Goal: Register for event/course: Sign up to attend an event or enroll in a course

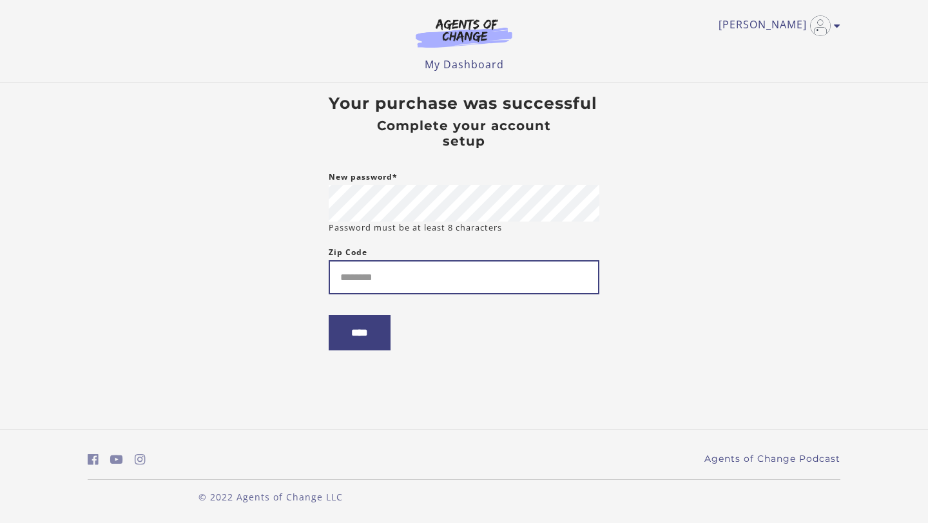
click at [411, 278] on input "Zip Code" at bounding box center [464, 277] width 271 height 34
type input "*****"
click at [375, 335] on input "****" at bounding box center [360, 332] width 62 height 35
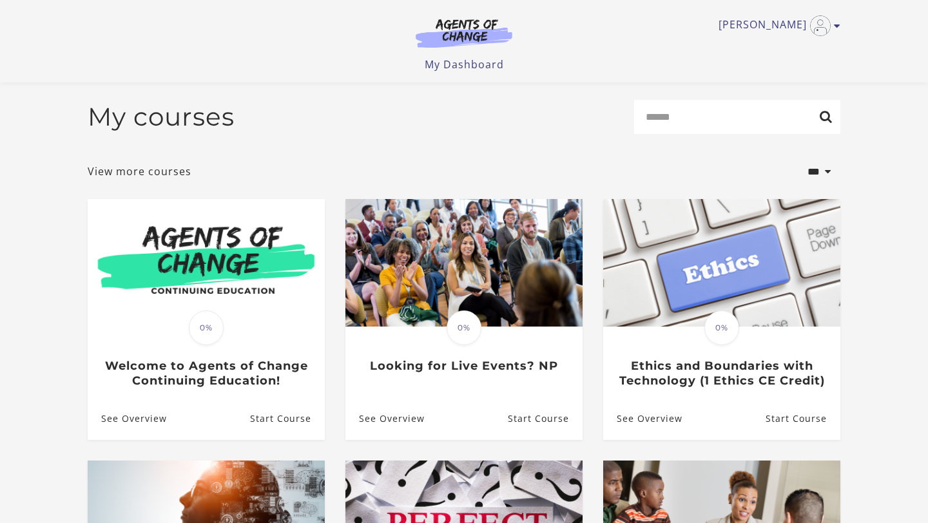
scroll to position [26, 0]
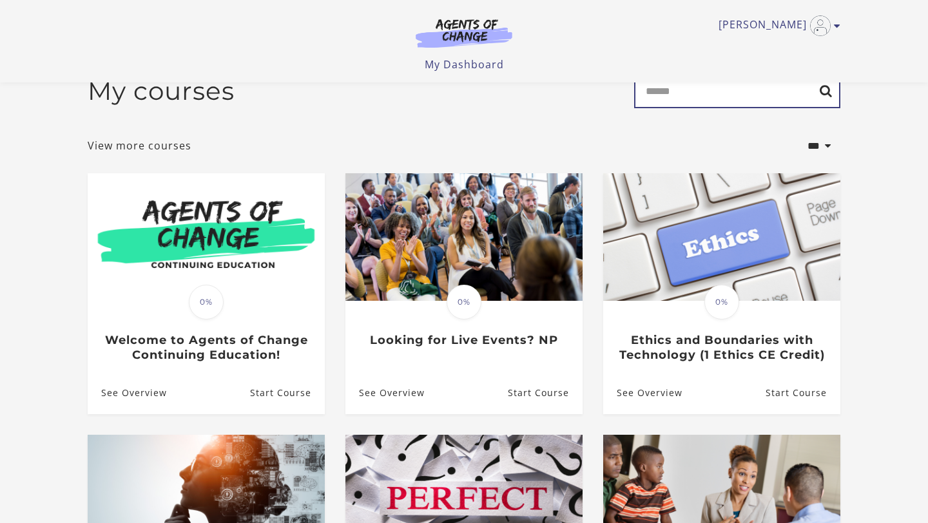
click at [744, 100] on input "Search" at bounding box center [737, 91] width 206 height 34
type input "****"
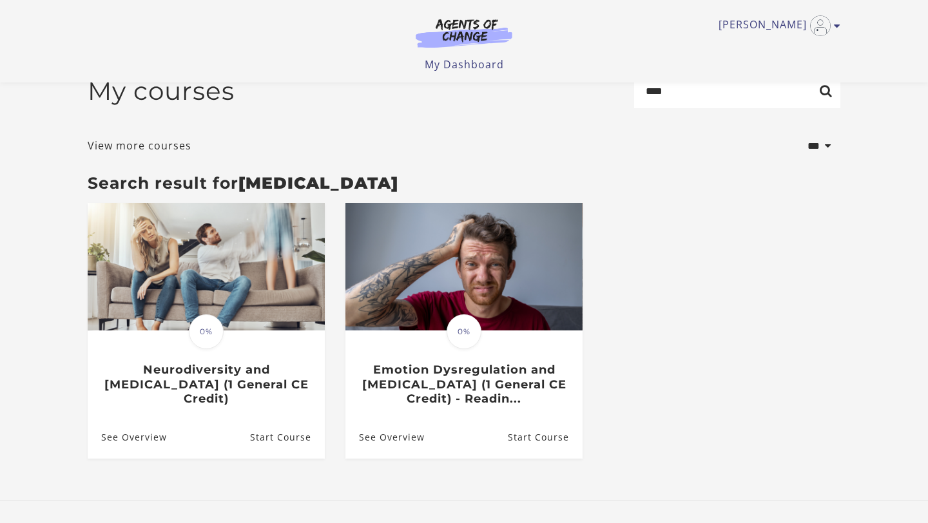
scroll to position [52, 0]
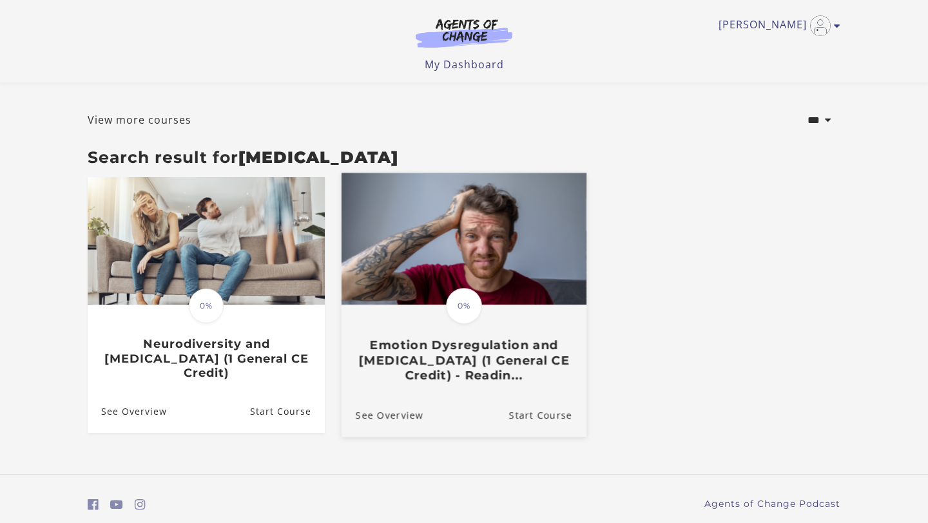
click at [499, 368] on h3 "Emotion Dysregulation and Adult ADHD (1 General CE Credit) - Readin..." at bounding box center [464, 360] width 217 height 45
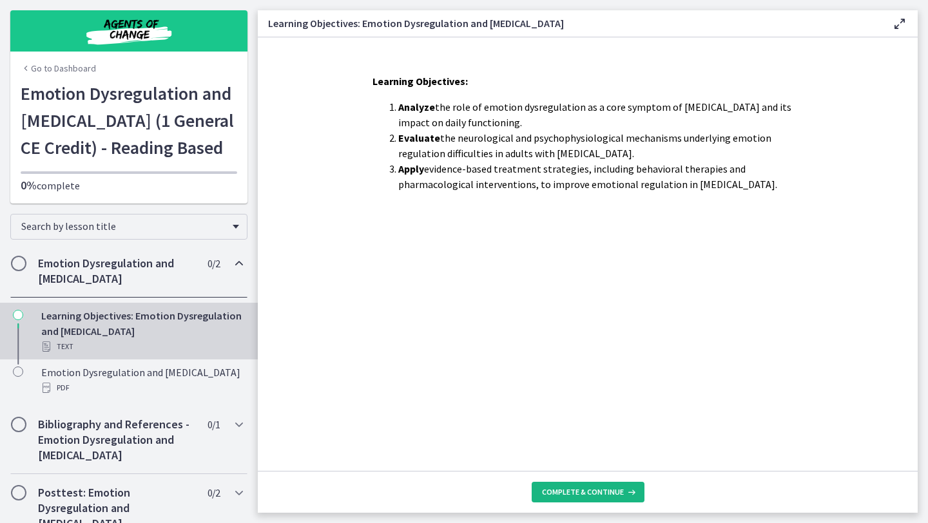
click at [602, 492] on span "Complete & continue" at bounding box center [583, 492] width 82 height 10
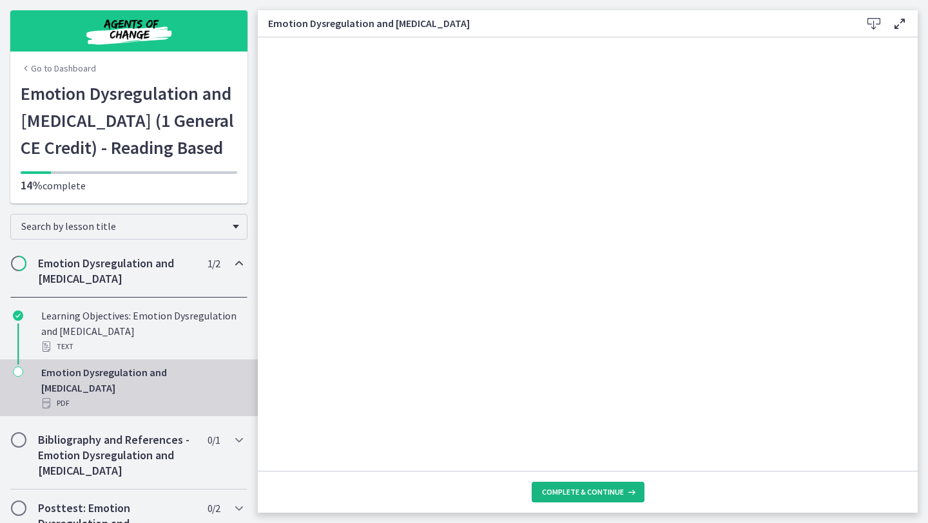
click at [594, 498] on button "Complete & continue" at bounding box center [588, 492] width 113 height 21
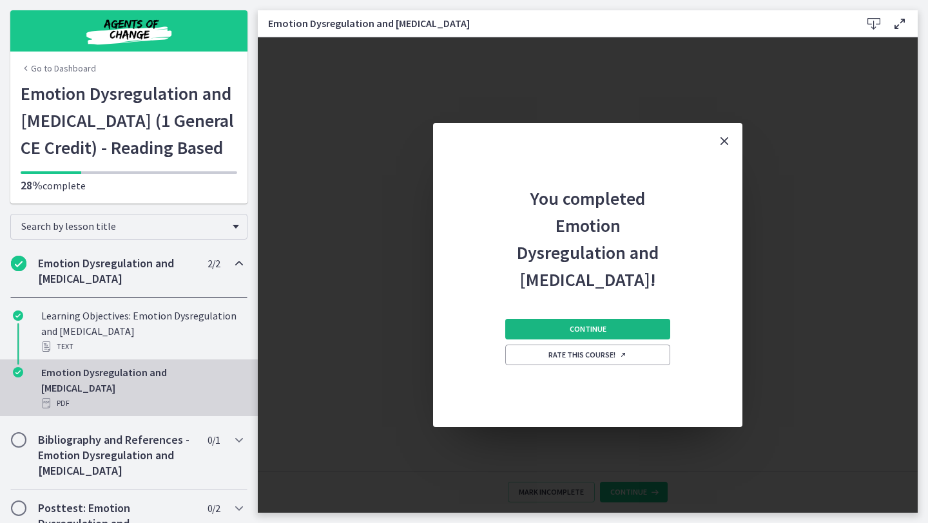
click at [616, 325] on button "Continue" at bounding box center [587, 329] width 165 height 21
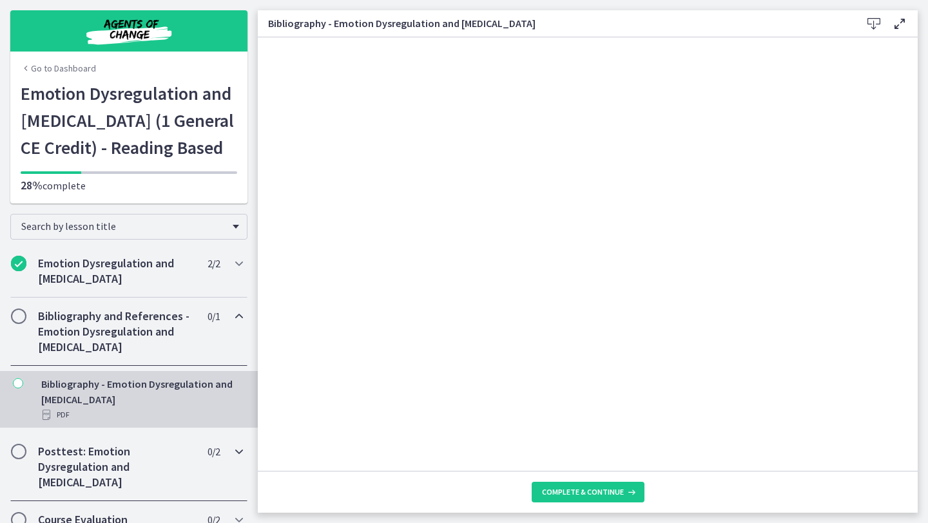
click at [161, 476] on div "Posttest: Emotion Dysregulation and Adult ADHD 0 / 2 Completed" at bounding box center [128, 467] width 237 height 68
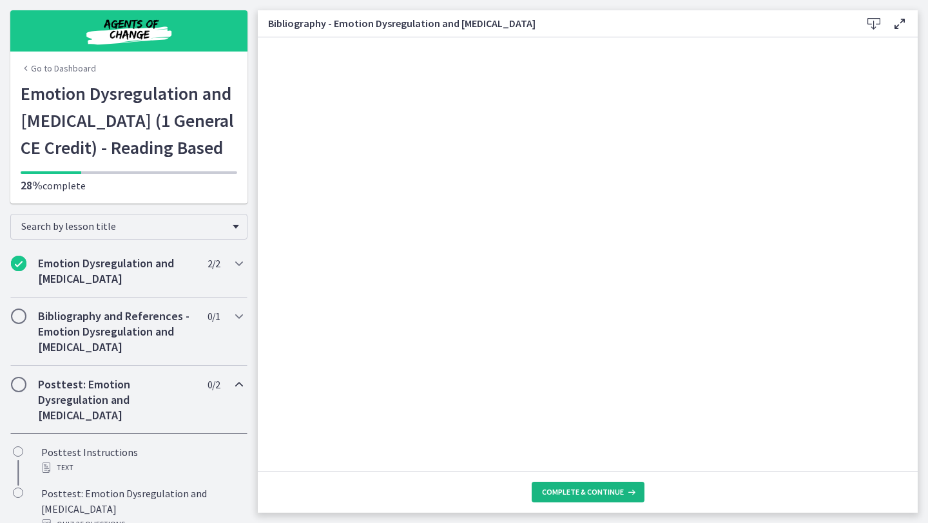
click at [593, 489] on span "Complete & continue" at bounding box center [583, 492] width 82 height 10
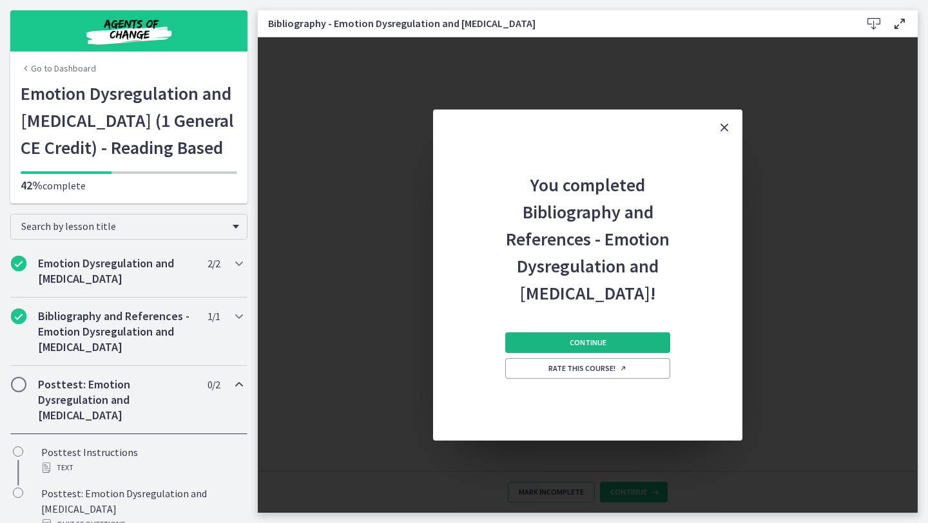
click at [601, 338] on span "Continue" at bounding box center [588, 343] width 37 height 10
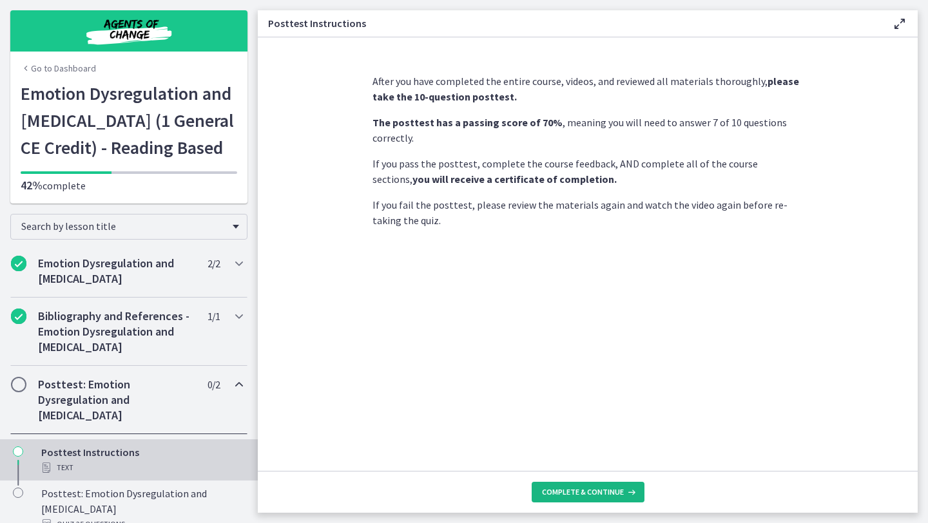
click at [599, 496] on span "Complete & continue" at bounding box center [583, 492] width 82 height 10
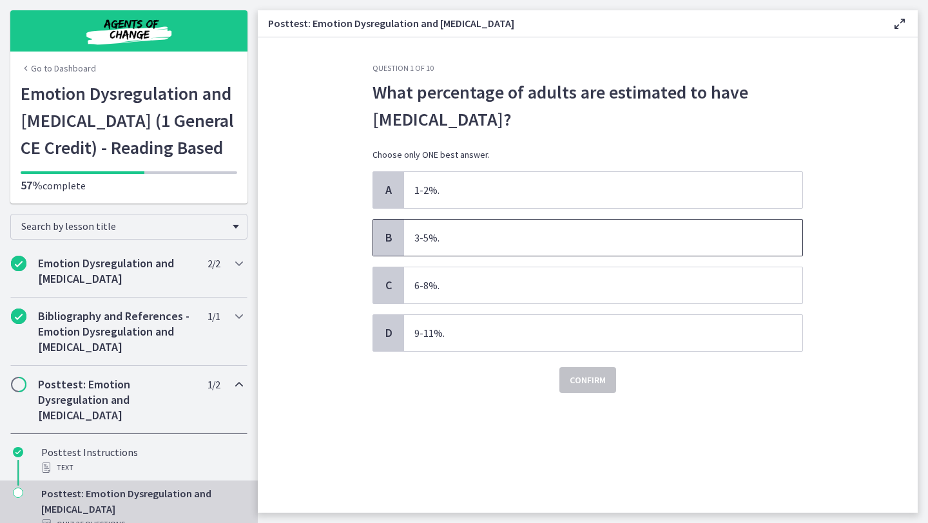
click at [525, 220] on span "3-5%." at bounding box center [603, 238] width 398 height 36
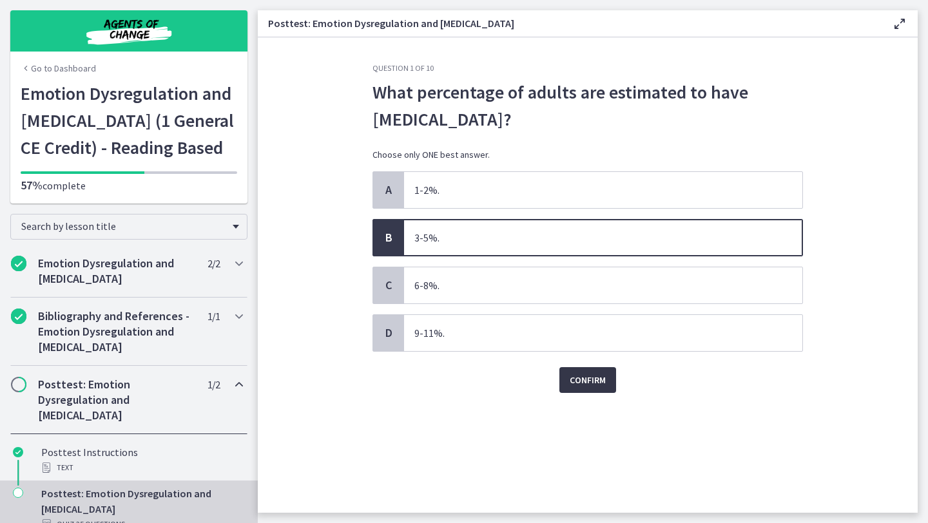
click at [591, 372] on span "Confirm" at bounding box center [588, 379] width 36 height 15
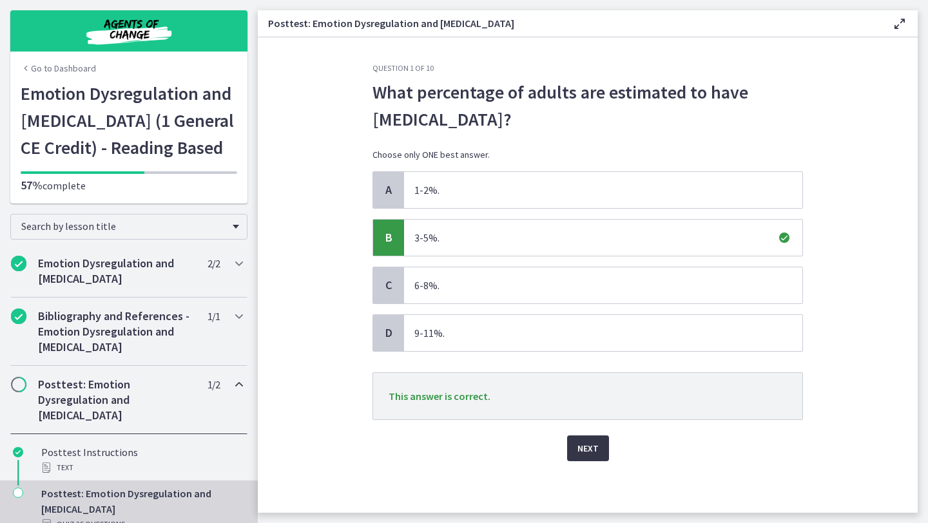
click at [589, 441] on span "Next" at bounding box center [587, 448] width 21 height 15
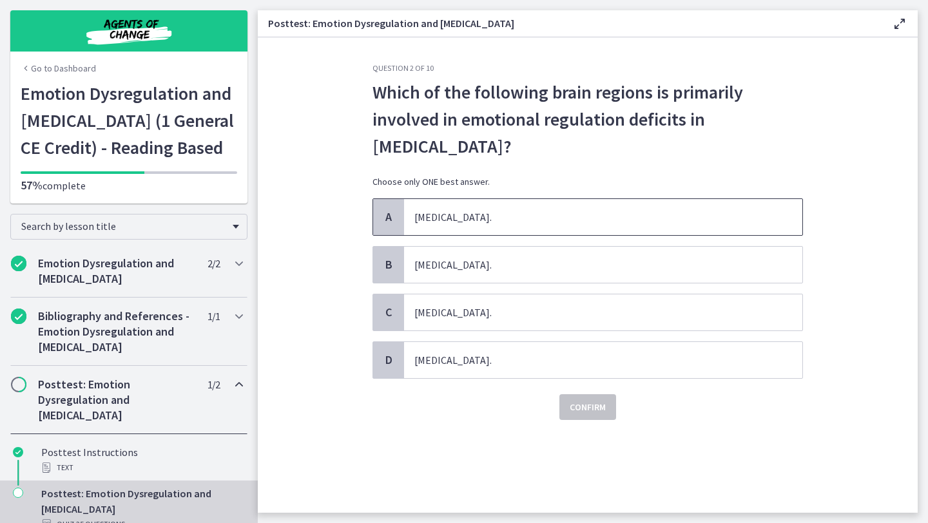
click at [484, 199] on span "Occipital lobe." at bounding box center [603, 217] width 398 height 36
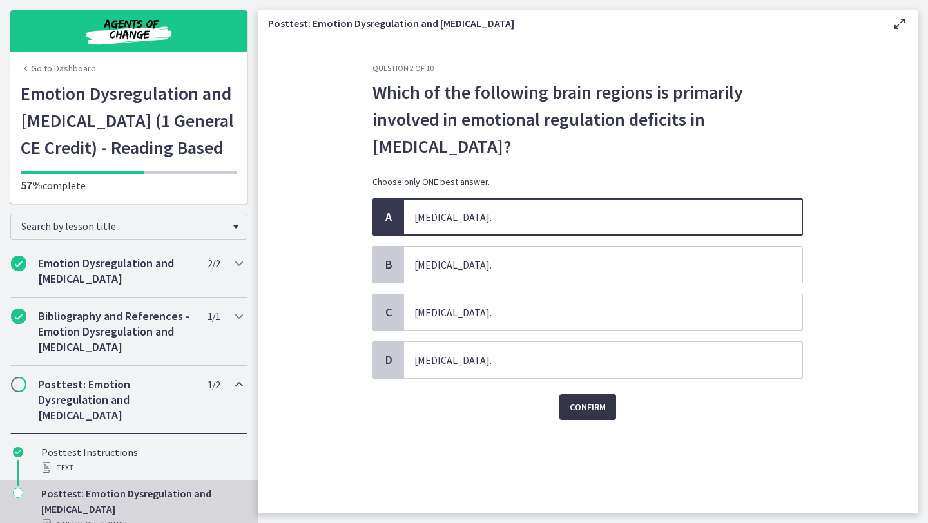
click at [589, 394] on button "Confirm" at bounding box center [587, 407] width 57 height 26
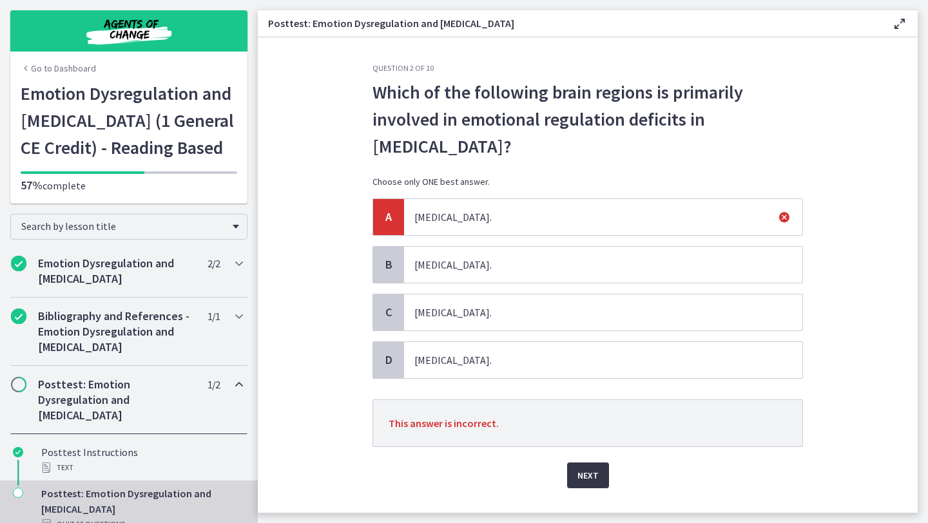
click at [597, 468] on span "Next" at bounding box center [587, 475] width 21 height 15
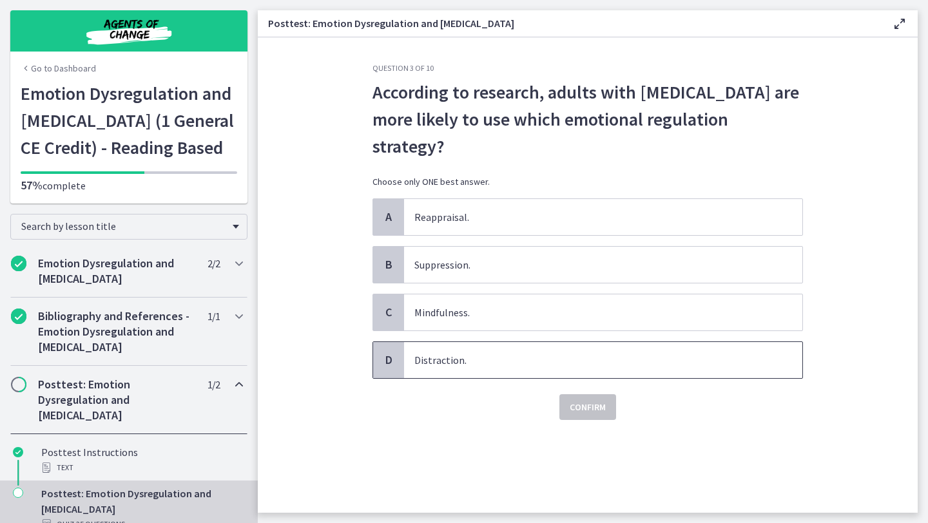
click at [541, 342] on span "Distraction." at bounding box center [603, 360] width 398 height 36
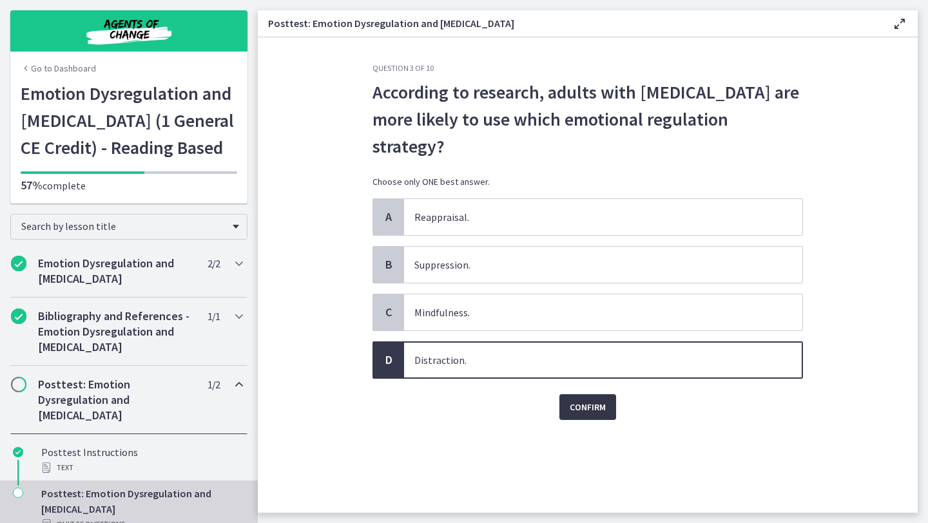
click at [589, 394] on button "Confirm" at bounding box center [587, 407] width 57 height 26
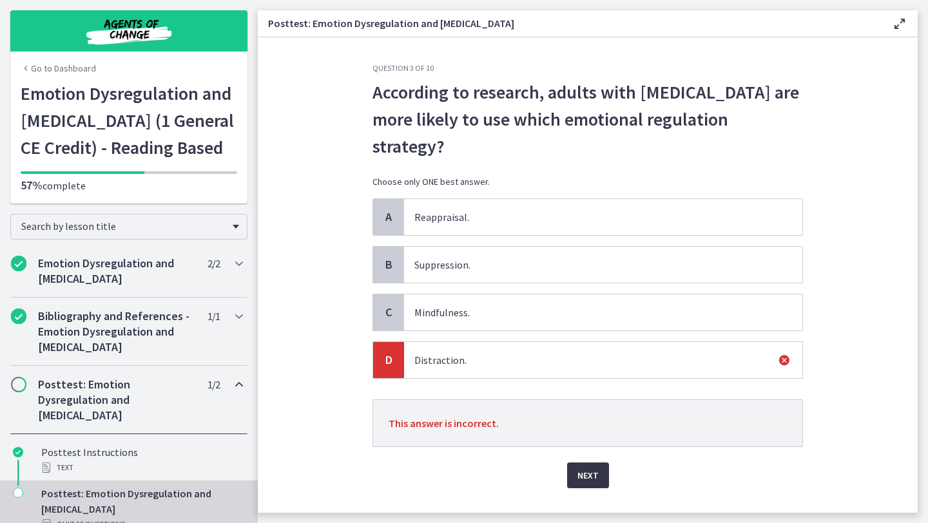
click at [596, 468] on span "Next" at bounding box center [587, 475] width 21 height 15
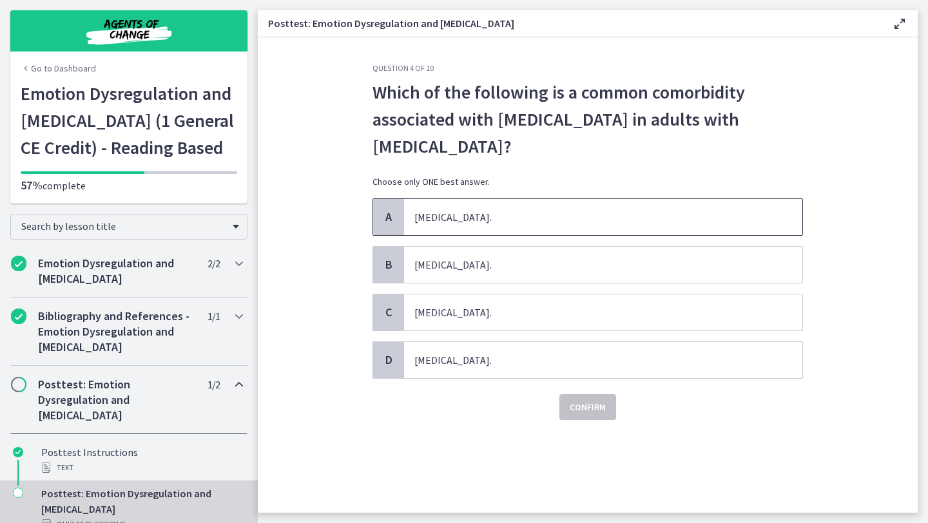
click at [552, 229] on span "Substance use disorder." at bounding box center [603, 217] width 398 height 36
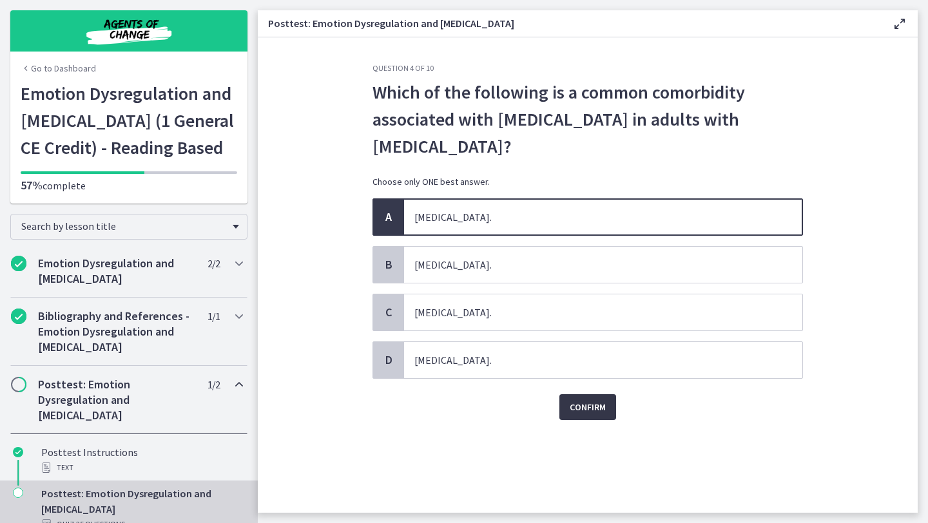
click at [582, 399] on button "Confirm" at bounding box center [587, 407] width 57 height 26
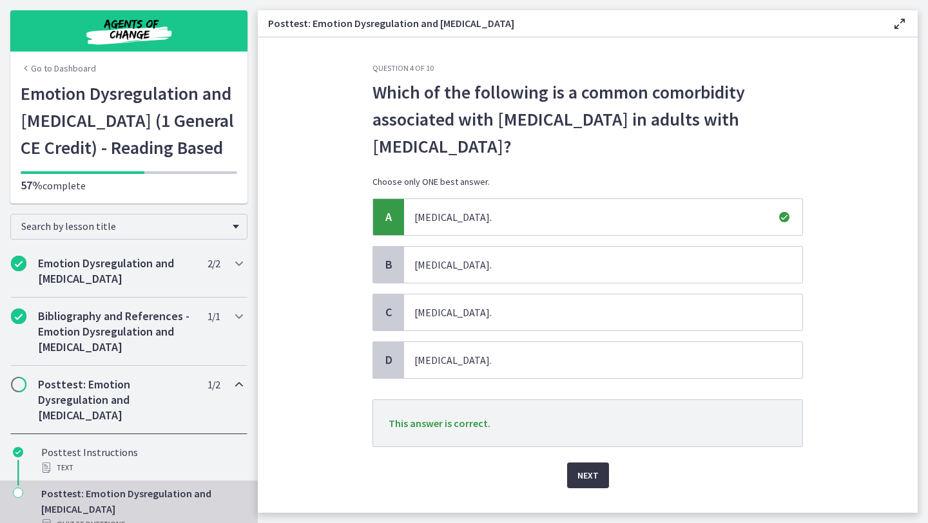
click at [603, 474] on button "Next" at bounding box center [588, 476] width 42 height 26
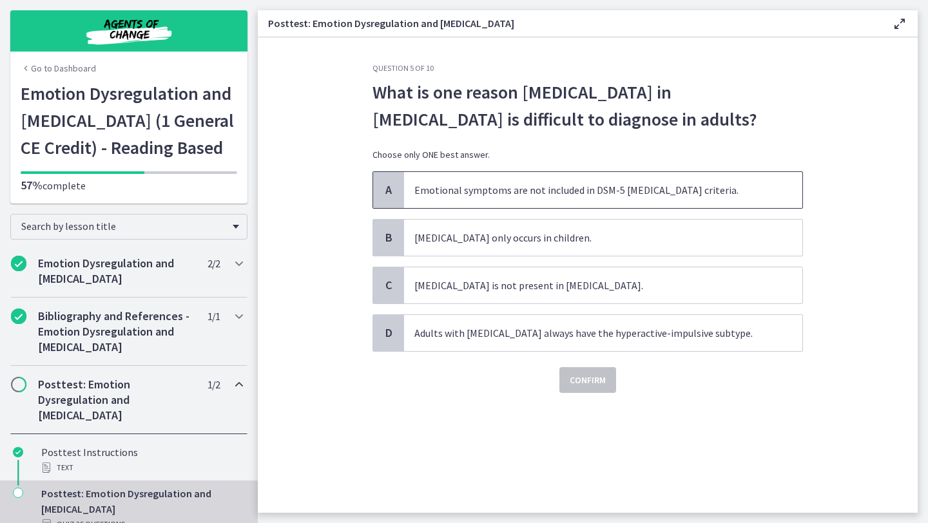
click at [635, 192] on span "Emotional symptoms are not included in DSM-5 ADHD criteria." at bounding box center [603, 190] width 398 height 36
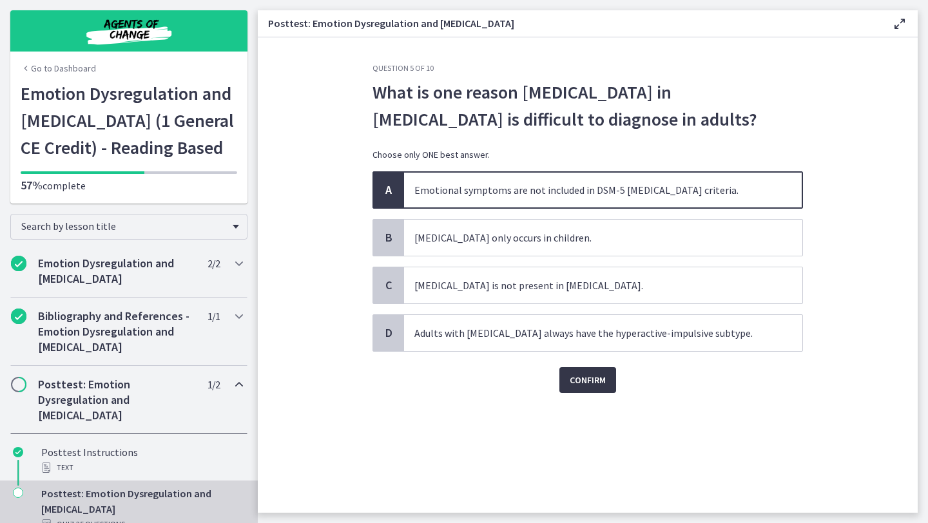
click at [598, 385] on span "Confirm" at bounding box center [588, 379] width 36 height 15
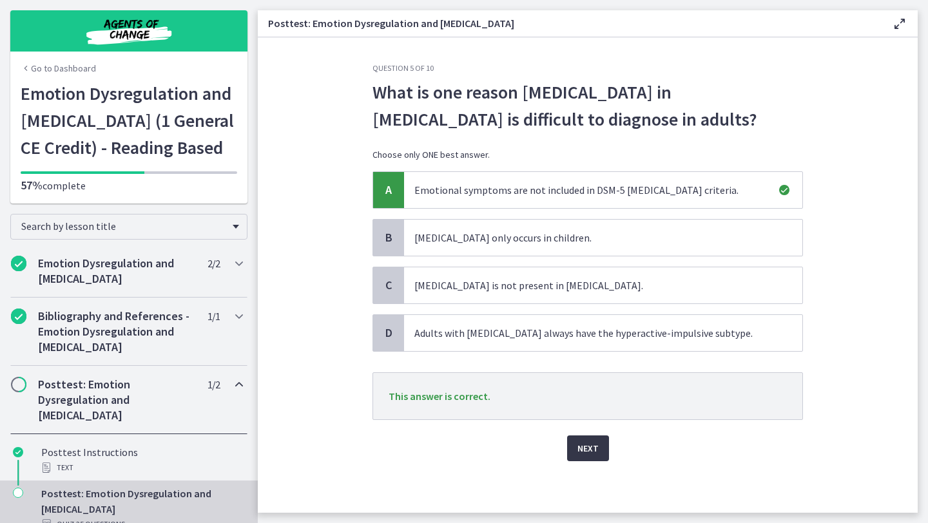
click at [586, 447] on span "Next" at bounding box center [587, 448] width 21 height 15
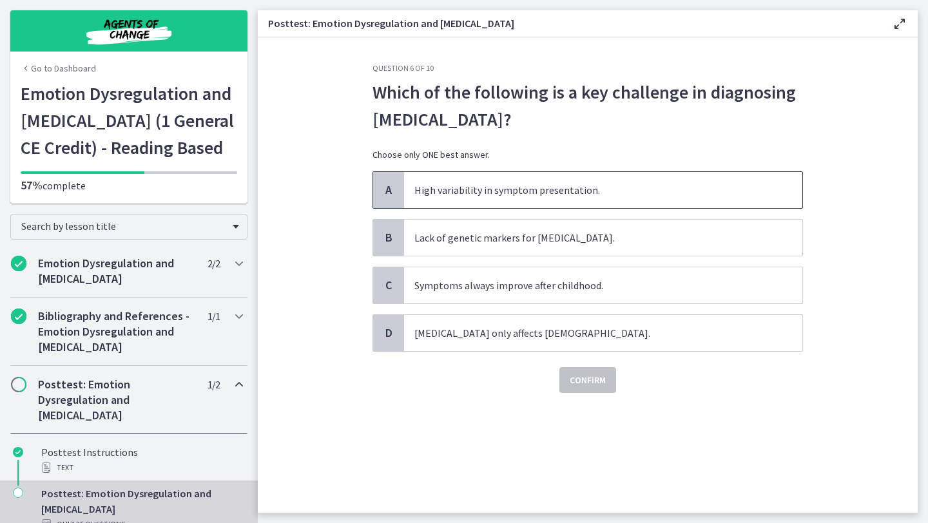
click at [575, 204] on span "High variability in symptom presentation." at bounding box center [603, 190] width 398 height 36
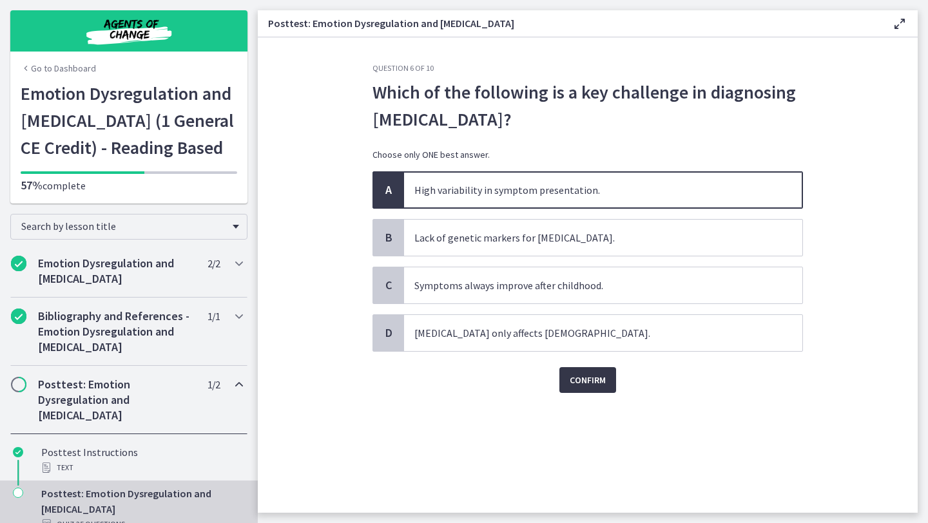
click at [584, 373] on span "Confirm" at bounding box center [588, 379] width 36 height 15
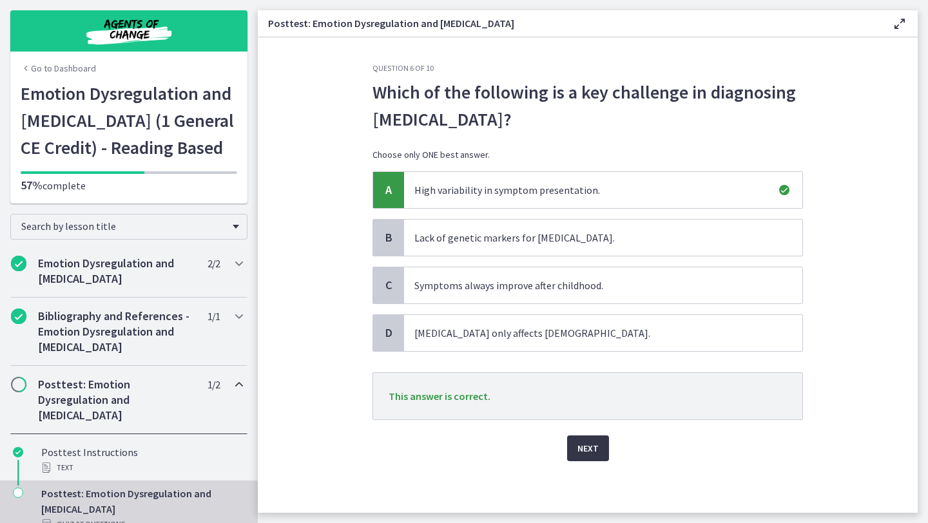
click at [593, 456] on button "Next" at bounding box center [588, 449] width 42 height 26
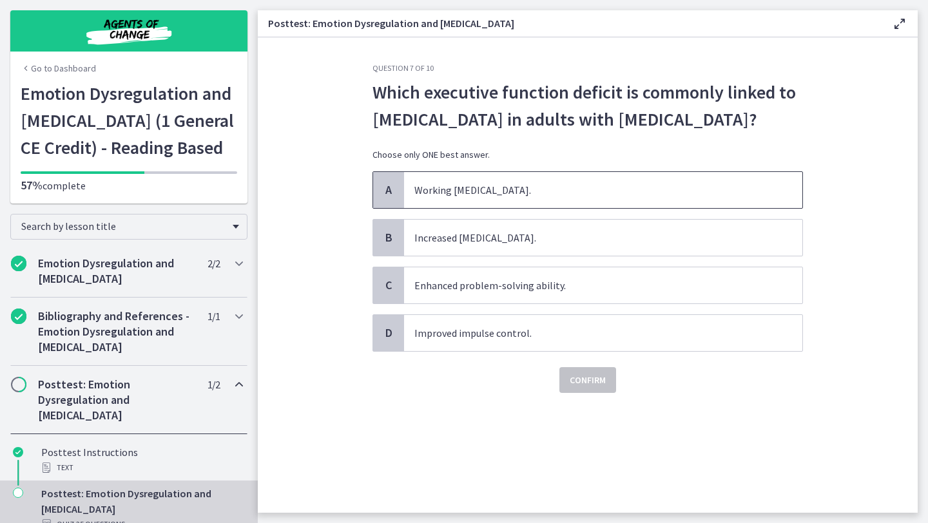
click at [534, 178] on span "Working memory impairment." at bounding box center [603, 190] width 398 height 36
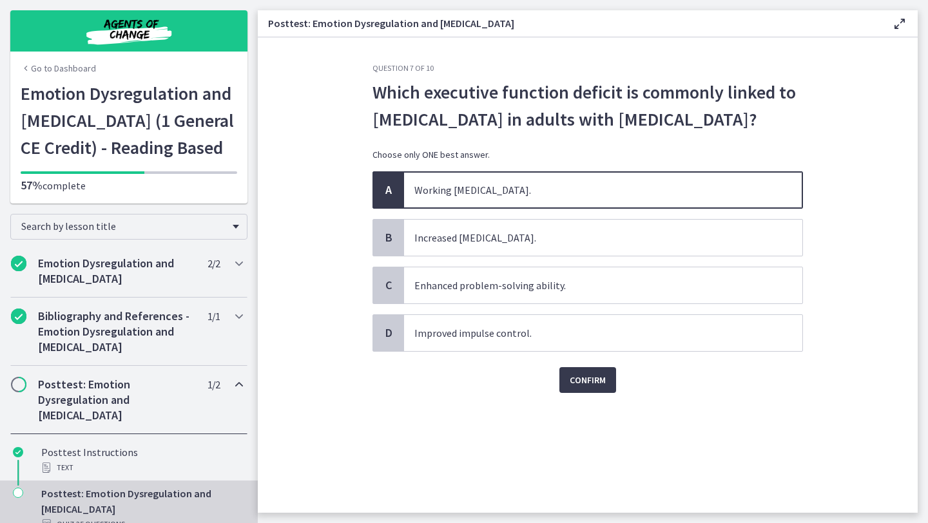
click at [627, 384] on div "Confirm" at bounding box center [587, 372] width 430 height 41
click at [601, 383] on span "Confirm" at bounding box center [588, 379] width 36 height 15
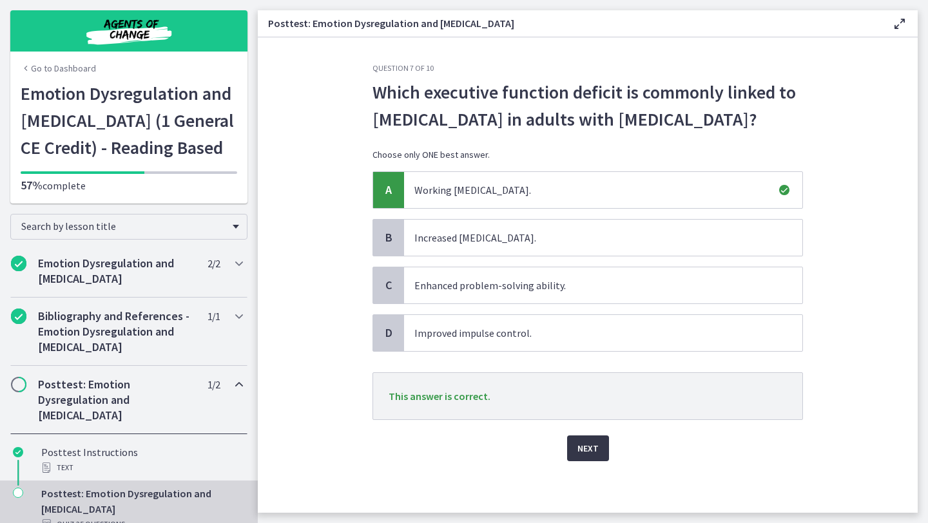
click at [598, 452] on button "Next" at bounding box center [588, 449] width 42 height 26
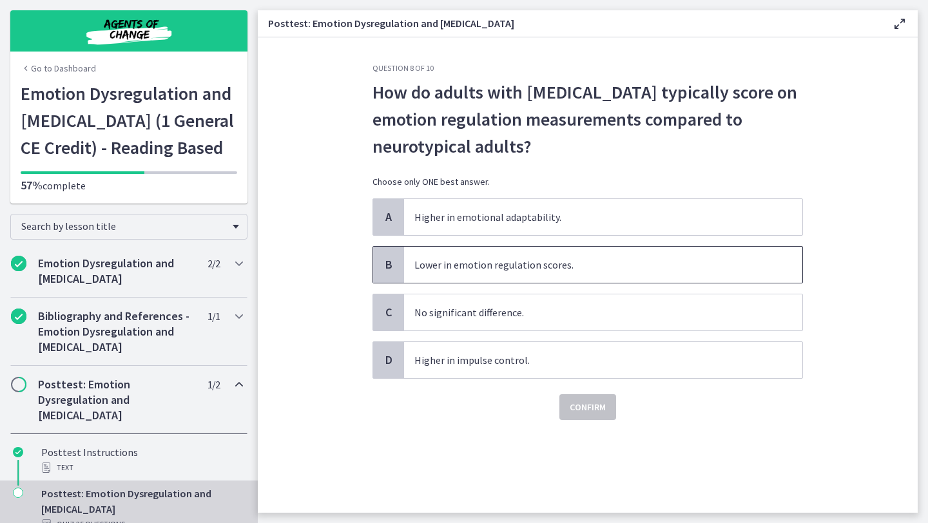
click at [530, 278] on span "Lower in emotion regulation scores." at bounding box center [603, 265] width 398 height 36
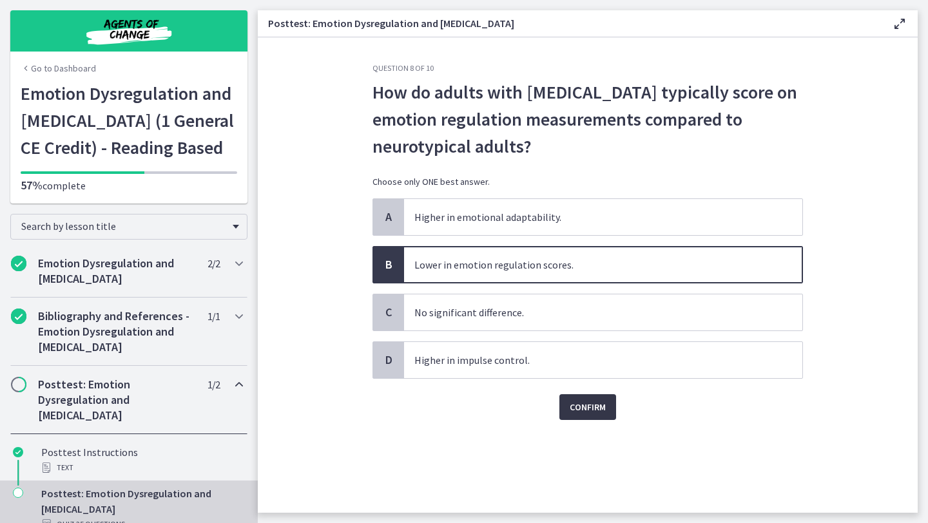
click at [582, 401] on span "Confirm" at bounding box center [588, 407] width 36 height 15
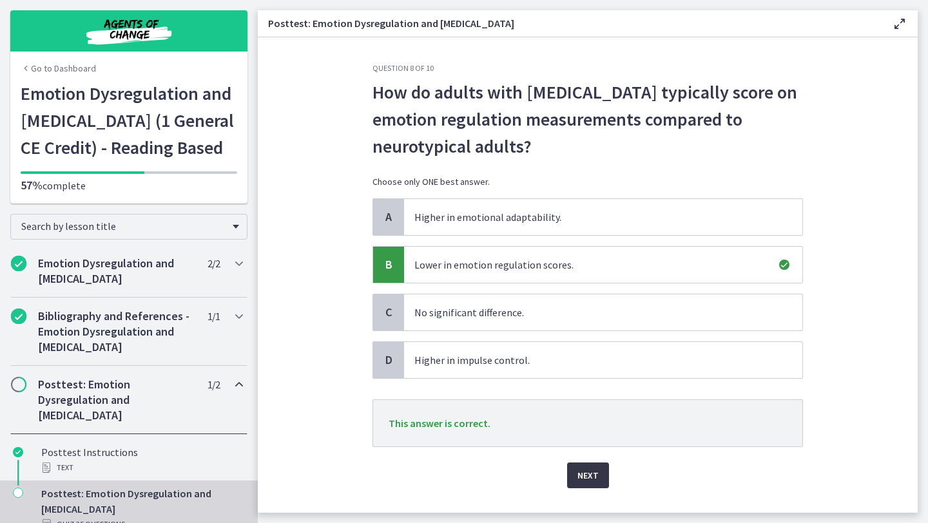
click at [593, 478] on span "Next" at bounding box center [587, 475] width 21 height 15
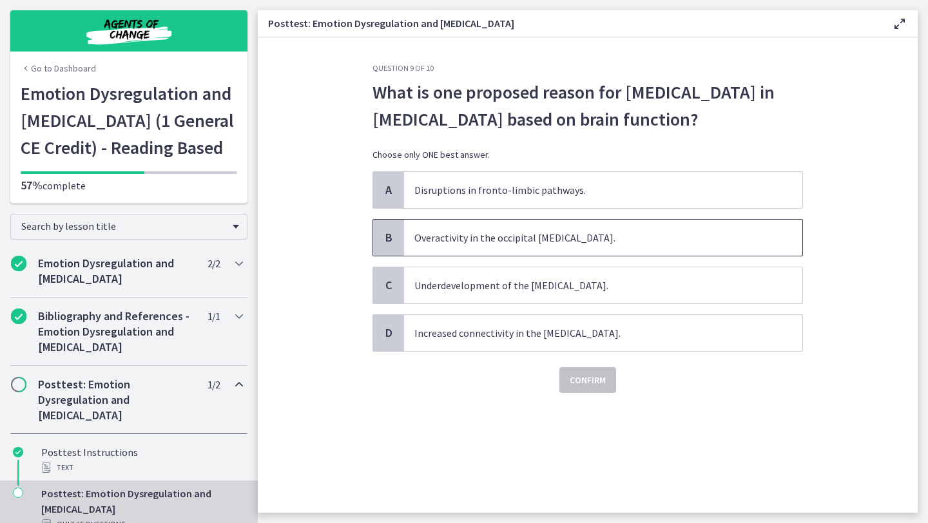
click at [565, 246] on span "Overactivity in the occipital cortex." at bounding box center [603, 238] width 398 height 36
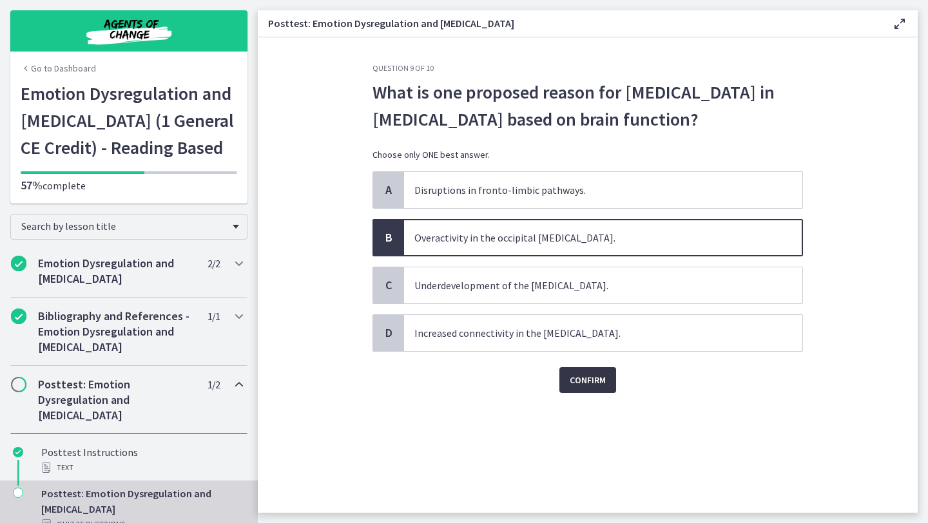
click at [596, 383] on span "Confirm" at bounding box center [588, 379] width 36 height 15
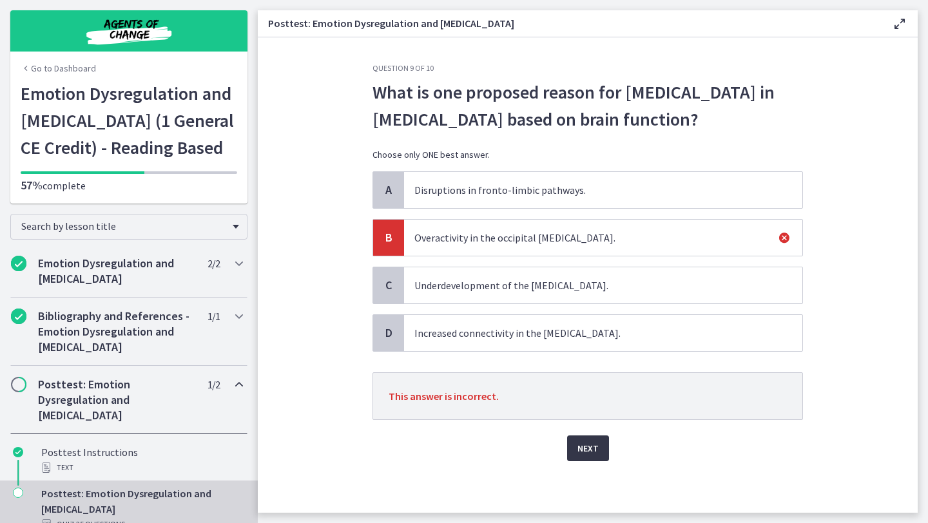
click at [597, 450] on span "Next" at bounding box center [587, 448] width 21 height 15
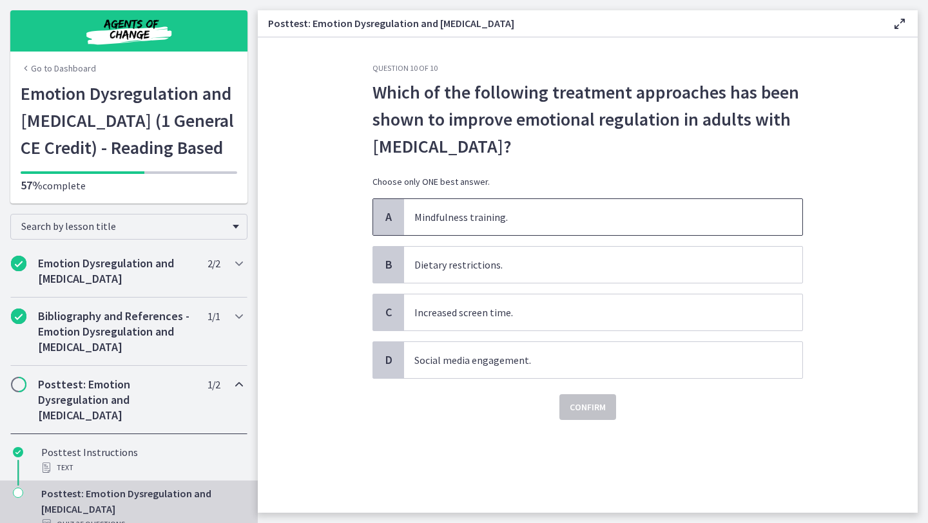
click at [520, 231] on span "Mindfulness training." at bounding box center [603, 217] width 398 height 36
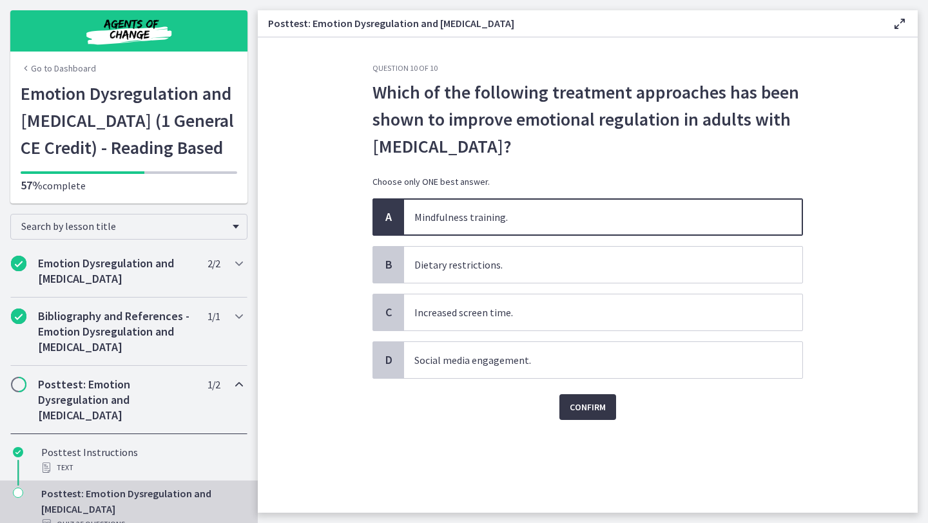
click at [593, 405] on span "Confirm" at bounding box center [588, 407] width 36 height 15
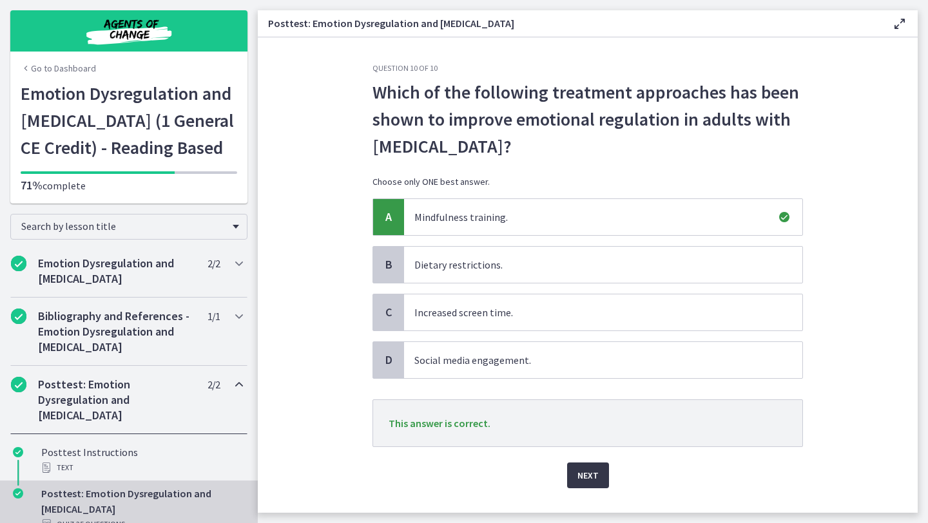
click at [593, 476] on span "Next" at bounding box center [587, 475] width 21 height 15
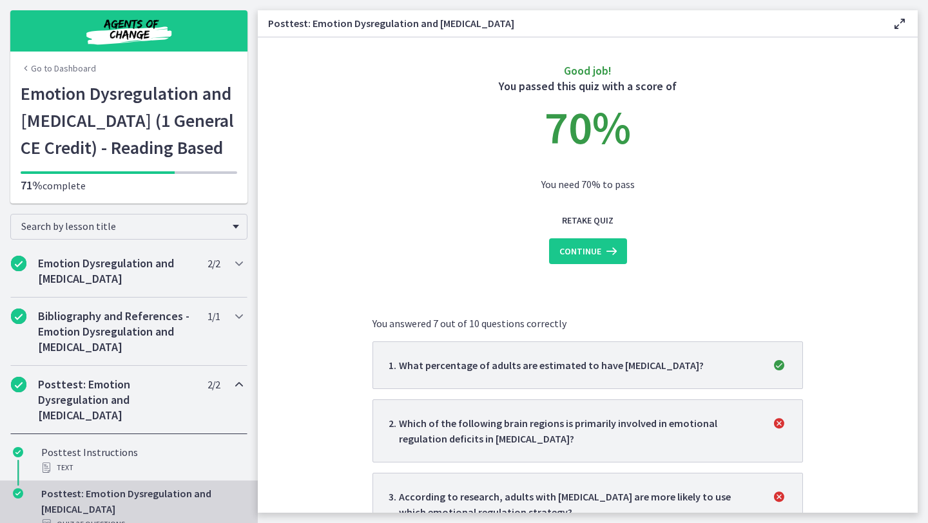
click at [921, 204] on main "Posttest: Emotion Dysregulation and Adult ADHD Enable fullscreen Good job! You …" at bounding box center [593, 261] width 670 height 523
click at [927, 217] on main "Posttest: Emotion Dysregulation and Adult ADHD Enable fullscreen Good job! You …" at bounding box center [593, 261] width 670 height 523
click at [395, 435] on span "2 ." at bounding box center [394, 431] width 10 height 31
click at [320, 445] on section "Good job! You passed this quiz with a score of 70 % You need 70% to pass Retake…" at bounding box center [588, 275] width 660 height 476
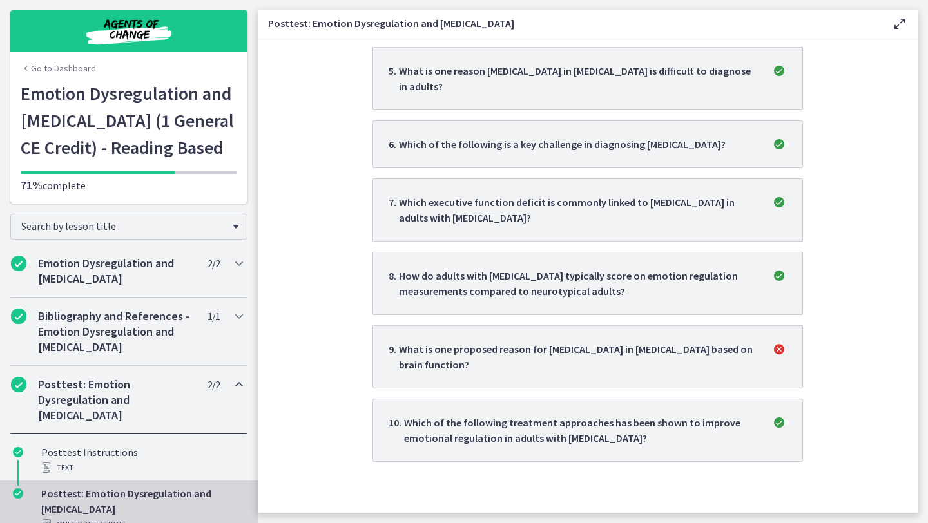
scroll to position [574, 0]
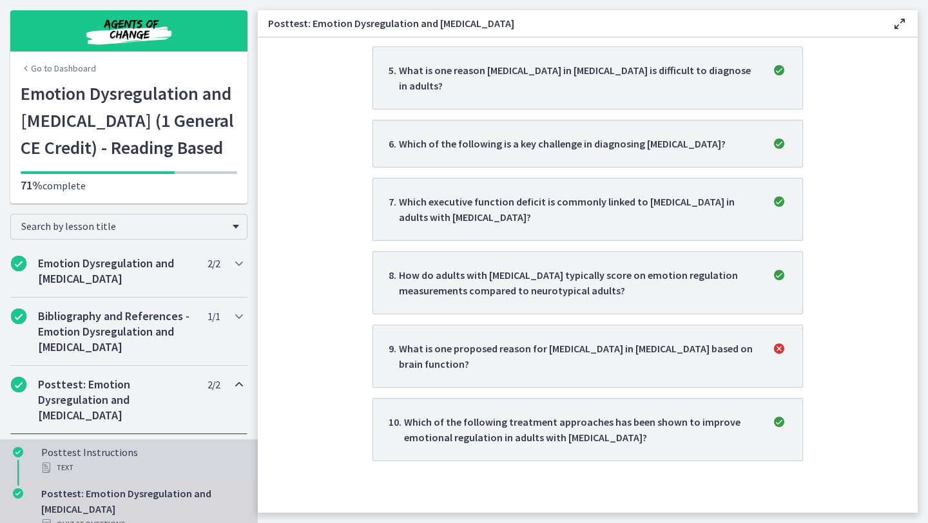
click at [232, 460] on div "Text" at bounding box center [141, 467] width 201 height 15
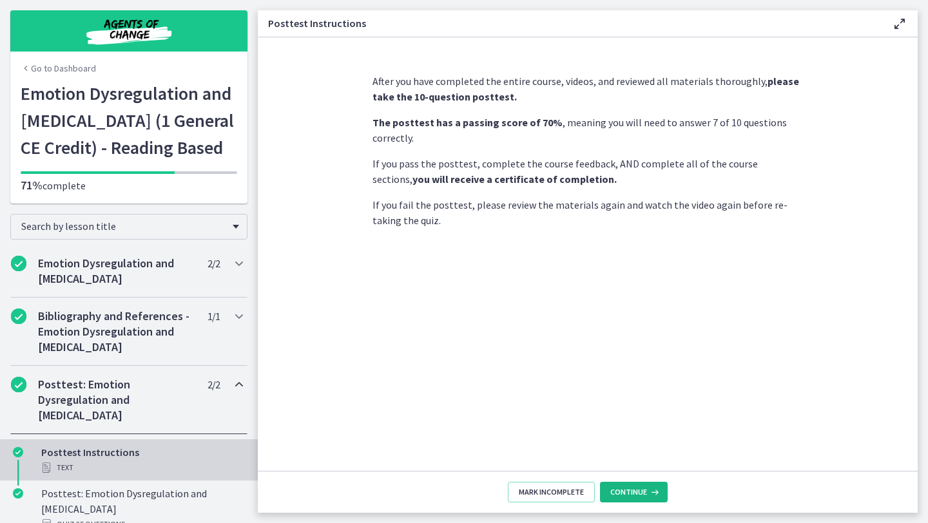
click at [649, 494] on icon at bounding box center [653, 492] width 13 height 10
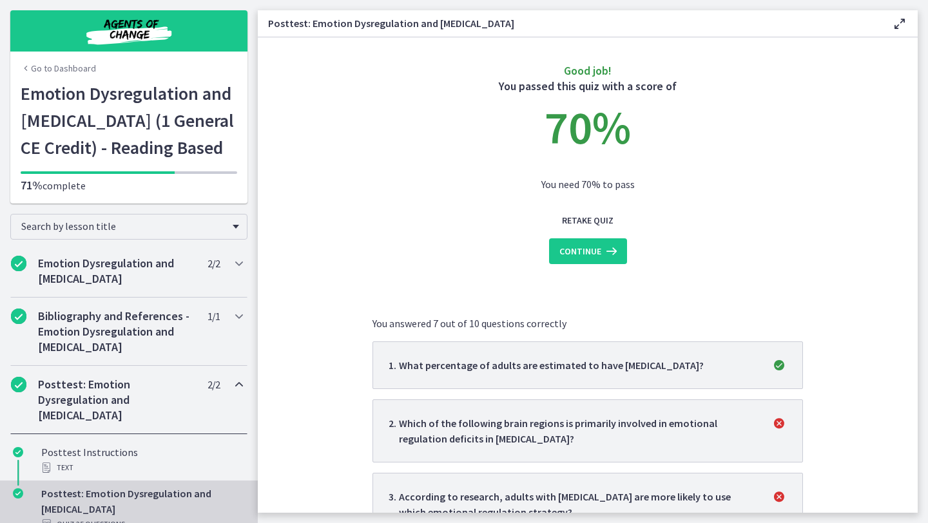
click at [927, 380] on main "Posttest: Emotion Dysregulation and Adult ADHD Enable fullscreen Good job! You …" at bounding box center [593, 261] width 670 height 523
click at [927, 358] on main "Posttest: Emotion Dysregulation and Adult ADHD Enable fullscreen Good job! You …" at bounding box center [593, 261] width 670 height 523
click at [891, 244] on section "Good job! You passed this quiz with a score of 70 % You need 70% to pass Retake…" at bounding box center [588, 275] width 660 height 476
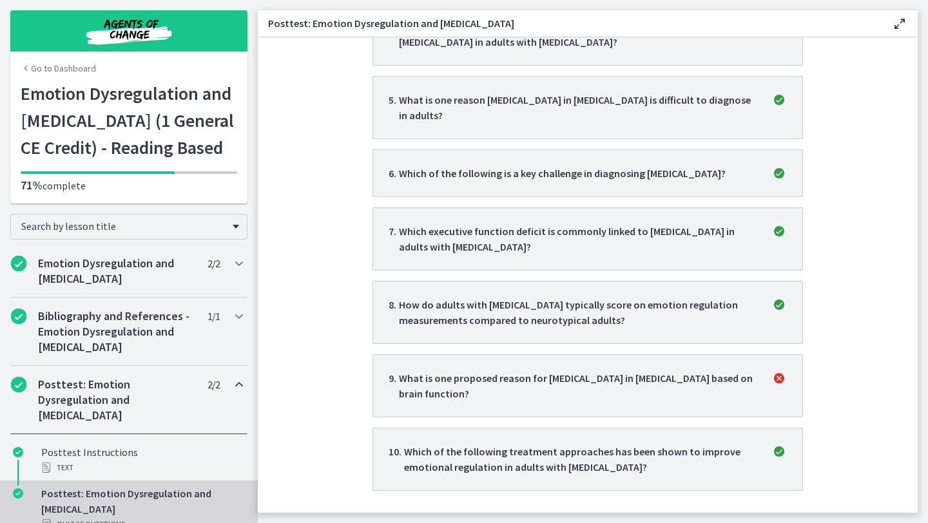
scroll to position [574, 0]
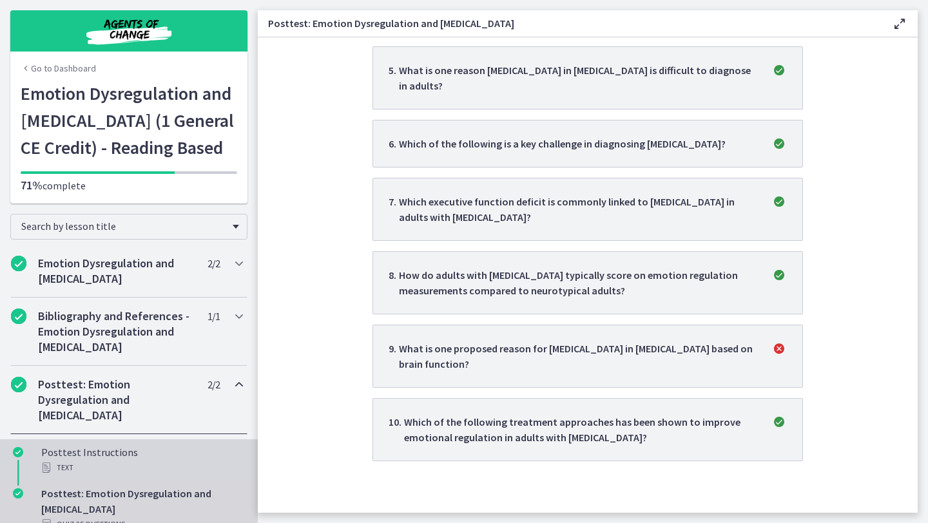
click at [188, 434] on ul "Posttest Instructions Text Posttest: Emotion Dysregulation and Adult ADHD Quiz …" at bounding box center [129, 488] width 258 height 108
click at [187, 439] on link "Posttest Instructions Text" at bounding box center [129, 459] width 258 height 41
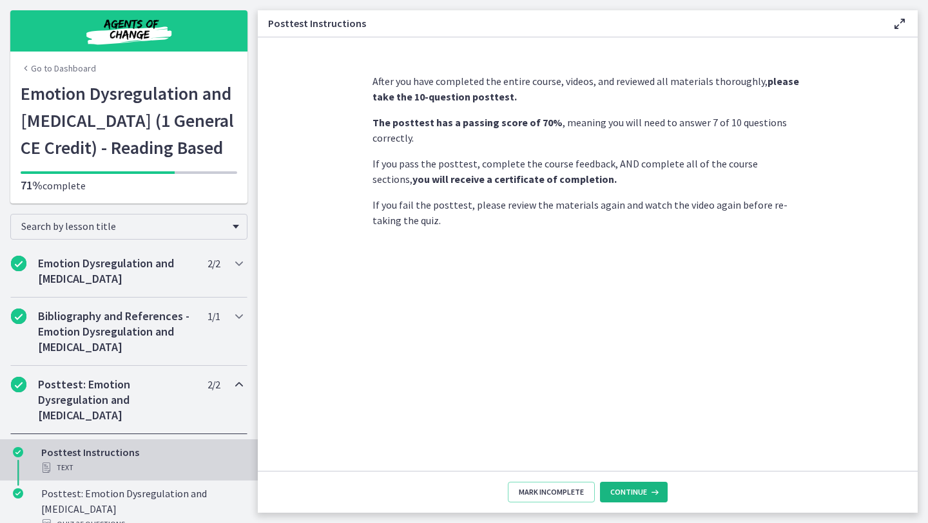
click at [647, 489] on icon at bounding box center [653, 492] width 13 height 10
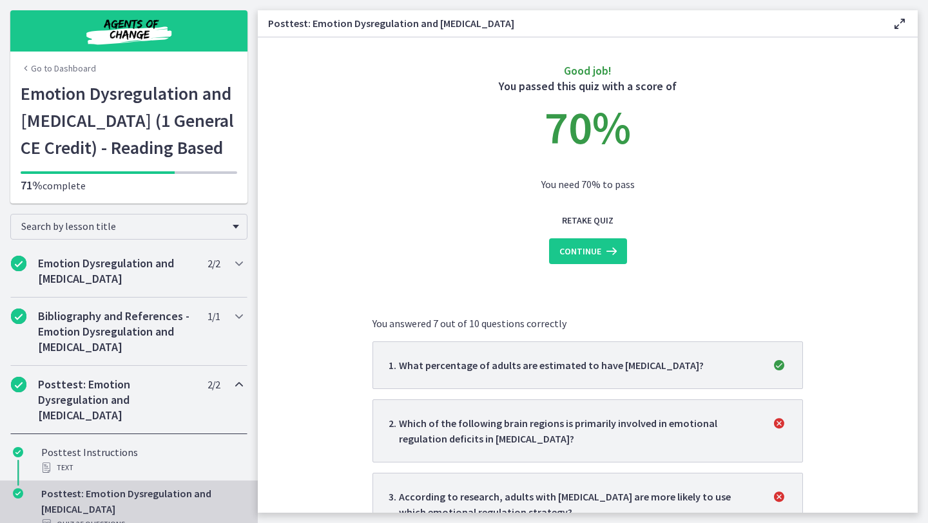
click at [912, 449] on section "Good job! You passed this quiz with a score of 70 % You need 70% to pass Retake…" at bounding box center [588, 275] width 660 height 476
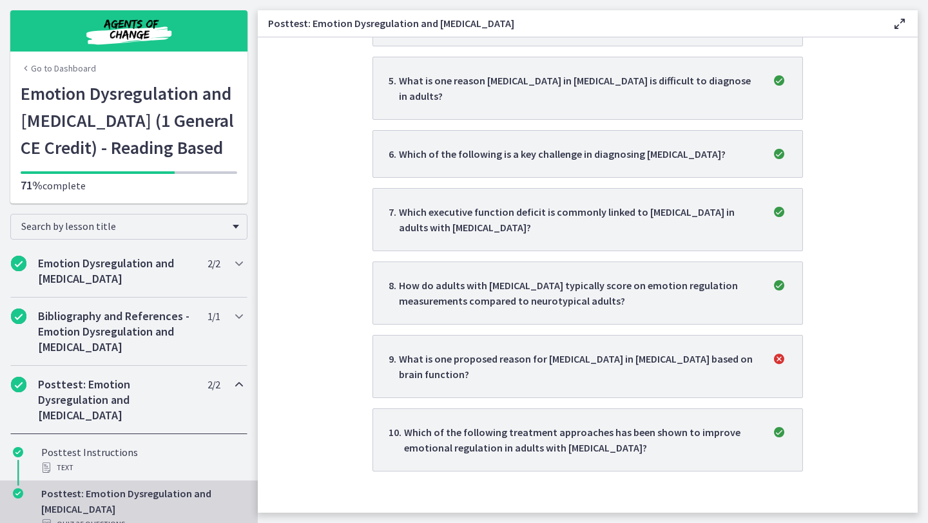
scroll to position [574, 0]
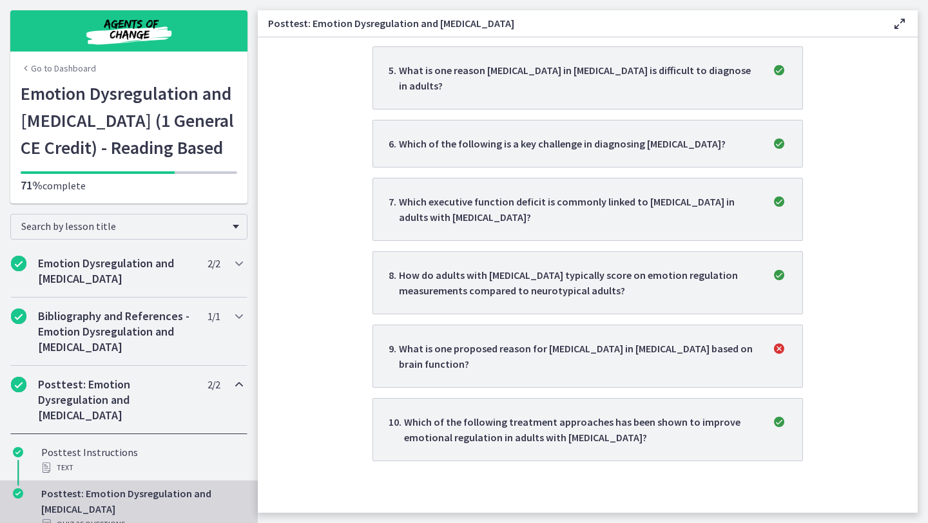
click at [186, 186] on p "71% complete" at bounding box center [129, 185] width 217 height 15
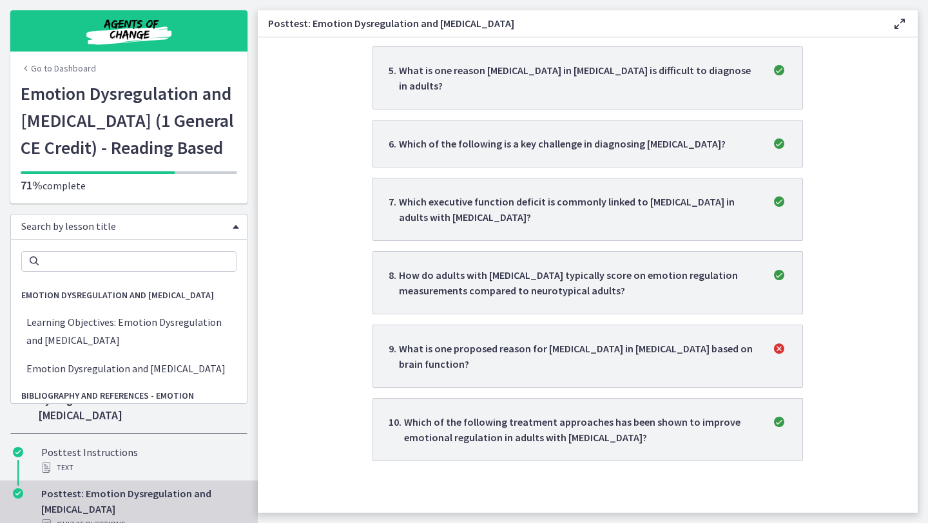
click at [188, 235] on div "Search by lesson title" at bounding box center [128, 227] width 237 height 26
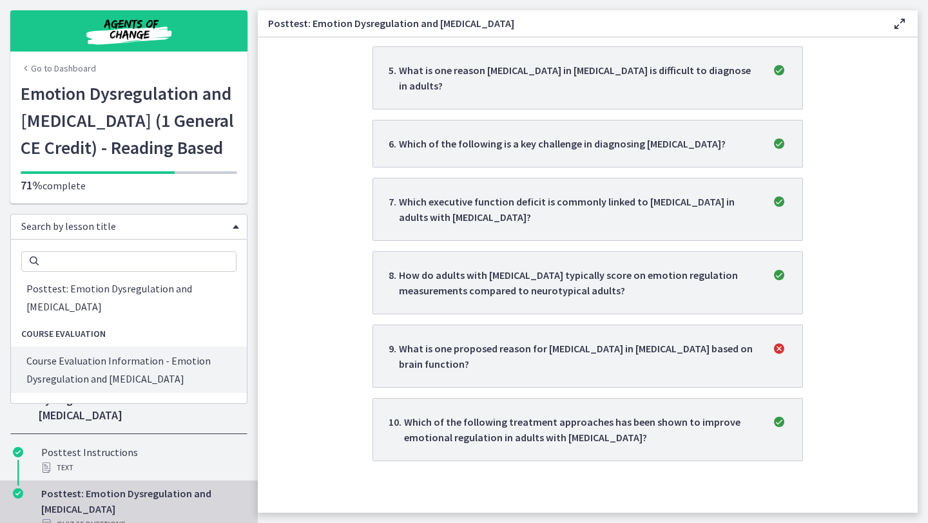
scroll to position [0, 0]
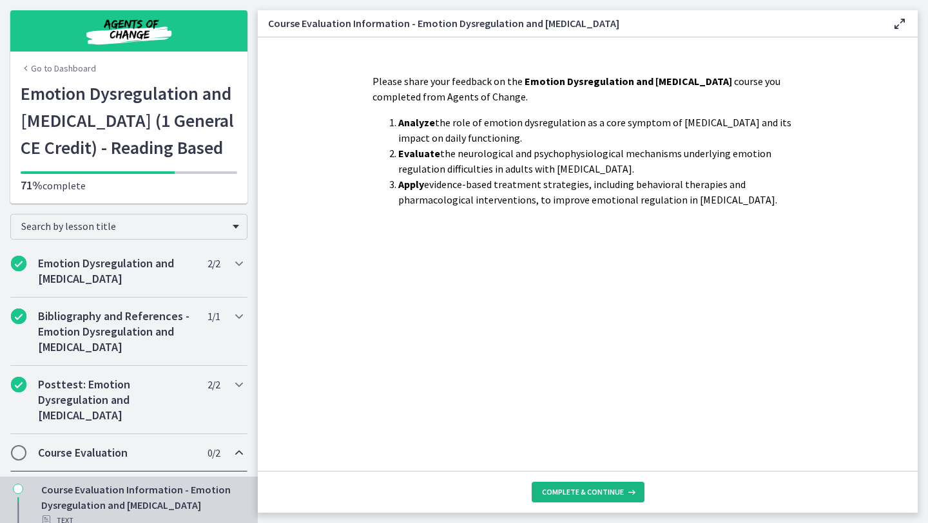
click at [581, 494] on span "Complete & continue" at bounding box center [583, 492] width 82 height 10
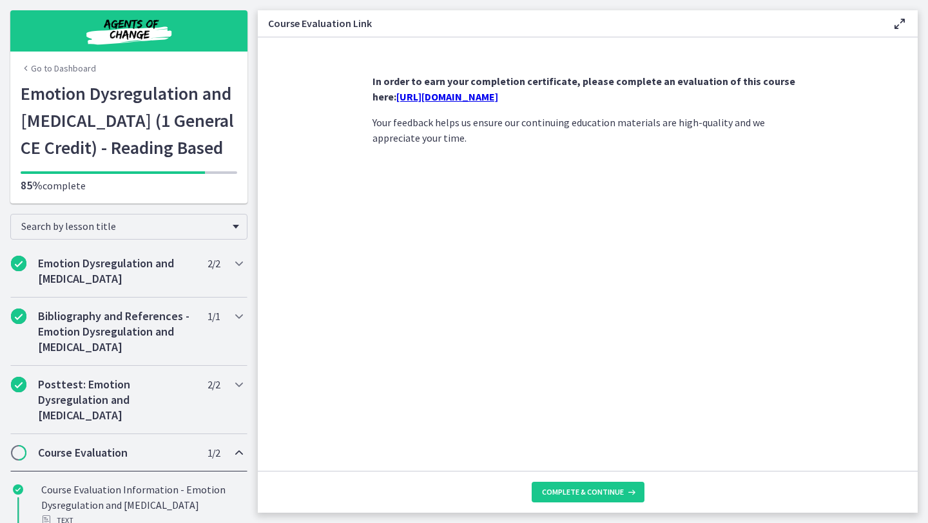
click at [498, 97] on link "https://forms.gle/9kDbEc1B2dc1oGrW8" at bounding box center [447, 96] width 102 height 13
click at [610, 496] on span "Complete & continue" at bounding box center [583, 492] width 82 height 10
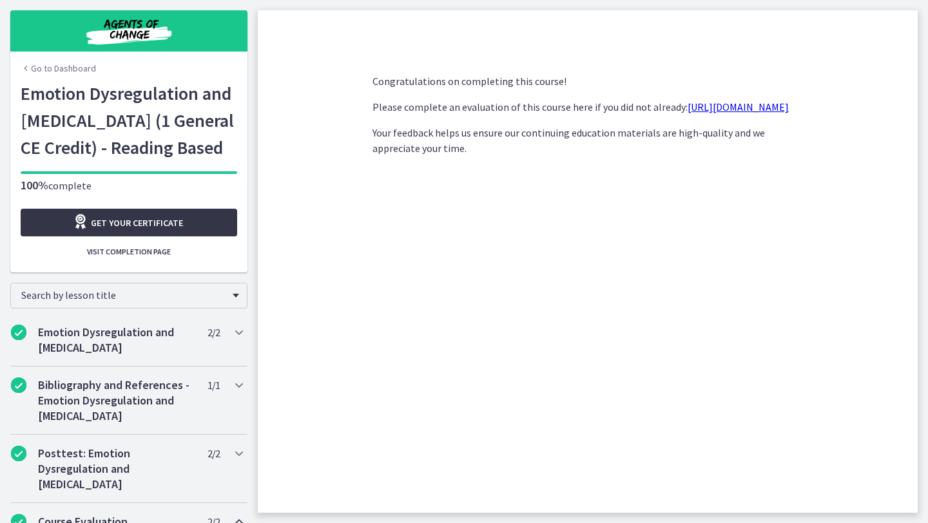
click at [139, 220] on span "Get your certificate" at bounding box center [137, 222] width 92 height 15
click at [153, 254] on span "Visit completion page" at bounding box center [129, 252] width 84 height 10
click at [156, 261] on button "Visit completion page" at bounding box center [129, 252] width 217 height 21
click at [121, 255] on span "Visit completion page" at bounding box center [129, 252] width 84 height 10
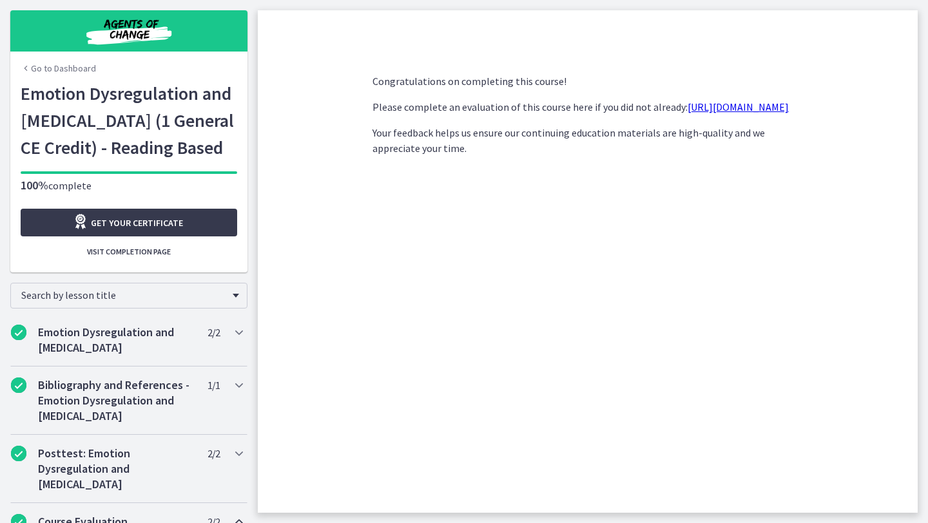
click at [73, 69] on link "Go to Dashboard" at bounding box center [58, 68] width 75 height 13
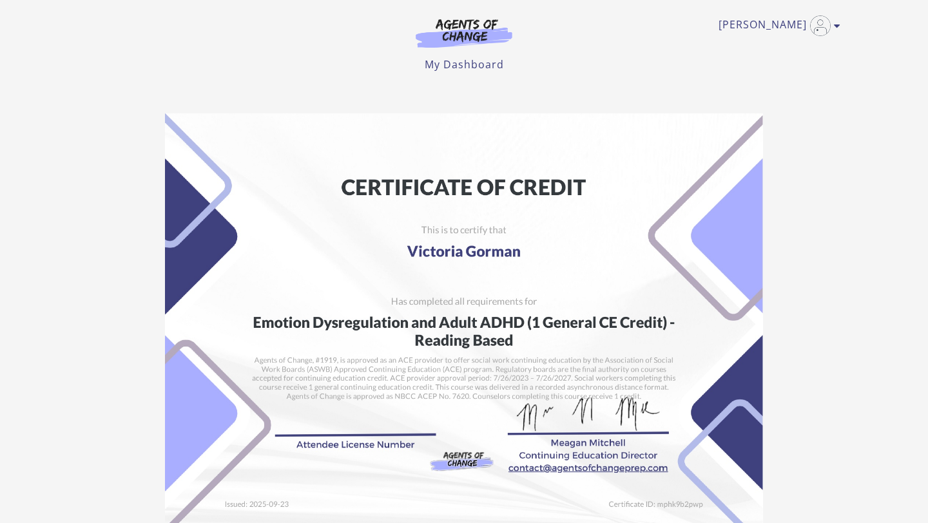
click at [882, 199] on section "Student: Victoria Gorman School: Agents of Change Course: Emotion Dysregulation…" at bounding box center [464, 385] width 928 height 565
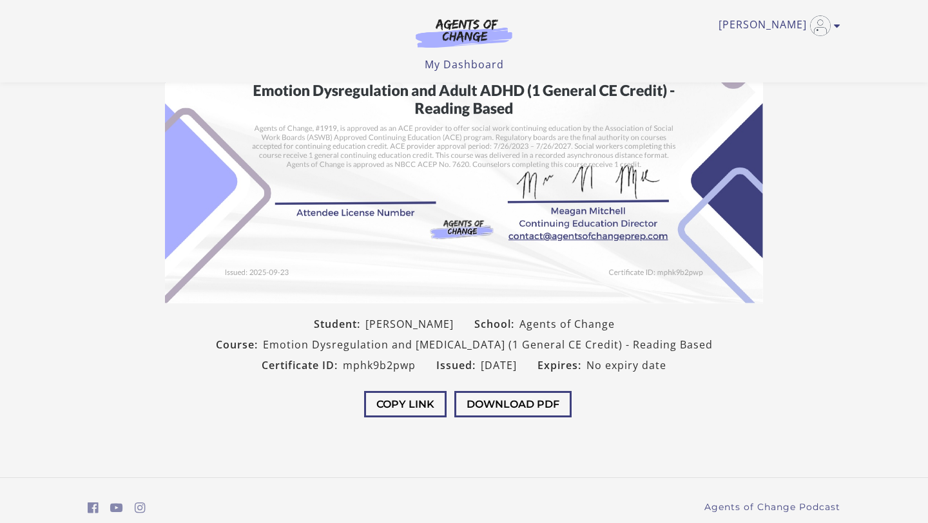
scroll to position [155, 0]
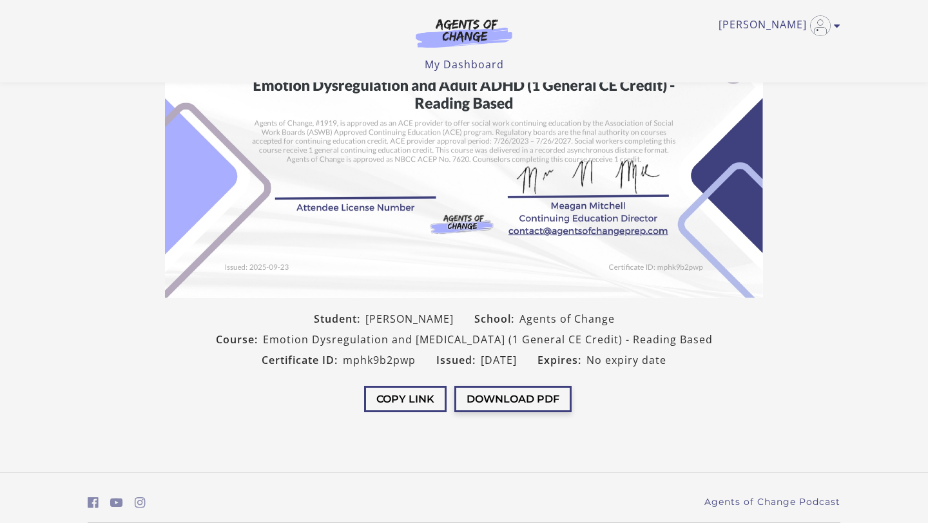
click at [514, 401] on button "Download PDF" at bounding box center [512, 399] width 117 height 26
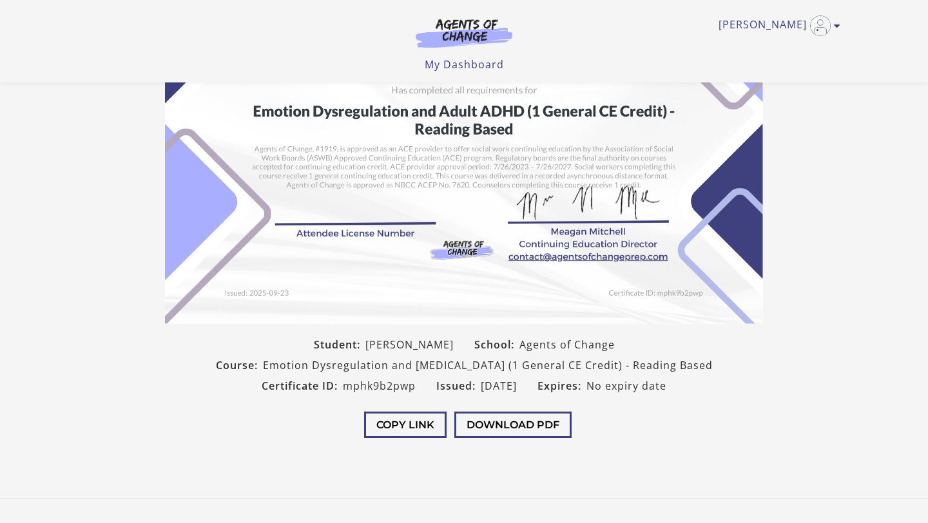
click at [436, 72] on div "Victoria G My Account Support Sign Out Toggle menu Menu My Dashboard My Account…" at bounding box center [463, 41] width 773 height 82
click at [447, 67] on link "My Dashboard" at bounding box center [464, 64] width 79 height 14
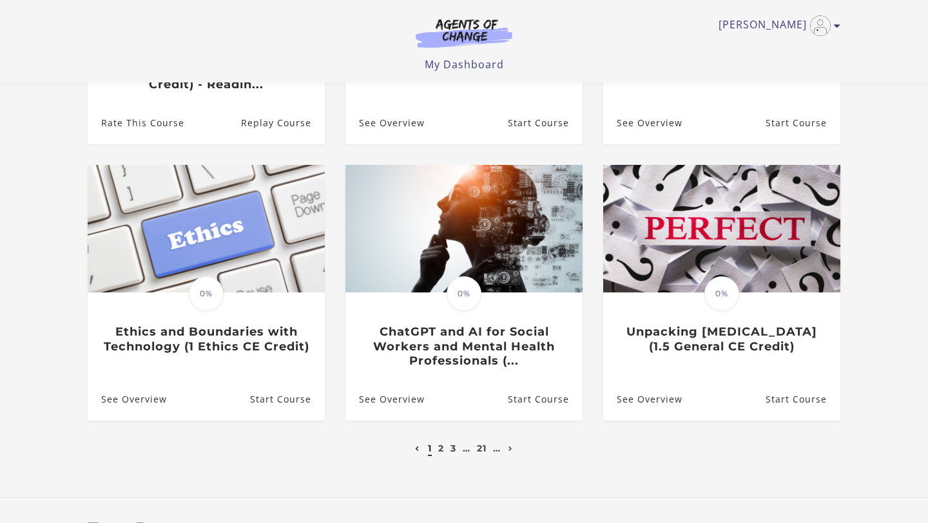
scroll to position [313, 0]
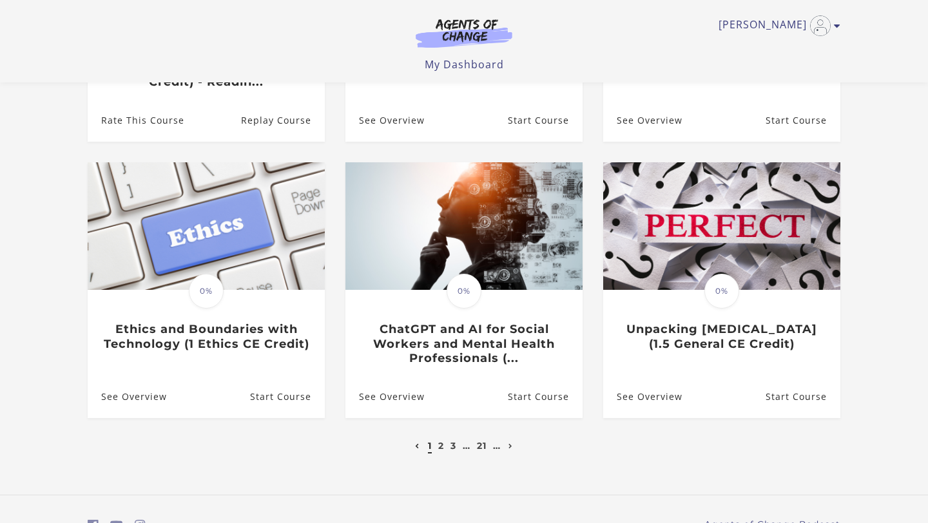
drag, startPoint x: 923, startPoint y: 207, endPoint x: 925, endPoint y: 315, distance: 107.6
click at [439, 450] on link "2" at bounding box center [441, 446] width 6 height 12
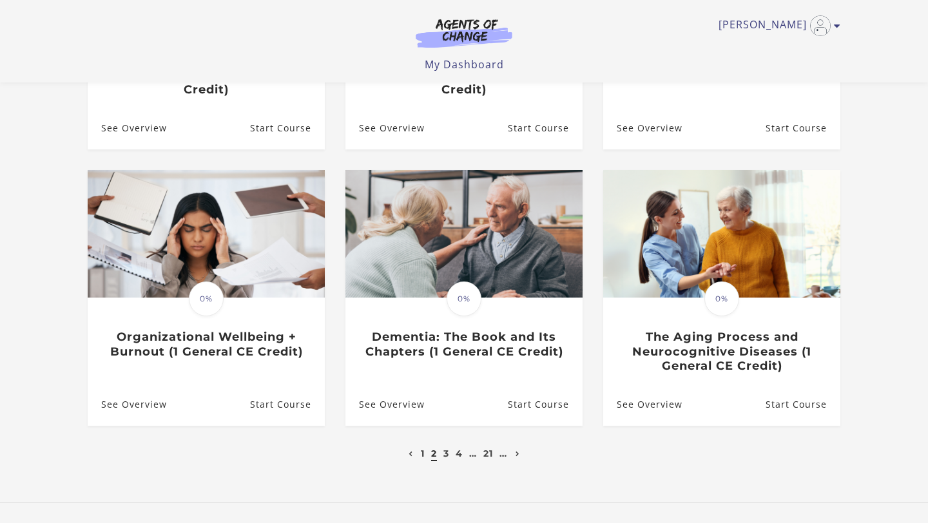
scroll to position [335, 0]
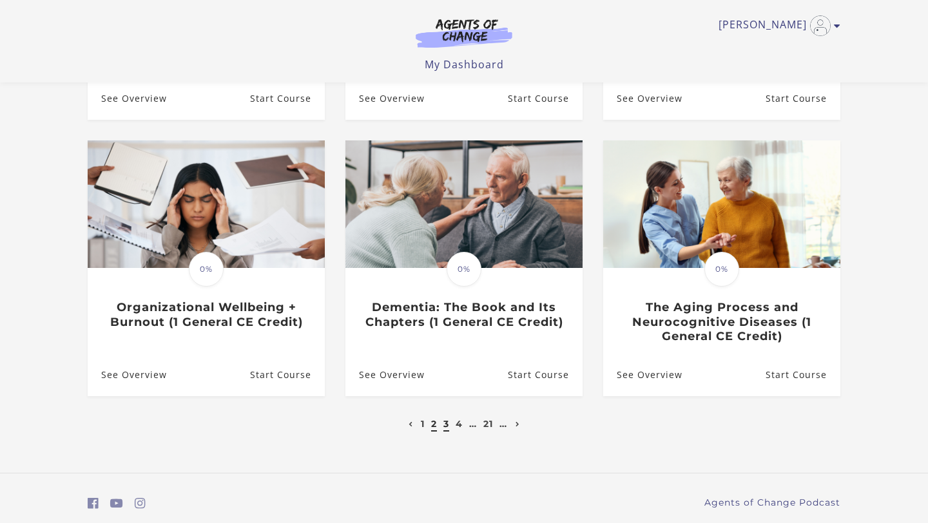
click at [443, 429] on link "3" at bounding box center [446, 424] width 6 height 12
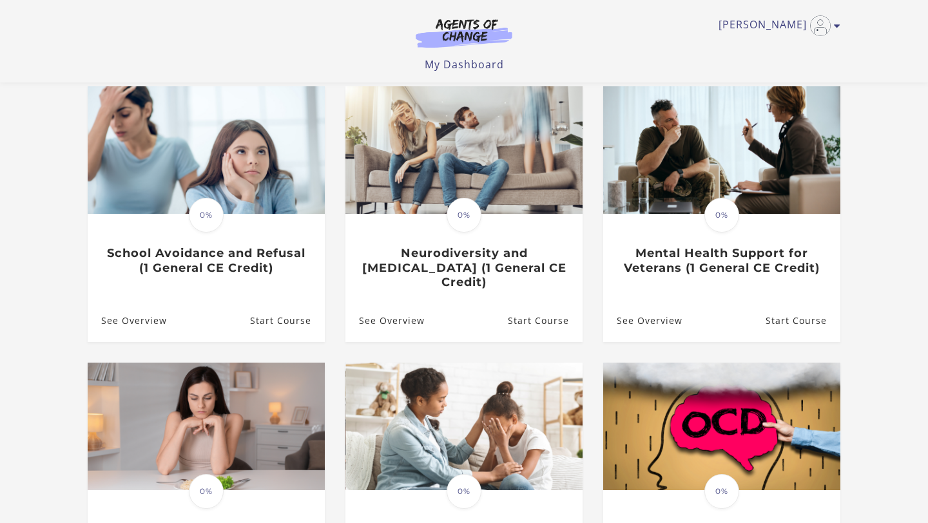
scroll to position [129, 0]
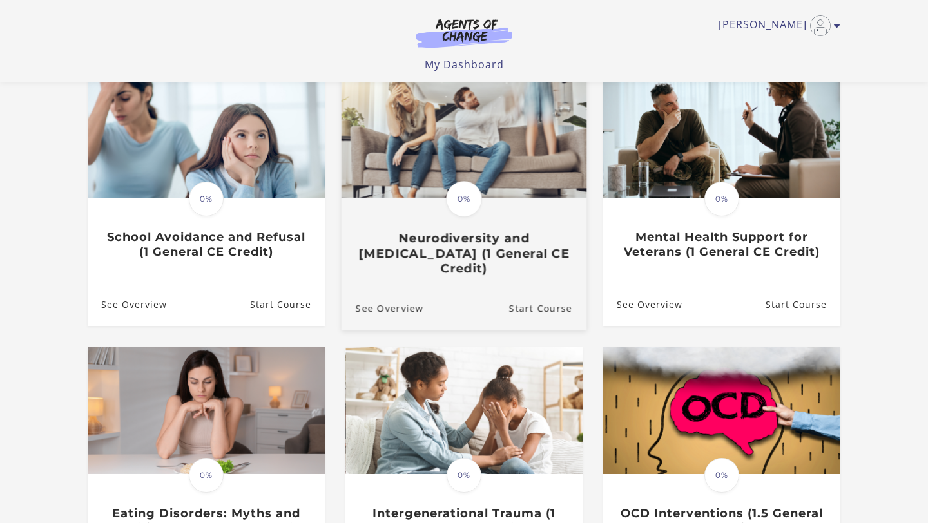
click at [512, 250] on h3 "Neurodiversity and ADHD (1 General CE Credit)" at bounding box center [464, 253] width 217 height 45
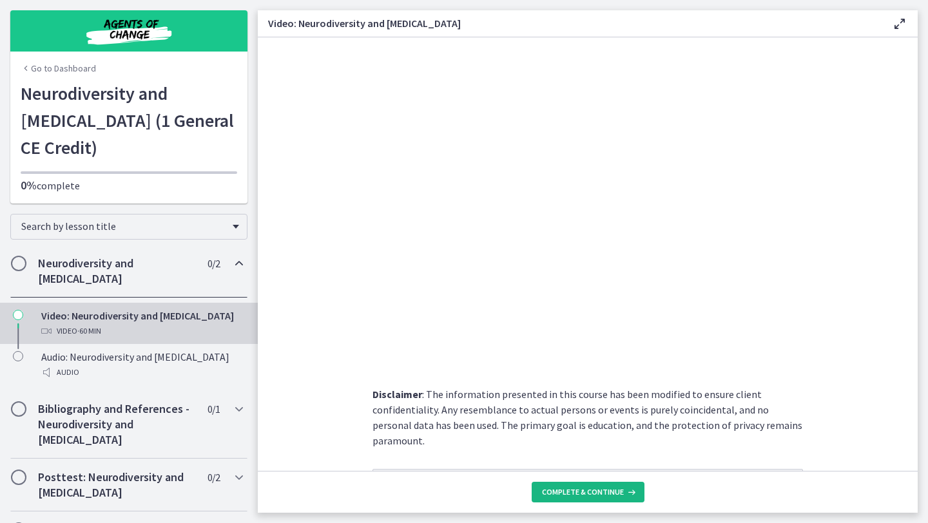
click at [600, 492] on span "Complete & continue" at bounding box center [583, 492] width 82 height 10
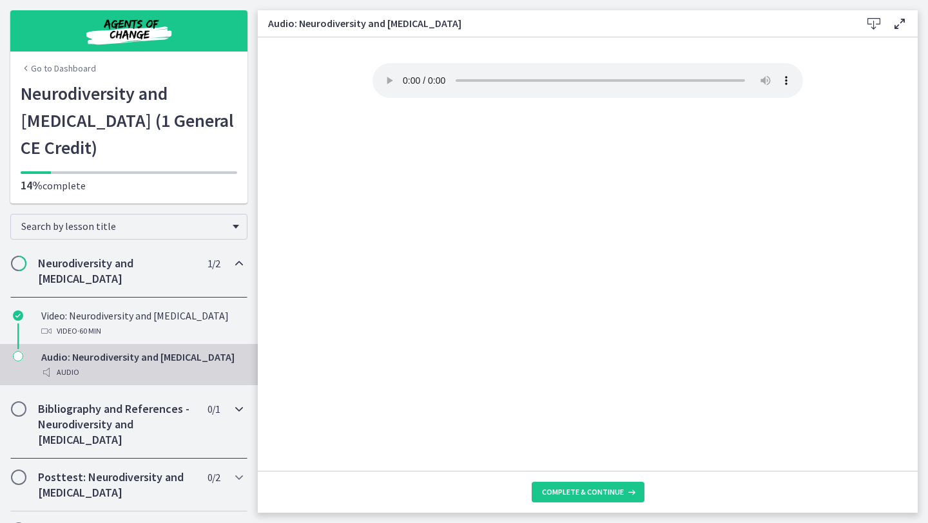
click at [129, 401] on h2 "Bibliography and References - Neurodiversity and [MEDICAL_DATA]" at bounding box center [116, 424] width 157 height 46
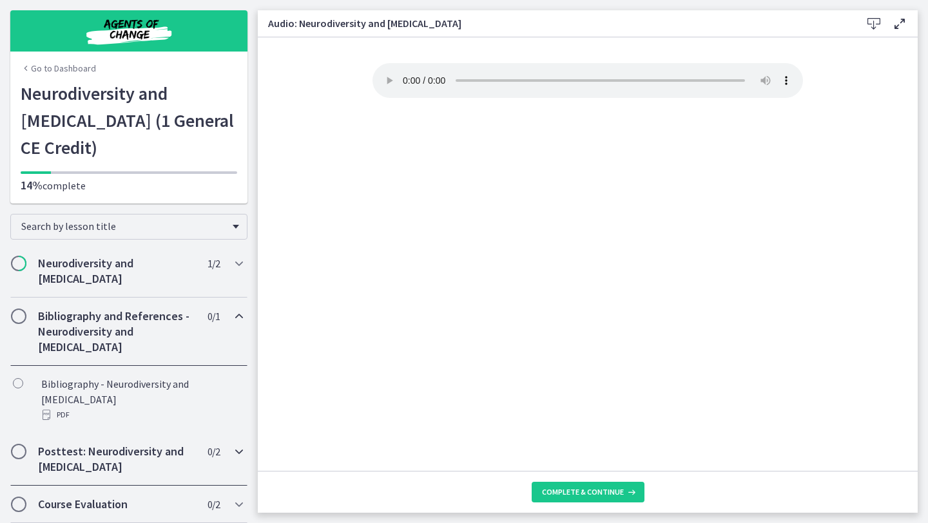
click at [132, 444] on h2 "Posttest: Neurodiversity and [MEDICAL_DATA]" at bounding box center [116, 459] width 157 height 31
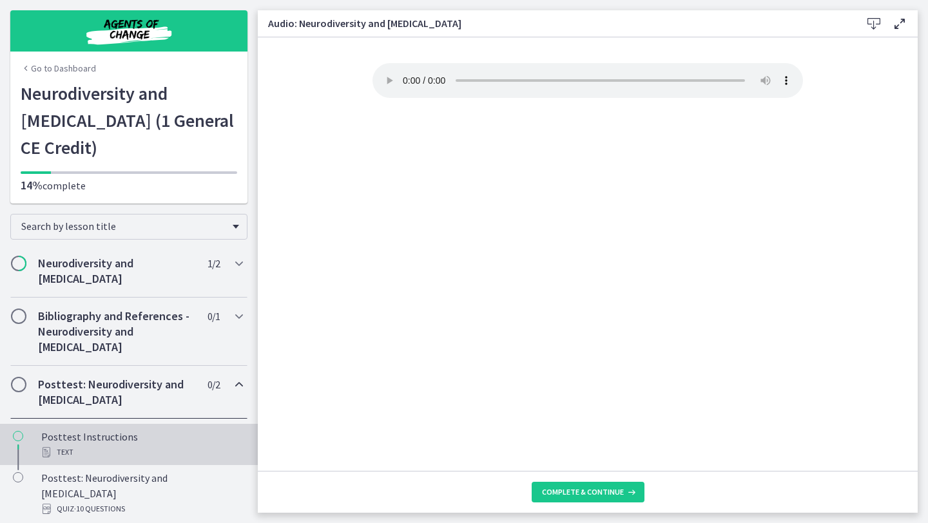
click at [132, 429] on div "Posttest Instructions Text" at bounding box center [141, 444] width 201 height 31
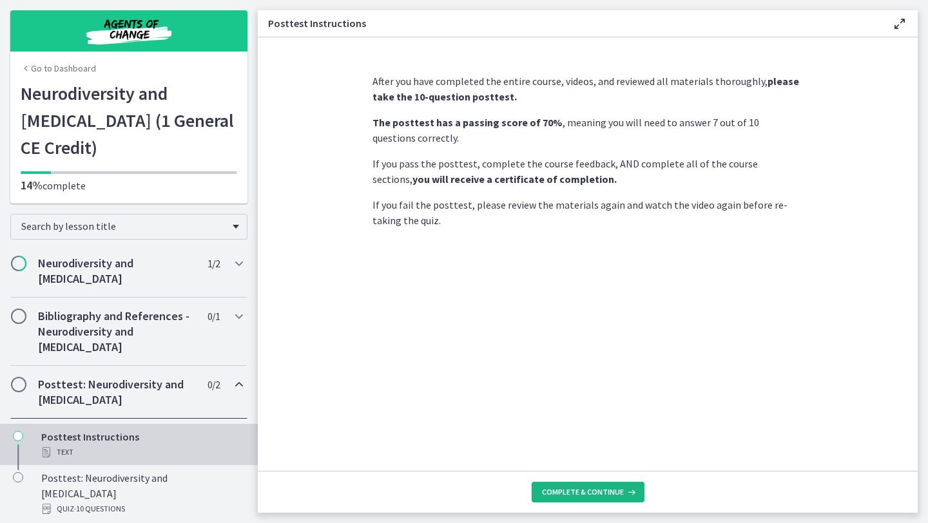
click at [593, 488] on span "Complete & continue" at bounding box center [583, 492] width 82 height 10
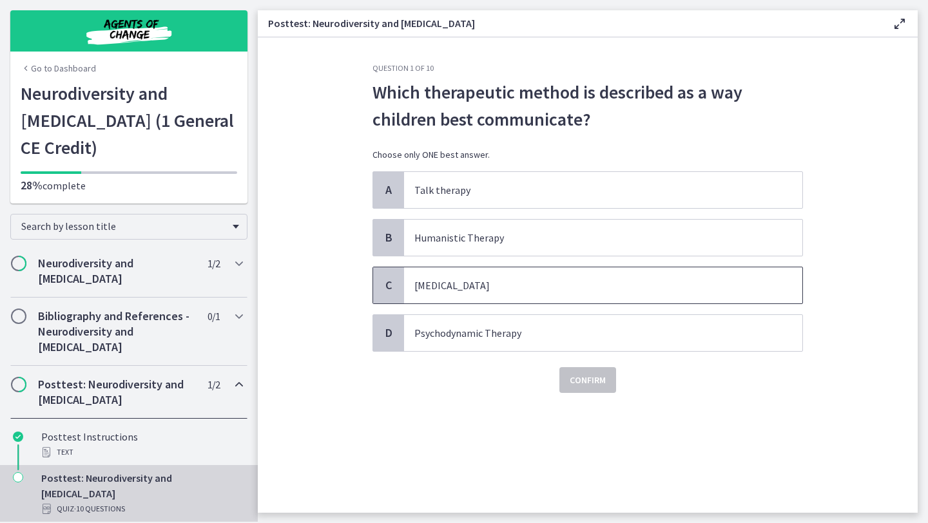
click at [492, 288] on p "[MEDICAL_DATA]" at bounding box center [590, 285] width 352 height 15
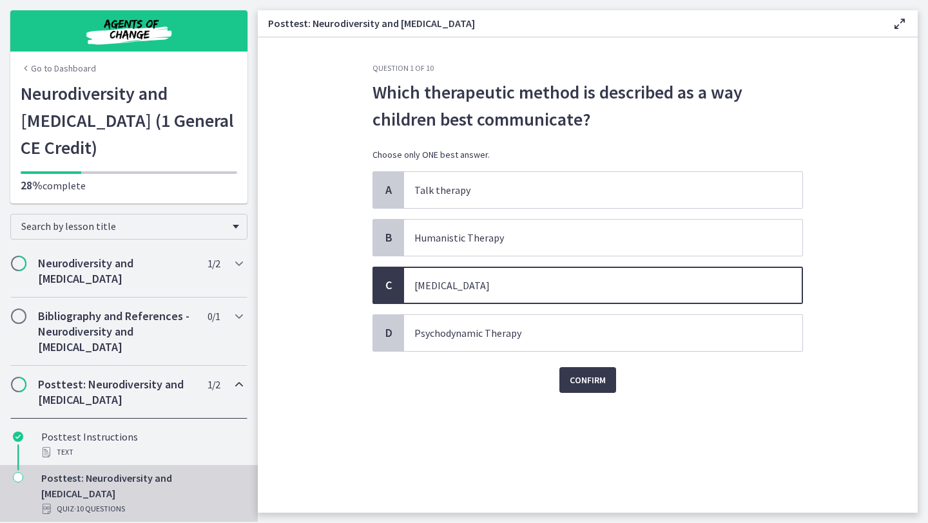
click at [598, 393] on div "Question 1 of 10 Which therapeutic method is described as a way children best c…" at bounding box center [587, 288] width 451 height 450
click at [592, 384] on span "Confirm" at bounding box center [588, 379] width 36 height 15
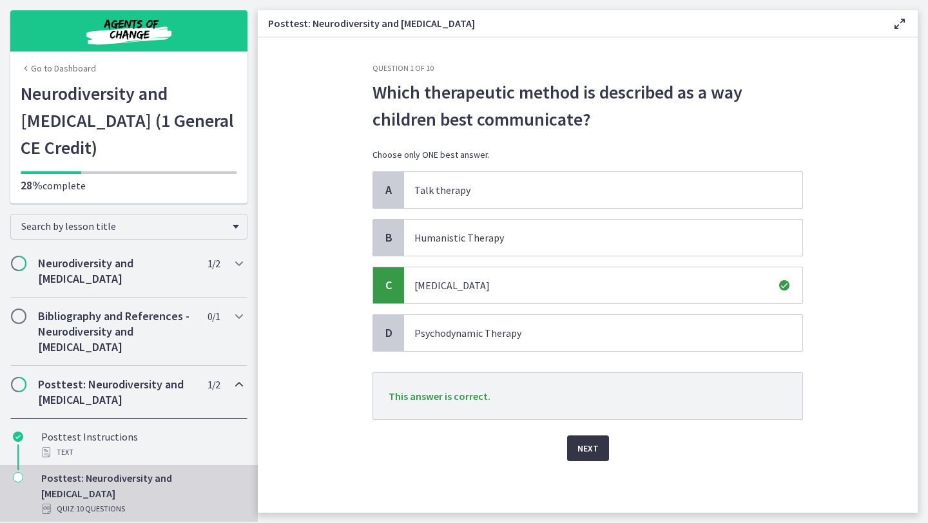
click at [597, 442] on span "Next" at bounding box center [587, 448] width 21 height 15
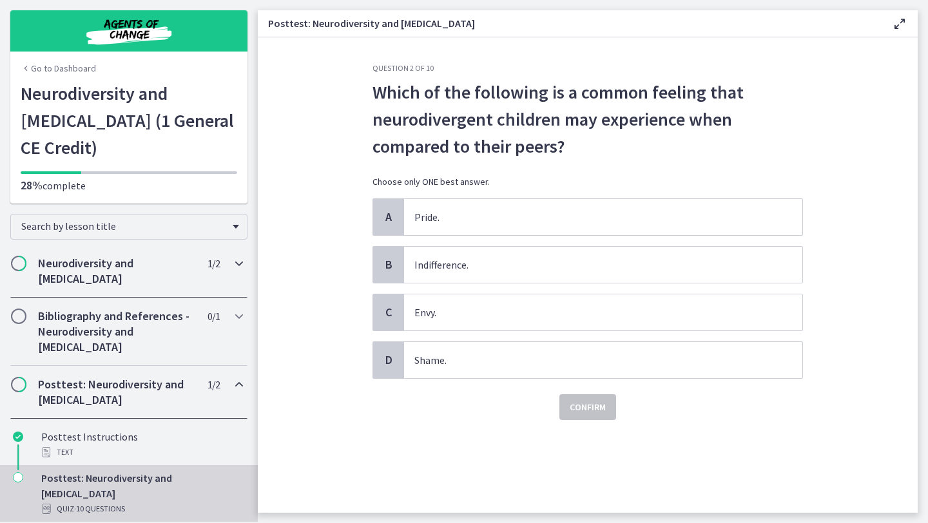
click at [102, 256] on h2 "Neurodiversity and ADHD" at bounding box center [116, 271] width 157 height 31
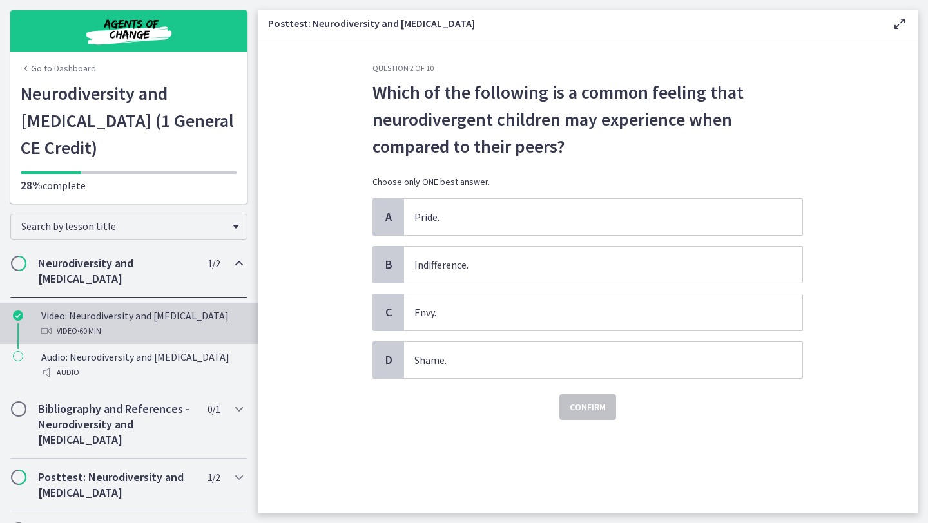
click at [108, 308] on div "Video: Neurodiversity and ADHD Video · 60 min" at bounding box center [141, 323] width 201 height 31
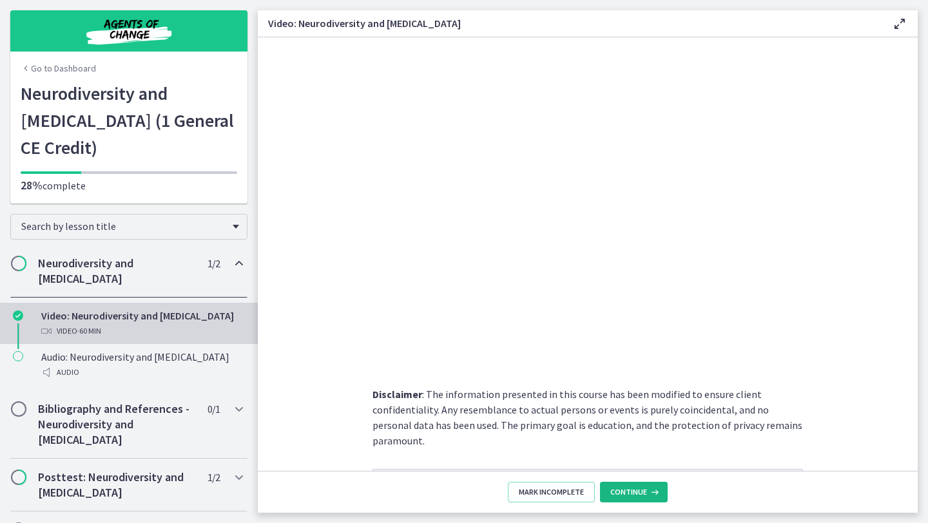
click at [641, 496] on span "Continue" at bounding box center [628, 492] width 37 height 10
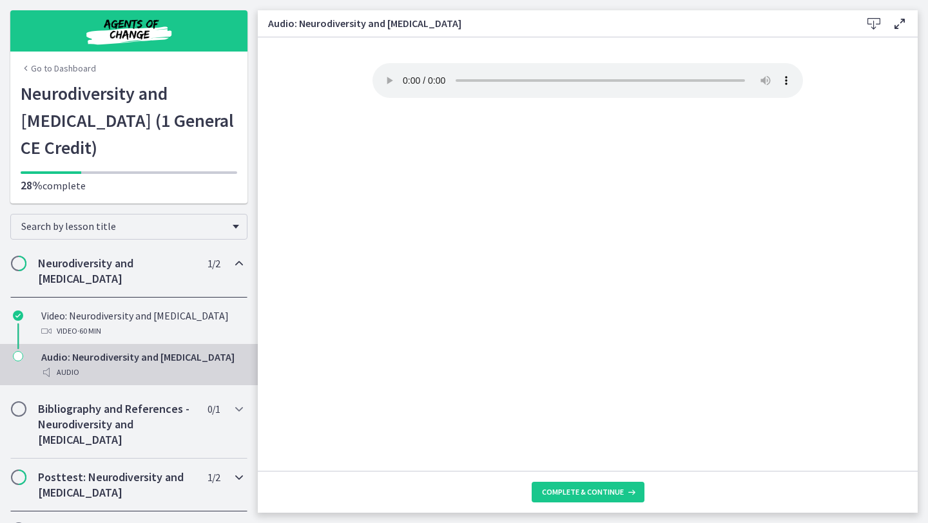
click at [131, 470] on h2 "Posttest: Neurodiversity and ADHD" at bounding box center [116, 485] width 157 height 31
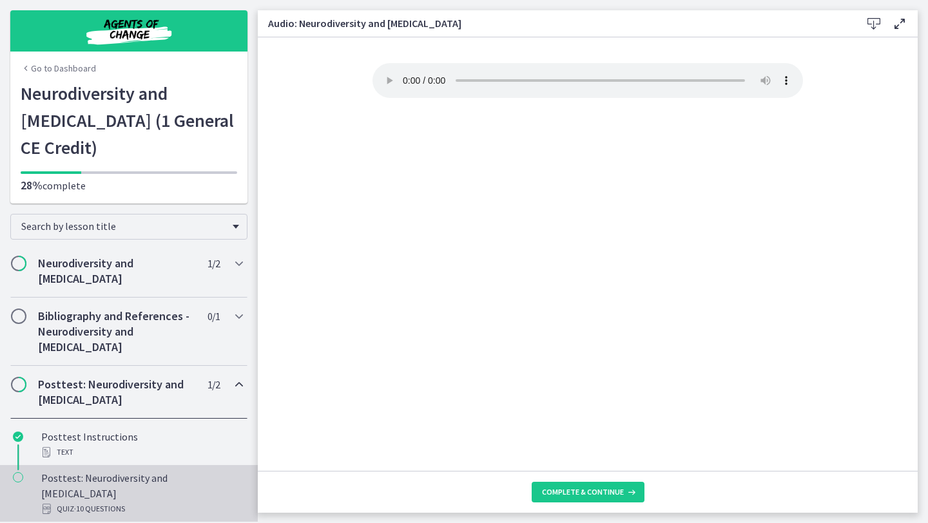
click at [133, 470] on div "Posttest: Neurodiversity and ADHD Quiz · 10 Questions" at bounding box center [141, 493] width 201 height 46
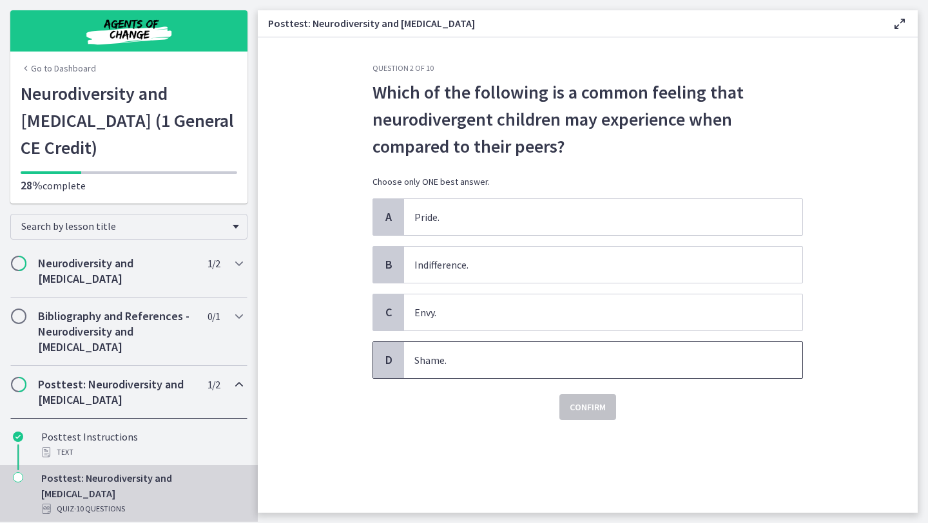
click at [450, 368] on span "Shame." at bounding box center [603, 360] width 398 height 36
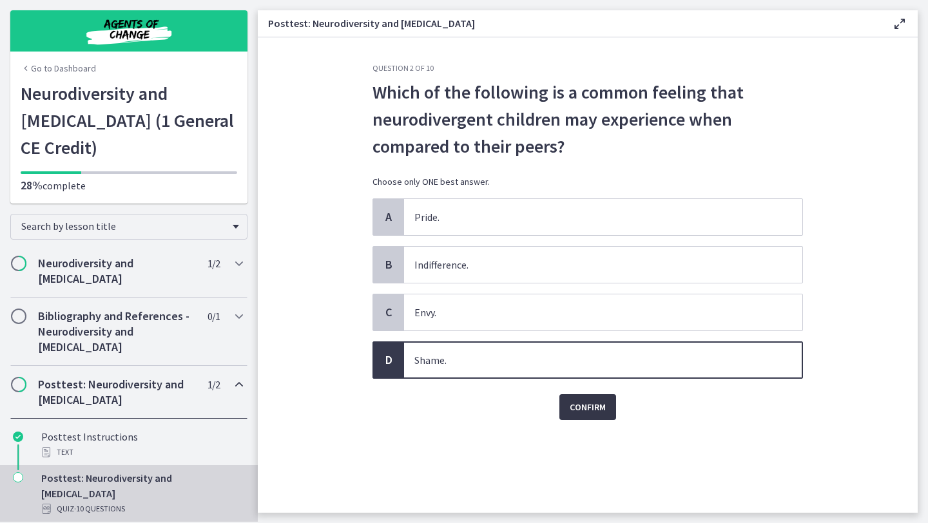
click at [582, 396] on button "Confirm" at bounding box center [587, 407] width 57 height 26
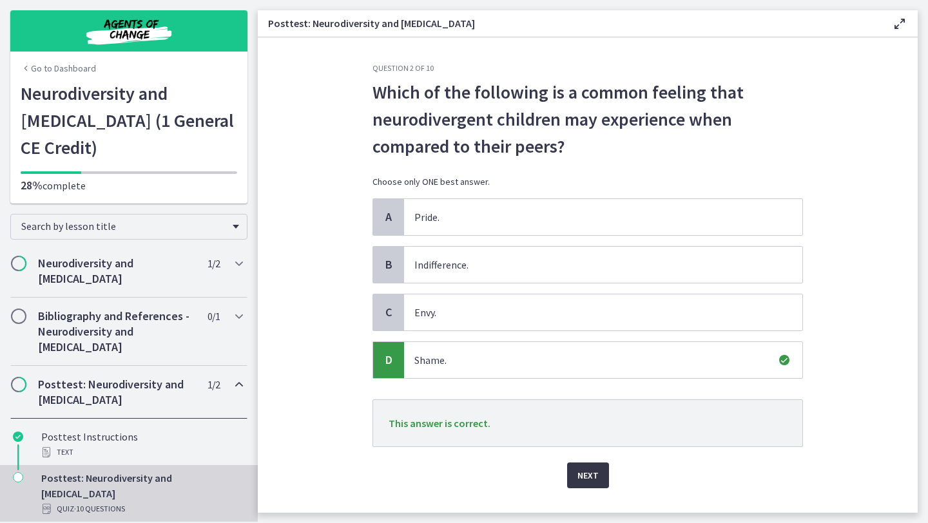
click at [596, 481] on span "Next" at bounding box center [587, 475] width 21 height 15
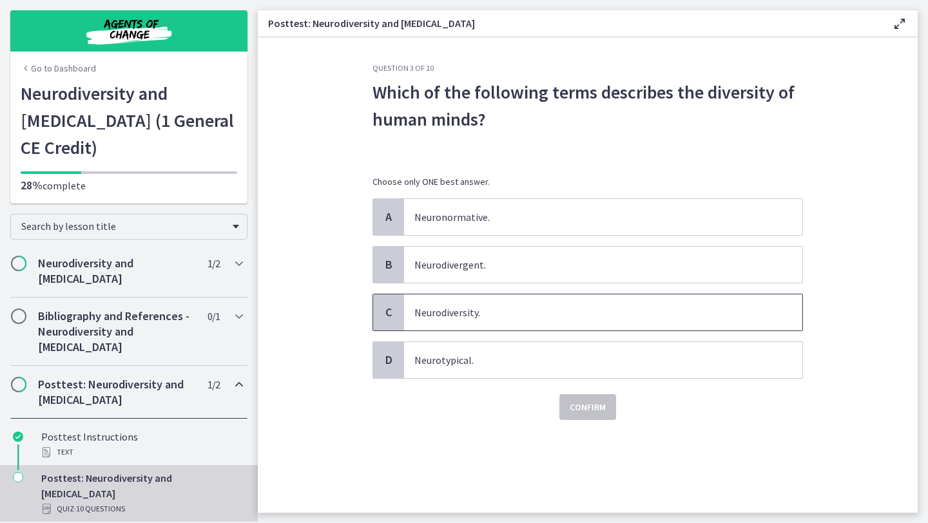
click at [514, 314] on p "Neurodiversity." at bounding box center [590, 312] width 352 height 15
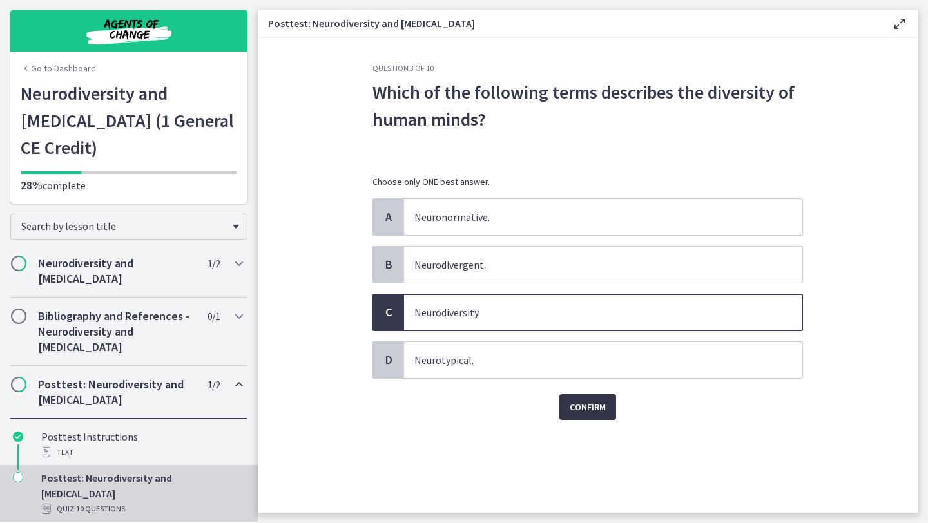
click at [606, 410] on button "Confirm" at bounding box center [587, 407] width 57 height 26
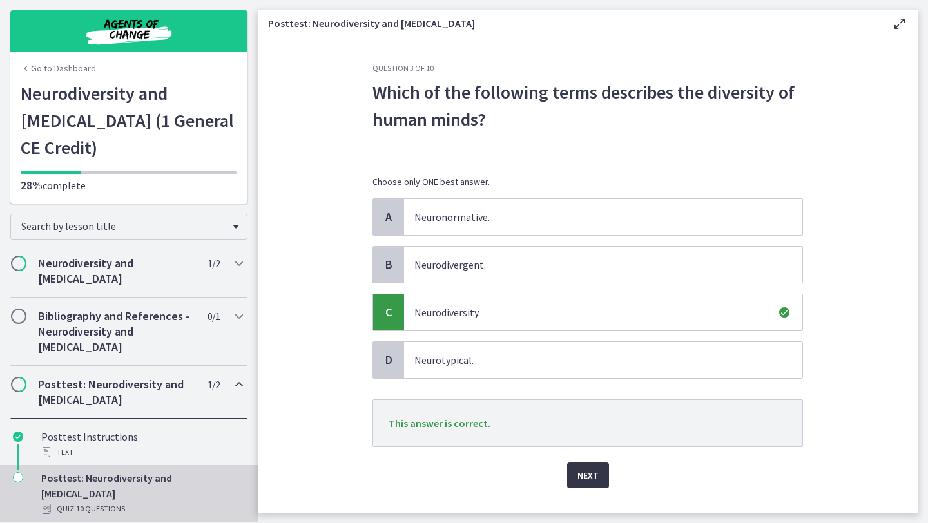
click at [595, 476] on span "Next" at bounding box center [587, 475] width 21 height 15
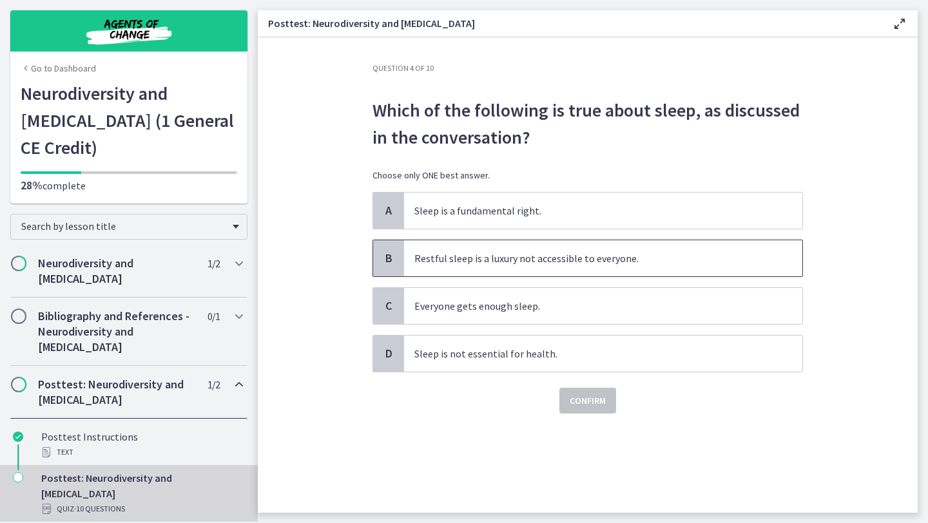
click at [582, 273] on span "Restful sleep is a luxury not accessible to everyone." at bounding box center [603, 258] width 398 height 36
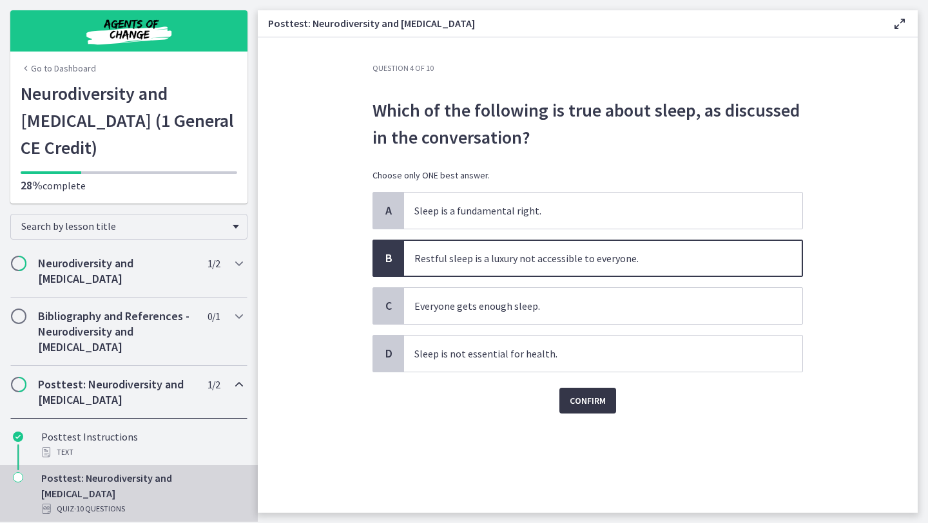
click at [583, 394] on span "Confirm" at bounding box center [588, 400] width 36 height 15
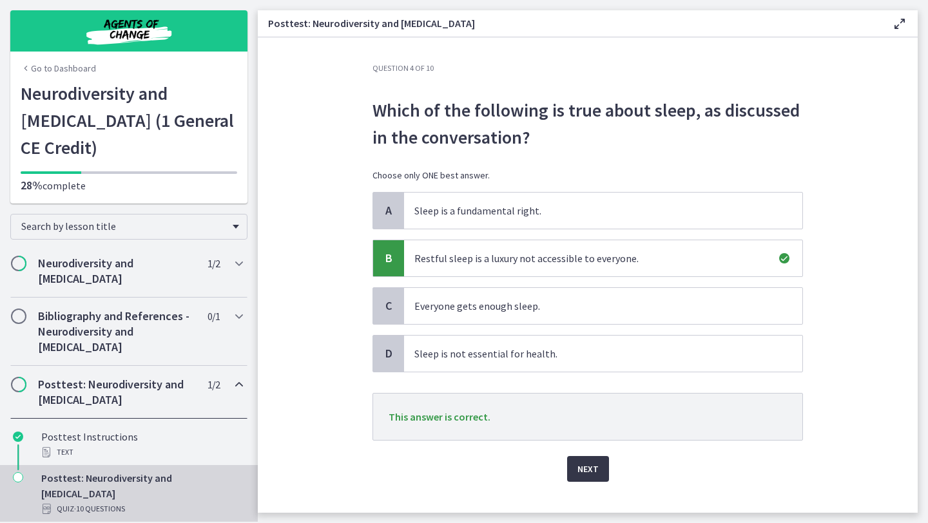
click at [585, 458] on button "Next" at bounding box center [588, 469] width 42 height 26
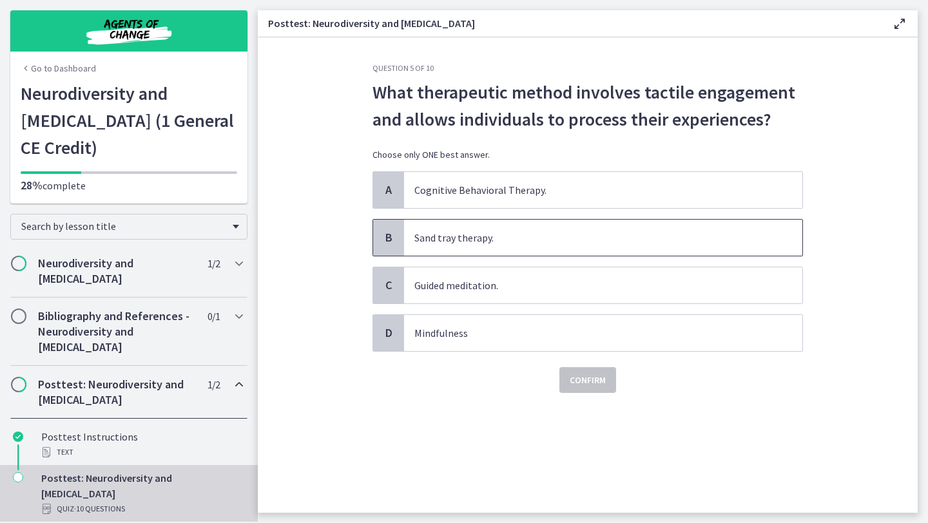
click at [526, 242] on p "Sand tray therapy." at bounding box center [590, 237] width 352 height 15
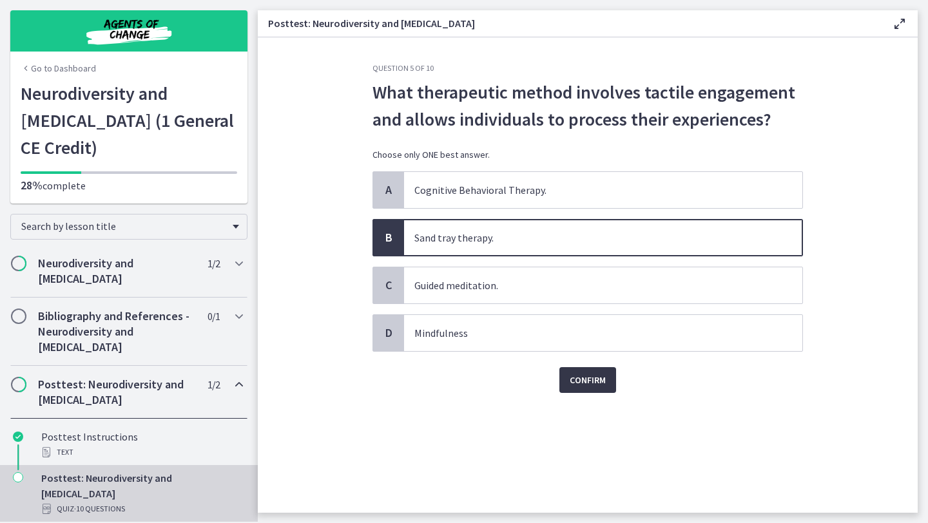
click at [584, 378] on span "Confirm" at bounding box center [588, 379] width 36 height 15
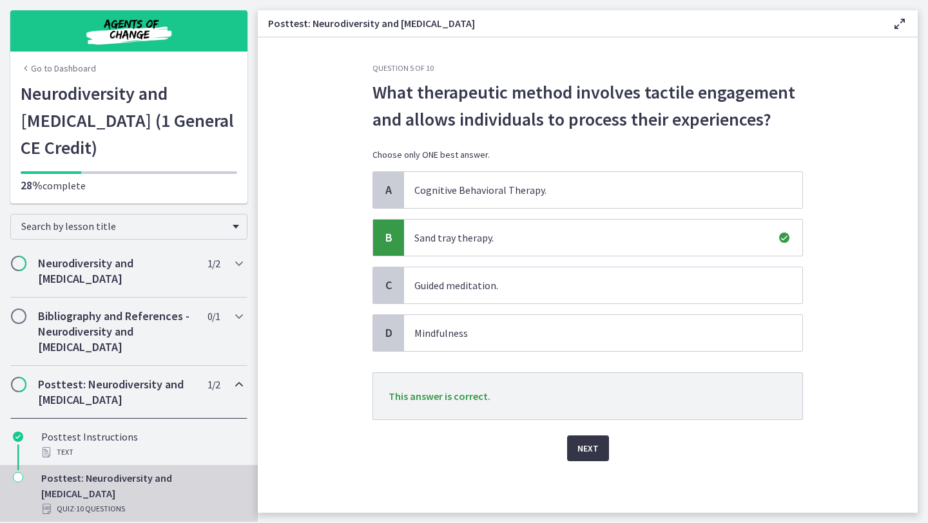
click at [590, 443] on span "Next" at bounding box center [587, 448] width 21 height 15
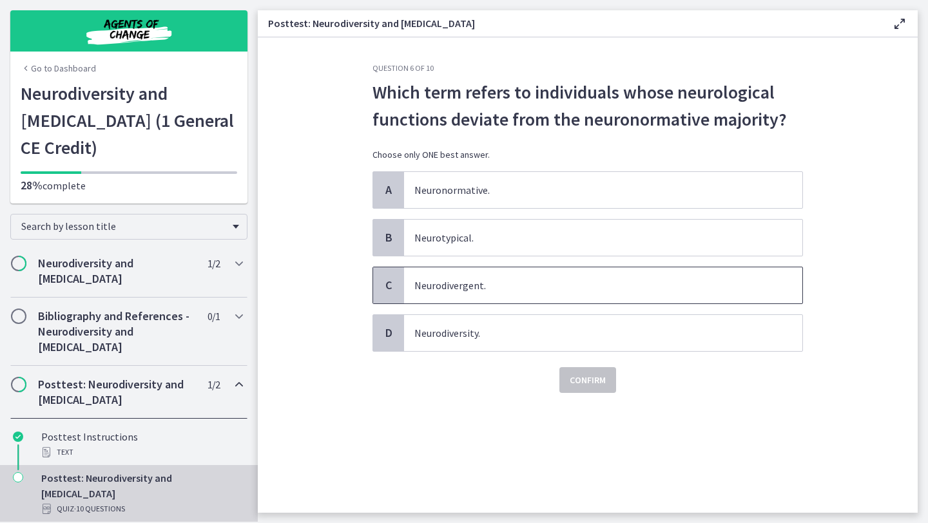
click at [508, 291] on p "Neurodivergent." at bounding box center [590, 285] width 352 height 15
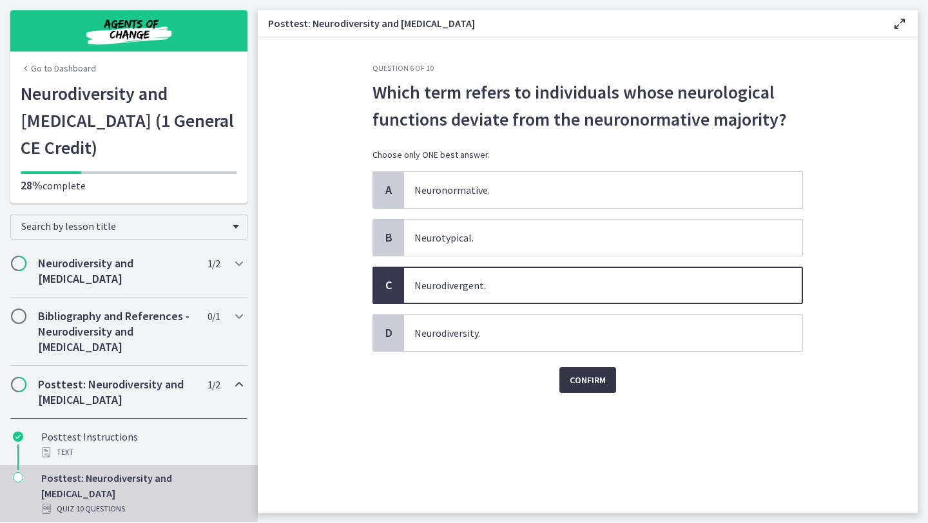
click at [593, 384] on span "Confirm" at bounding box center [588, 379] width 36 height 15
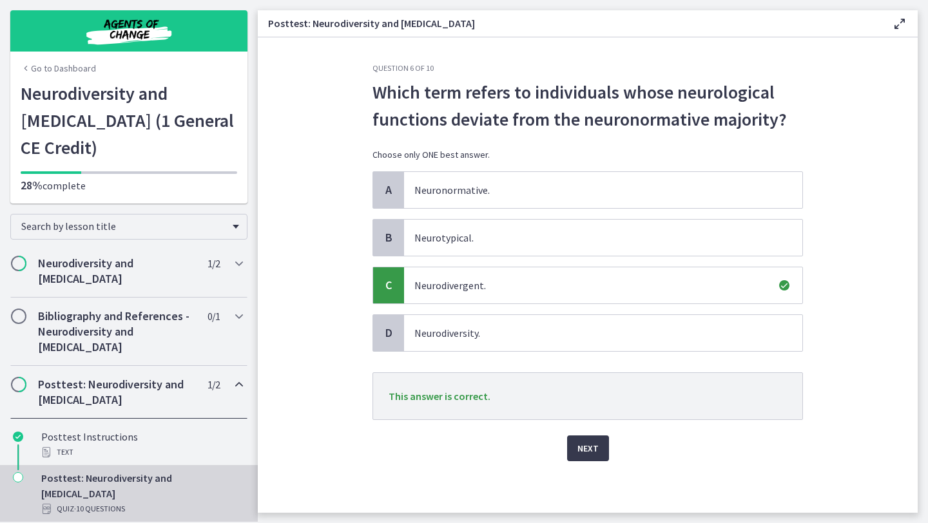
click at [583, 461] on div "Question 6 of 10 Which term refers to individuals whose neurological functions …" at bounding box center [587, 288] width 451 height 450
click at [583, 456] on span "Next" at bounding box center [587, 448] width 21 height 15
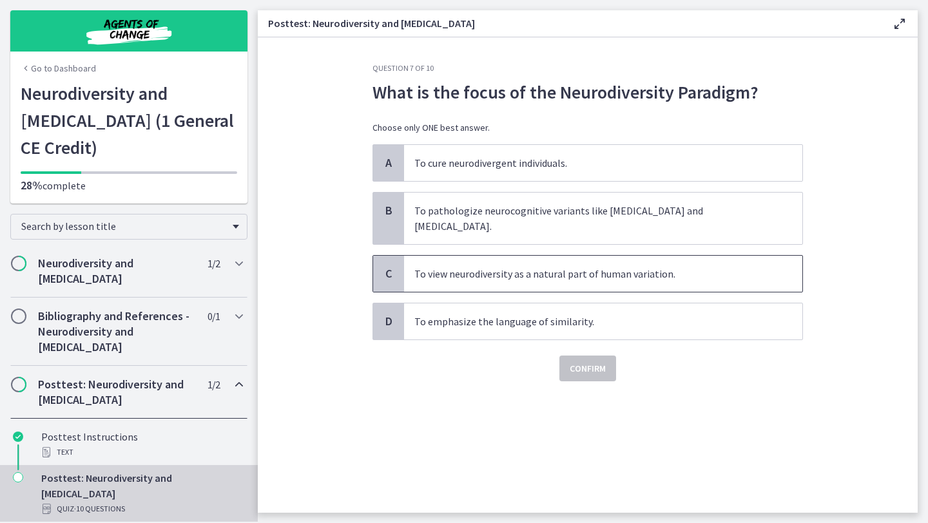
click at [599, 266] on p "To view neurodiversity as a natural part of human variation." at bounding box center [590, 273] width 352 height 15
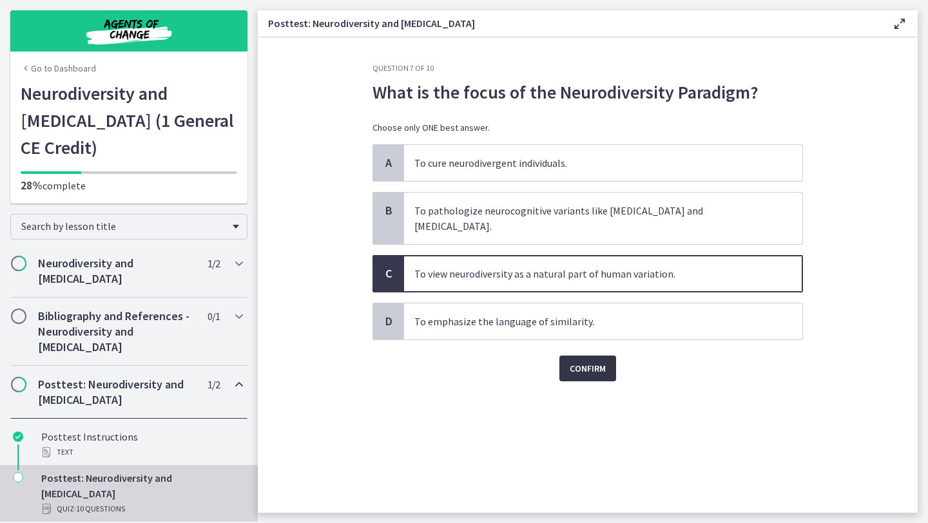
click at [590, 361] on span "Confirm" at bounding box center [588, 368] width 36 height 15
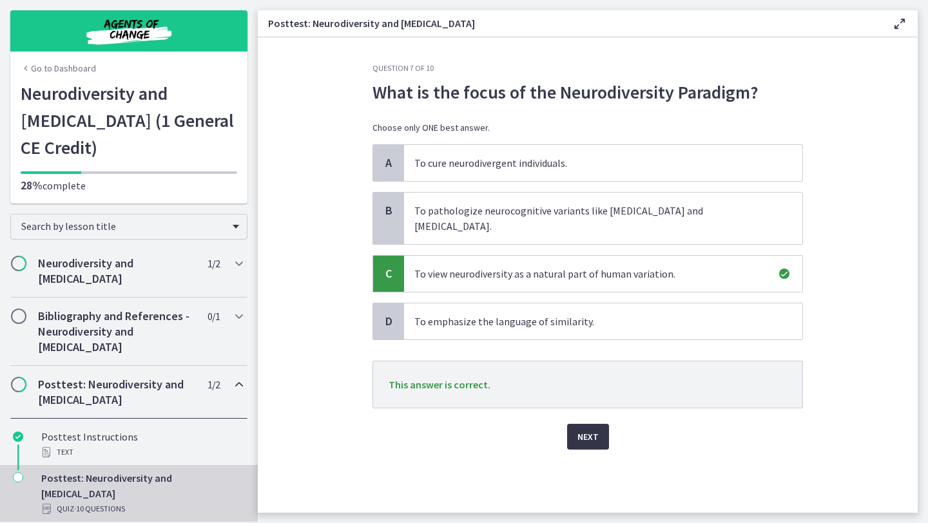
click at [584, 429] on span "Next" at bounding box center [587, 436] width 21 height 15
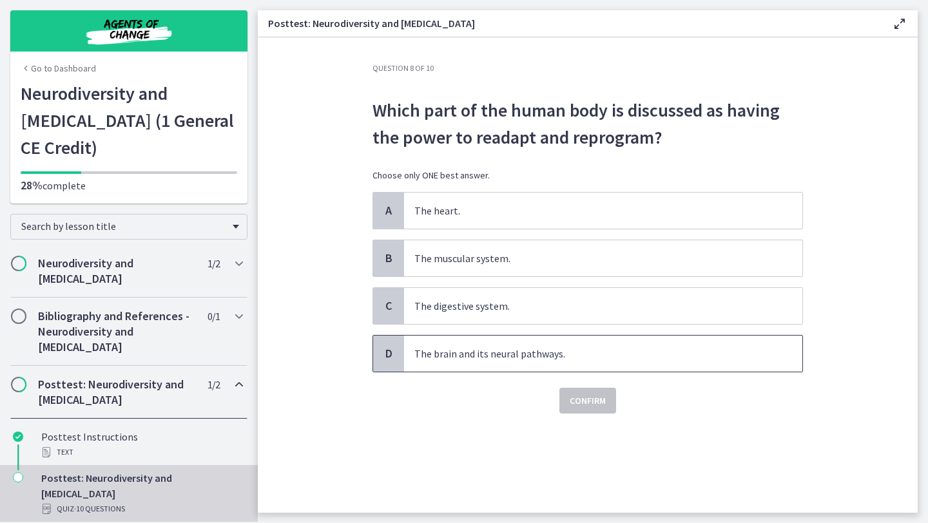
click at [533, 366] on span "The brain and its neural pathways." at bounding box center [603, 354] width 398 height 36
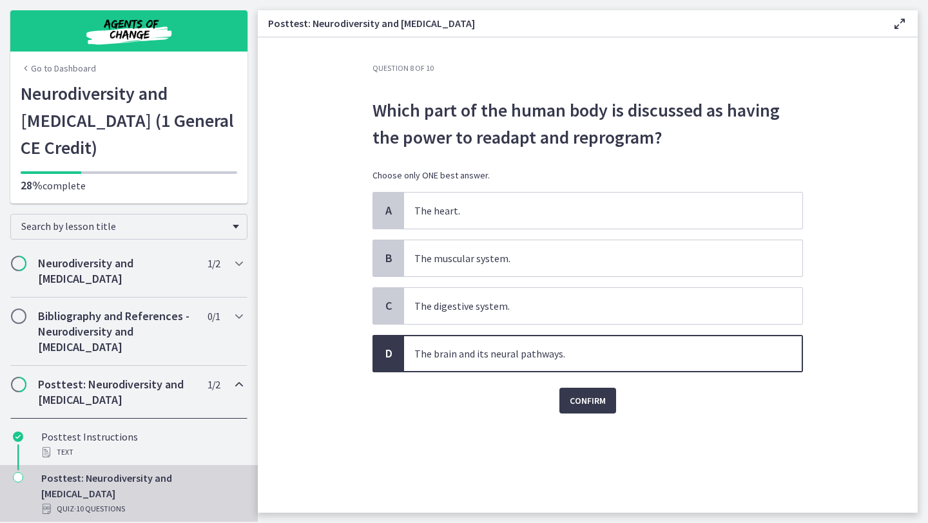
click at [617, 406] on div "Confirm" at bounding box center [587, 392] width 430 height 41
click at [595, 403] on span "Confirm" at bounding box center [588, 400] width 36 height 15
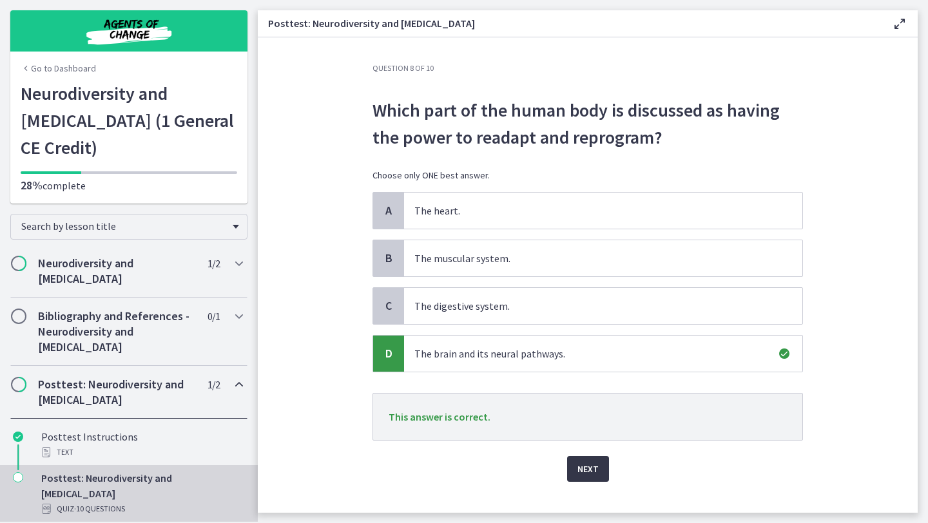
click at [599, 472] on button "Next" at bounding box center [588, 469] width 42 height 26
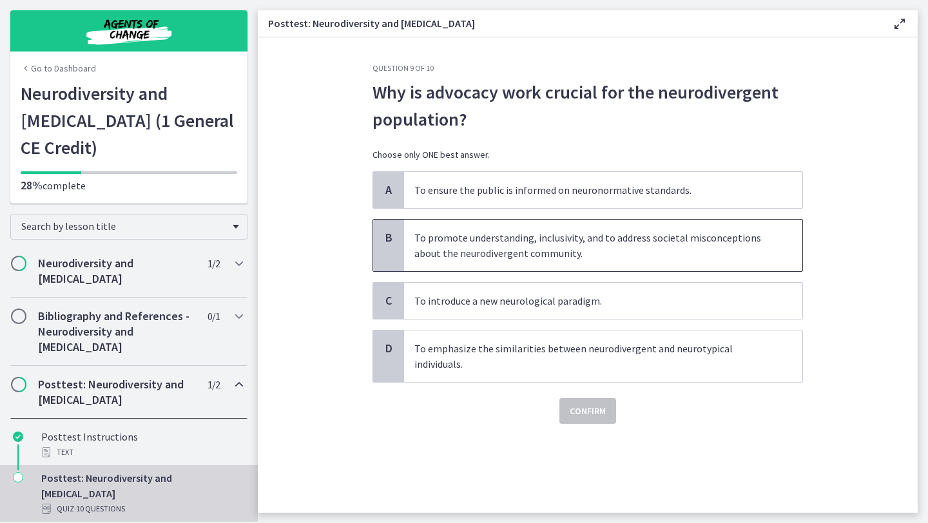
click at [590, 249] on p "To promote understanding, inclusivity, and to address societal misconceptions a…" at bounding box center [590, 245] width 352 height 31
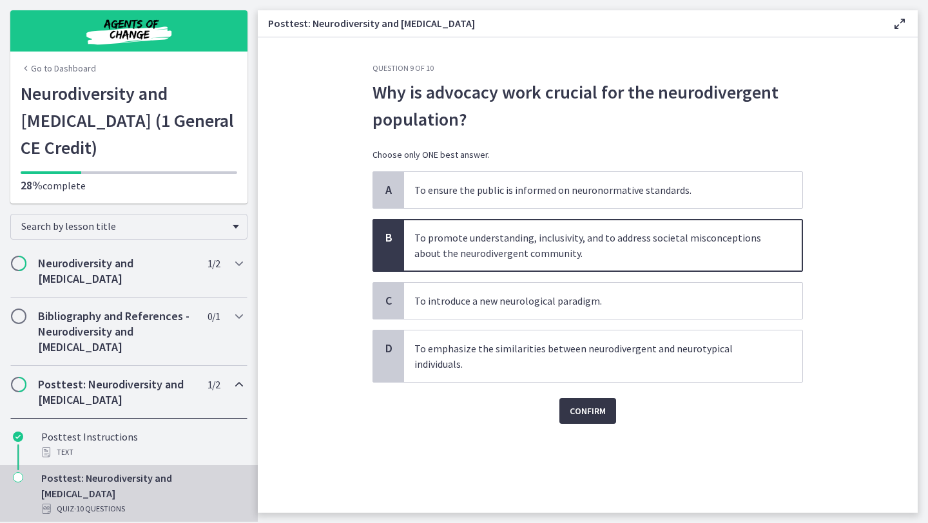
click at [601, 413] on span "Confirm" at bounding box center [588, 410] width 36 height 15
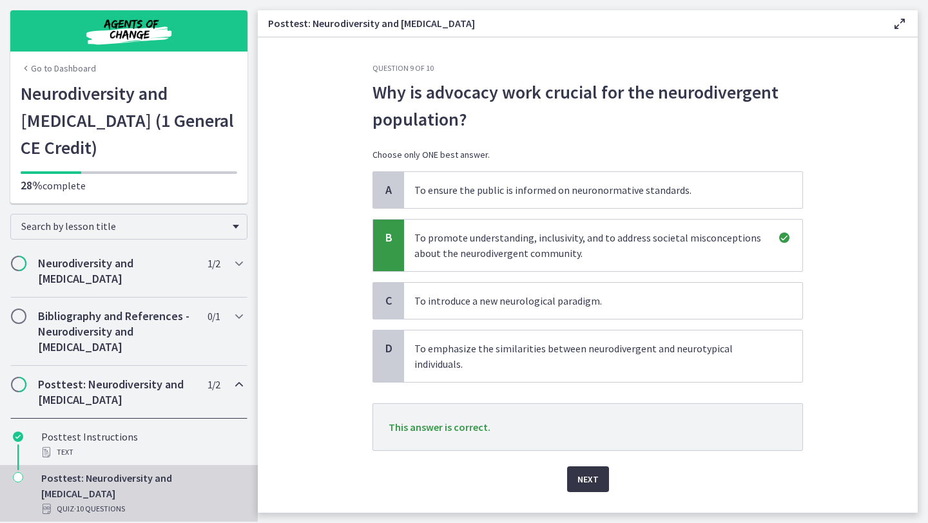
click at [591, 488] on button "Next" at bounding box center [588, 480] width 42 height 26
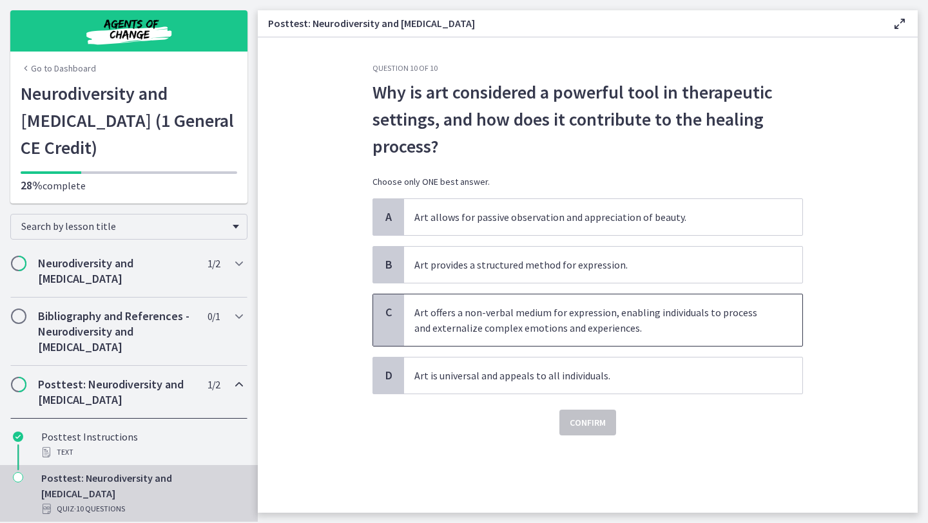
click at [610, 313] on p "Art offers a non-verbal medium for expression, enabling individuals to process …" at bounding box center [590, 320] width 352 height 31
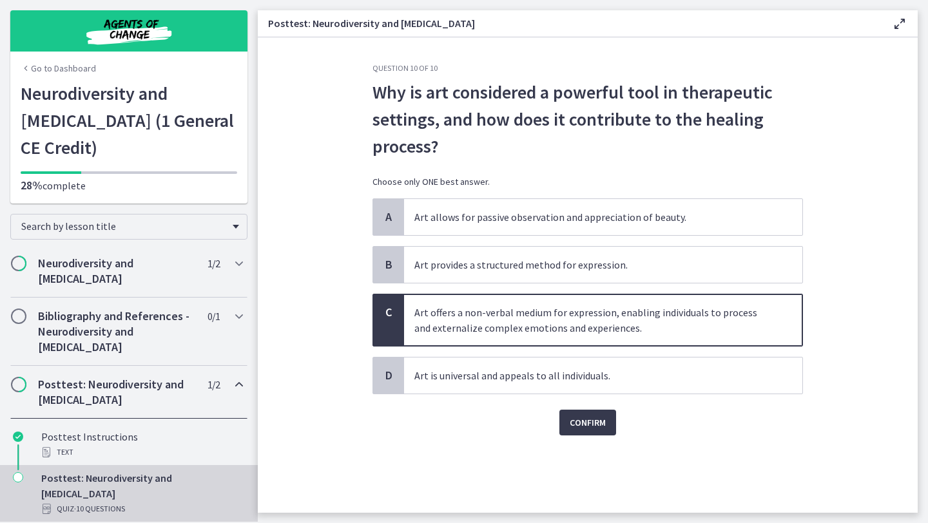
click at [591, 436] on div "Question 10 of 10 Why is art considered a powerful tool in therapeutic settings…" at bounding box center [587, 288] width 451 height 450
click at [588, 423] on span "Confirm" at bounding box center [588, 422] width 36 height 15
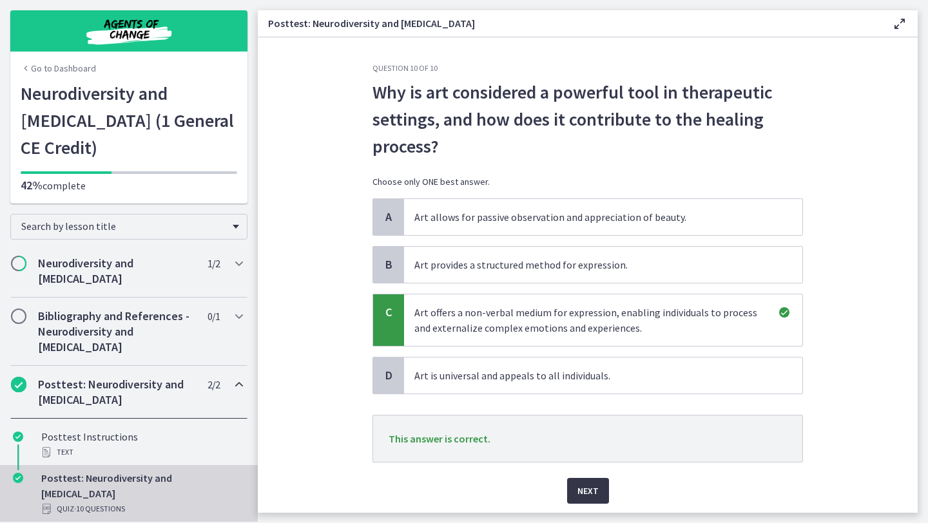
click at [587, 492] on span "Next" at bounding box center [587, 490] width 21 height 15
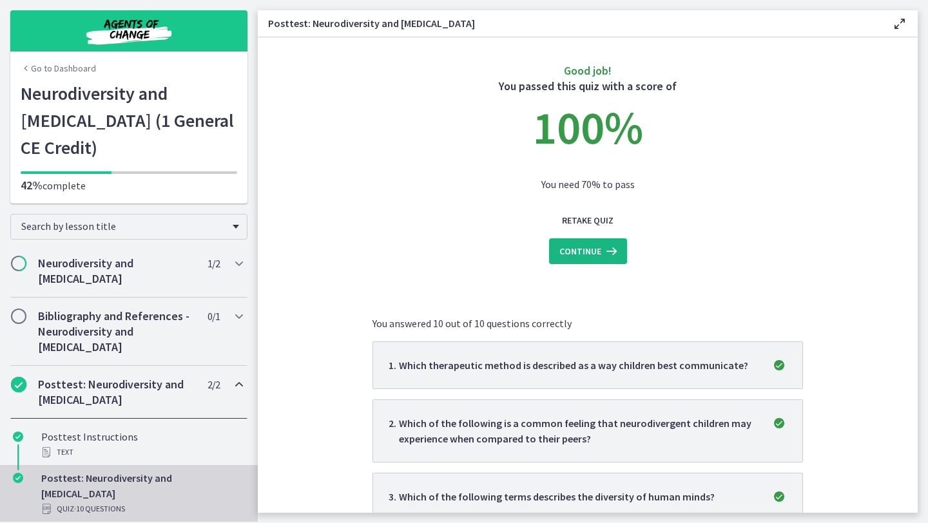
click at [613, 251] on icon at bounding box center [610, 251] width 18 height 15
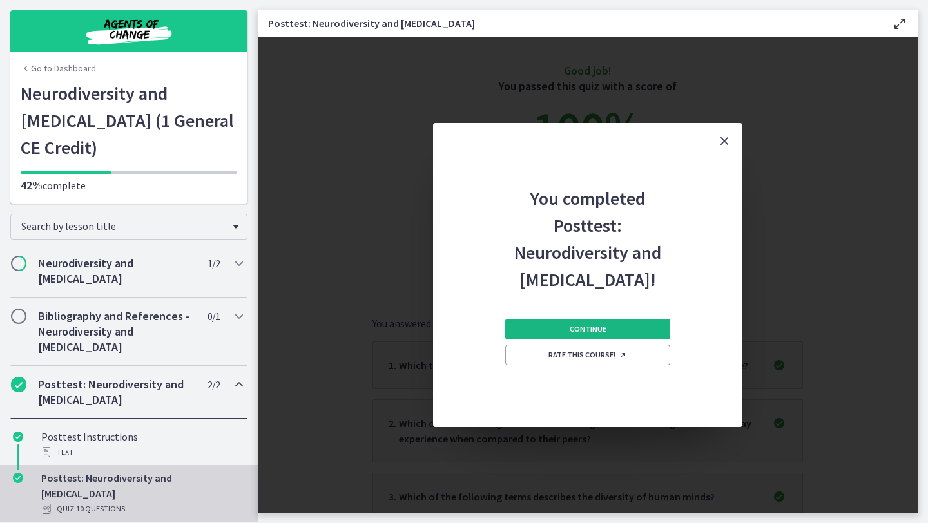
click at [617, 331] on button "Continue" at bounding box center [587, 329] width 165 height 21
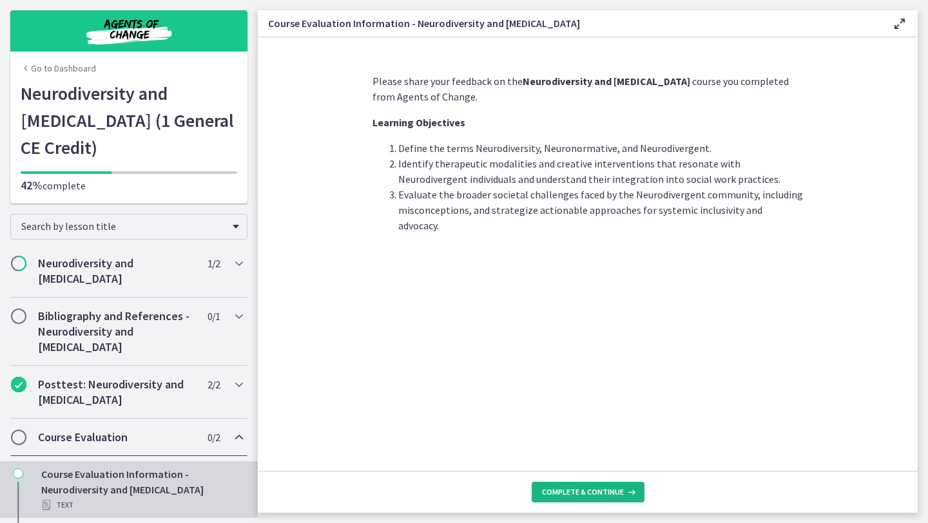
click at [611, 489] on span "Complete & continue" at bounding box center [583, 492] width 82 height 10
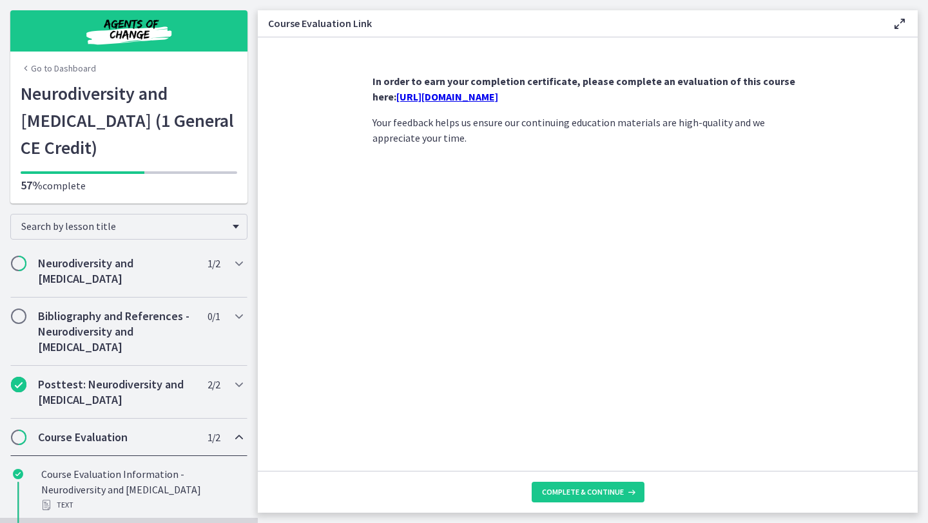
click at [498, 97] on link "https://forms.gle/XG5u33oGvdcEqcoQ9" at bounding box center [447, 96] width 102 height 13
click at [603, 497] on button "Complete & continue" at bounding box center [588, 492] width 113 height 21
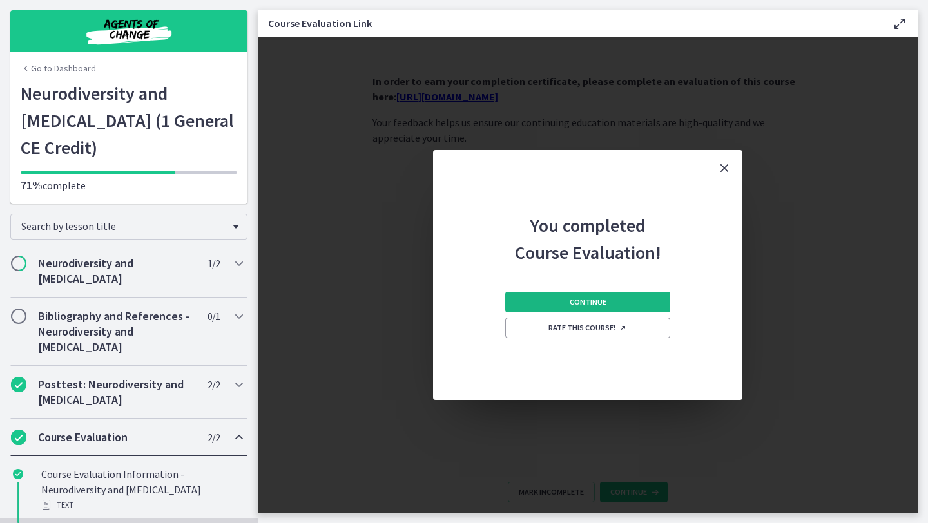
click at [650, 305] on button "Continue" at bounding box center [587, 302] width 165 height 21
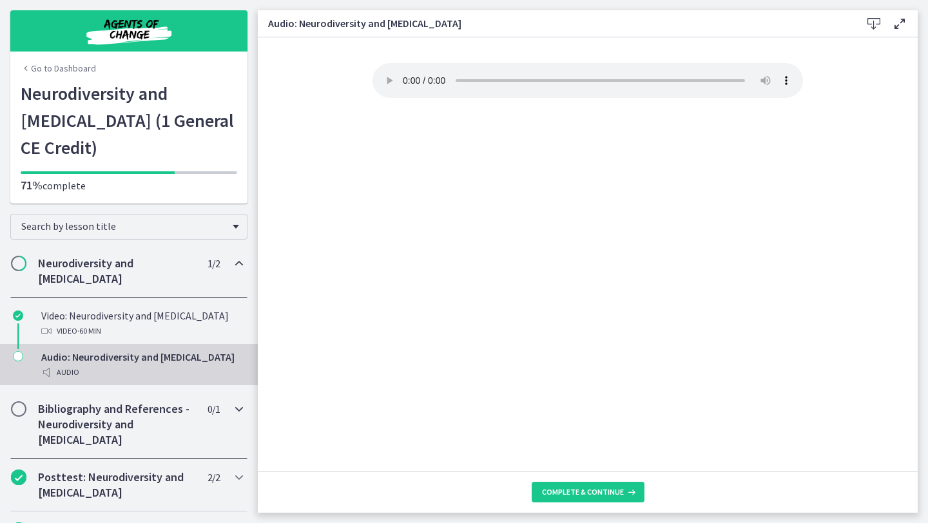
click at [134, 401] on h2 "Bibliography and References - Neurodiversity and ADHD" at bounding box center [116, 424] width 157 height 46
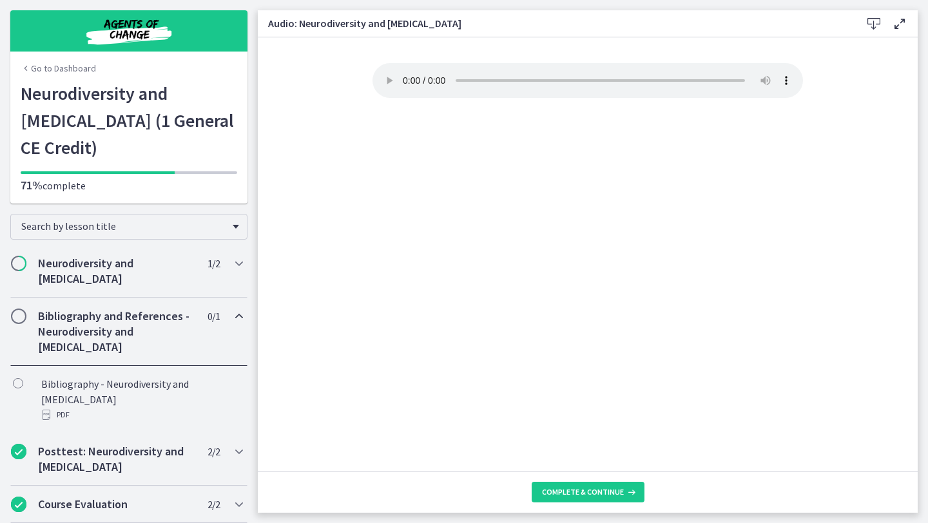
click at [119, 309] on h2 "Bibliography and References - Neurodiversity and ADHD" at bounding box center [116, 332] width 157 height 46
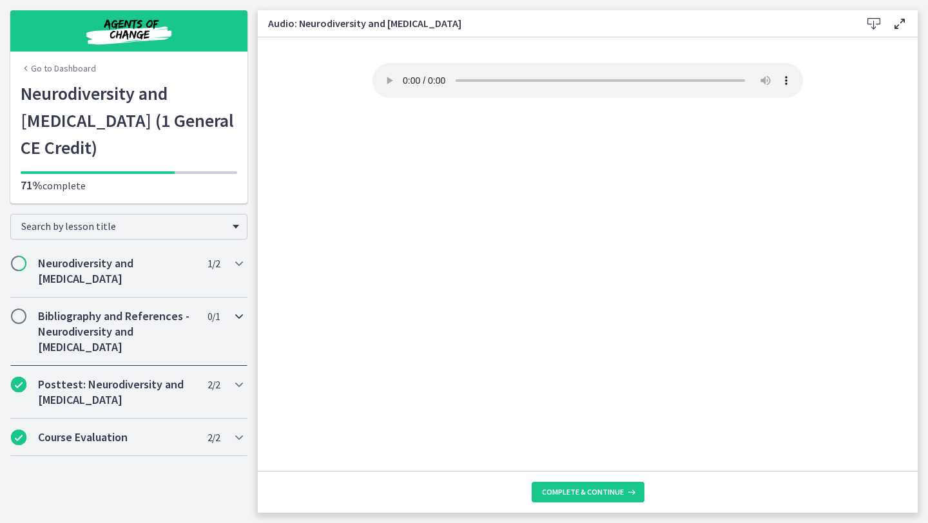
click at [108, 309] on h2 "Bibliography and References - Neurodiversity and ADHD" at bounding box center [116, 332] width 157 height 46
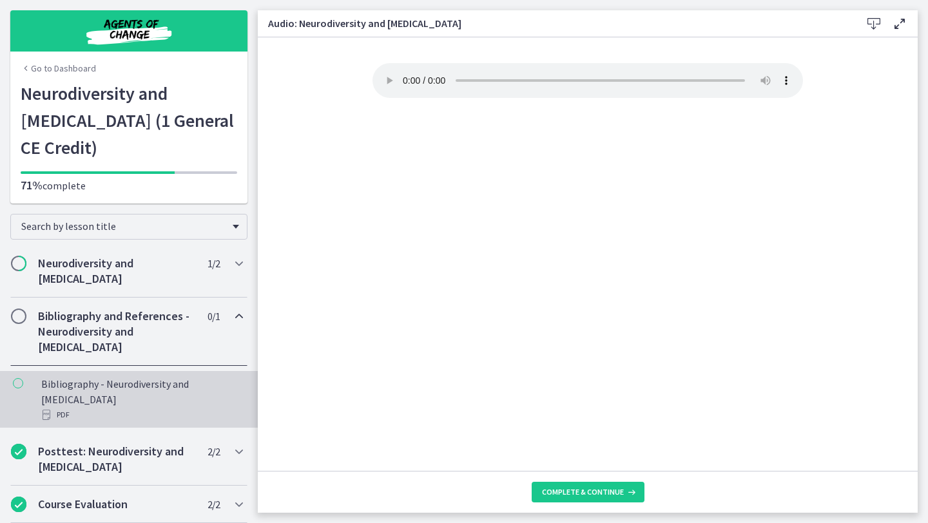
click at [122, 376] on div "Bibliography - Neurodiversity and ADHD PDF" at bounding box center [141, 399] width 201 height 46
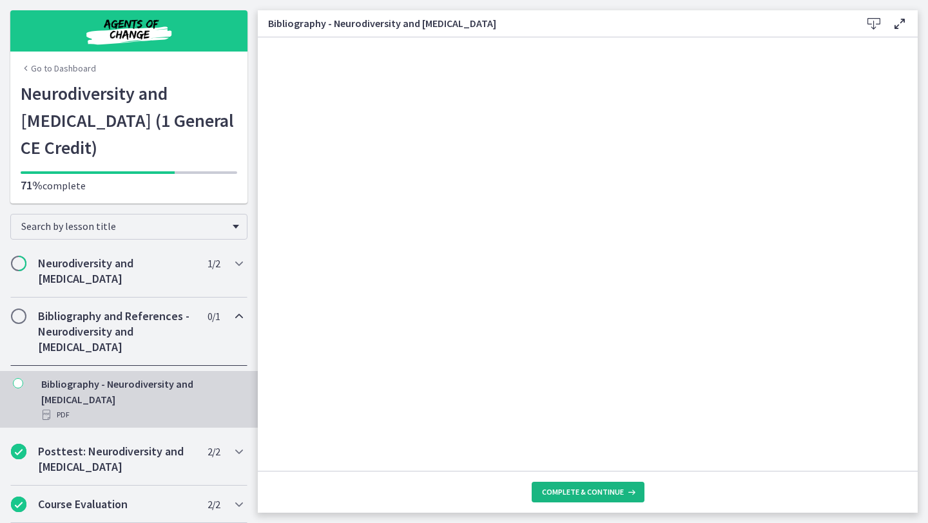
click at [599, 493] on span "Complete & continue" at bounding box center [583, 492] width 82 height 10
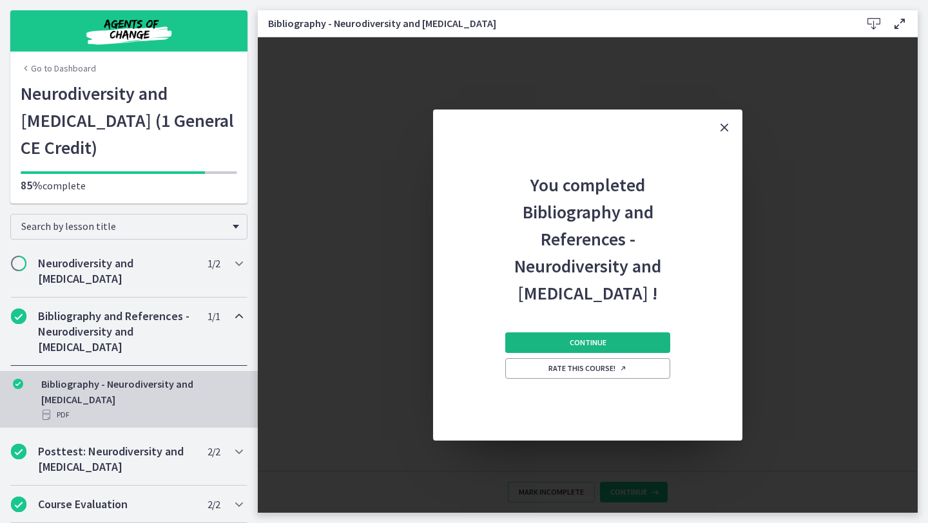
click at [608, 341] on button "Continue" at bounding box center [587, 343] width 165 height 21
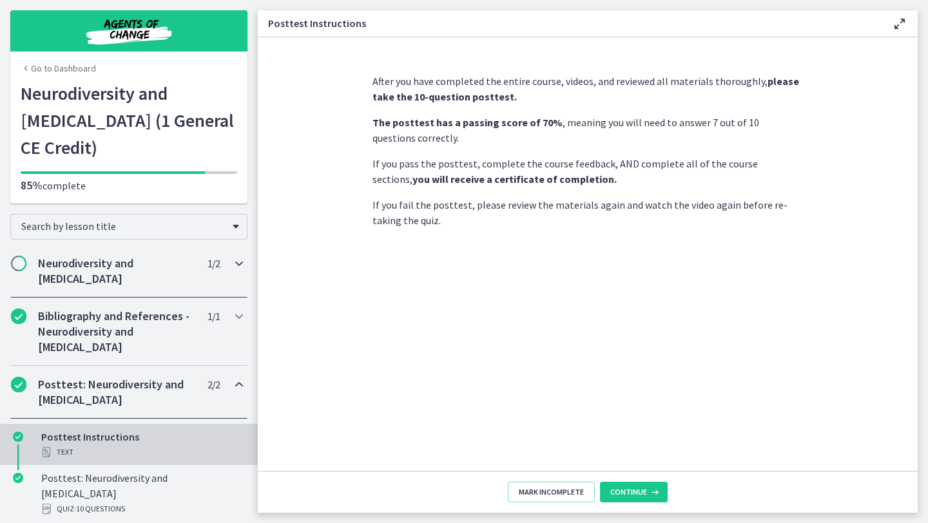
click at [153, 256] on h2 "Neurodiversity and ADHD" at bounding box center [116, 271] width 157 height 31
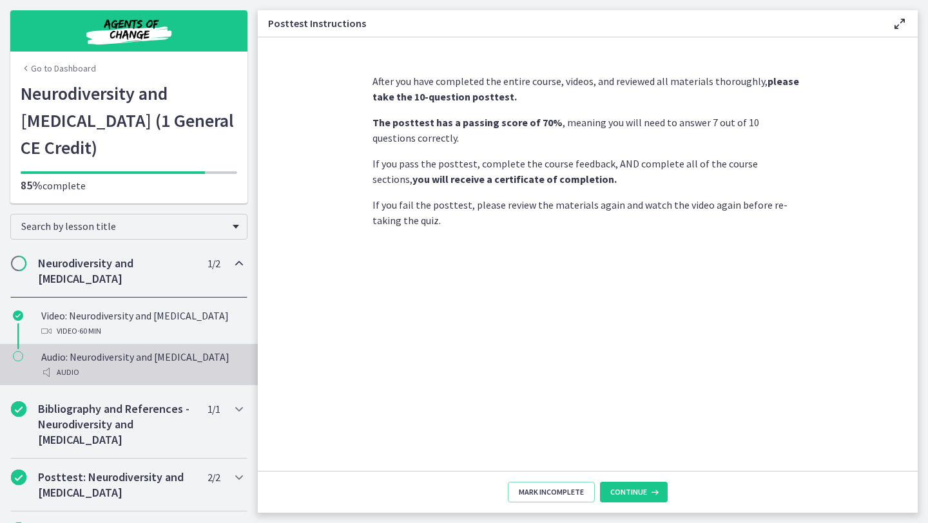
click at [130, 349] on div "Audio: Neurodiversity and ADHD Audio" at bounding box center [141, 364] width 201 height 31
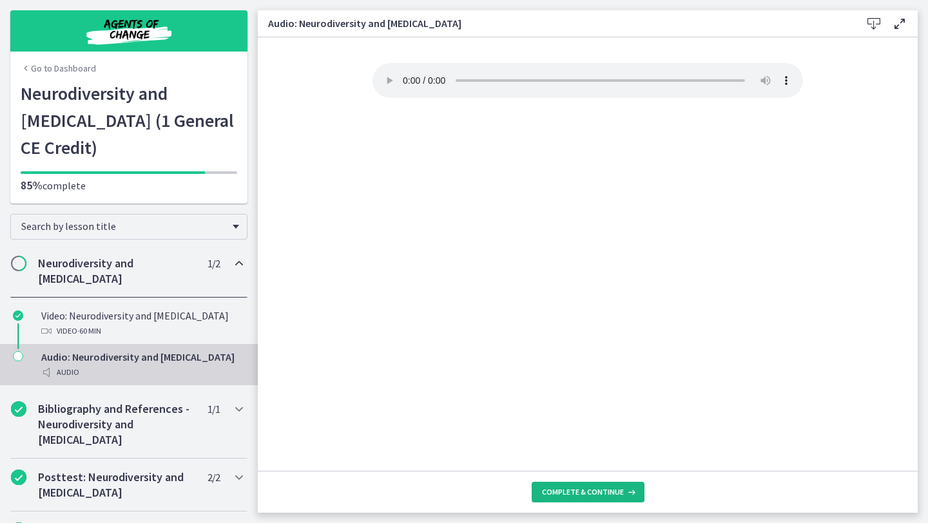
click at [587, 487] on span "Complete & continue" at bounding box center [583, 492] width 82 height 10
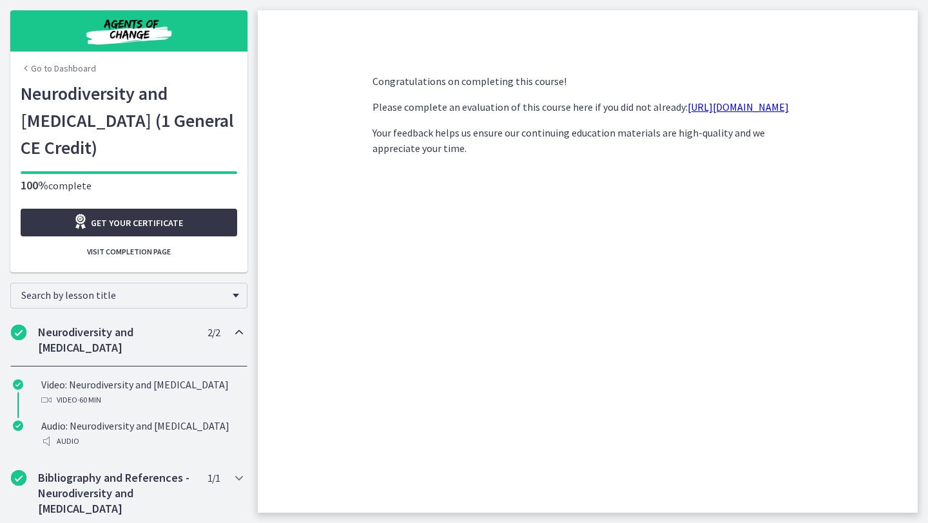
click at [168, 215] on span "Get your certificate" at bounding box center [137, 222] width 92 height 15
click at [63, 66] on link "Go to Dashboard" at bounding box center [58, 68] width 75 height 13
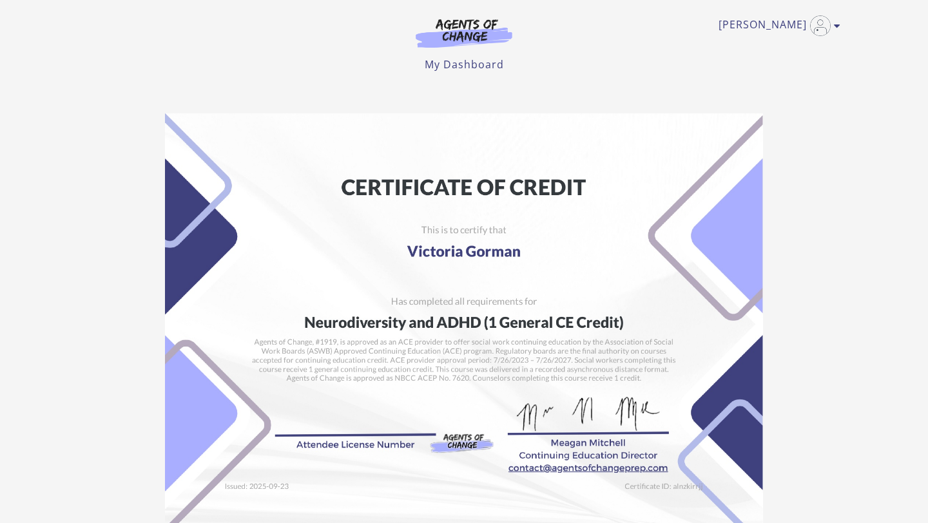
drag, startPoint x: 834, startPoint y: 119, endPoint x: 863, endPoint y: 131, distance: 31.7
click at [836, 118] on section "Student: Victoria Gorman School: Agents of Change Course: Neurodiversity and AD…" at bounding box center [464, 385] width 928 height 565
click at [862, 130] on section "Student: Victoria Gorman School: Agents of Change Course: Neurodiversity and AD…" at bounding box center [464, 385] width 928 height 565
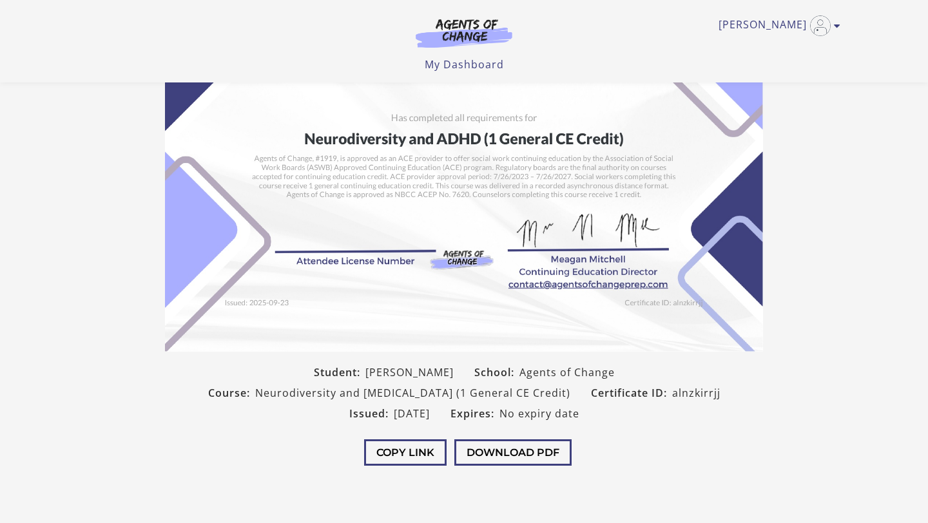
scroll to position [103, 0]
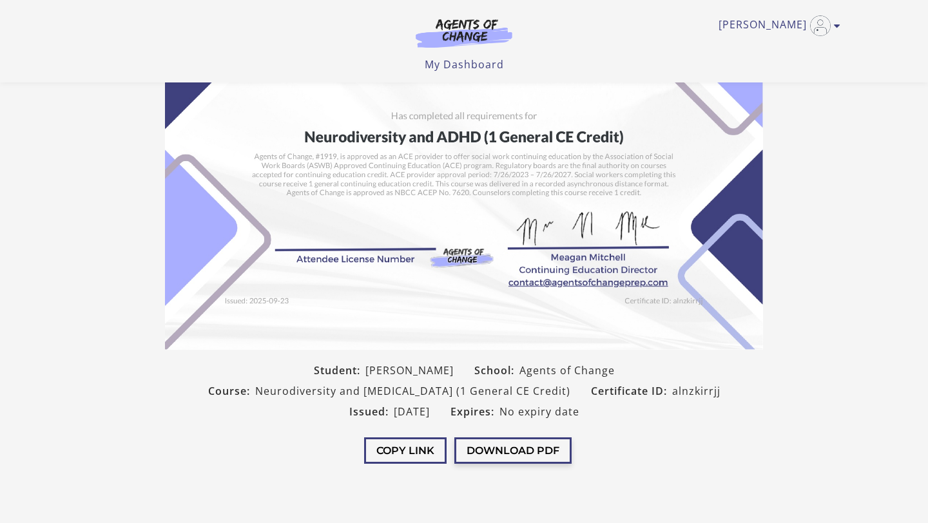
click at [520, 449] on button "Download PDF" at bounding box center [512, 451] width 117 height 26
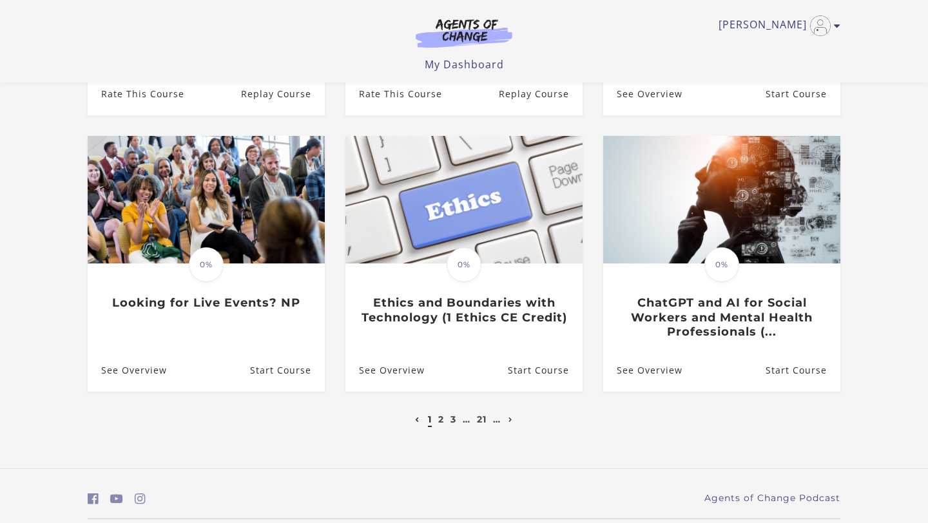
scroll to position [338, 0]
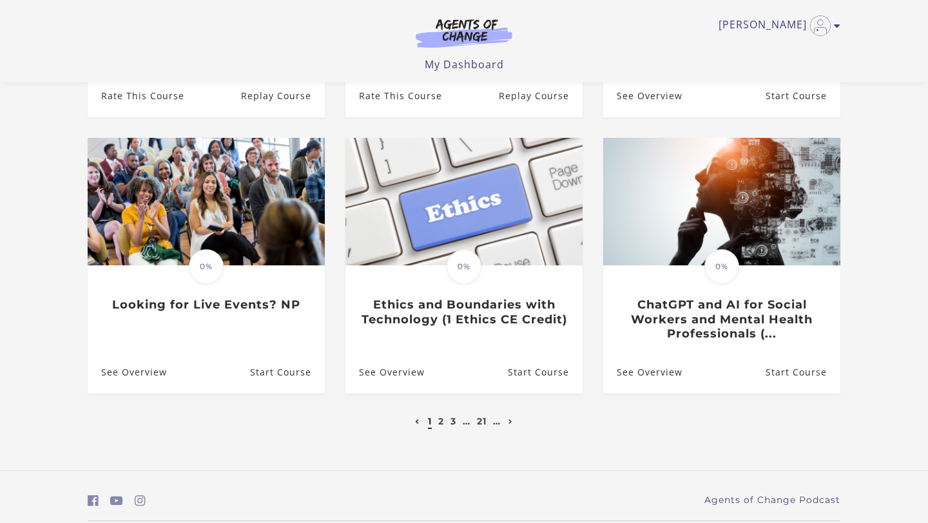
drag, startPoint x: 927, startPoint y: 318, endPoint x: 927, endPoint y: 334, distance: 16.8
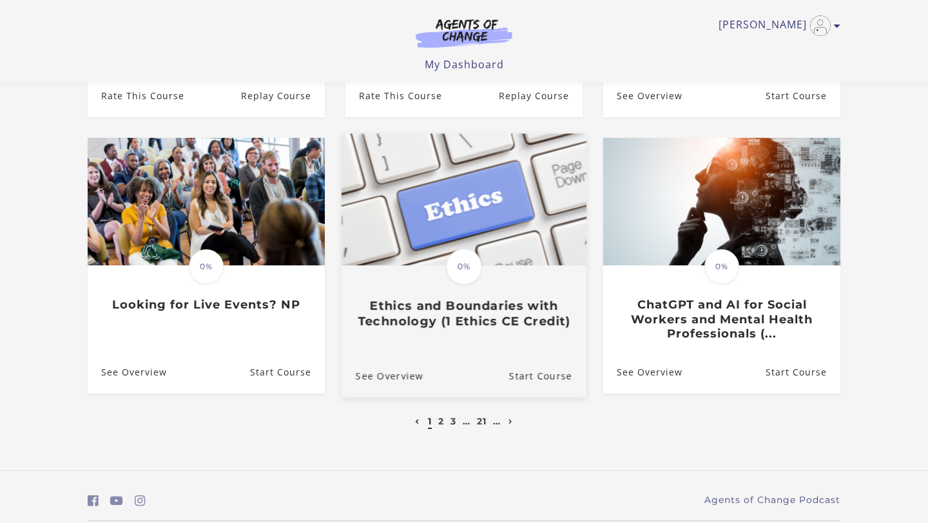
click at [531, 305] on h3 "Ethics and Boundaries with Technology (1 Ethics CE Credit)" at bounding box center [464, 313] width 217 height 30
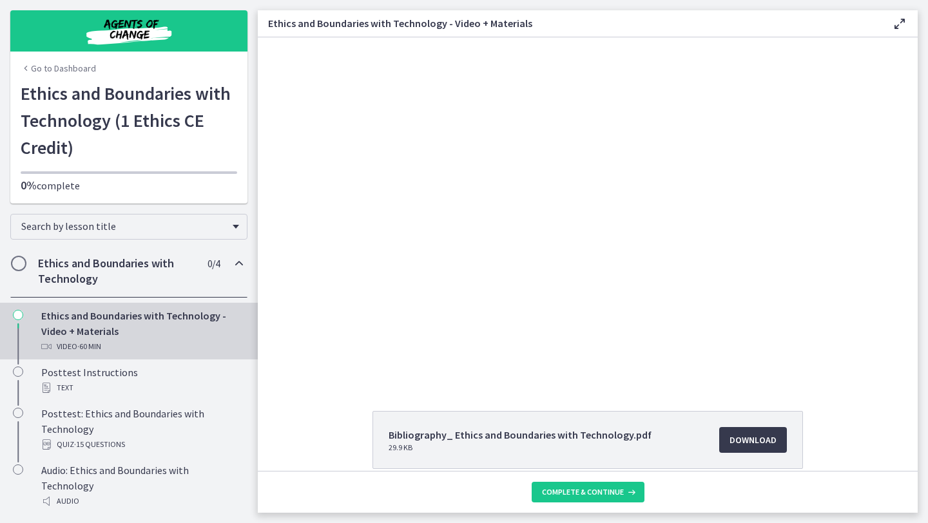
click at [916, 331] on div "Click for sound @keyframes VOLUME_SMALL_WAVE_FLASH { 0% { opacity: 0; } 33% { o…" at bounding box center [588, 209] width 660 height 344
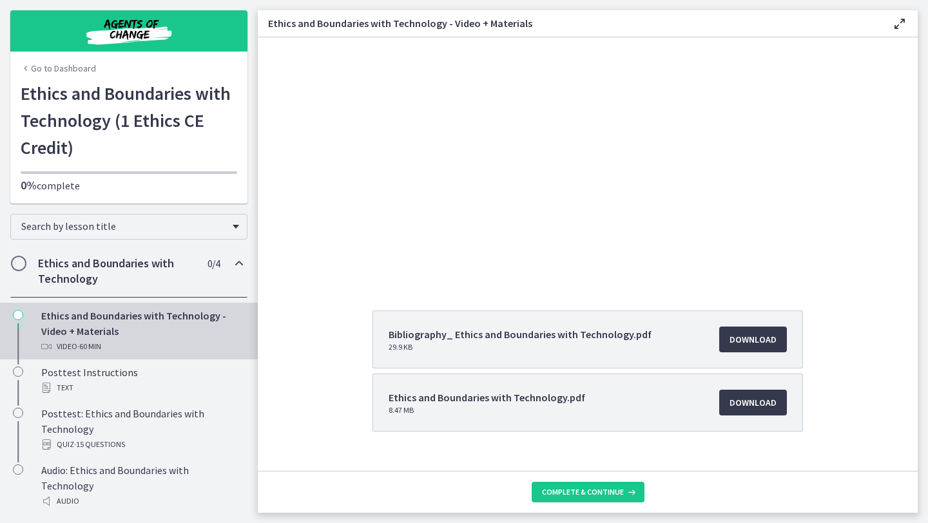
scroll to position [123, 0]
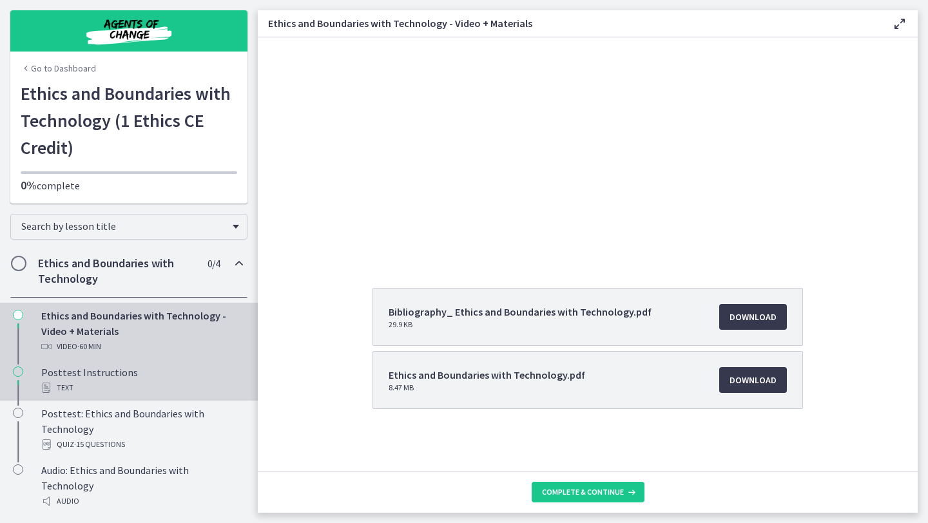
click at [159, 367] on div "Posttest Instructions Text" at bounding box center [141, 380] width 201 height 31
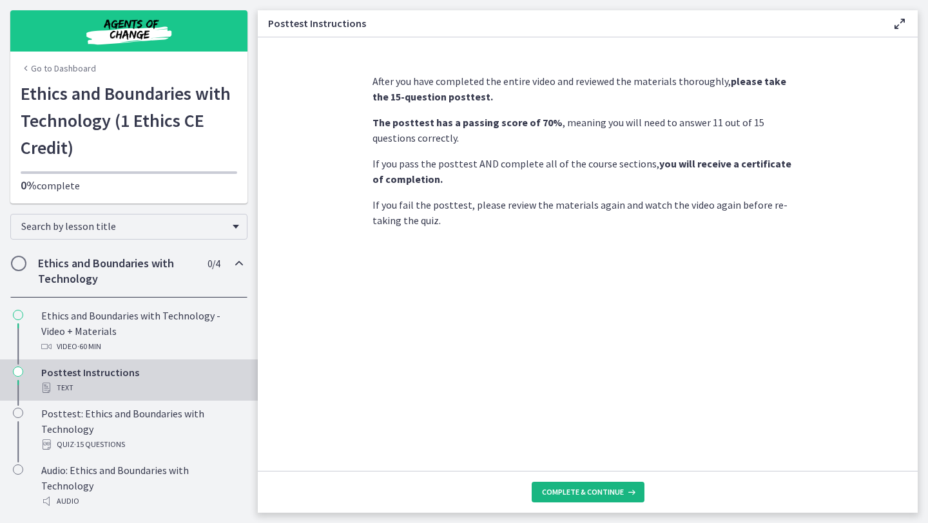
click at [601, 491] on span "Complete & continue" at bounding box center [583, 492] width 82 height 10
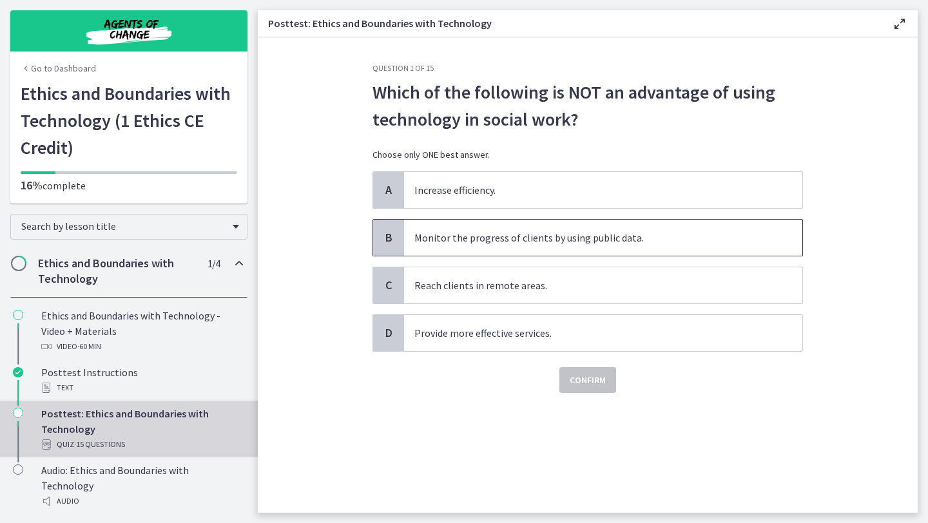
click at [573, 249] on span "Monitor the progress of clients by using public data." at bounding box center [603, 238] width 398 height 36
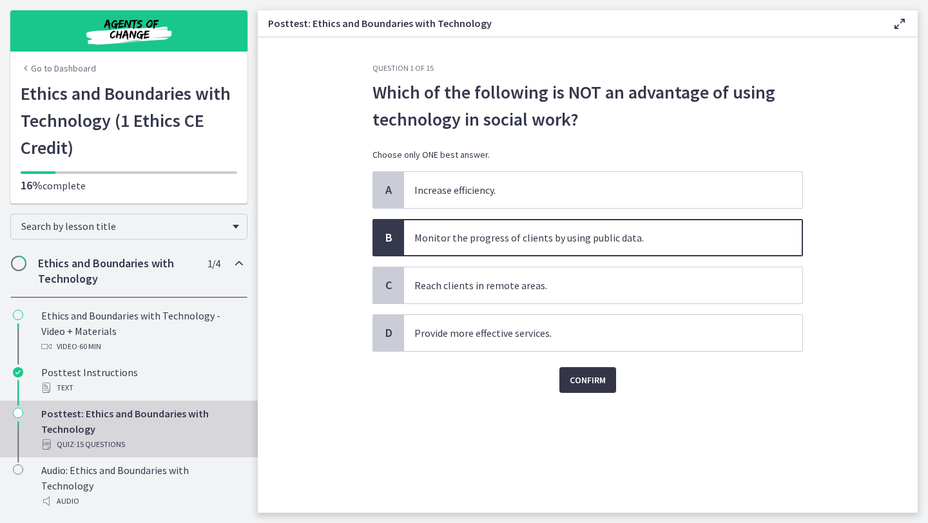
click at [584, 378] on span "Confirm" at bounding box center [588, 379] width 36 height 15
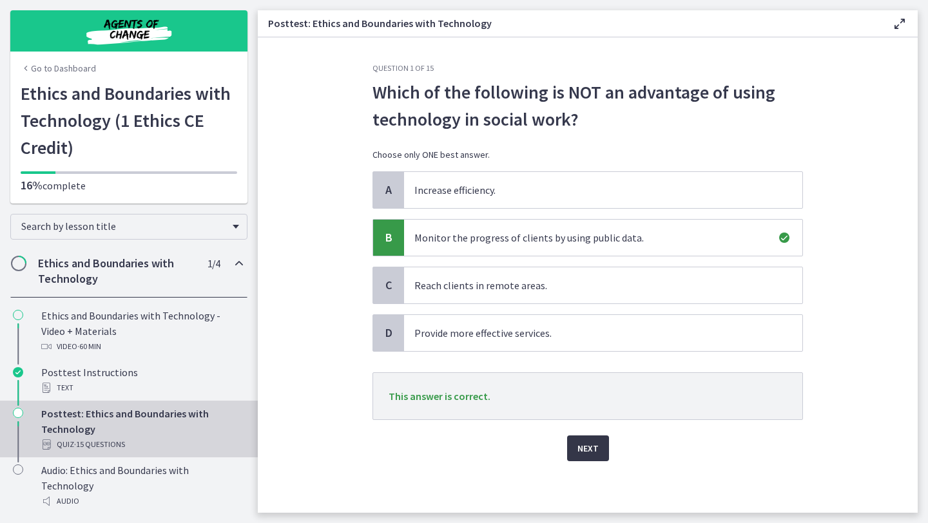
click at [585, 447] on span "Next" at bounding box center [587, 448] width 21 height 15
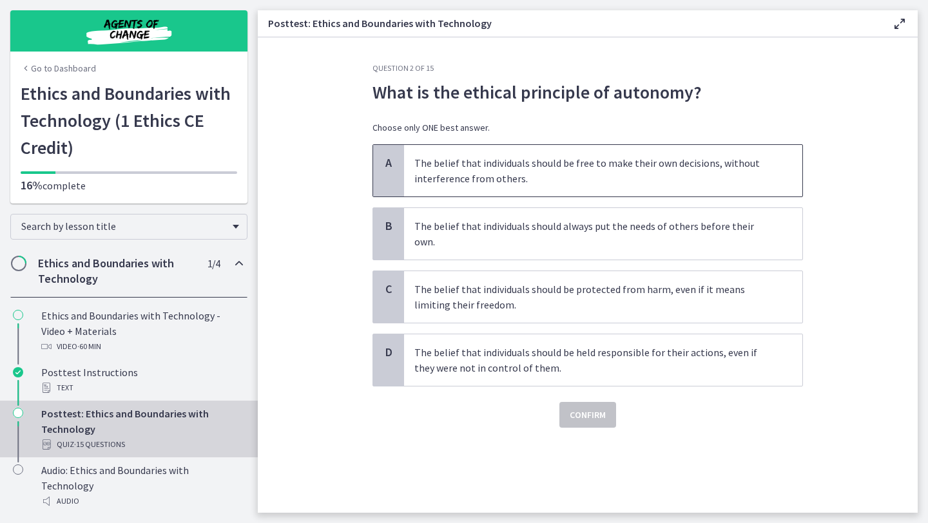
click at [574, 182] on p "The belief that individuals should be free to make their own decisions, without…" at bounding box center [590, 170] width 352 height 31
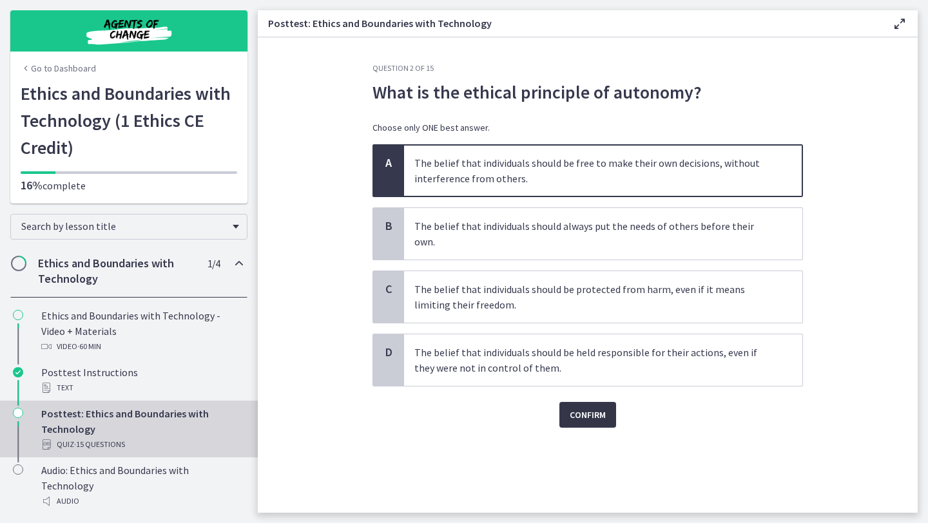
click at [577, 407] on span "Confirm" at bounding box center [588, 414] width 36 height 15
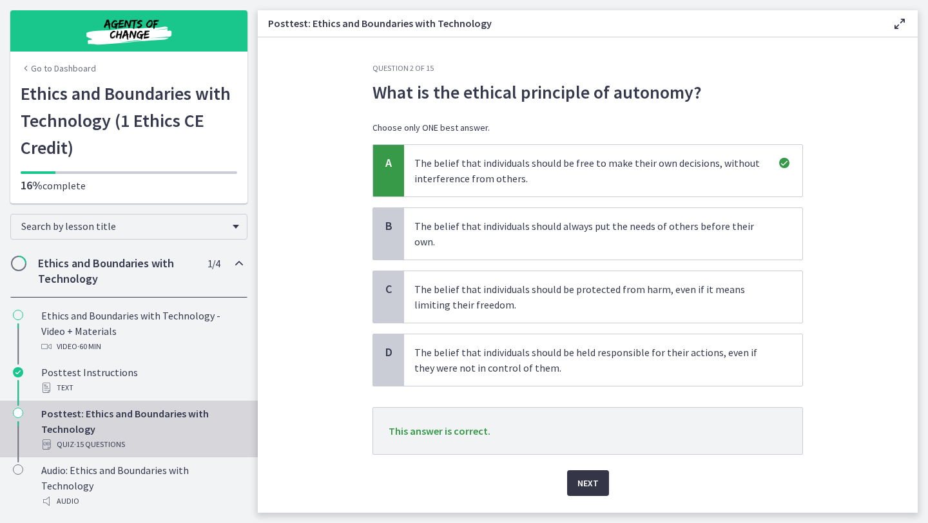
click at [588, 476] on span "Next" at bounding box center [587, 483] width 21 height 15
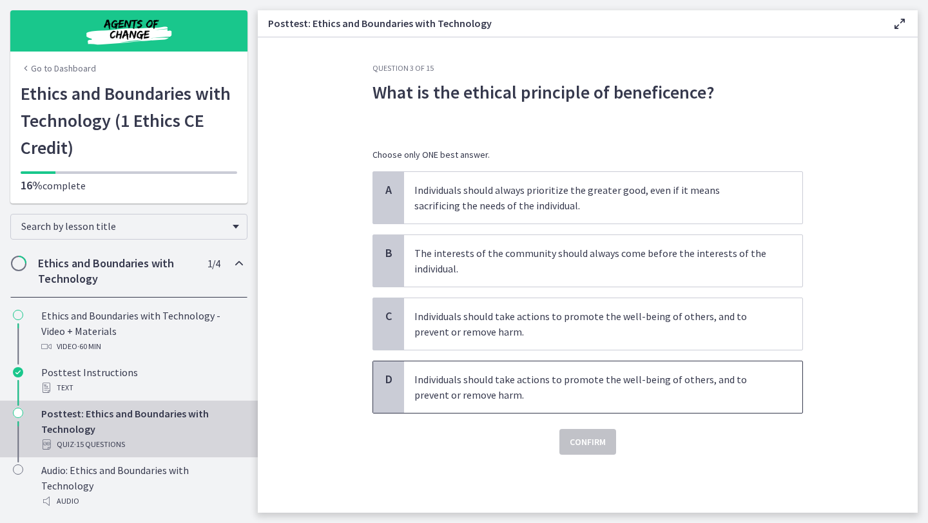
click at [552, 363] on span "Individuals should take actions to promote the well-being of others, and to pre…" at bounding box center [603, 388] width 398 height 52
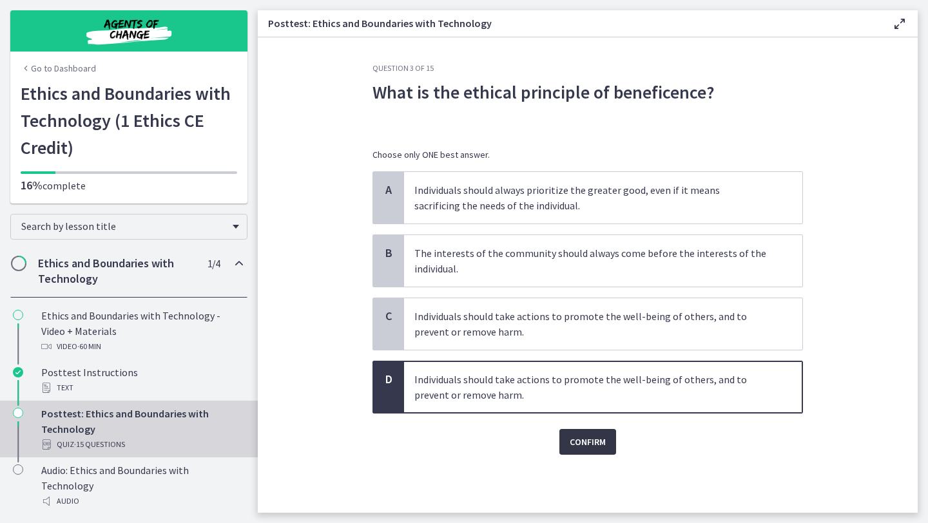
click at [573, 441] on span "Confirm" at bounding box center [588, 441] width 36 height 15
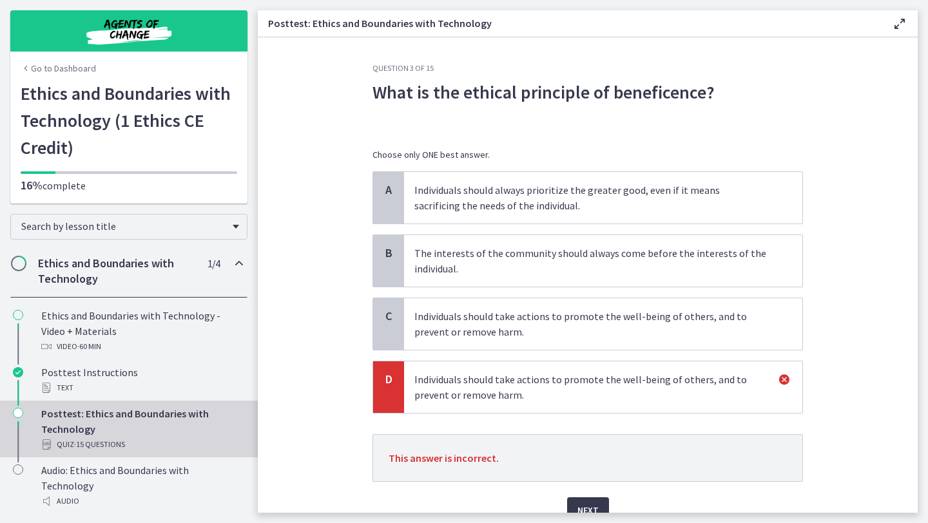
click at [577, 178] on span "Individuals should always prioritize the greater good, even if it means sacrifi…" at bounding box center [603, 198] width 398 height 52
click at [577, 208] on p "Individuals should always prioritize the greater good, even if it means sacrifi…" at bounding box center [590, 197] width 352 height 31
click at [592, 512] on span "Next" at bounding box center [587, 510] width 21 height 15
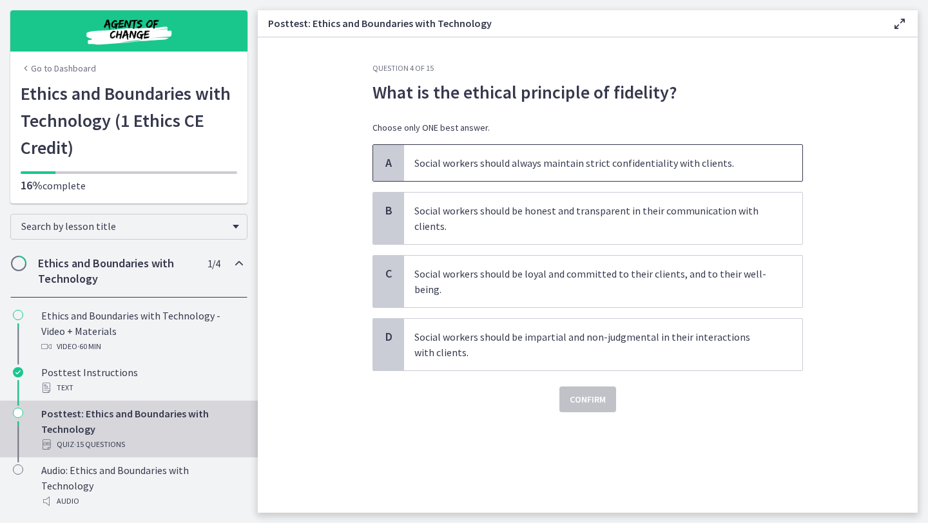
click at [570, 156] on p "Social workers should always maintain strict confidentiality with clients." at bounding box center [590, 162] width 352 height 15
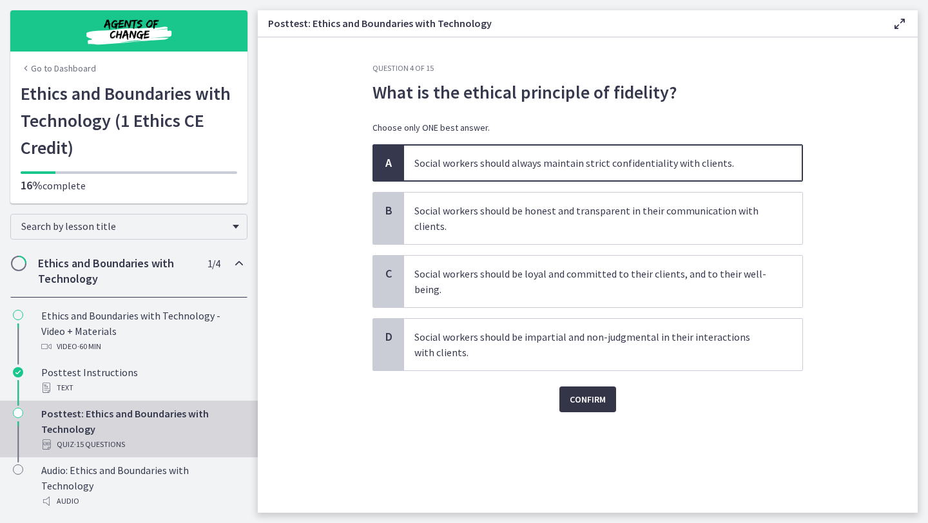
click at [595, 397] on span "Confirm" at bounding box center [588, 399] width 36 height 15
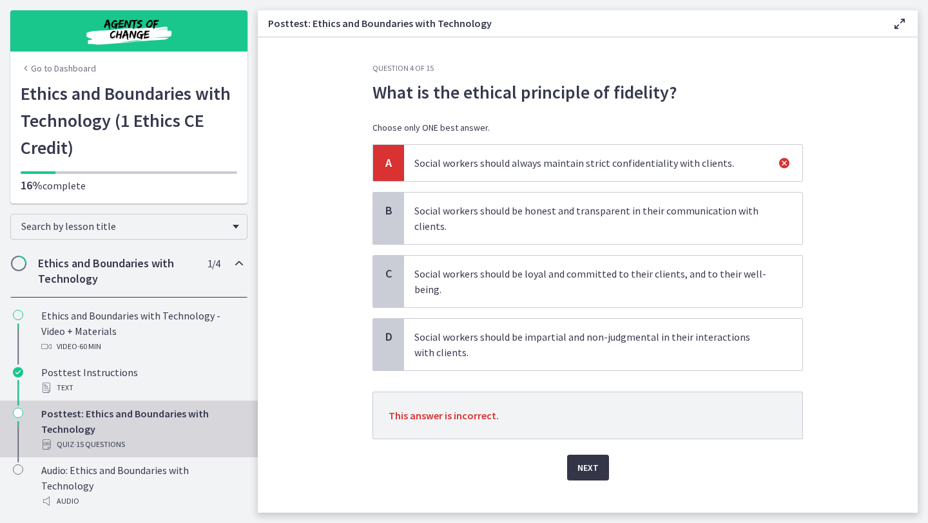
click at [592, 478] on button "Next" at bounding box center [588, 468] width 42 height 26
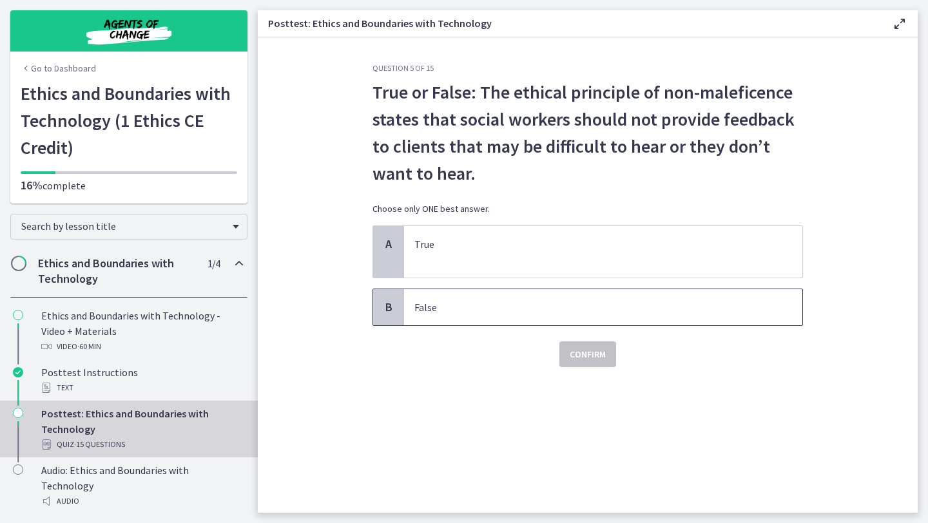
click at [496, 303] on p "False" at bounding box center [590, 307] width 352 height 15
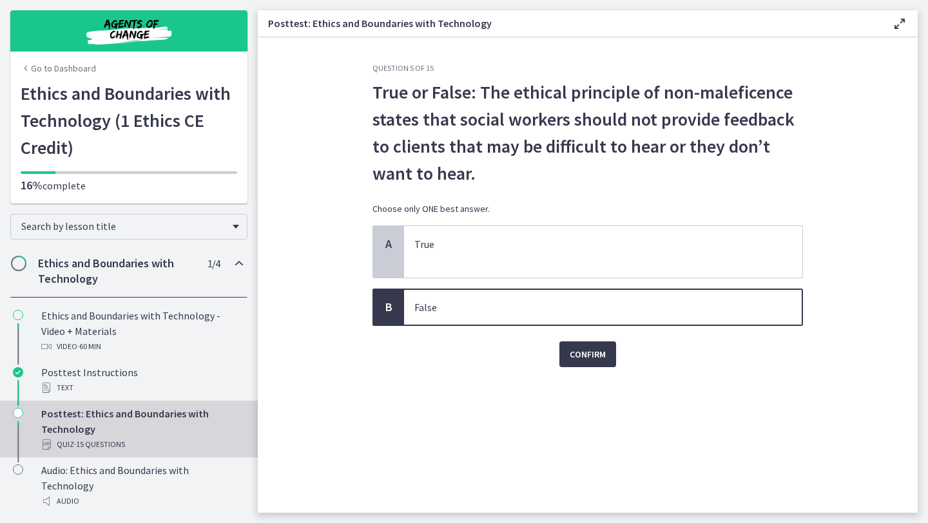
click at [605, 379] on div "Question 5 of 15 True or False: The ethical principle of non-maleficence states…" at bounding box center [587, 288] width 451 height 450
click at [595, 360] on span "Confirm" at bounding box center [588, 354] width 36 height 15
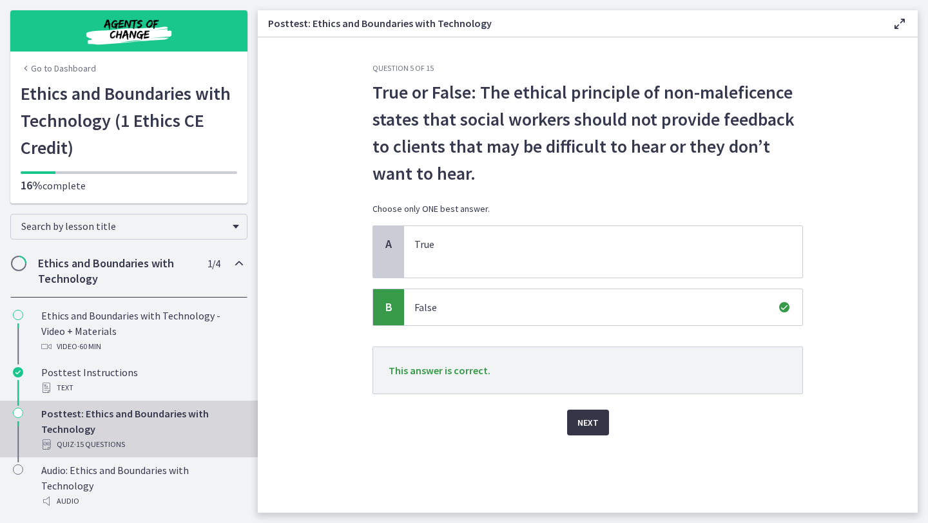
click at [579, 421] on span "Next" at bounding box center [587, 422] width 21 height 15
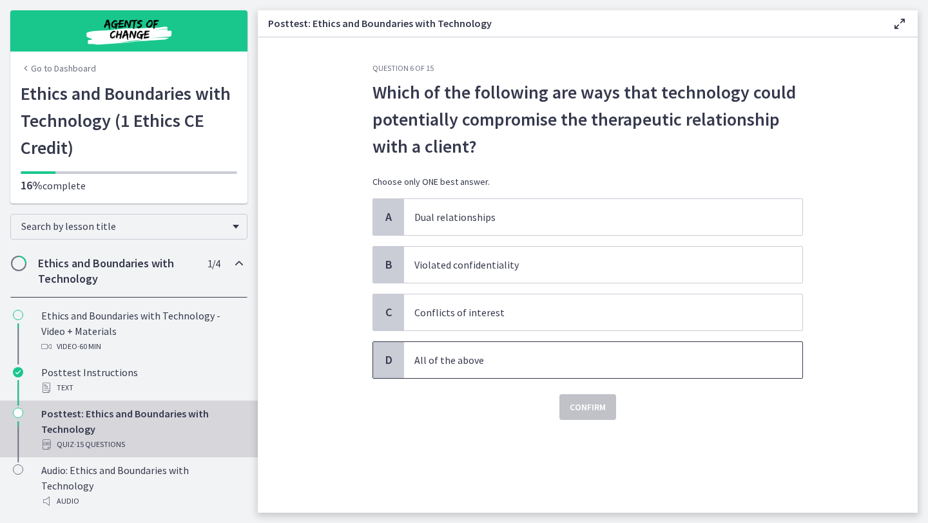
click at [510, 362] on p "All of the above" at bounding box center [590, 359] width 352 height 15
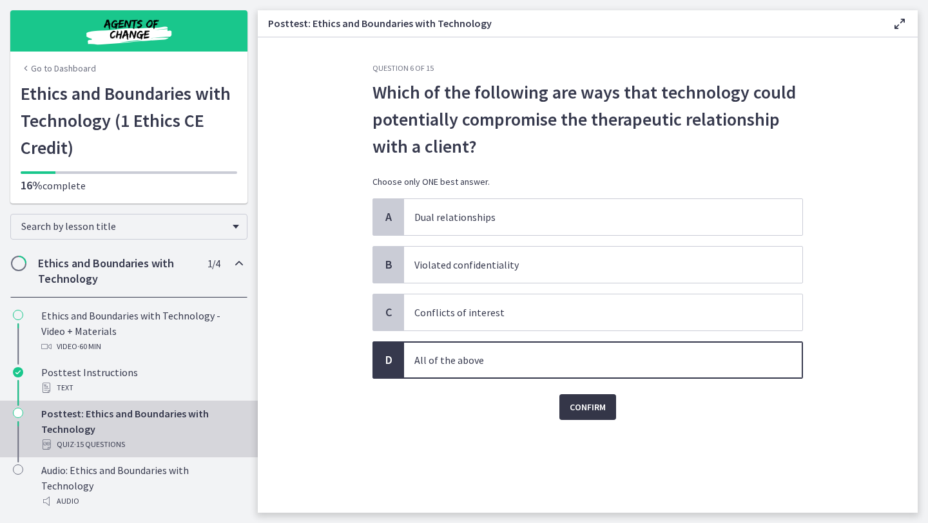
click at [581, 417] on button "Confirm" at bounding box center [587, 407] width 57 height 26
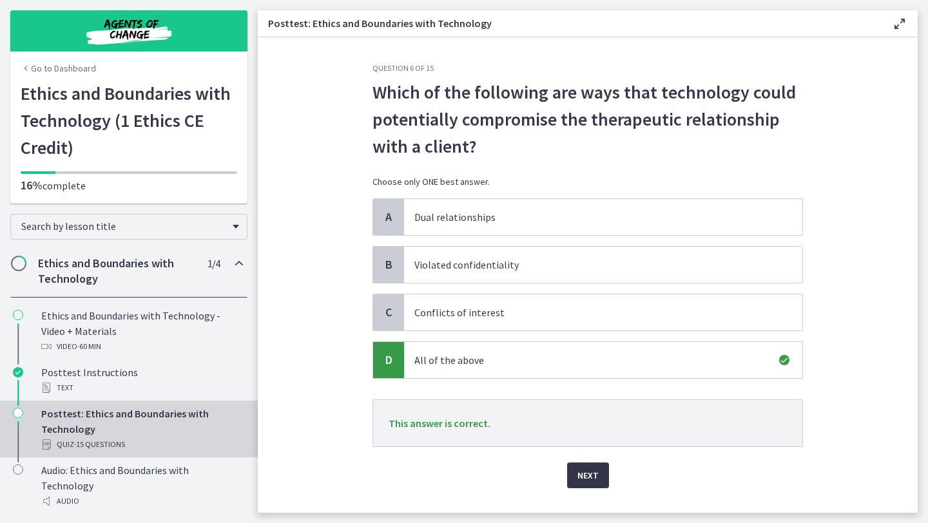
click at [594, 485] on button "Next" at bounding box center [588, 476] width 42 height 26
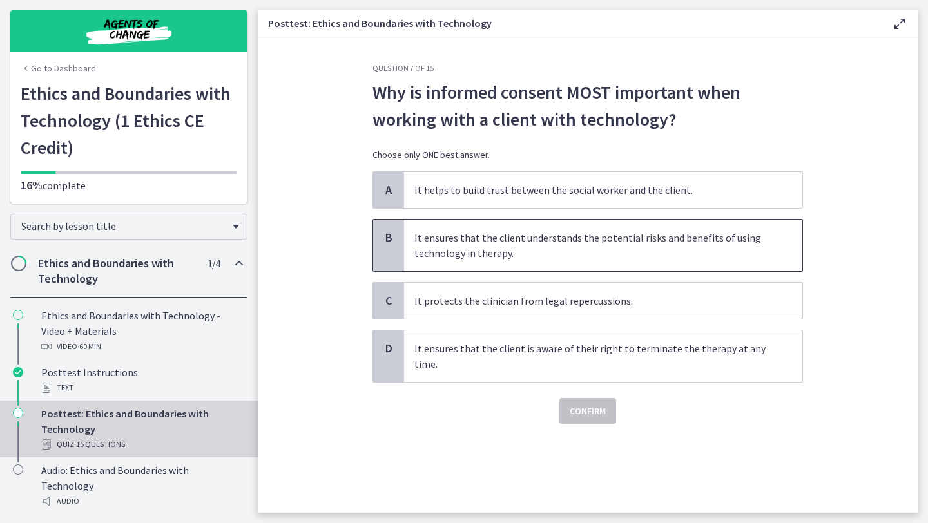
click at [602, 255] on p "It ensures that the client understands the potential risks and benefits of usin…" at bounding box center [590, 245] width 352 height 31
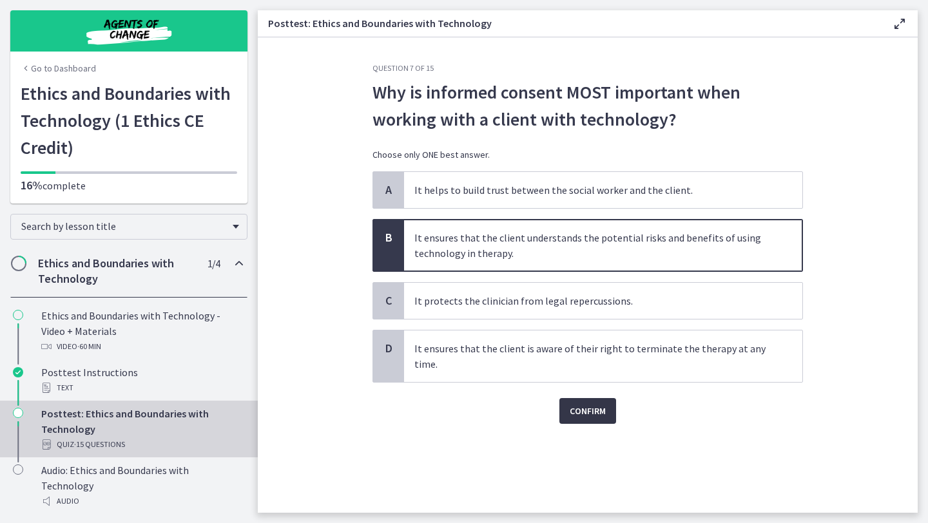
click at [595, 413] on span "Confirm" at bounding box center [588, 410] width 36 height 15
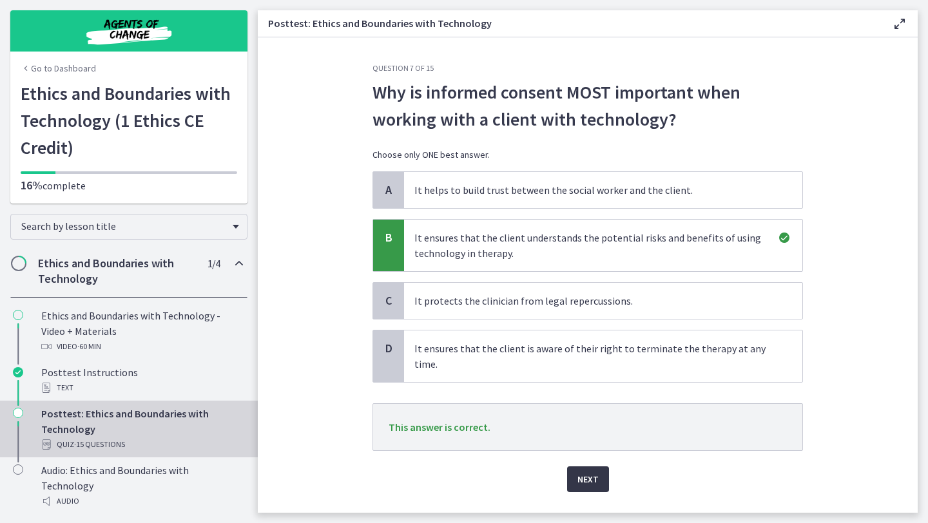
click at [593, 474] on span "Next" at bounding box center [587, 479] width 21 height 15
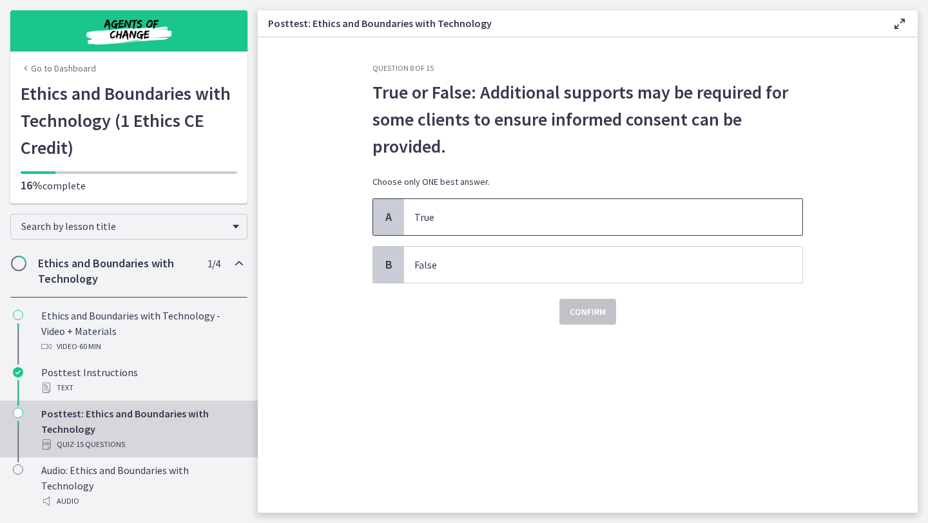
click at [642, 217] on p "True" at bounding box center [590, 216] width 352 height 15
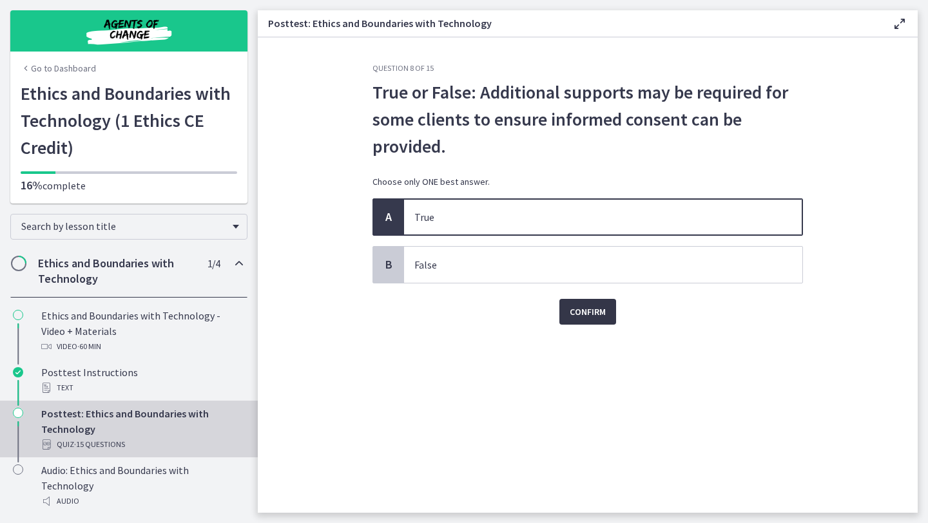
click at [597, 314] on span "Confirm" at bounding box center [588, 311] width 36 height 15
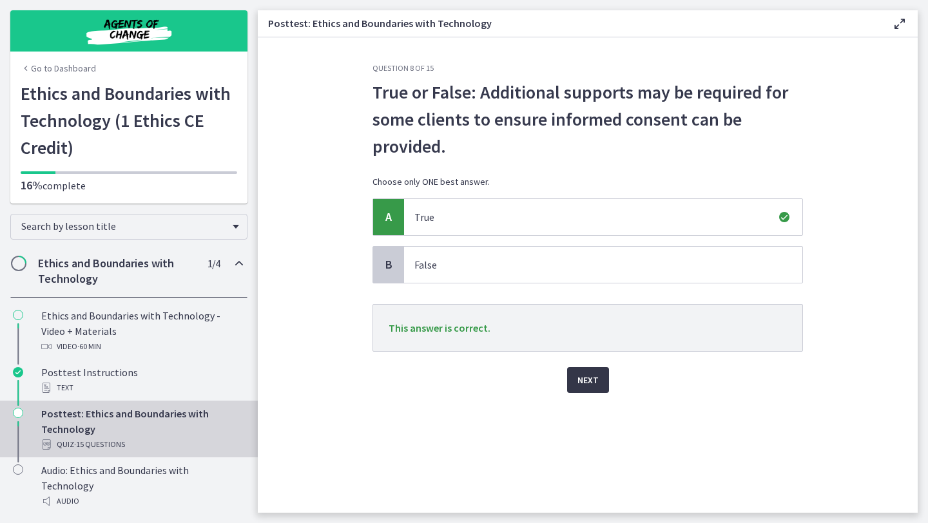
click at [588, 386] on span "Next" at bounding box center [587, 379] width 21 height 15
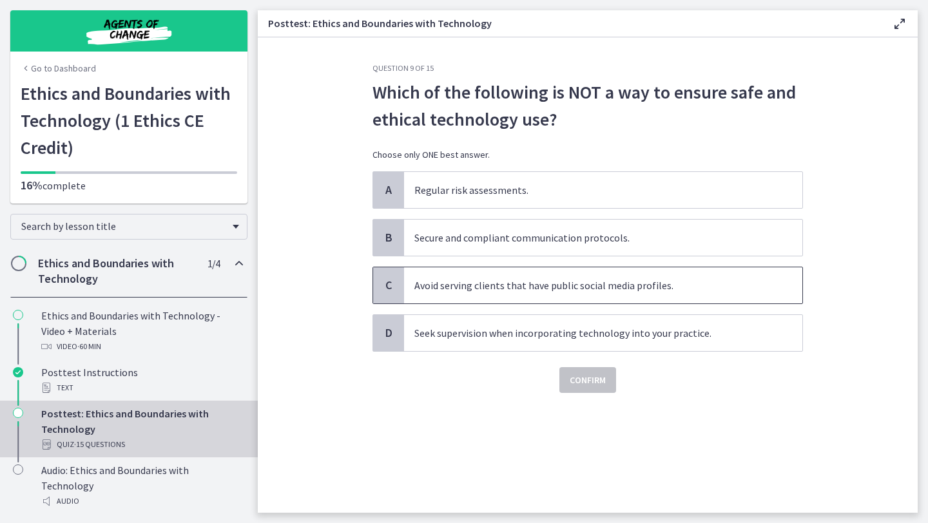
click at [675, 293] on span "Avoid serving clients that have public social media profiles." at bounding box center [603, 285] width 398 height 36
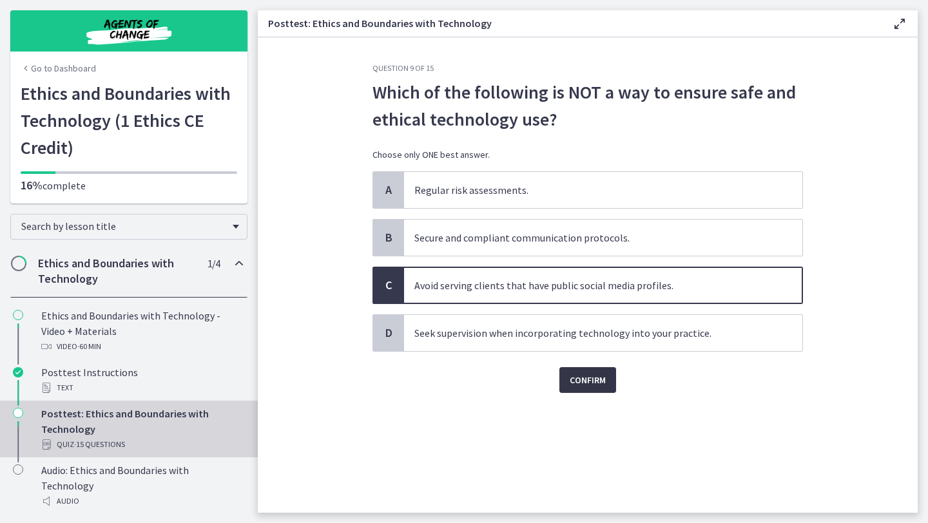
click at [599, 385] on span "Confirm" at bounding box center [588, 379] width 36 height 15
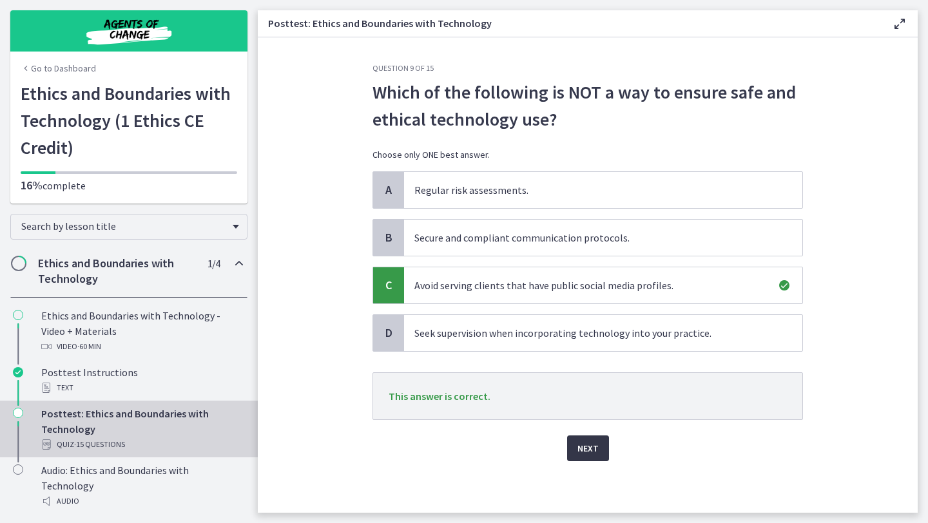
click at [586, 447] on span "Next" at bounding box center [587, 448] width 21 height 15
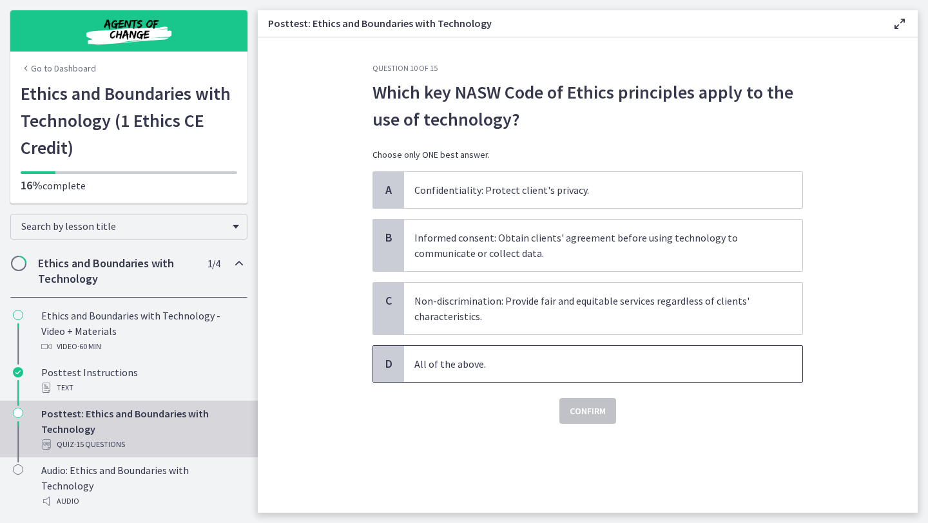
click at [525, 349] on span "All of the above." at bounding box center [603, 364] width 398 height 36
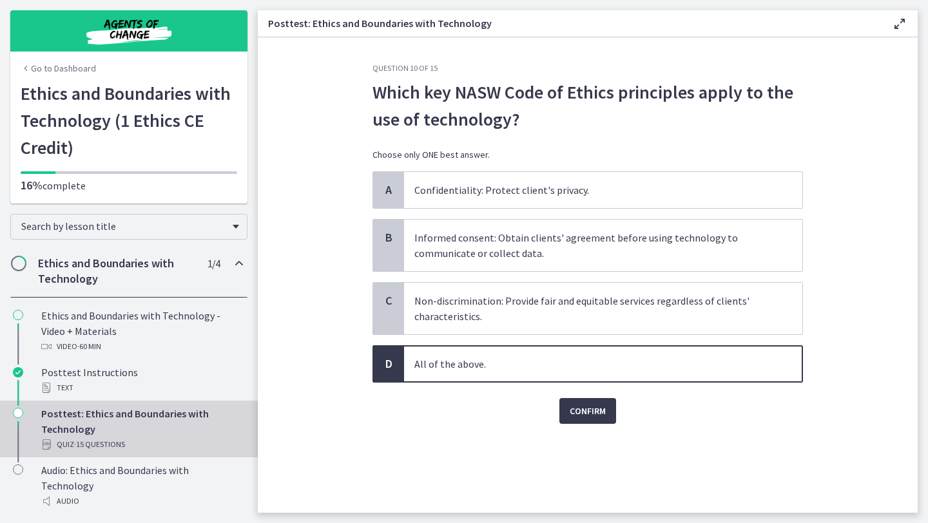
click at [583, 430] on div "Question 10 of 15 Which key NASW Code of Ethics principles apply to the use of …" at bounding box center [587, 288] width 451 height 450
click at [583, 410] on span "Confirm" at bounding box center [588, 410] width 36 height 15
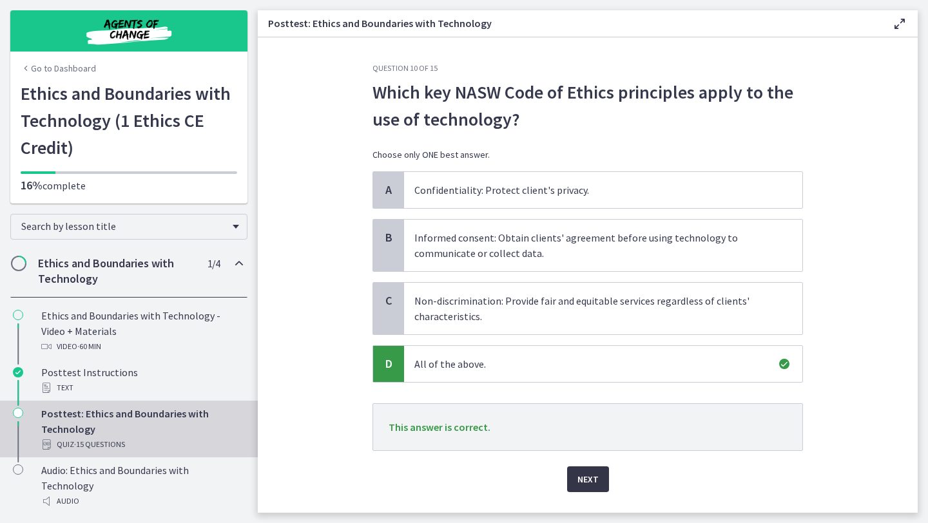
click at [596, 488] on button "Next" at bounding box center [588, 480] width 42 height 26
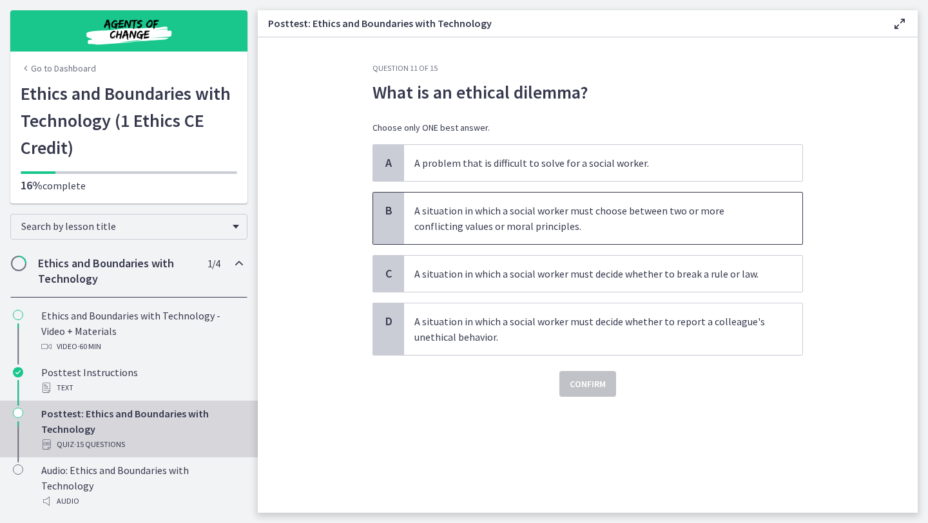
click at [636, 224] on p "A situation in which a social worker must choose between two or more conflictin…" at bounding box center [590, 218] width 352 height 31
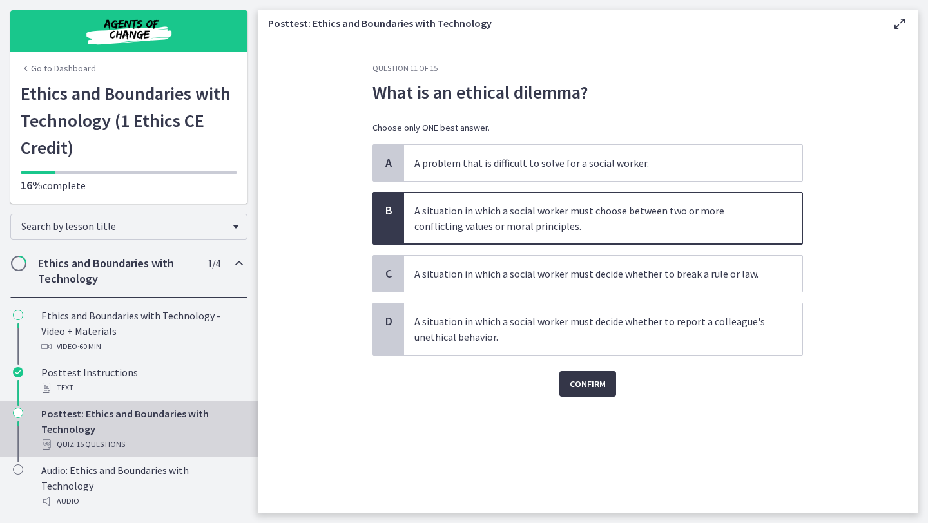
click at [587, 383] on span "Confirm" at bounding box center [588, 383] width 36 height 15
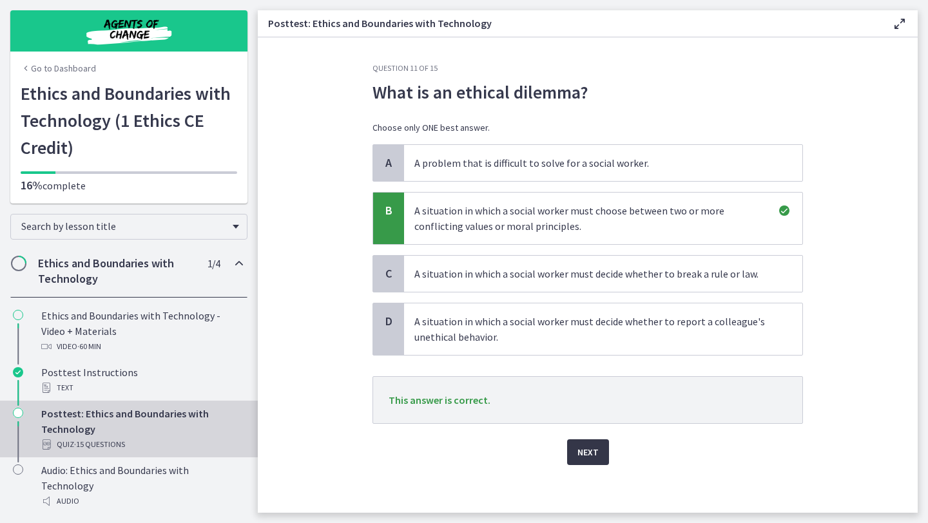
click at [588, 450] on span "Next" at bounding box center [587, 452] width 21 height 15
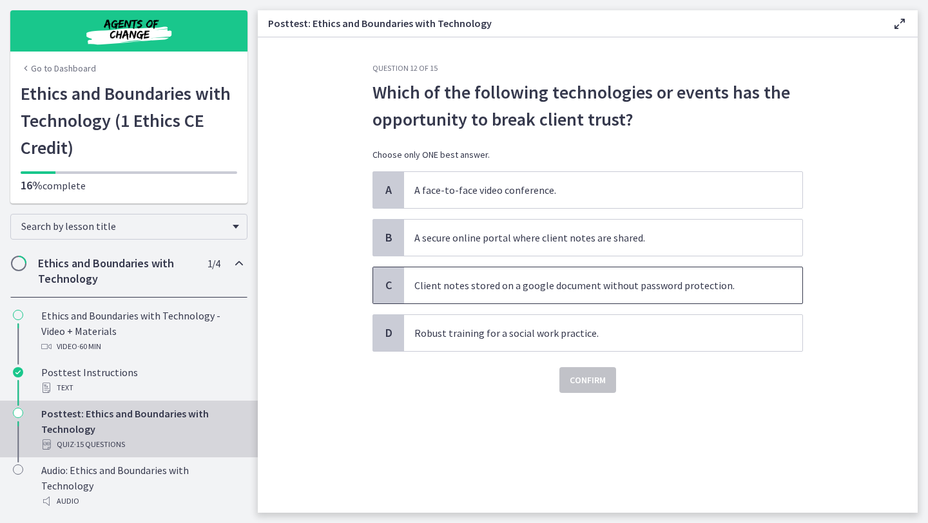
click at [607, 295] on span "Client notes stored on a google document without password protection." at bounding box center [603, 285] width 398 height 36
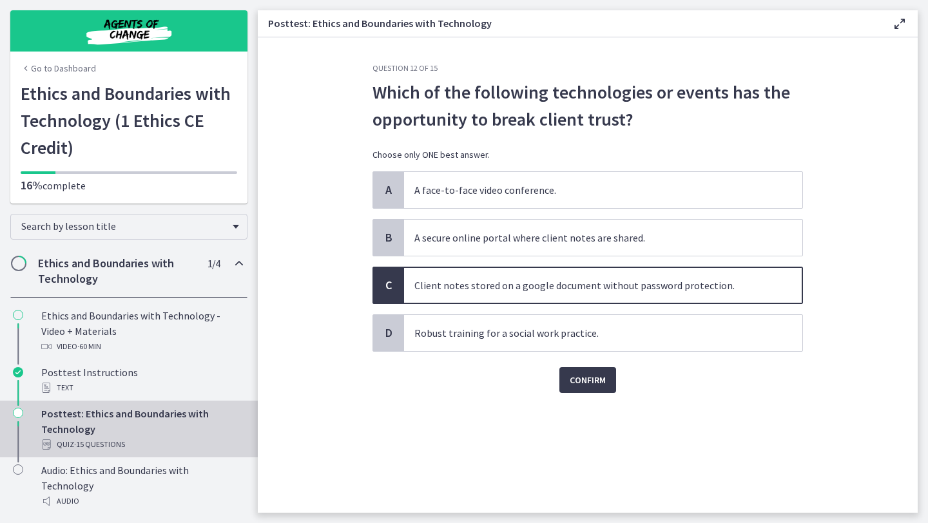
click at [595, 363] on div "Confirm" at bounding box center [587, 372] width 430 height 41
click at [593, 381] on span "Confirm" at bounding box center [588, 379] width 36 height 15
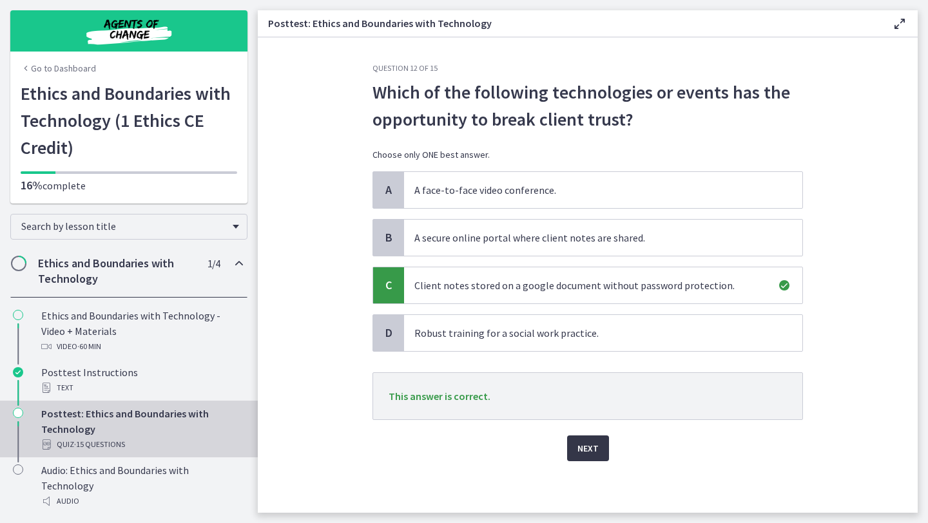
click at [590, 450] on span "Next" at bounding box center [587, 448] width 21 height 15
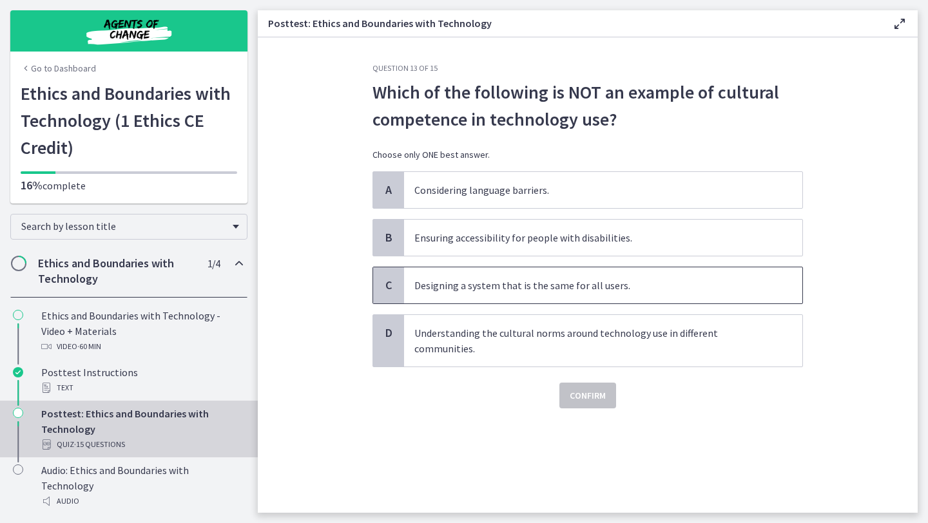
click at [645, 278] on p "Designing a system that is the same for all users." at bounding box center [590, 285] width 352 height 15
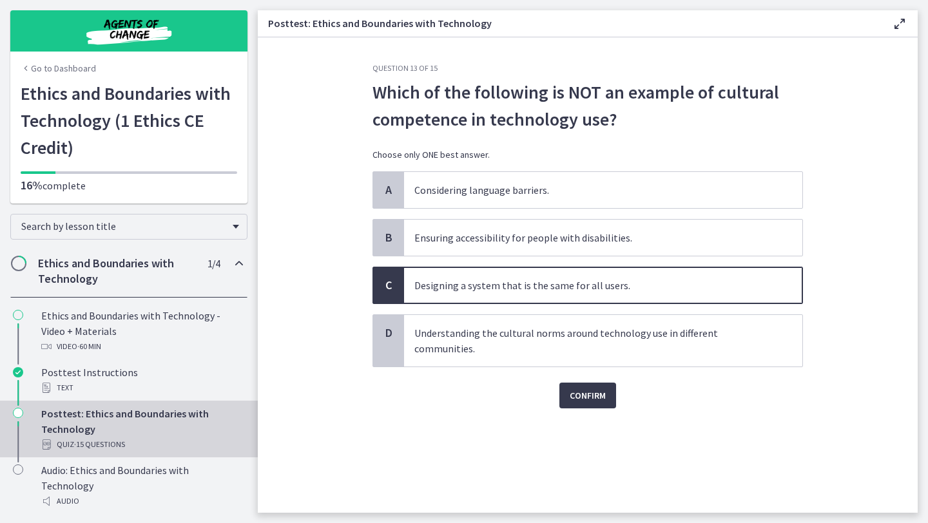
click at [602, 378] on div "Confirm" at bounding box center [587, 387] width 430 height 41
click at [591, 389] on span "Confirm" at bounding box center [588, 395] width 36 height 15
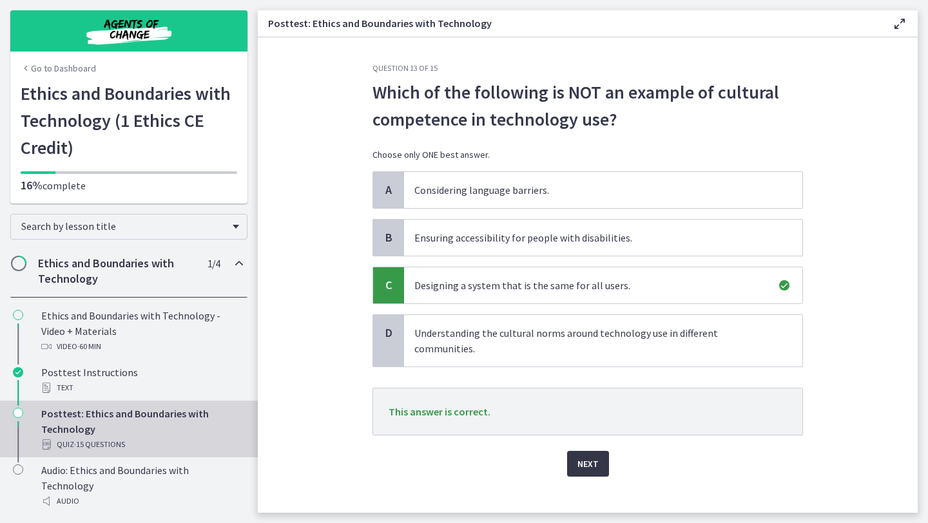
click at [589, 452] on button "Next" at bounding box center [588, 464] width 42 height 26
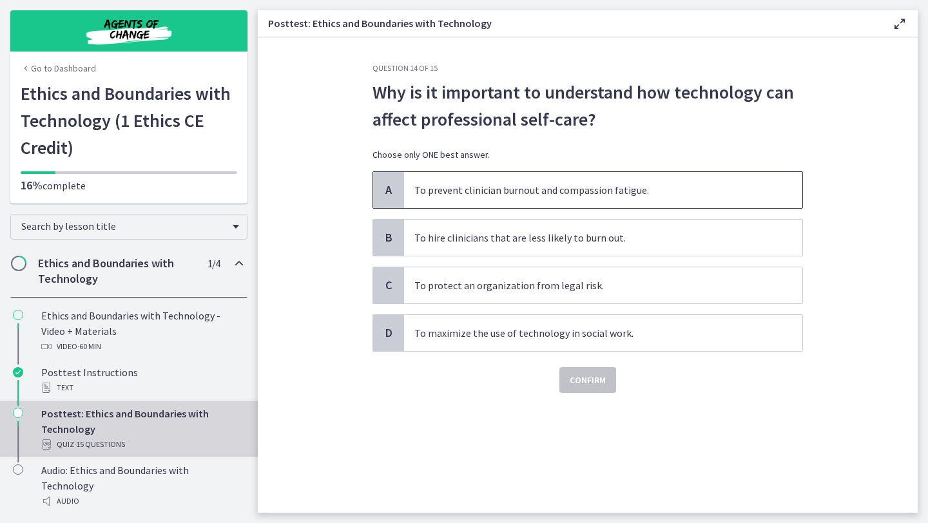
click at [630, 198] on span "To prevent clinician burnout and compassion fatigue." at bounding box center [603, 190] width 398 height 36
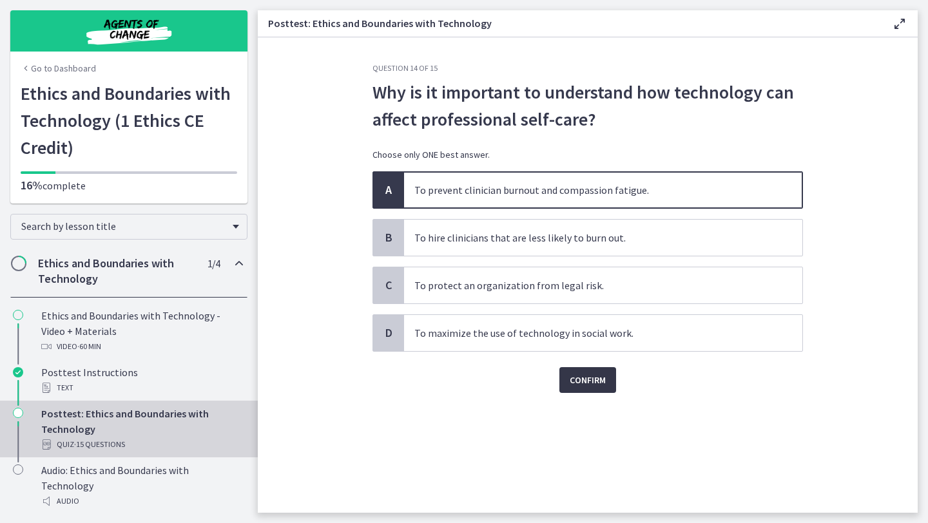
click at [604, 376] on span "Confirm" at bounding box center [588, 379] width 36 height 15
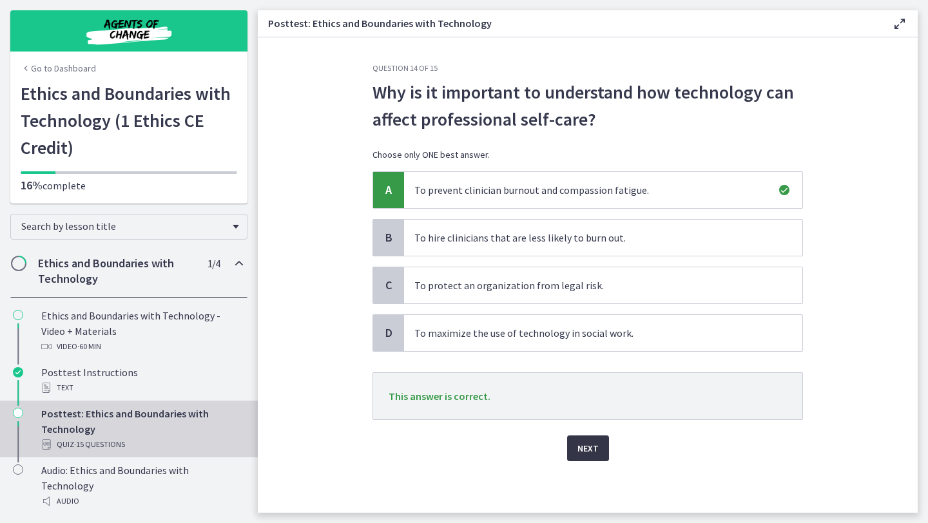
click at [590, 452] on span "Next" at bounding box center [587, 448] width 21 height 15
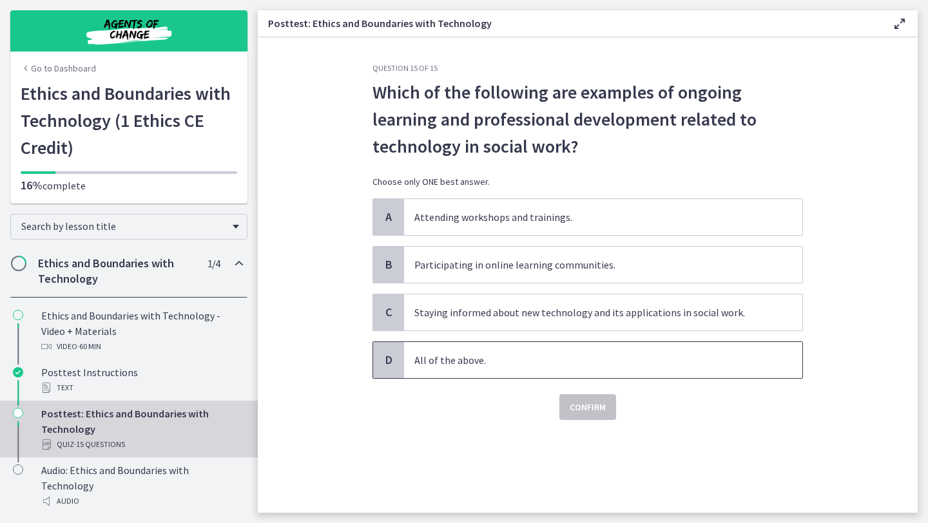
click at [519, 363] on p "All of the above." at bounding box center [590, 359] width 352 height 15
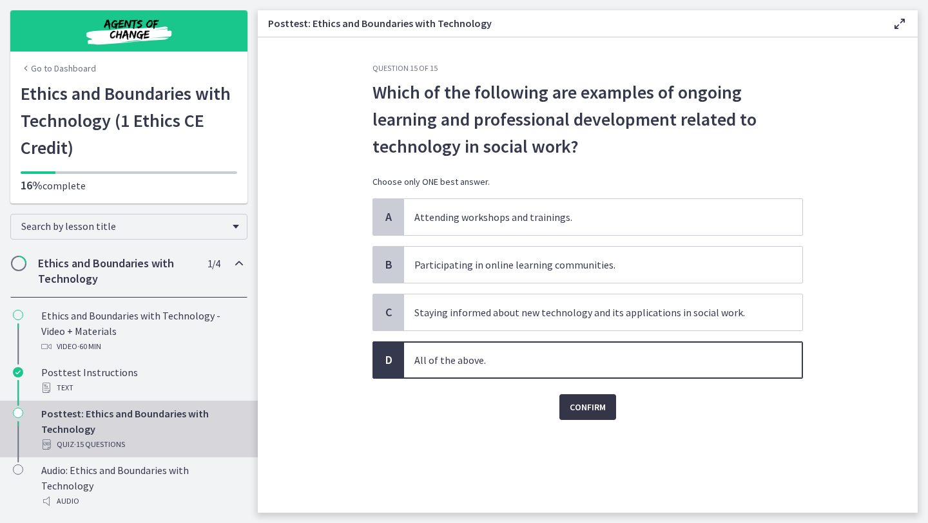
click at [577, 417] on button "Confirm" at bounding box center [587, 407] width 57 height 26
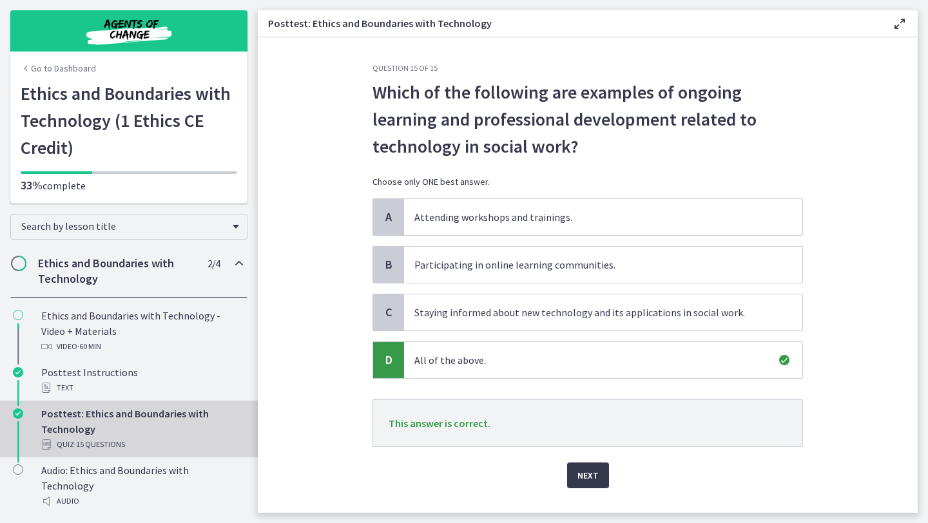
click at [587, 491] on div "Question 15 of 15 Which of the following are examples of ongoing learning and p…" at bounding box center [587, 288] width 451 height 450
click at [588, 479] on span "Next" at bounding box center [587, 475] width 21 height 15
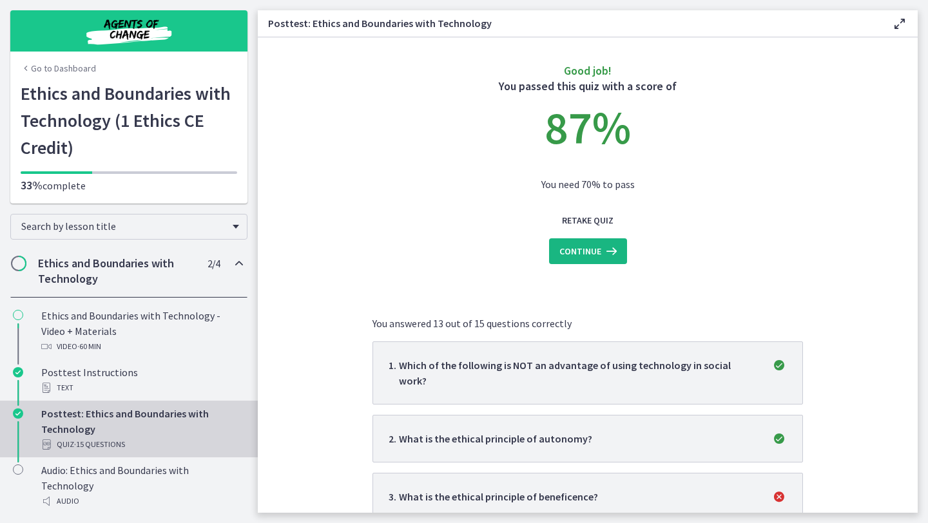
click at [613, 249] on icon at bounding box center [610, 251] width 18 height 15
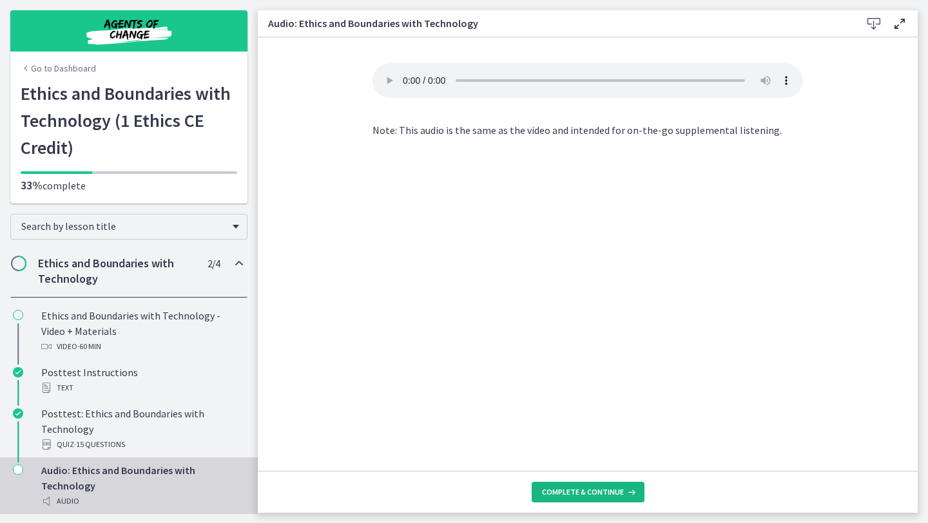
click at [598, 500] on button "Complete & continue" at bounding box center [588, 492] width 113 height 21
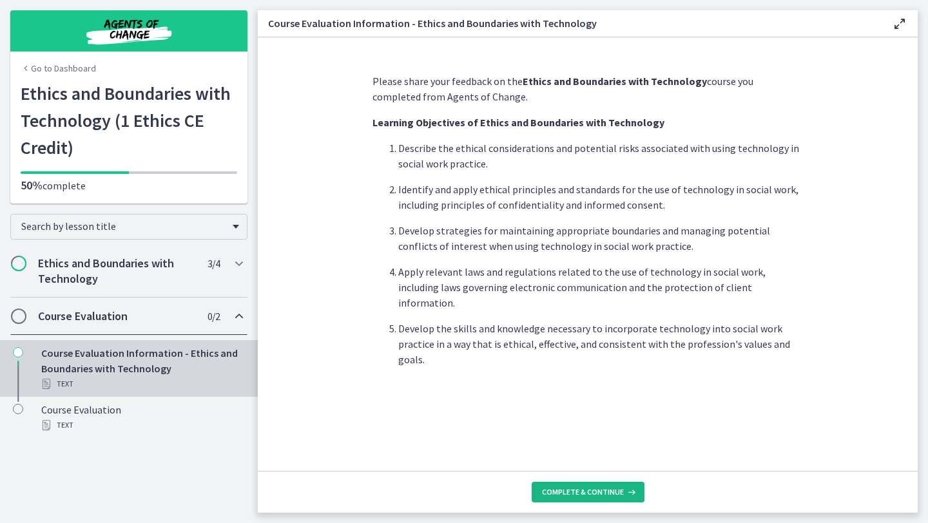
click at [578, 492] on span "Complete & continue" at bounding box center [583, 492] width 82 height 10
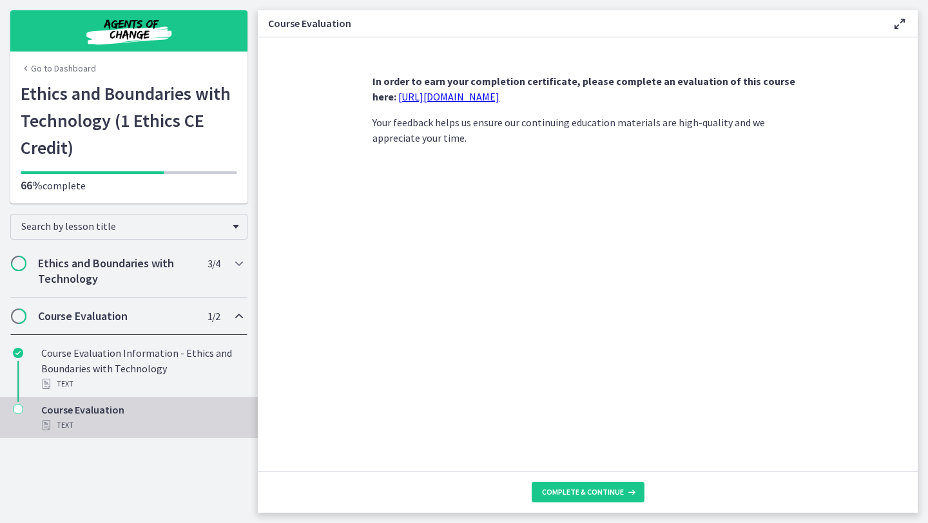
click at [492, 101] on link "https://forms.gle/UxaQBDSPwsdcMket5" at bounding box center [448, 96] width 101 height 13
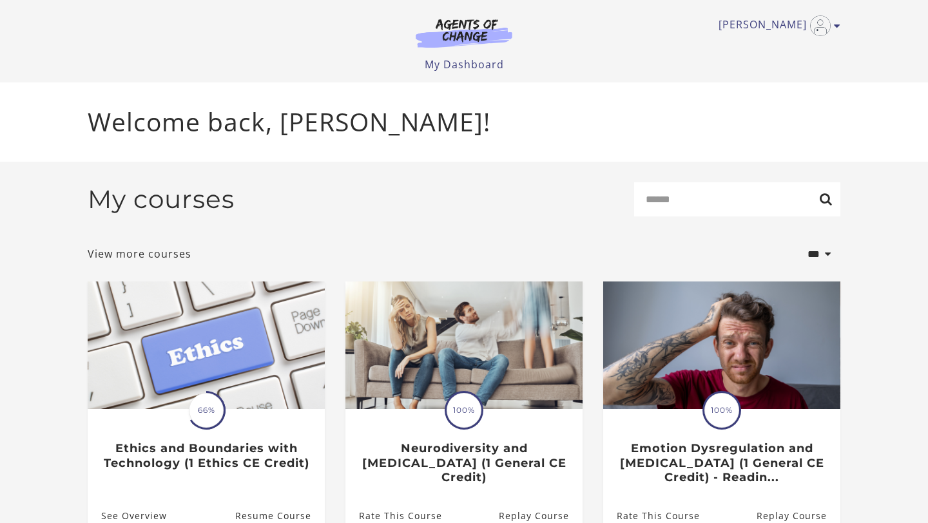
scroll to position [26, 0]
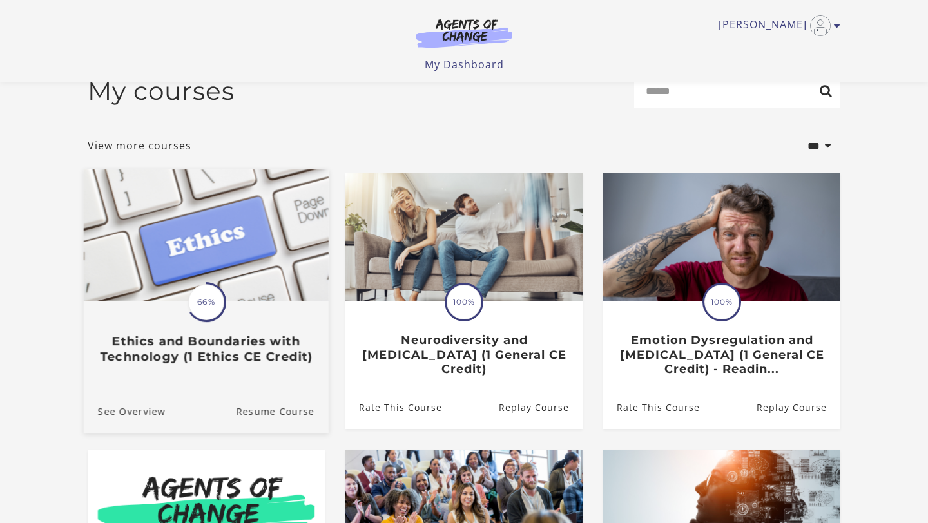
click at [234, 359] on h3 "Ethics and Boundaries with Technology (1 Ethics CE Credit)" at bounding box center [206, 349] width 217 height 30
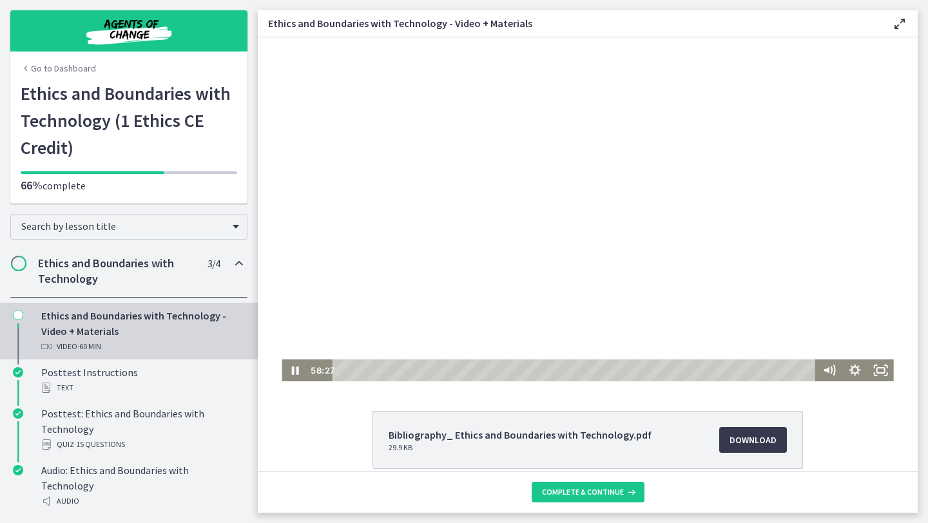
click at [800, 371] on div "Playbar" at bounding box center [576, 371] width 468 height 22
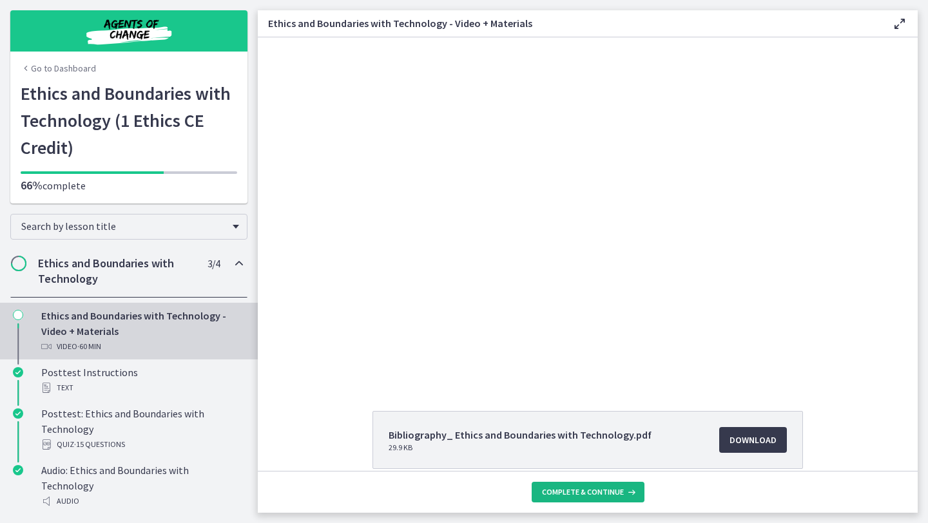
click at [575, 494] on span "Complete & continue" at bounding box center [583, 492] width 82 height 10
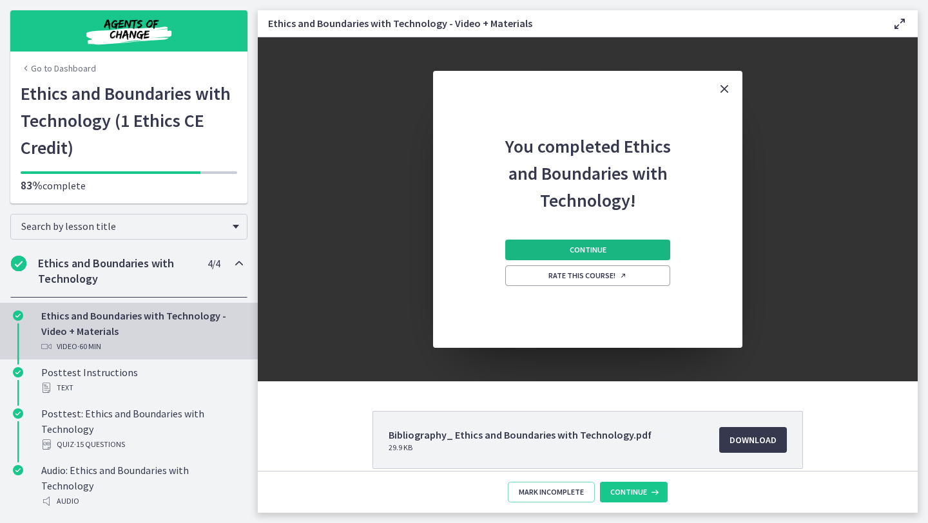
click at [627, 259] on button "Continue" at bounding box center [587, 250] width 165 height 21
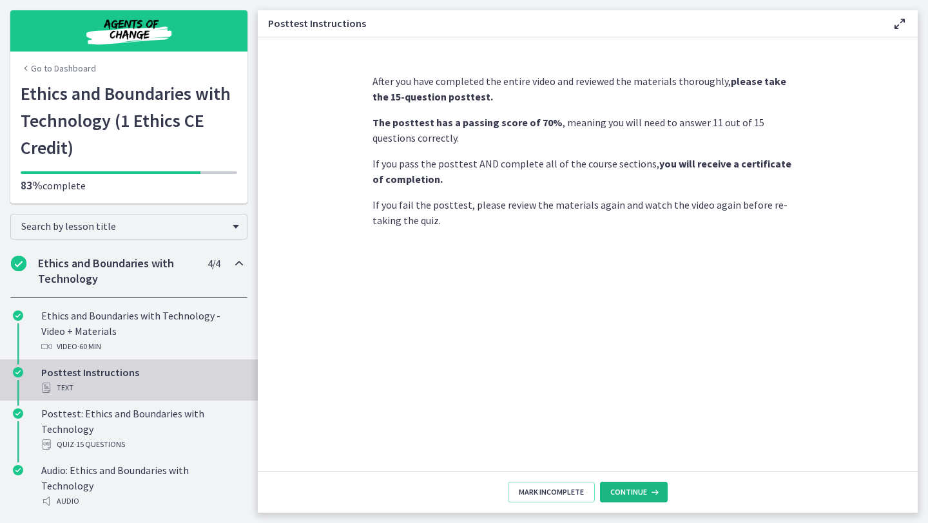
click at [639, 490] on span "Continue" at bounding box center [628, 492] width 37 height 10
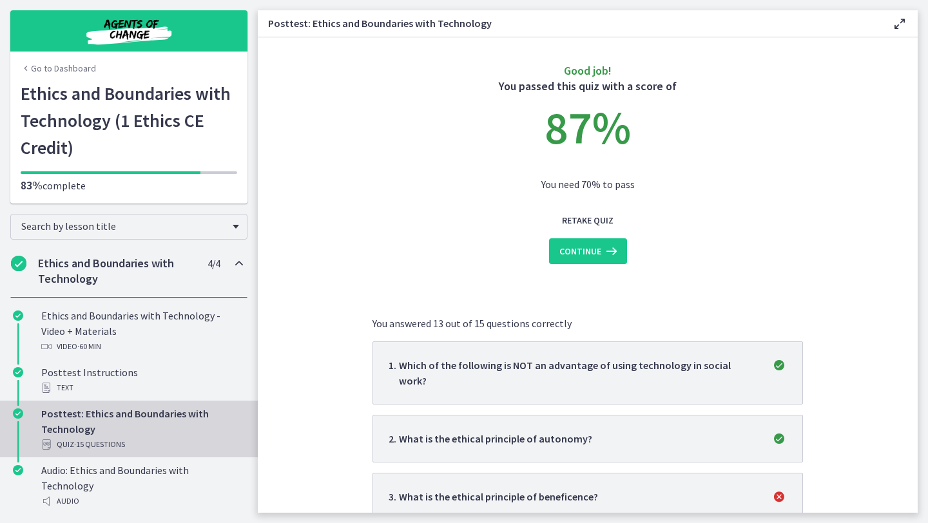
click at [927, 342] on main "Posttest: Ethics and Boundaries with Technology Enable fullscreen Good job! You…" at bounding box center [593, 261] width 670 height 523
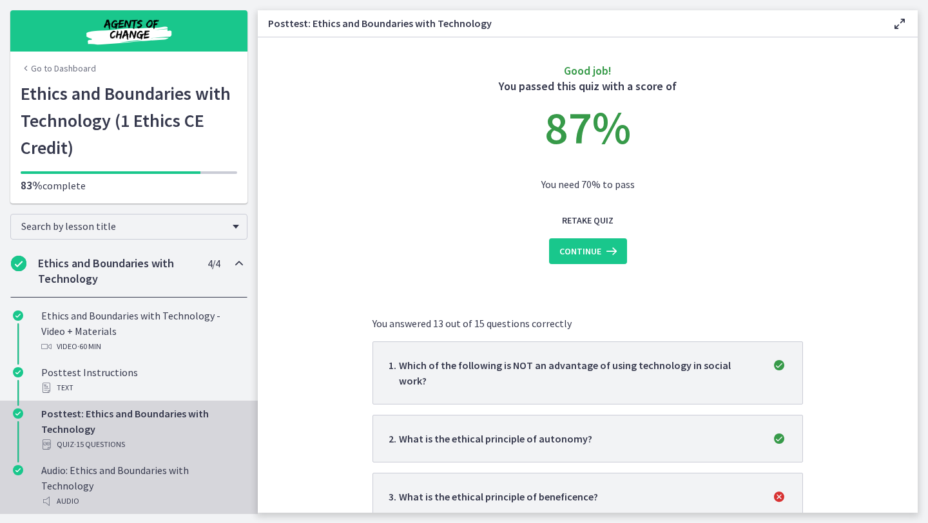
click at [215, 494] on div "Audio" at bounding box center [141, 501] width 201 height 15
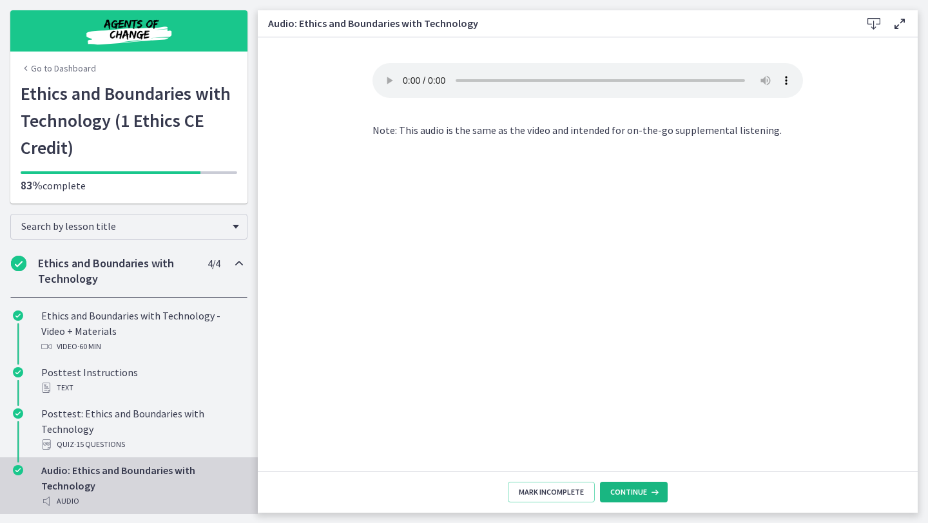
click at [639, 495] on span "Continue" at bounding box center [628, 492] width 37 height 10
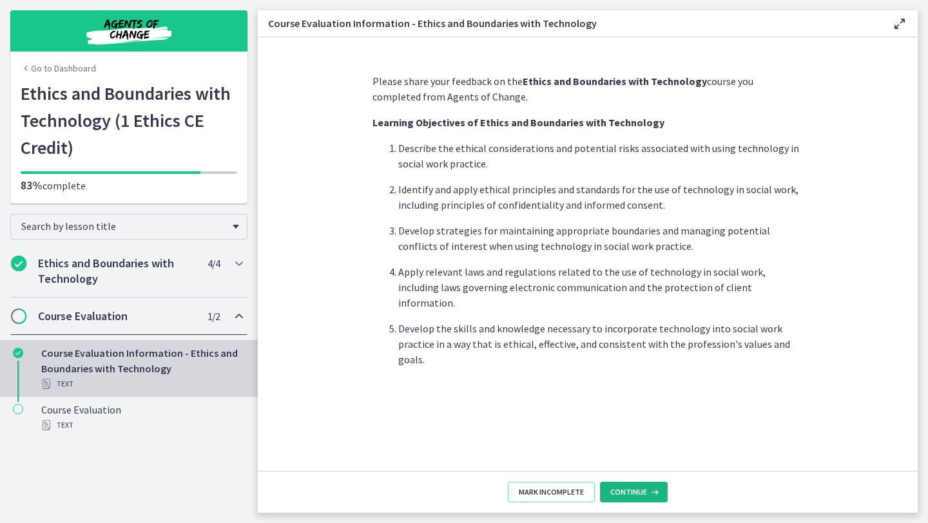
click at [639, 495] on span "Continue" at bounding box center [628, 492] width 37 height 10
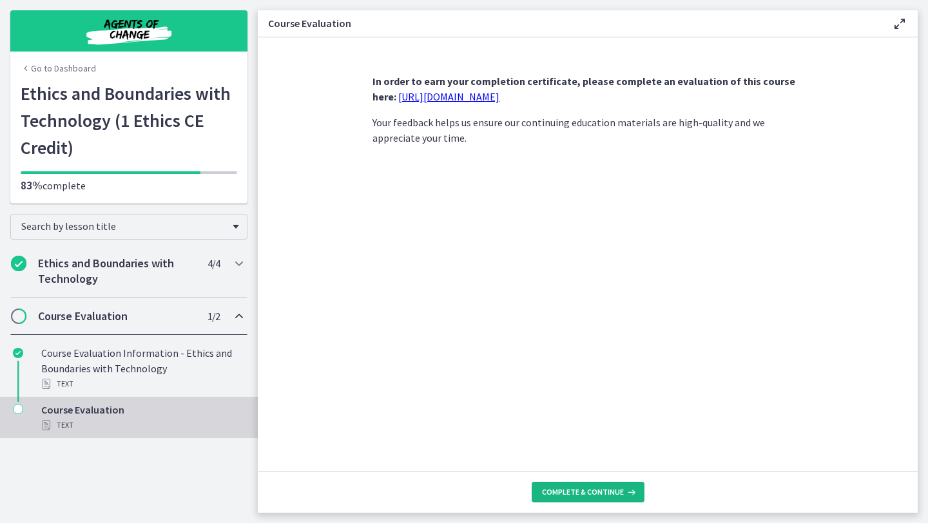
click at [627, 495] on icon at bounding box center [630, 492] width 13 height 10
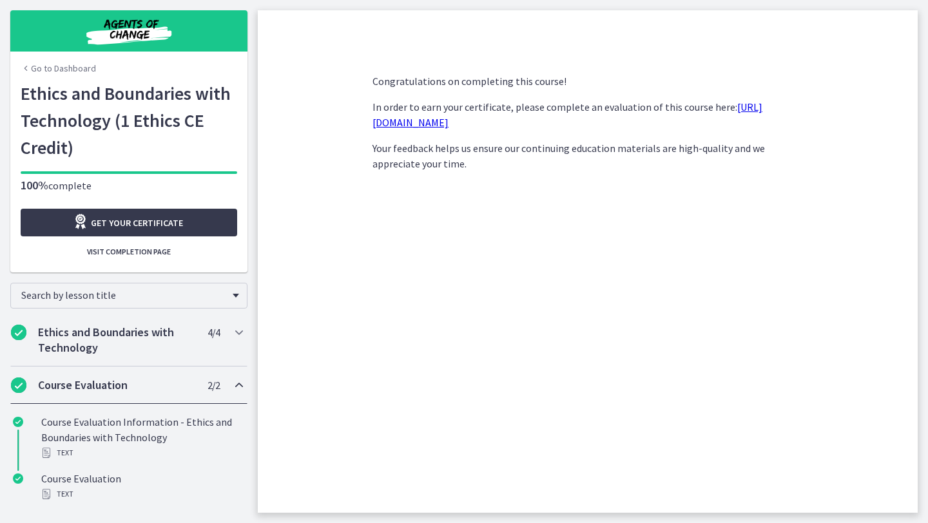
click at [526, 346] on div "Congratulations on completing this course! In order to earn your certificate, p…" at bounding box center [587, 288] width 451 height 450
click at [215, 222] on link "Get your certificate" at bounding box center [129, 223] width 217 height 28
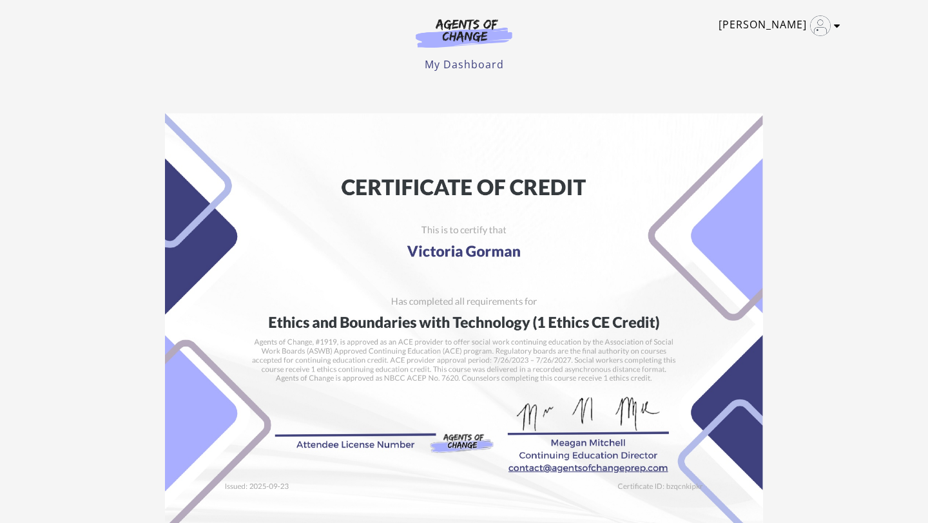
click at [825, 15] on link "[PERSON_NAME]" at bounding box center [776, 25] width 115 height 21
click at [777, 48] on link "My Account" at bounding box center [786, 47] width 113 height 22
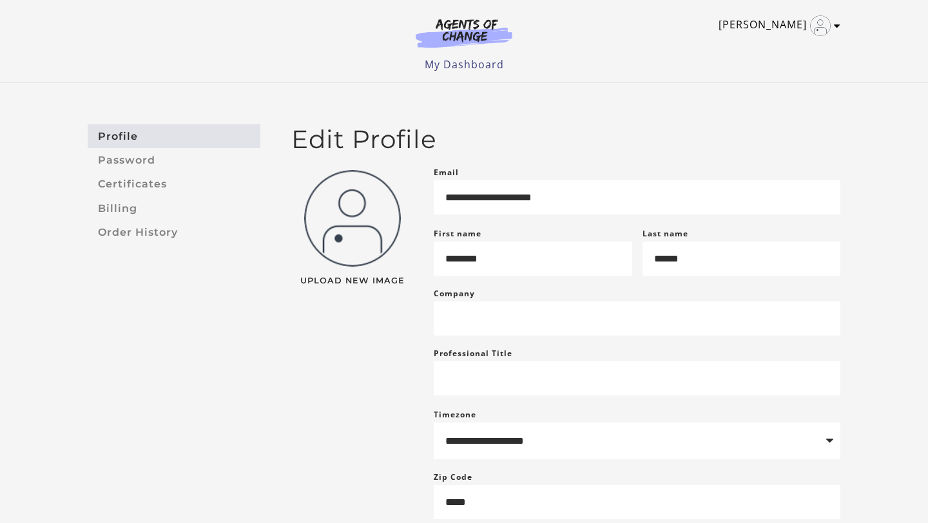
click at [785, 32] on link "[PERSON_NAME]" at bounding box center [776, 25] width 115 height 21
click at [468, 28] on img at bounding box center [464, 33] width 124 height 30
click at [467, 67] on link "My Dashboard" at bounding box center [464, 64] width 79 height 14
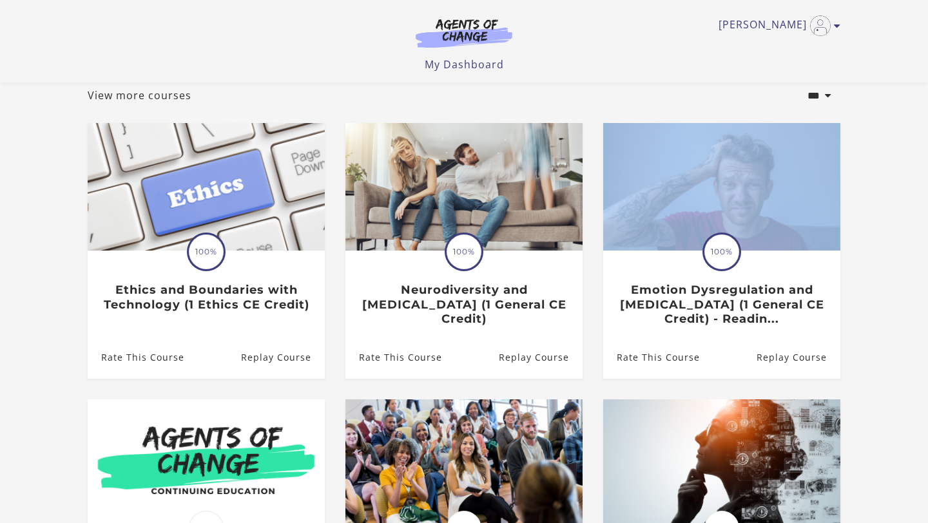
drag, startPoint x: 927, startPoint y: 203, endPoint x: 927, endPoint y: 172, distance: 30.9
click at [927, 173] on html "Skip to main content Victoria G My Account Support Sign Out Toggle menu Menu My…" at bounding box center [464, 185] width 928 height 523
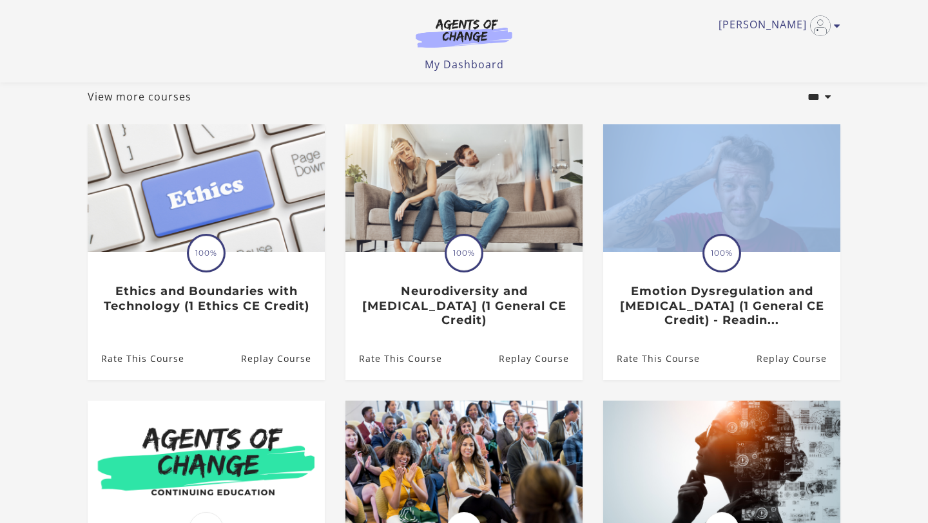
click at [927, 187] on section "**********" at bounding box center [464, 369] width 928 height 729
drag, startPoint x: 927, startPoint y: 187, endPoint x: 927, endPoint y: 248, distance: 61.2
click at [927, 247] on section "**********" at bounding box center [464, 369] width 928 height 729
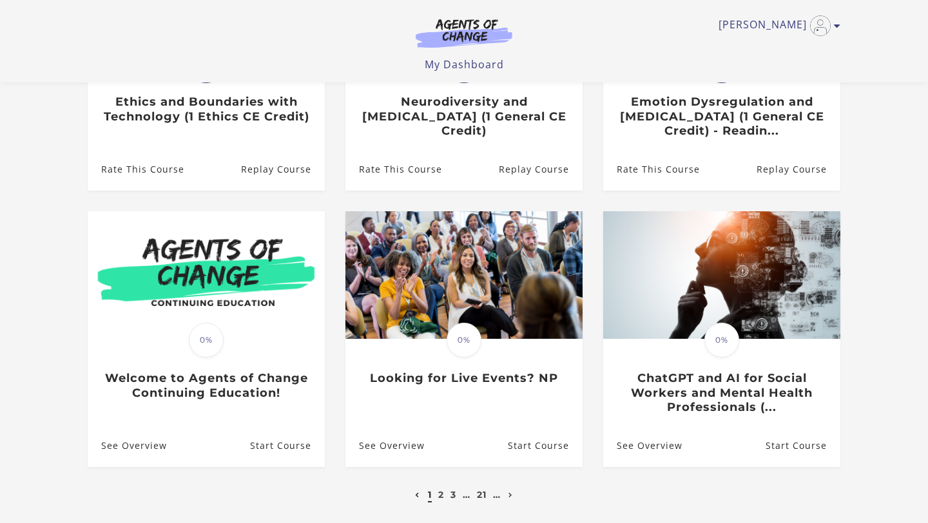
scroll to position [362, 0]
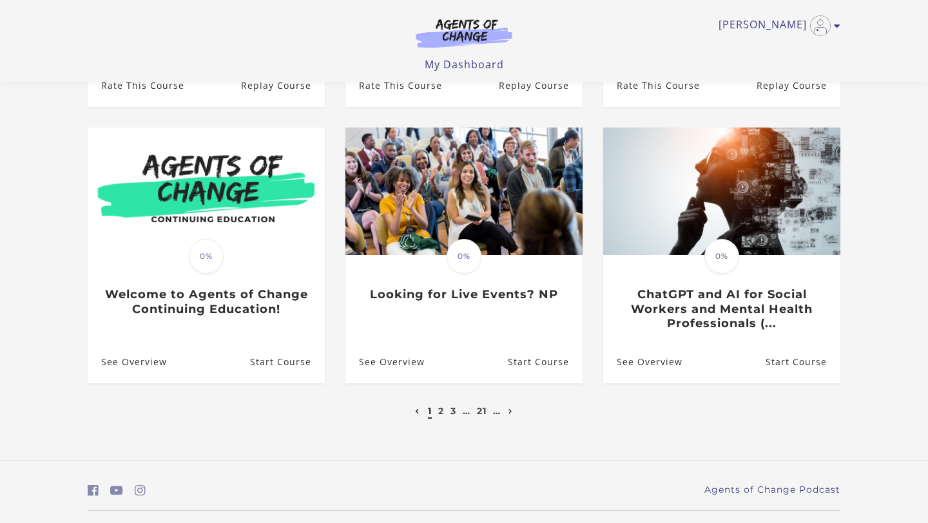
drag, startPoint x: 927, startPoint y: 248, endPoint x: 927, endPoint y: 391, distance: 142.4
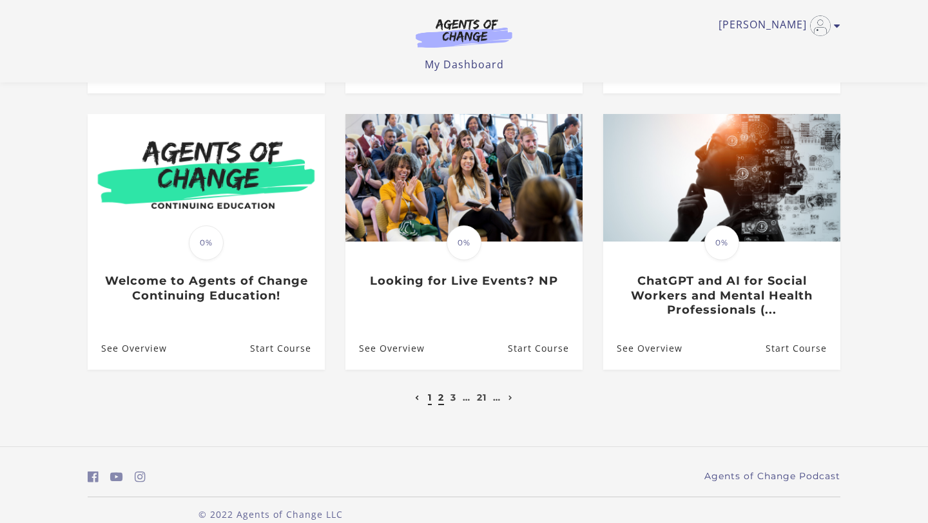
click at [439, 401] on link "2" at bounding box center [441, 398] width 6 height 12
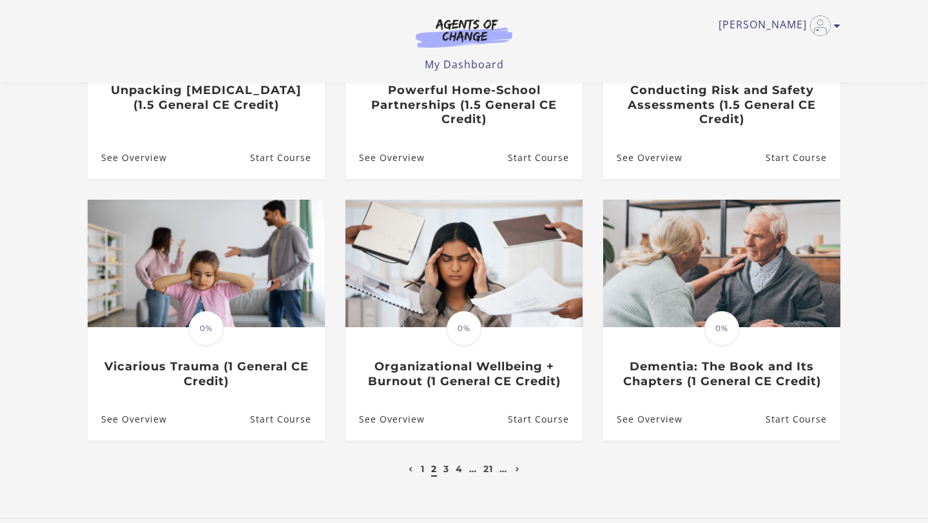
scroll to position [296, 0]
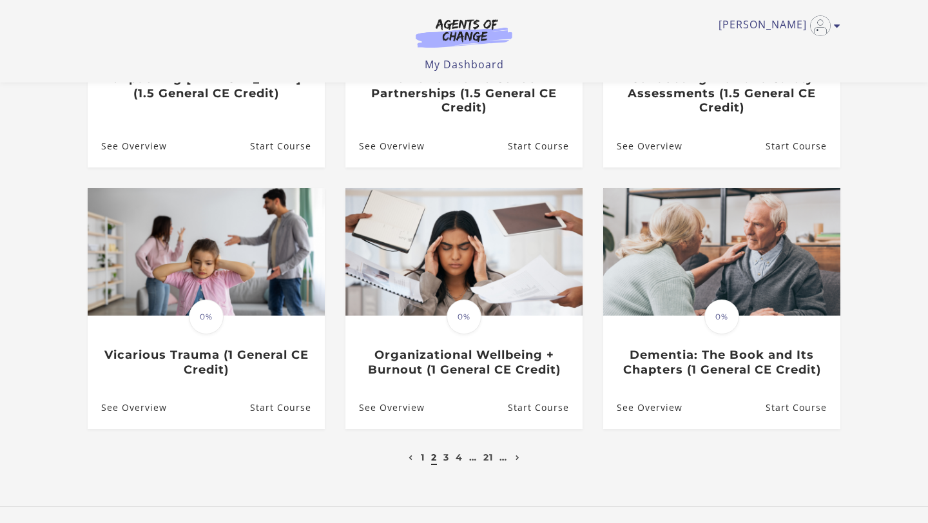
drag, startPoint x: 927, startPoint y: 160, endPoint x: 927, endPoint y: 284, distance: 123.7
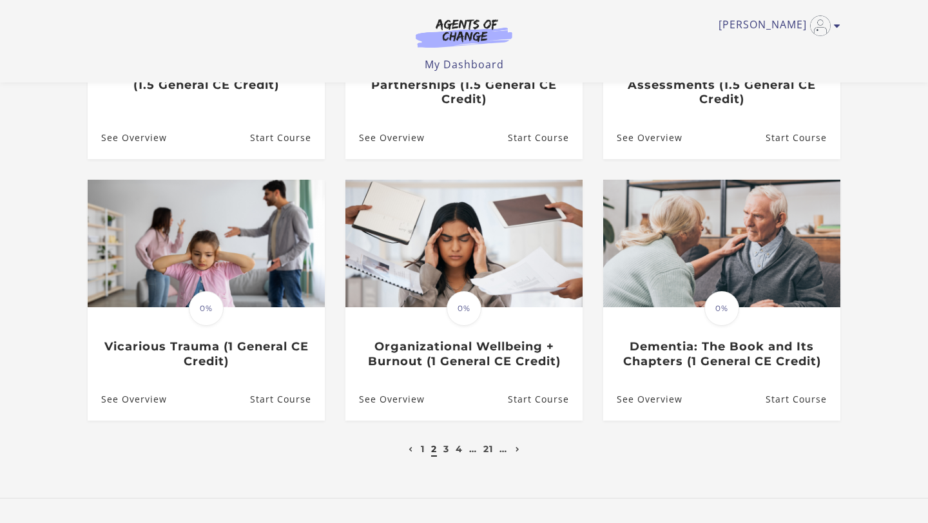
click at [646, 466] on div "**********" at bounding box center [463, 140] width 773 height 715
click at [449, 448] on link "3" at bounding box center [446, 449] width 6 height 12
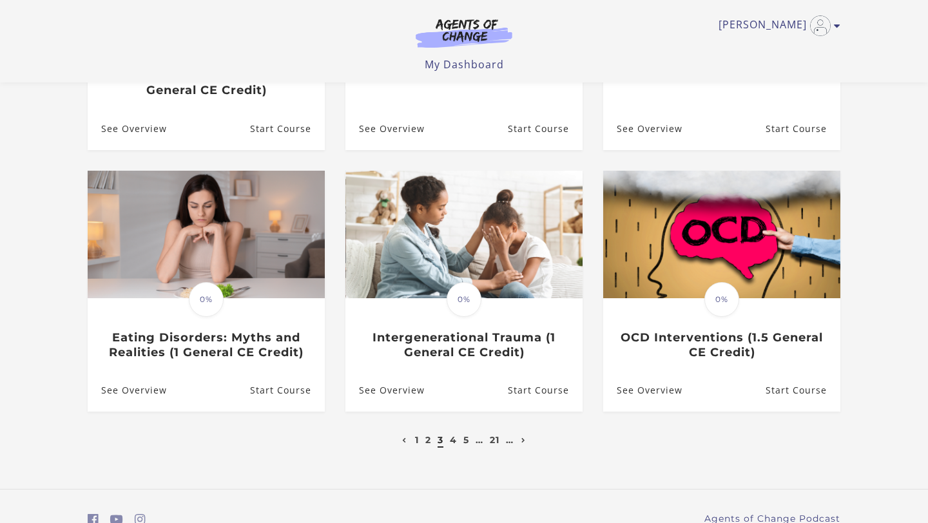
scroll to position [309, 0]
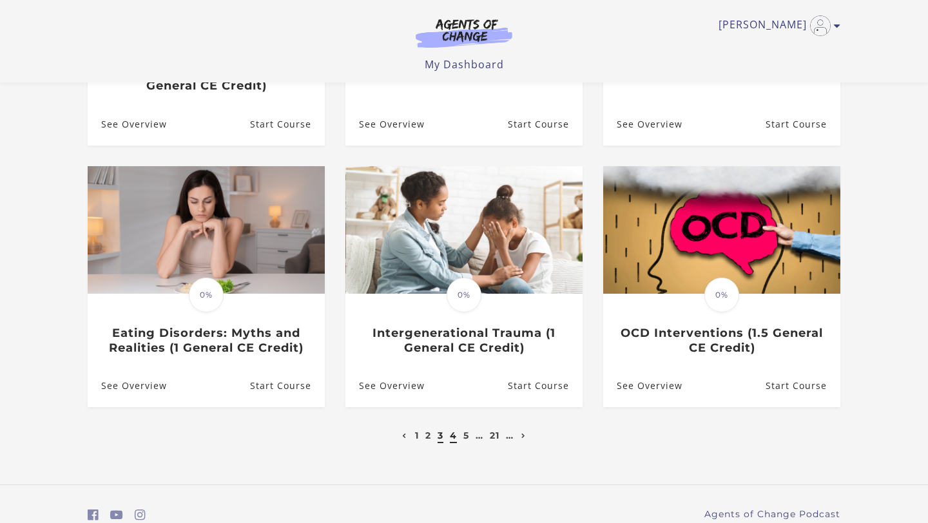
click at [451, 441] on link "4" at bounding box center [453, 436] width 7 height 12
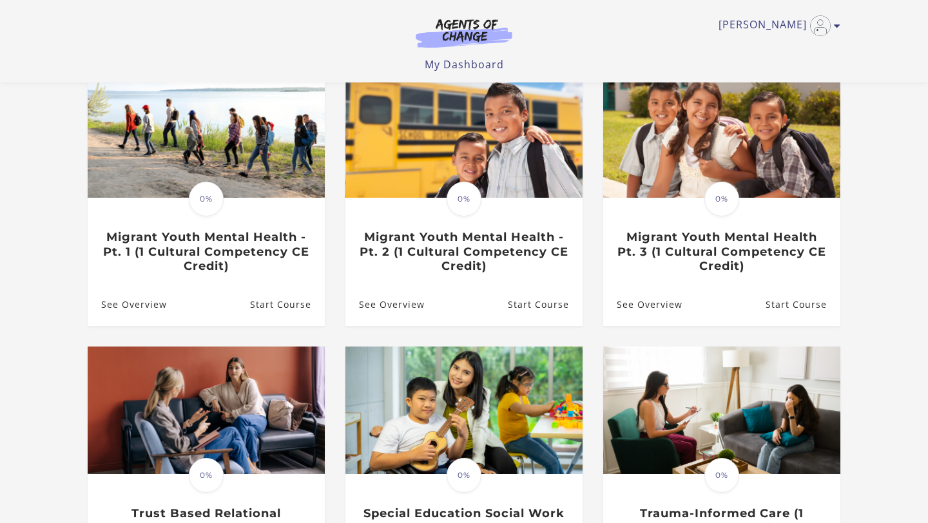
scroll to position [103, 0]
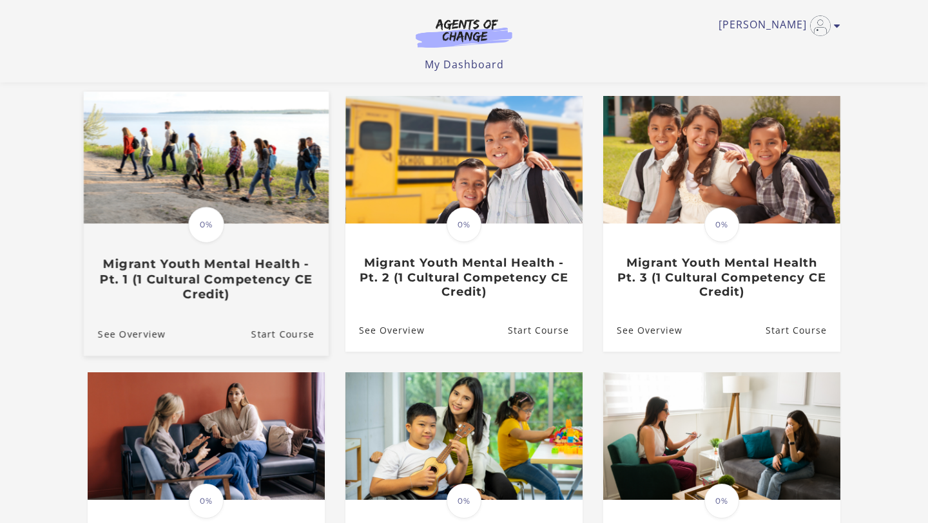
click at [277, 276] on h3 "Migrant Youth Mental Health - Pt. 1 (1 Cultural Competency CE Credit)" at bounding box center [206, 279] width 217 height 45
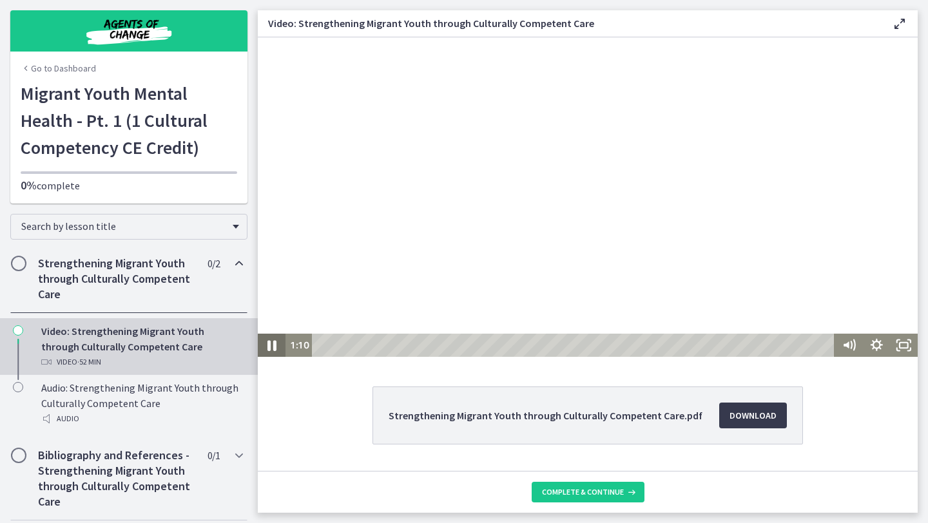
click at [273, 351] on icon "Pause" at bounding box center [271, 345] width 33 height 28
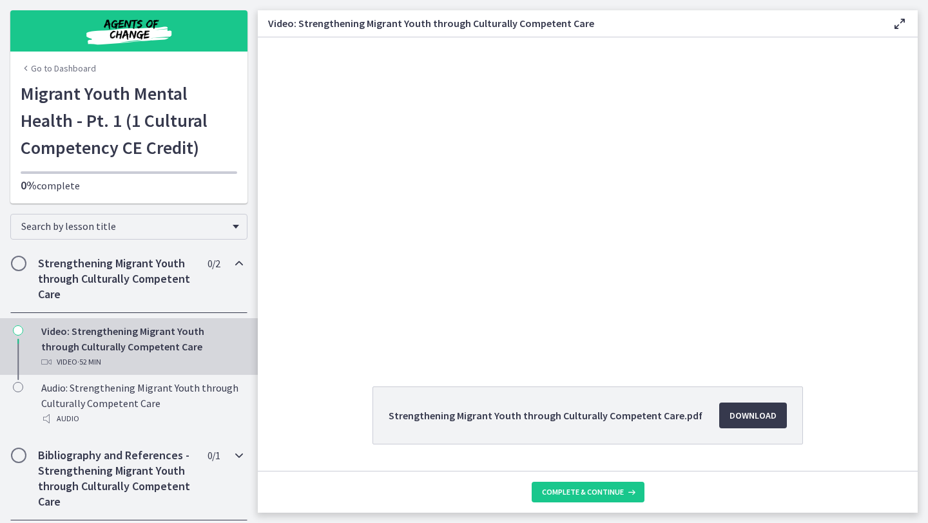
click at [247, 445] on div "Bibliography and References - Strengthening Migrant Youth through Culturally Co…" at bounding box center [128, 479] width 237 height 84
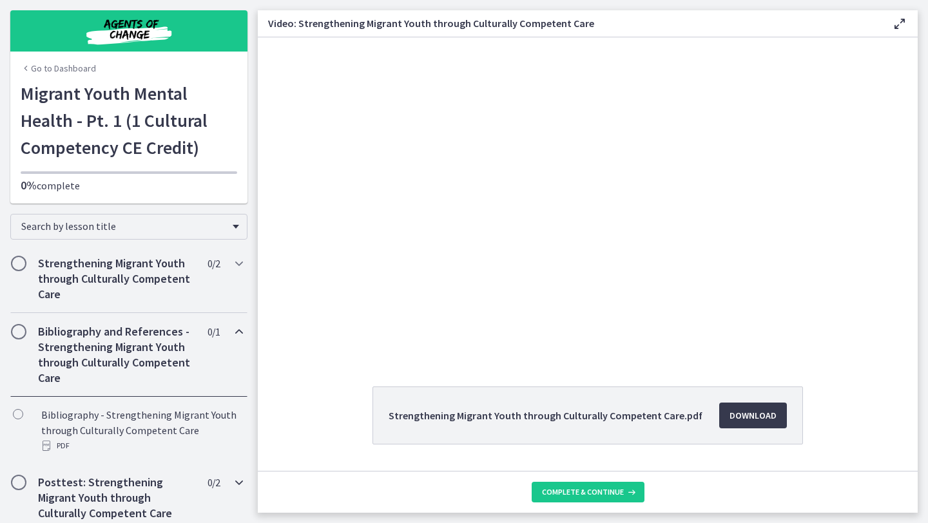
click at [138, 485] on h2 "Posttest: Strengthening Migrant Youth through Culturally Competent Care" at bounding box center [116, 498] width 157 height 46
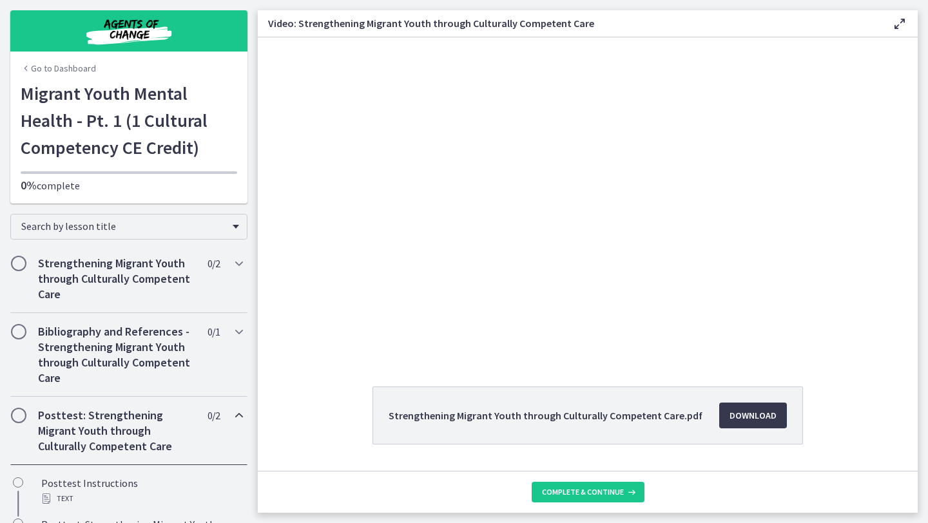
click at [137, 443] on h2 "Posttest: Strengthening Migrant Youth through Culturally Competent Care" at bounding box center [116, 431] width 157 height 46
click at [118, 429] on h2 "Posttest: Strengthening Migrant Youth through Culturally Competent Care" at bounding box center [116, 431] width 157 height 46
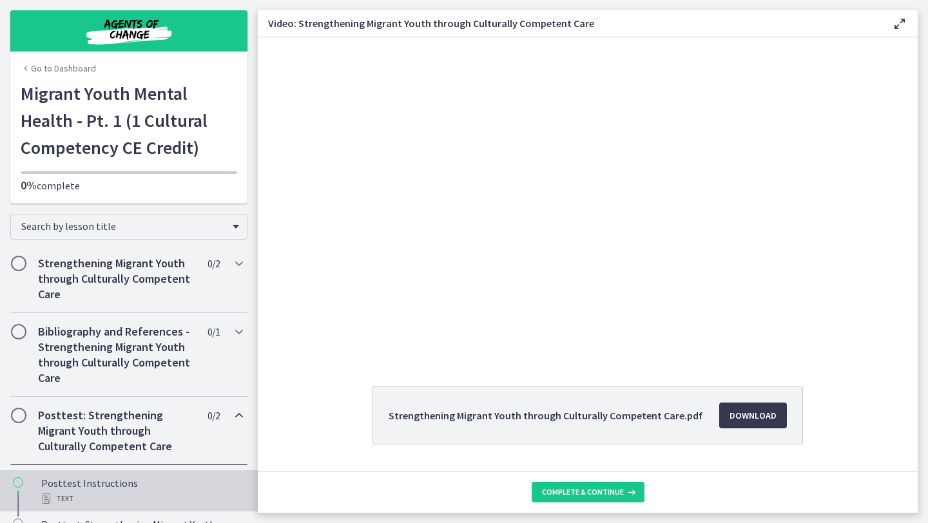
click at [108, 480] on div "Posttest Instructions Text" at bounding box center [141, 491] width 201 height 31
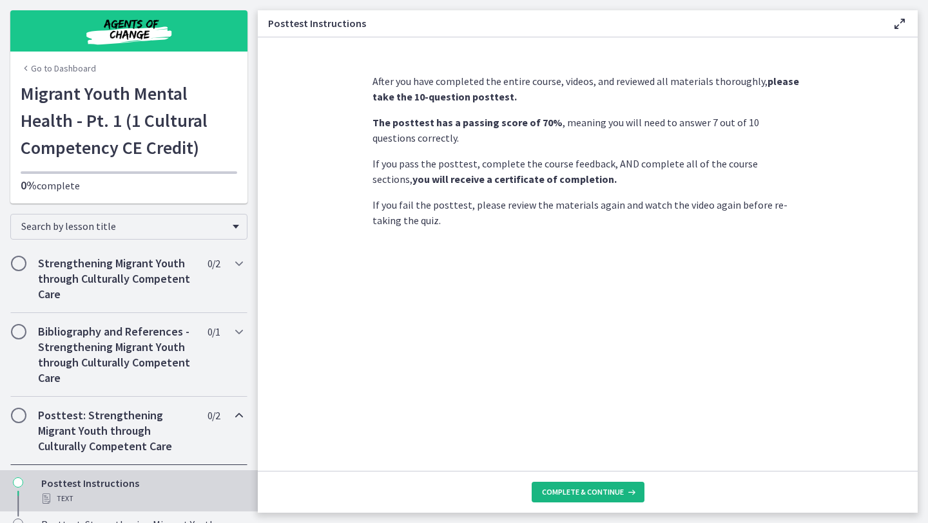
click at [581, 498] on button "Complete & continue" at bounding box center [588, 492] width 113 height 21
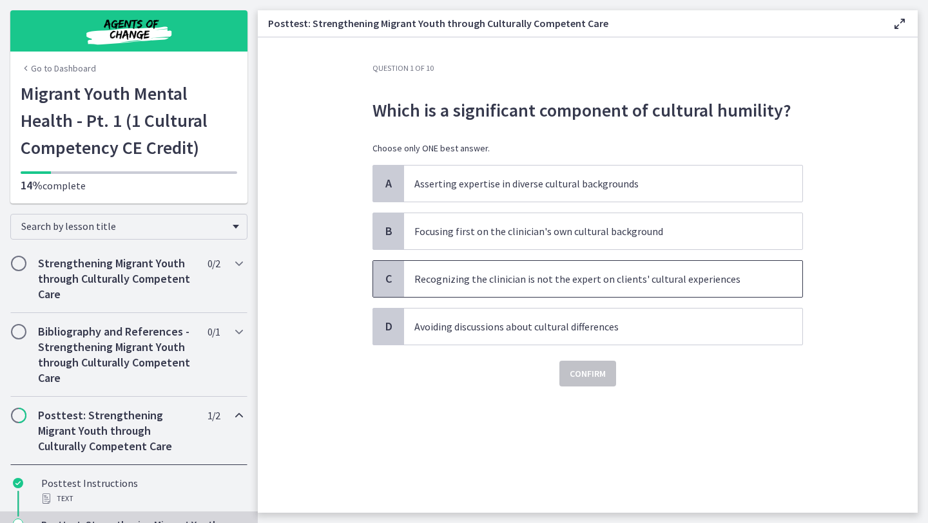
click at [573, 287] on span "Recognizing the clinician is not the expert on clients' cultural experiences" at bounding box center [603, 279] width 398 height 36
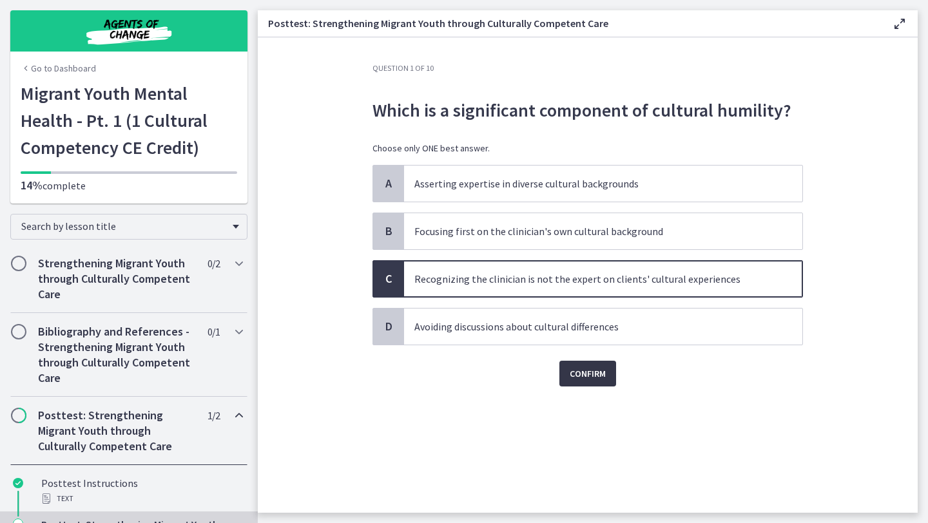
click at [581, 362] on button "Confirm" at bounding box center [587, 374] width 57 height 26
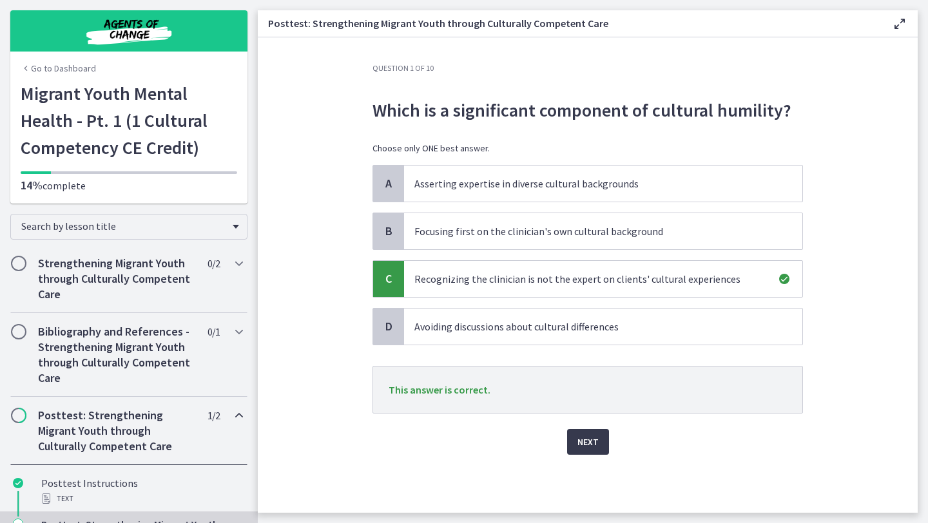
click at [581, 423] on div "Next" at bounding box center [587, 434] width 430 height 41
click at [584, 441] on span "Next" at bounding box center [587, 441] width 21 height 15
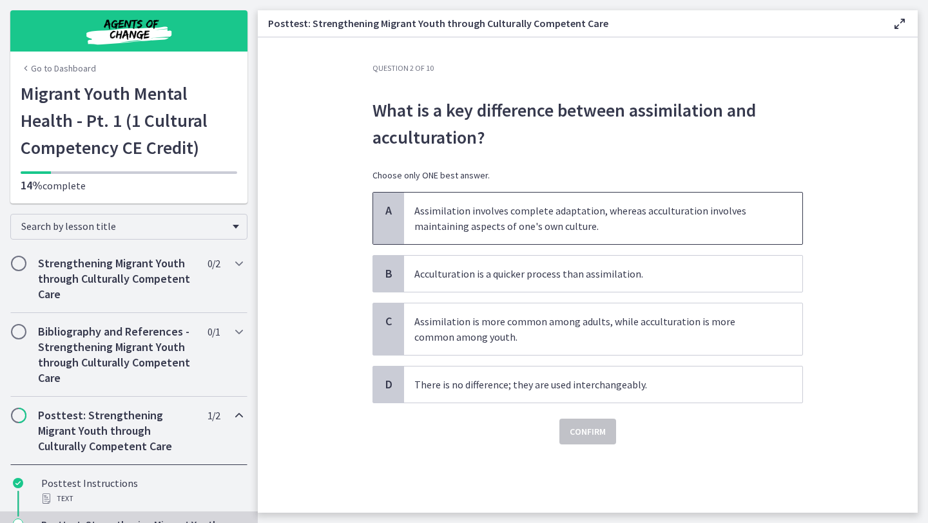
click at [557, 218] on p "Assimilation involves complete adaptation, whereas acculturation involves maint…" at bounding box center [590, 218] width 352 height 31
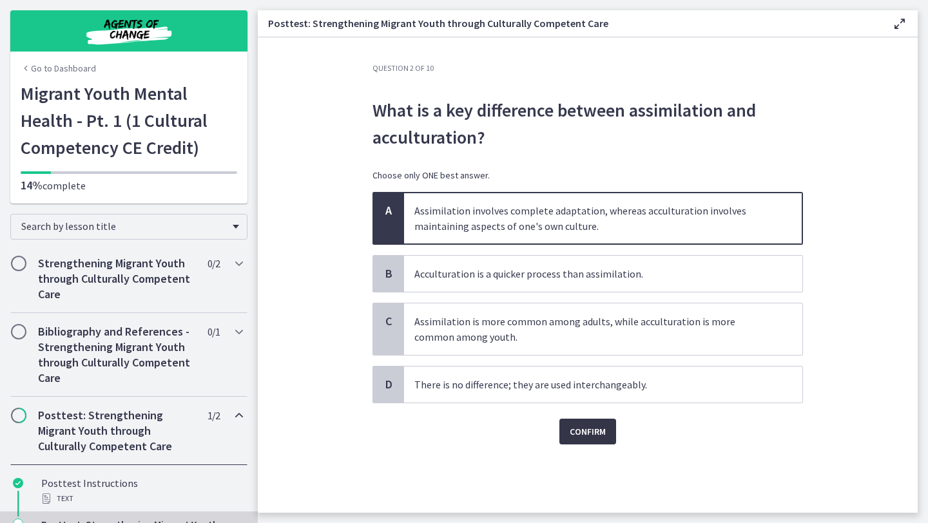
click at [593, 429] on span "Confirm" at bounding box center [588, 431] width 36 height 15
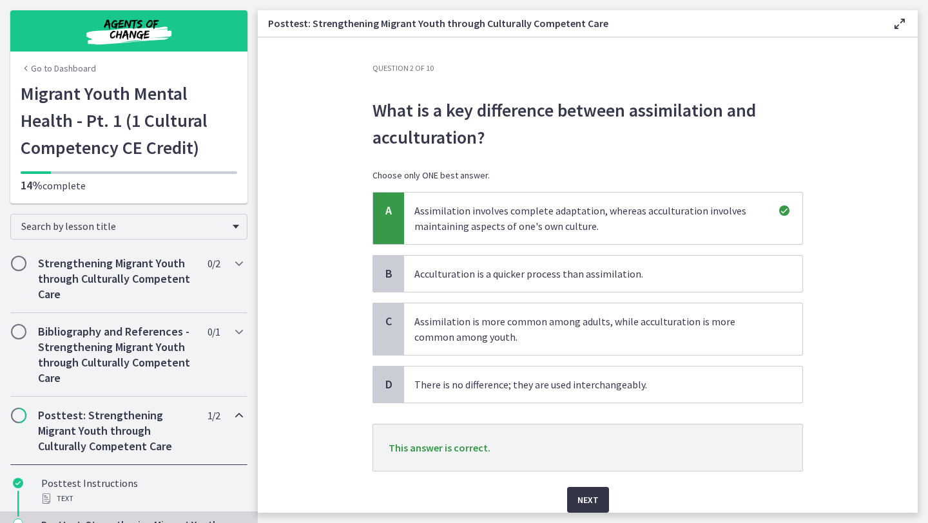
click at [585, 499] on span "Next" at bounding box center [587, 499] width 21 height 15
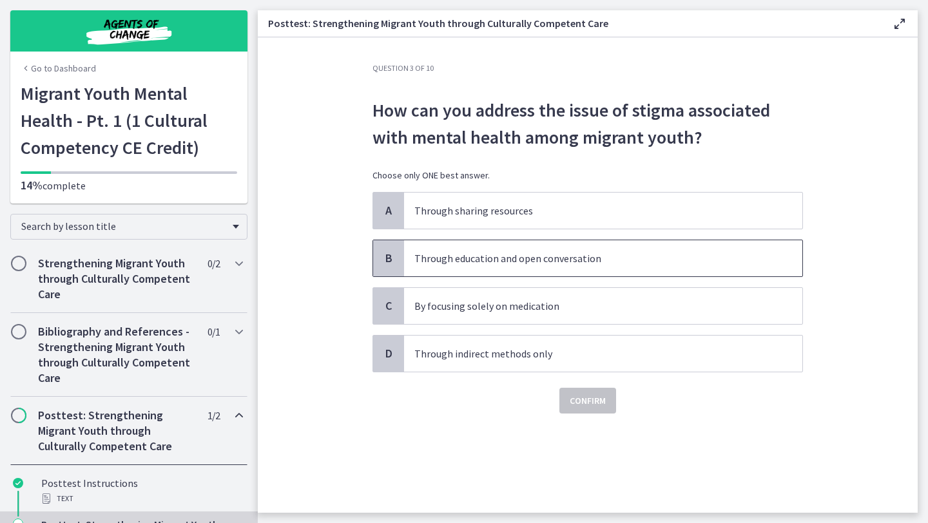
click at [554, 258] on p "Through education and open conversation" at bounding box center [590, 258] width 352 height 15
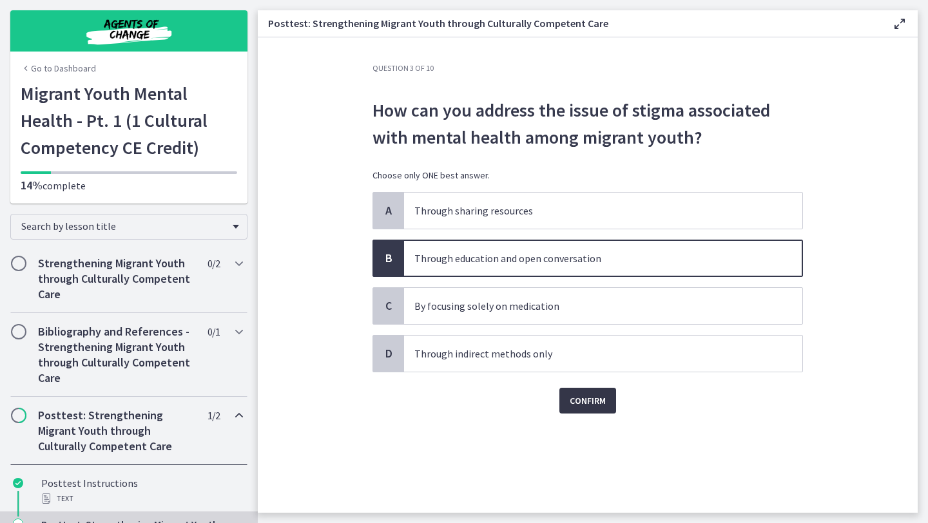
click at [598, 408] on span "Confirm" at bounding box center [588, 400] width 36 height 15
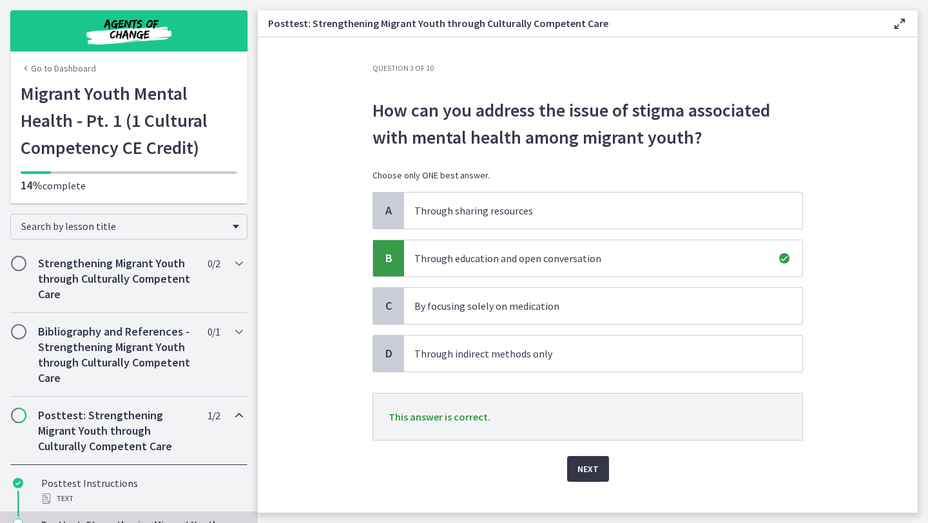
click at [589, 467] on span "Next" at bounding box center [587, 468] width 21 height 15
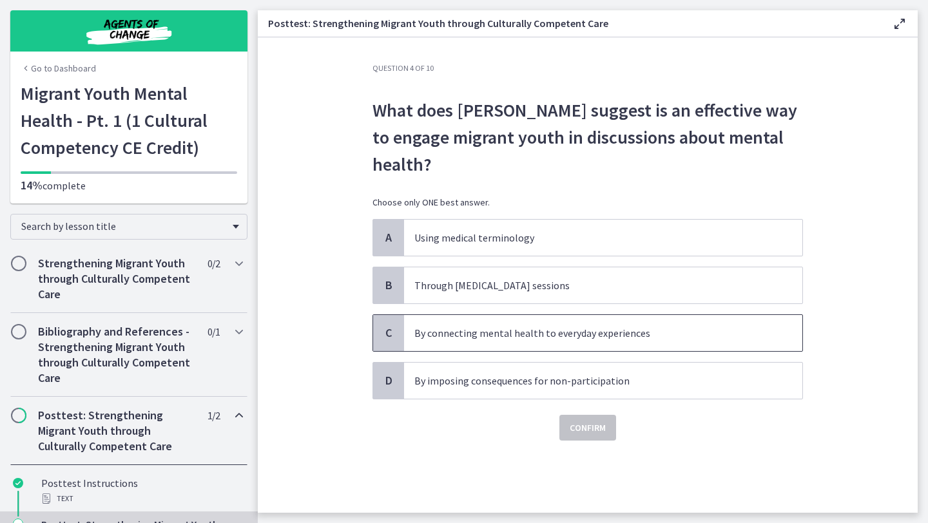
click at [567, 340] on p "By connecting mental health to everyday experiences" at bounding box center [590, 332] width 352 height 15
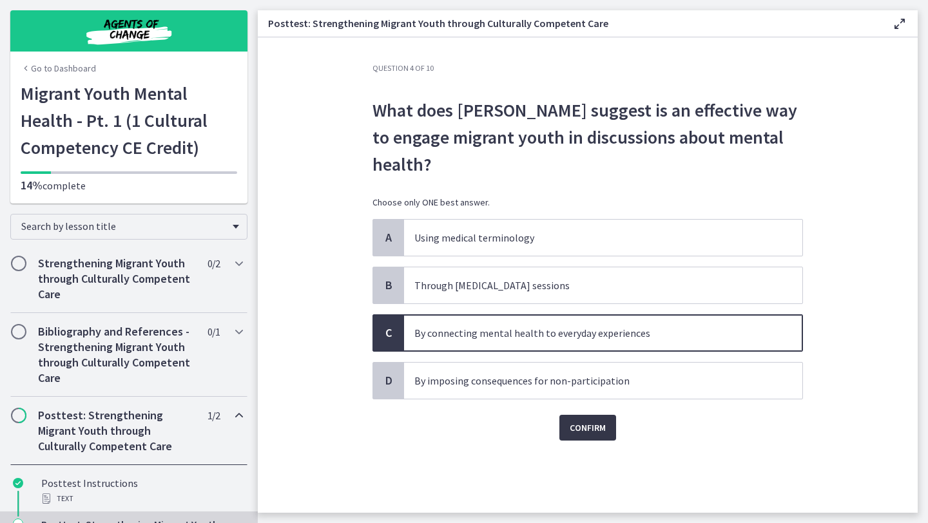
click at [585, 428] on span "Confirm" at bounding box center [588, 427] width 36 height 15
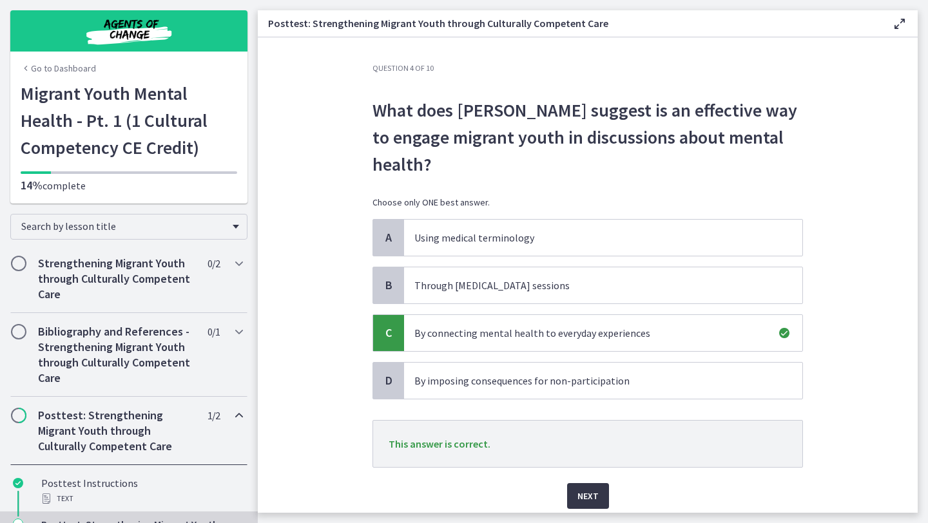
click at [594, 485] on button "Next" at bounding box center [588, 496] width 42 height 26
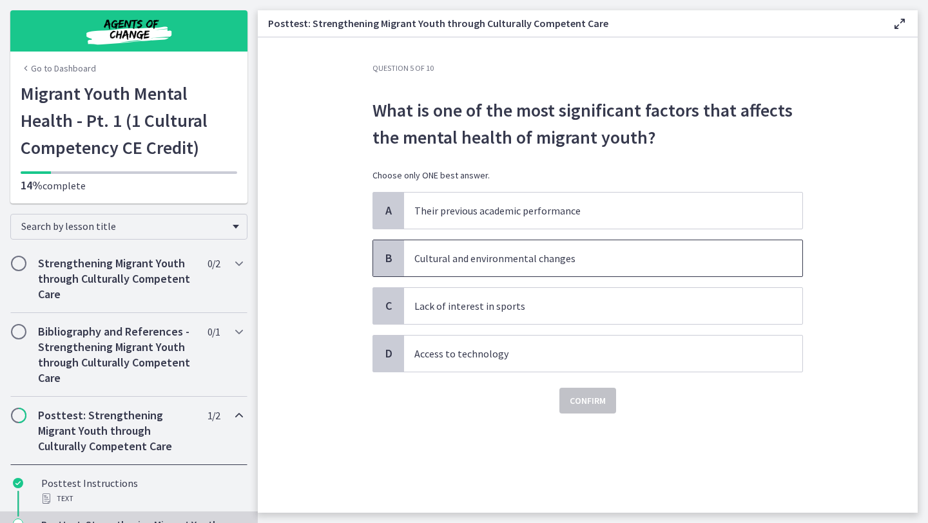
click at [577, 259] on p "Cultural and environmental changes" at bounding box center [590, 258] width 352 height 15
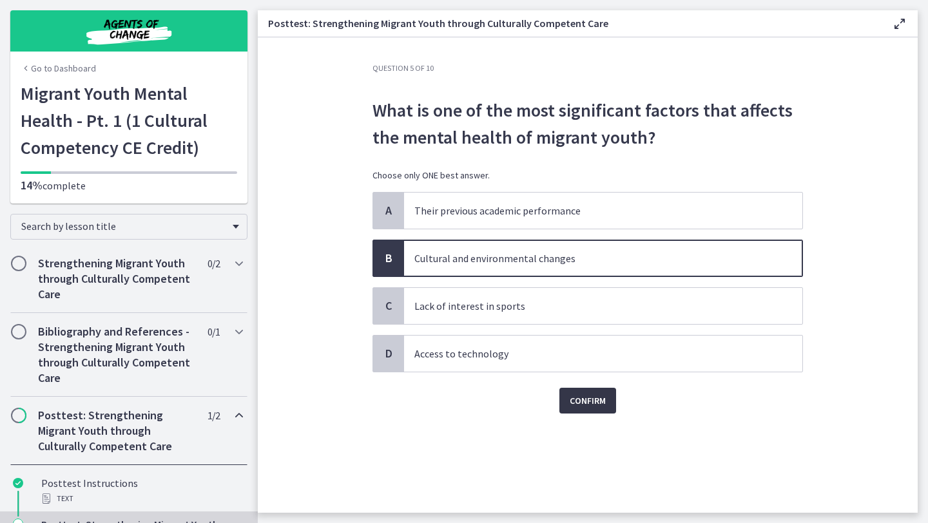
click at [583, 405] on span "Confirm" at bounding box center [588, 400] width 36 height 15
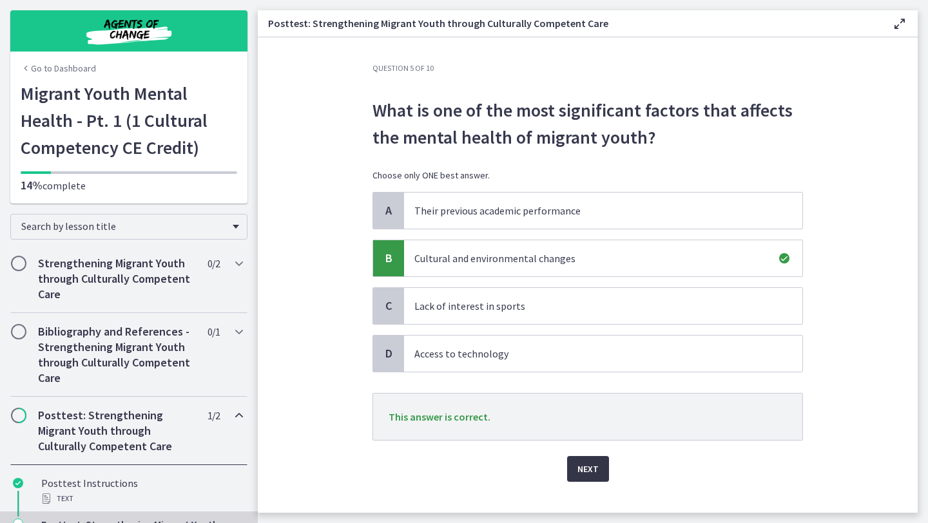
click at [584, 469] on span "Next" at bounding box center [587, 468] width 21 height 15
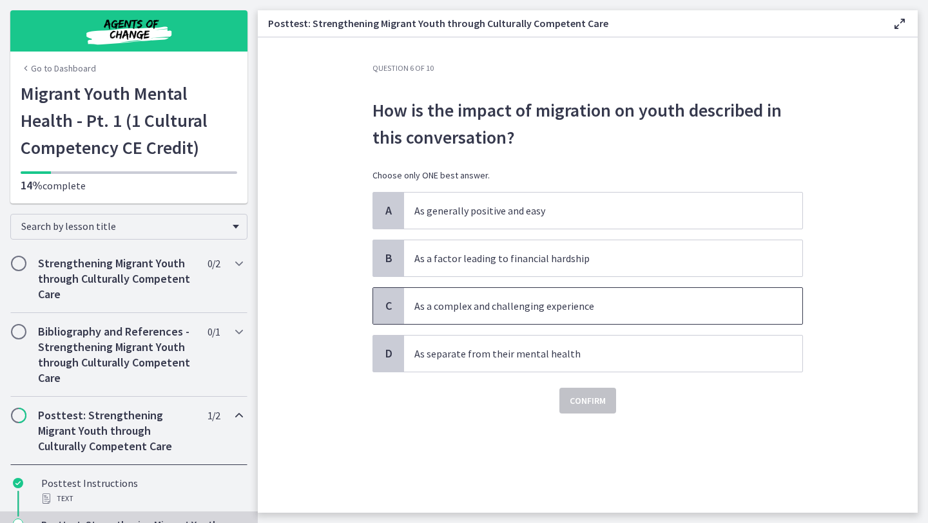
click at [598, 312] on p "As a complex and challenging experience" at bounding box center [590, 305] width 352 height 15
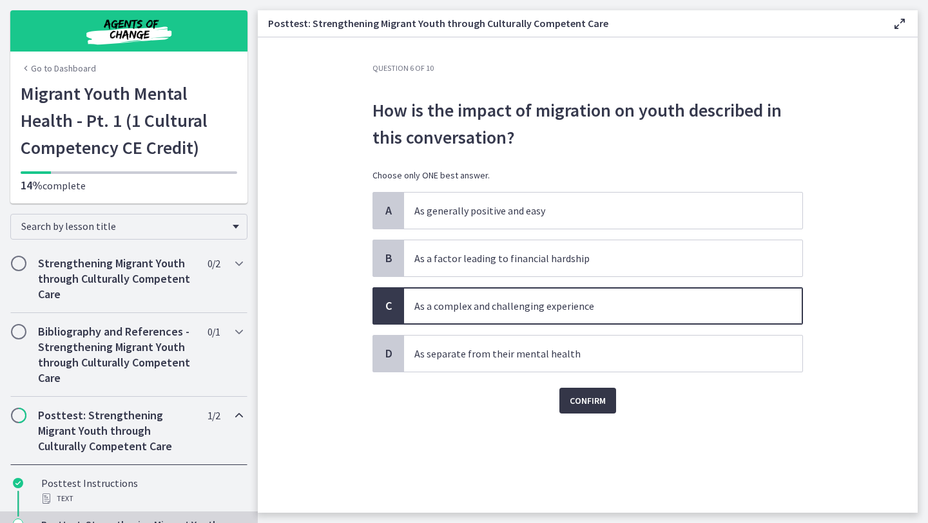
click at [595, 398] on span "Confirm" at bounding box center [588, 400] width 36 height 15
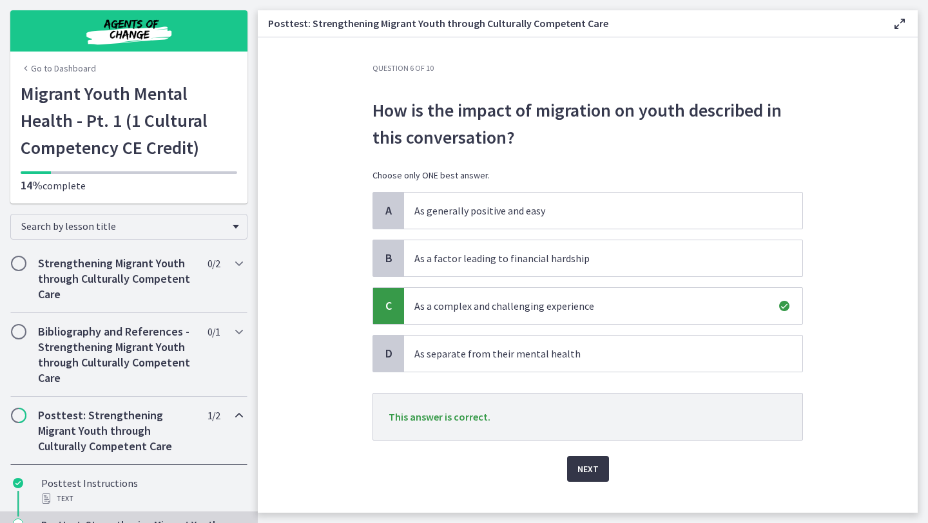
click at [590, 461] on button "Next" at bounding box center [588, 469] width 42 height 26
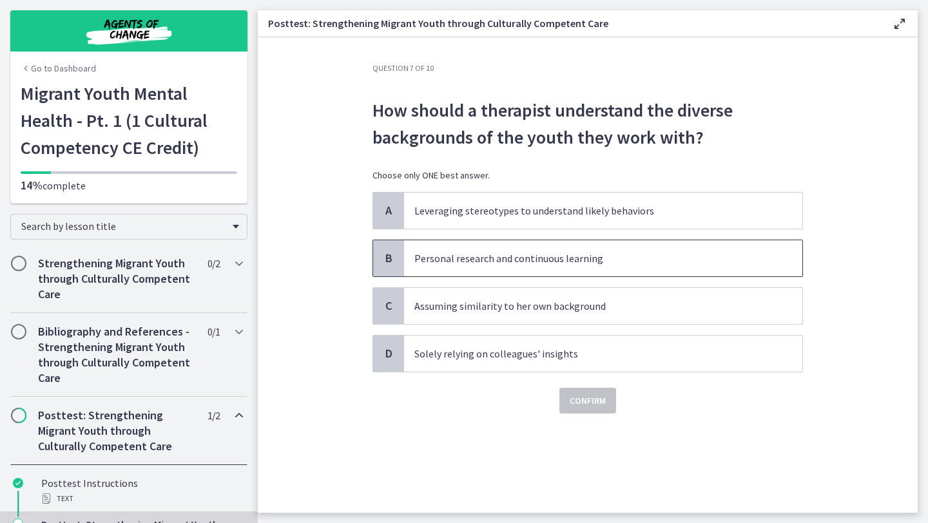
click at [563, 264] on p "Personal research and continuous learning" at bounding box center [590, 258] width 352 height 15
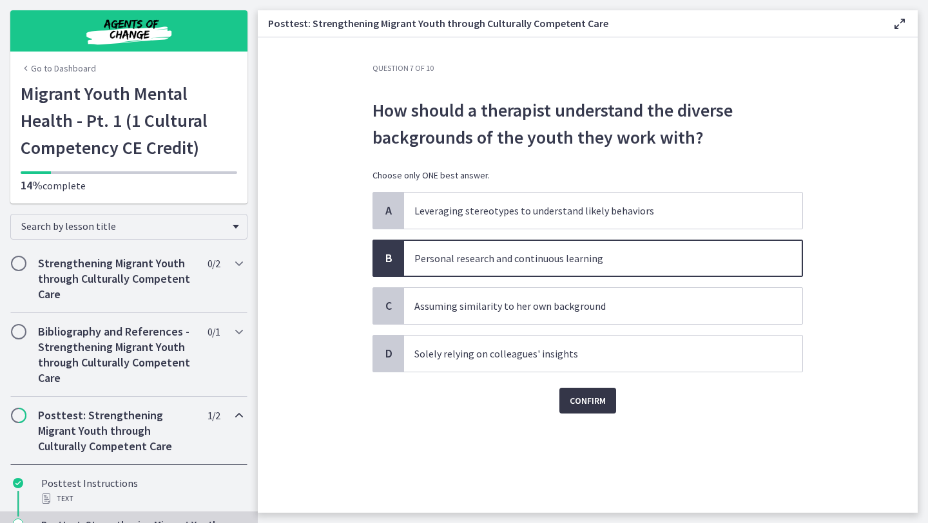
click at [575, 403] on span "Confirm" at bounding box center [588, 400] width 36 height 15
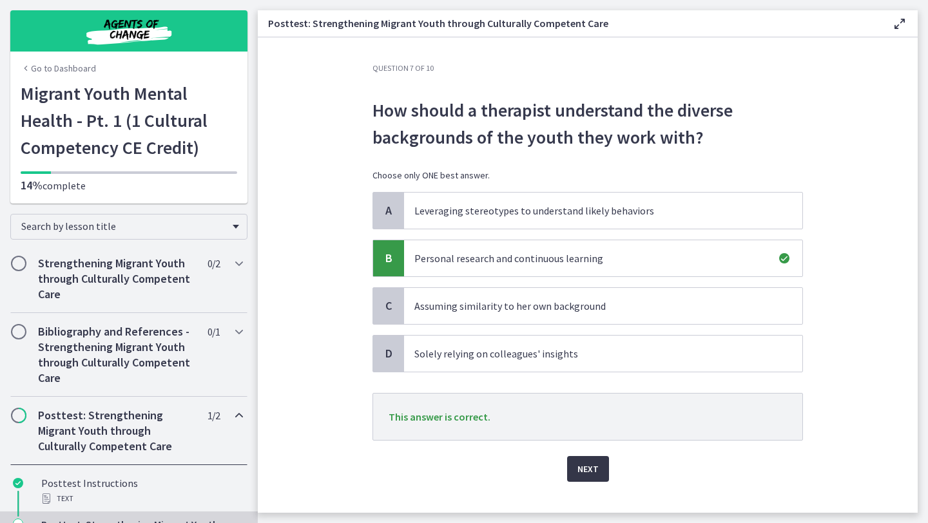
click at [595, 472] on span "Next" at bounding box center [587, 468] width 21 height 15
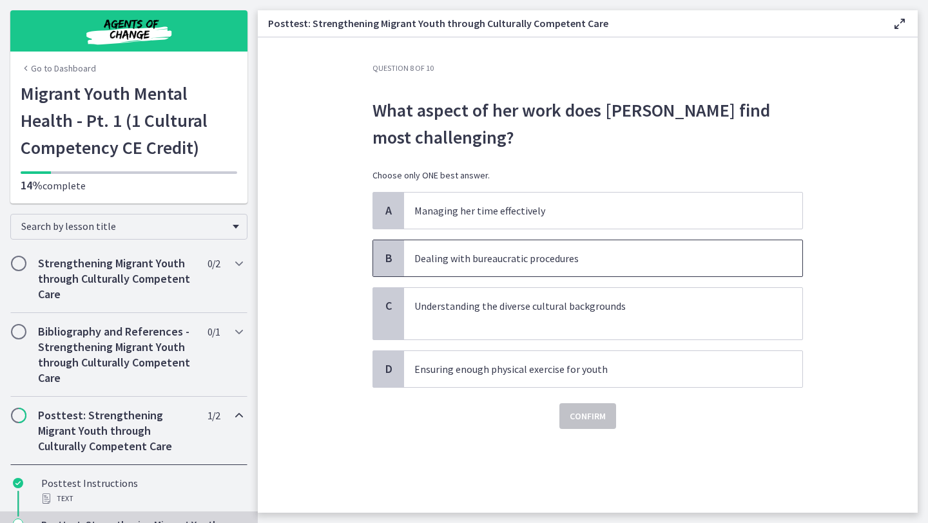
click at [582, 254] on p "Dealing with bureaucratic procedures" at bounding box center [590, 258] width 352 height 15
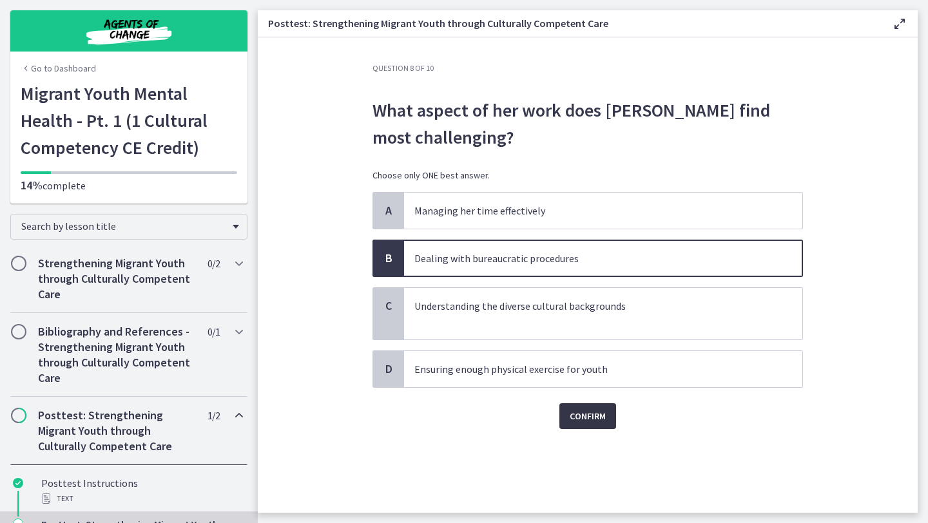
click at [600, 414] on span "Confirm" at bounding box center [588, 416] width 36 height 15
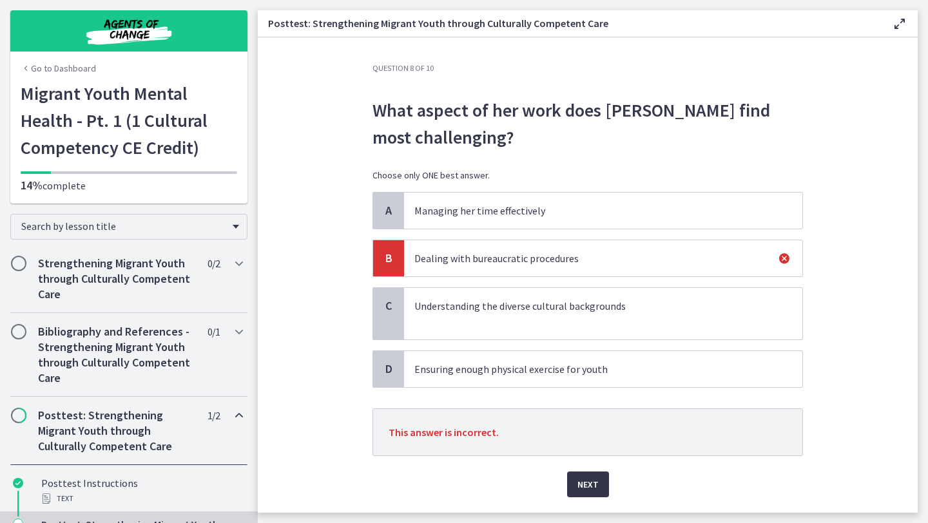
click at [594, 480] on span "Next" at bounding box center [587, 484] width 21 height 15
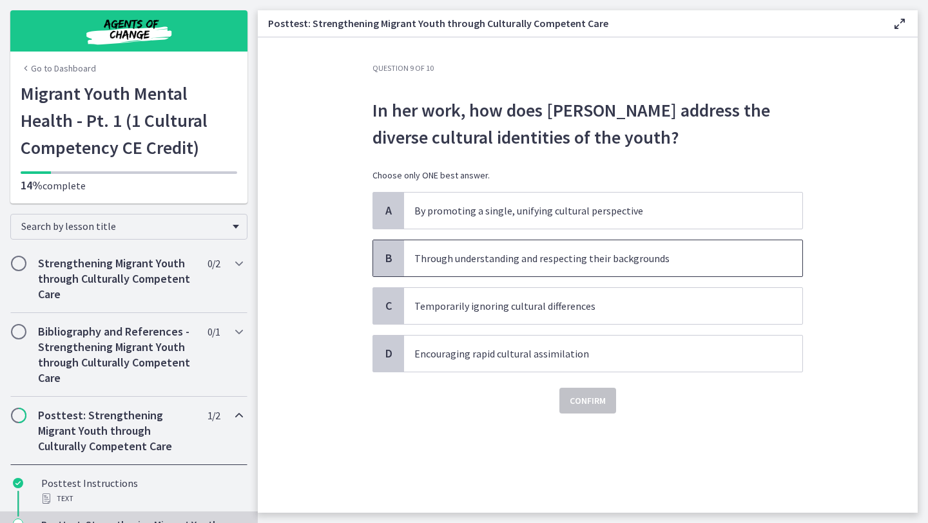
click at [628, 258] on p "Through understanding and respecting their backgrounds" at bounding box center [590, 258] width 352 height 15
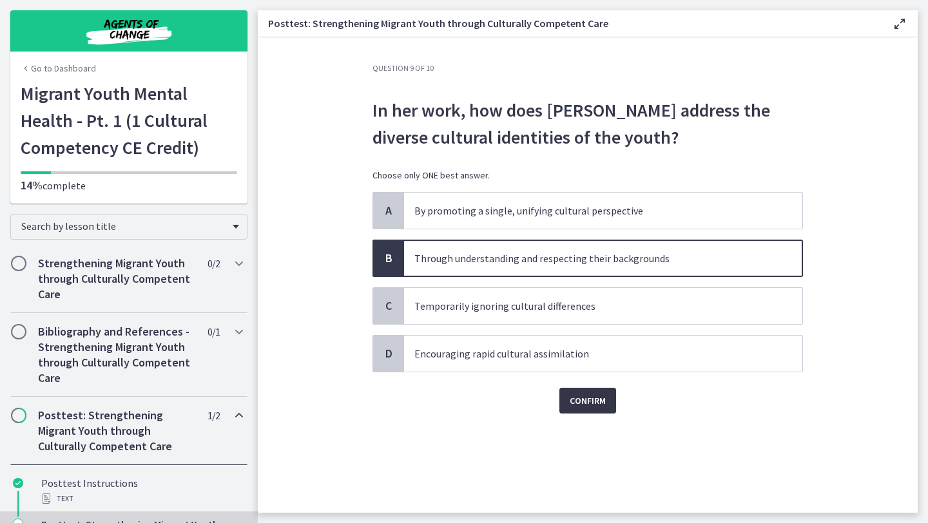
click at [595, 405] on span "Confirm" at bounding box center [588, 400] width 36 height 15
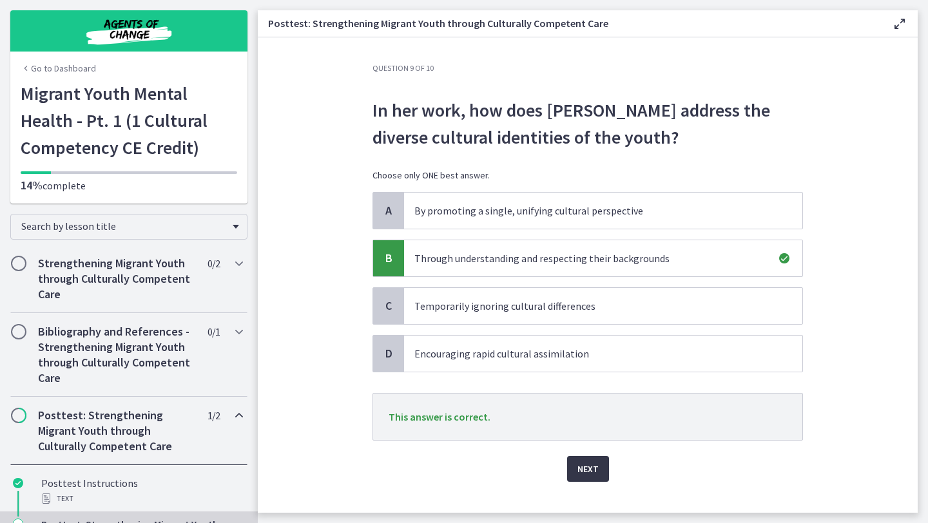
click at [592, 470] on span "Next" at bounding box center [587, 468] width 21 height 15
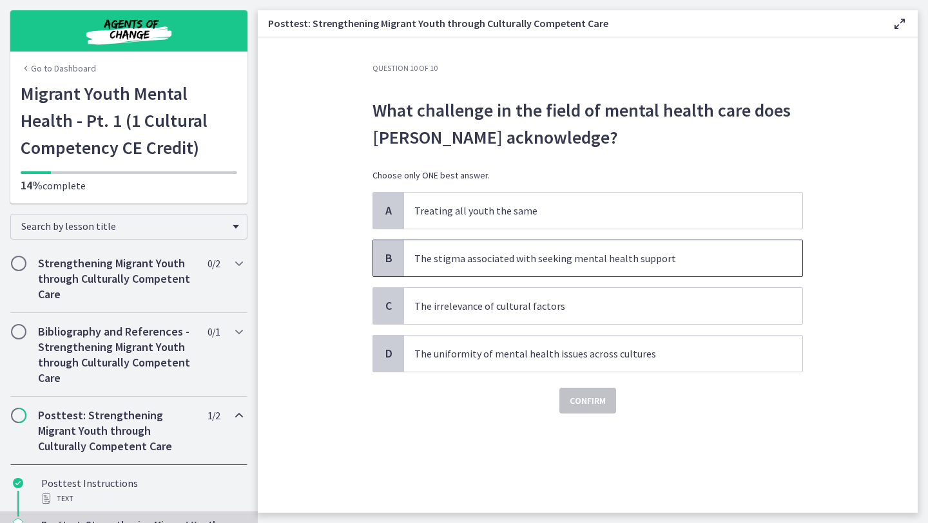
click at [583, 258] on p "The stigma associated with seeking mental health support" at bounding box center [590, 258] width 352 height 15
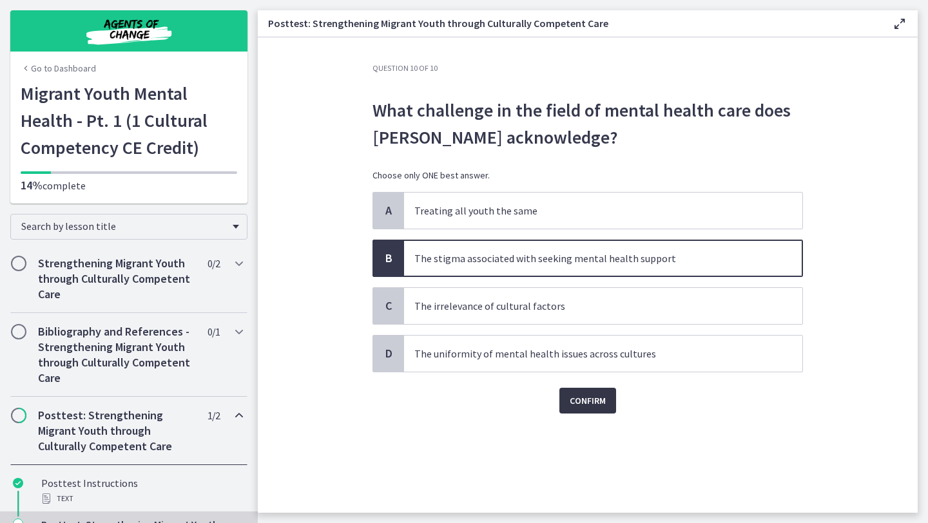
click at [588, 400] on span "Confirm" at bounding box center [588, 400] width 36 height 15
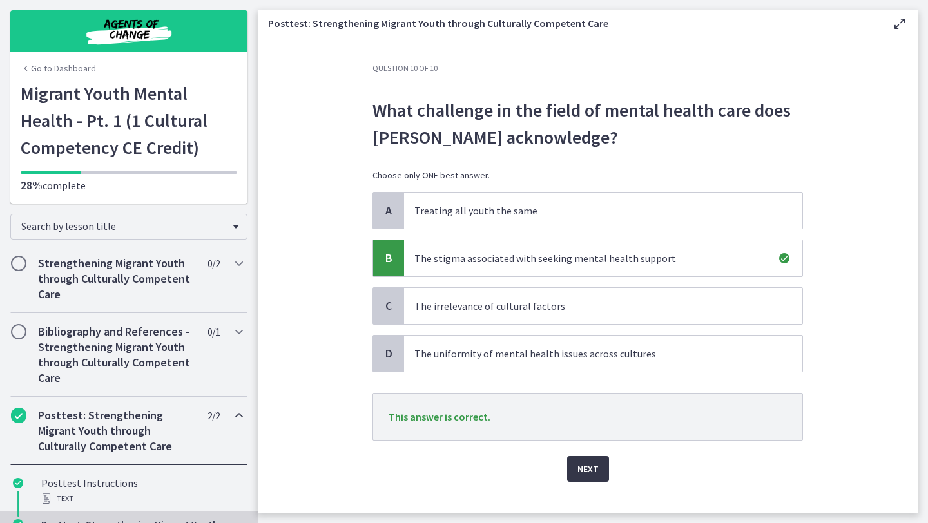
click at [594, 470] on span "Next" at bounding box center [587, 468] width 21 height 15
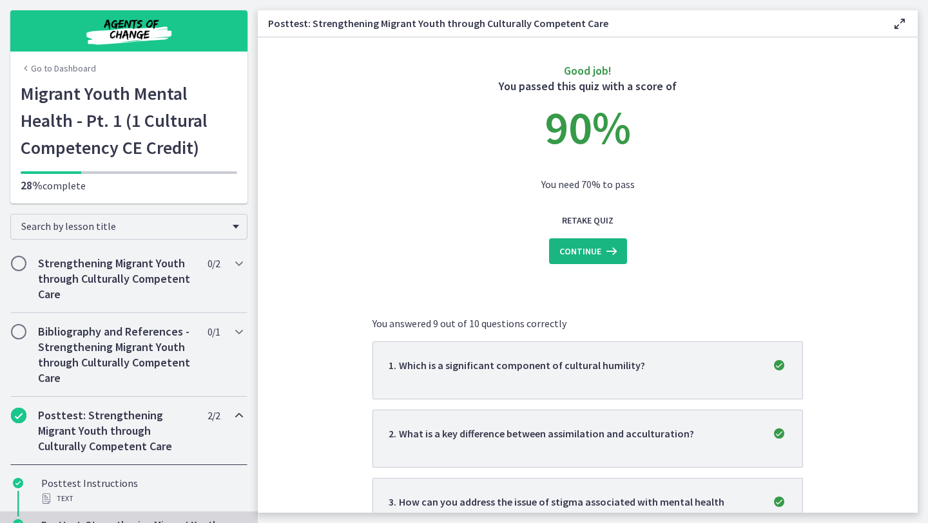
click at [601, 251] on icon at bounding box center [610, 251] width 18 height 15
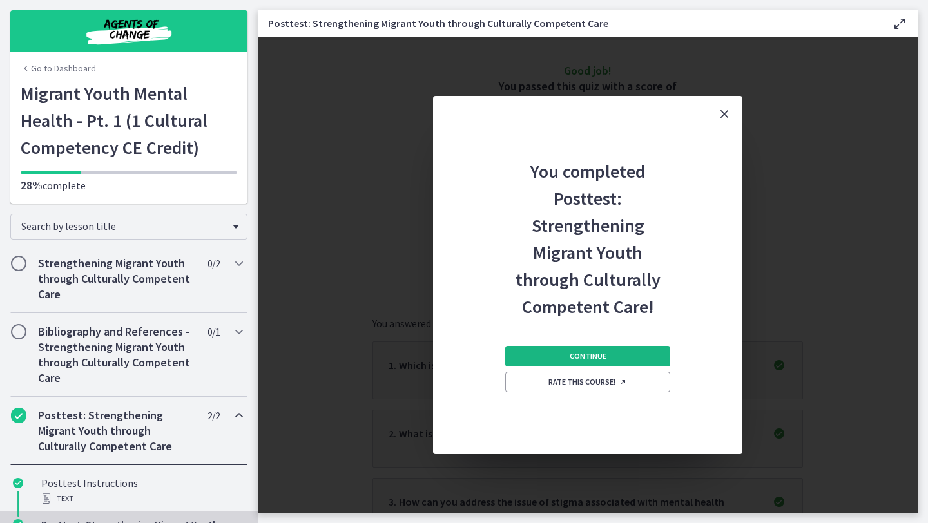
click at [618, 361] on button "Continue" at bounding box center [587, 356] width 165 height 21
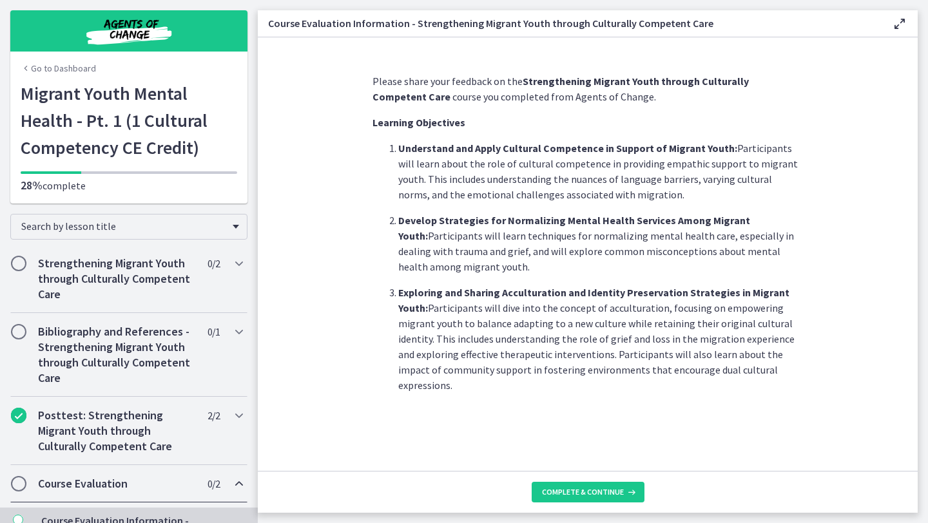
click at [168, 481] on h2 "Course Evaluation" at bounding box center [116, 483] width 157 height 15
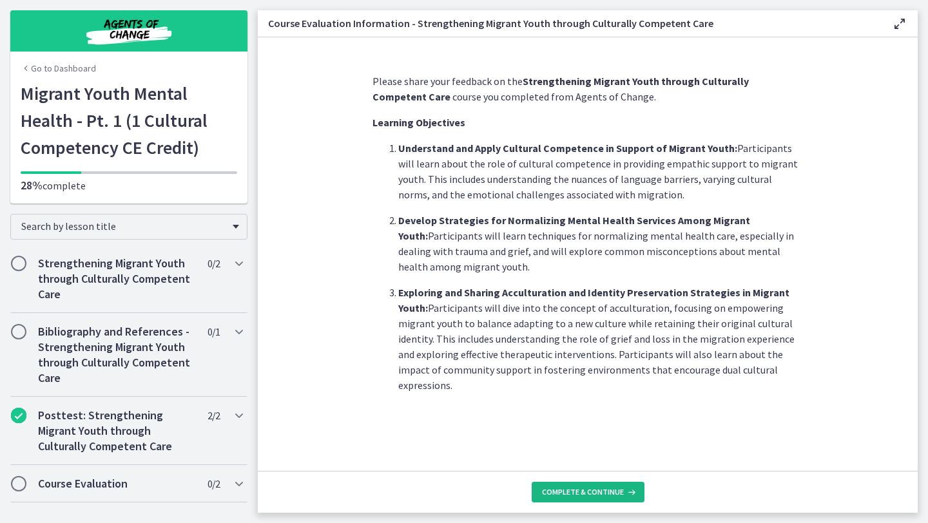
click at [600, 490] on span "Complete & continue" at bounding box center [583, 492] width 82 height 10
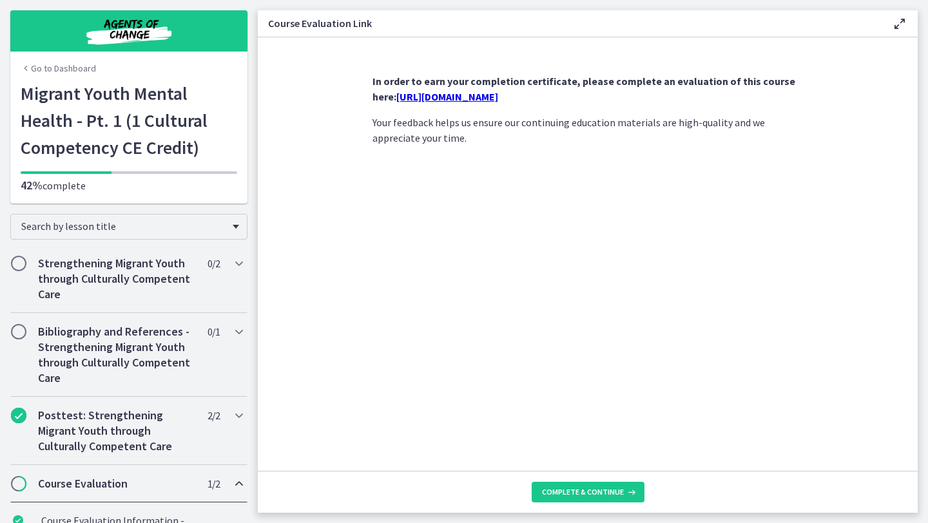
click at [498, 99] on link "[URL][DOMAIN_NAME]" at bounding box center [447, 96] width 102 height 13
click at [613, 502] on button "Complete & continue" at bounding box center [588, 492] width 113 height 21
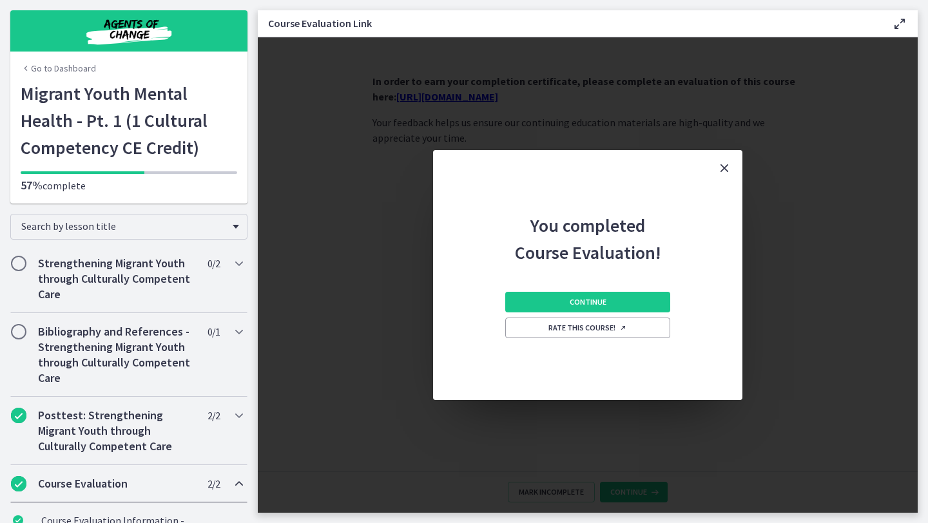
click at [722, 167] on icon "Close" at bounding box center [724, 167] width 15 height 15
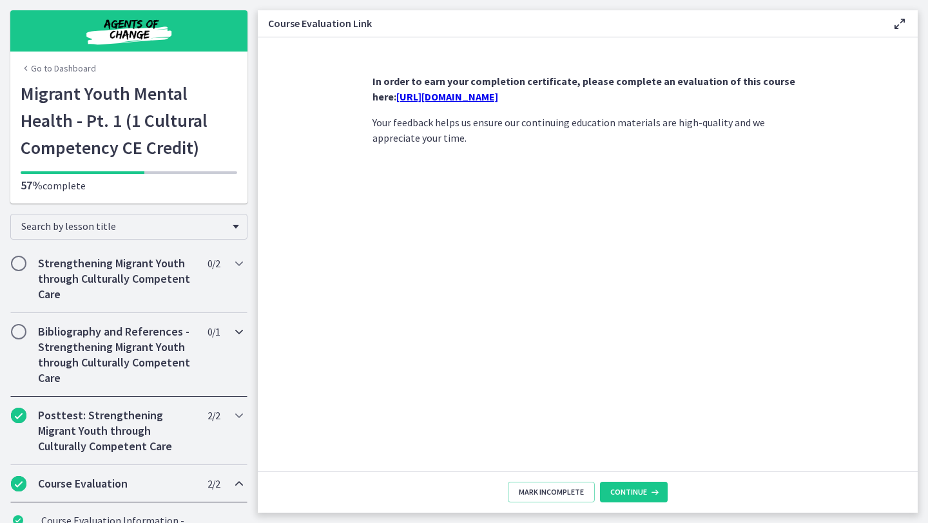
click at [118, 343] on h2 "Bibliography and References - Strengthening Migrant Youth through Culturally Co…" at bounding box center [116, 355] width 157 height 62
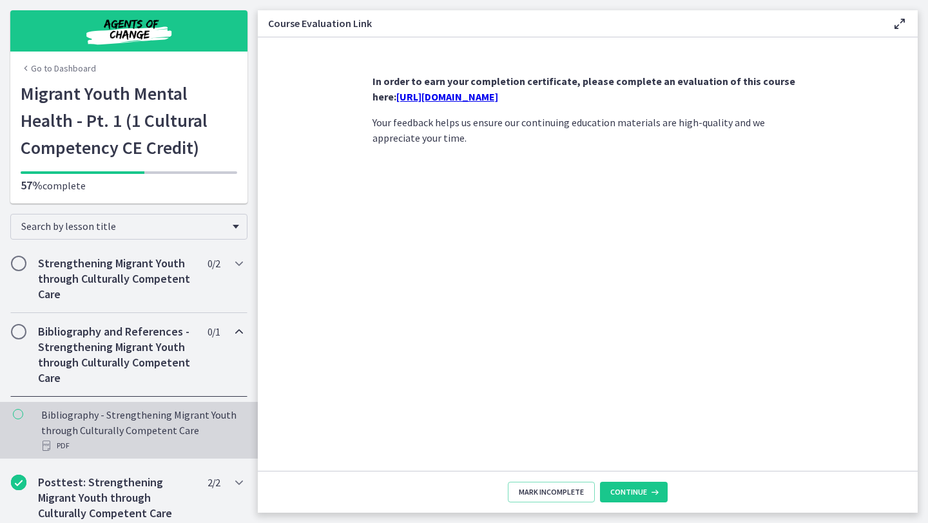
click at [117, 427] on div "Bibliography - Strengthening Migrant Youth through Culturally Competent Care PDF" at bounding box center [141, 430] width 201 height 46
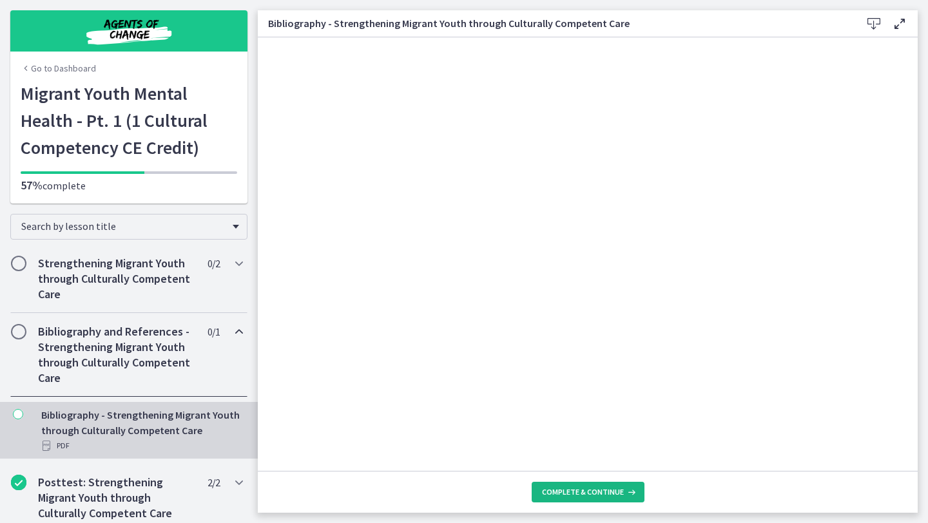
click at [593, 496] on span "Complete & continue" at bounding box center [583, 492] width 82 height 10
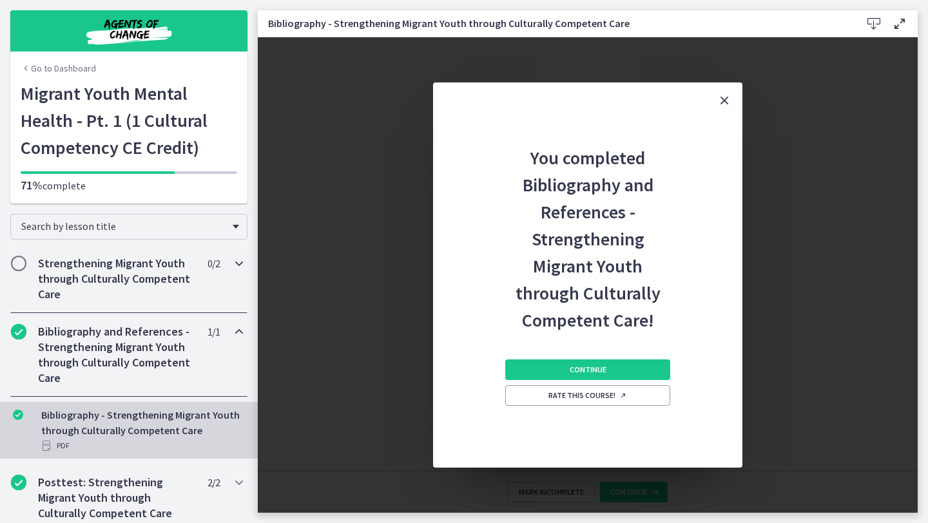
click at [111, 280] on h2 "Strengthening Migrant Youth through Culturally Competent Care" at bounding box center [116, 279] width 157 height 46
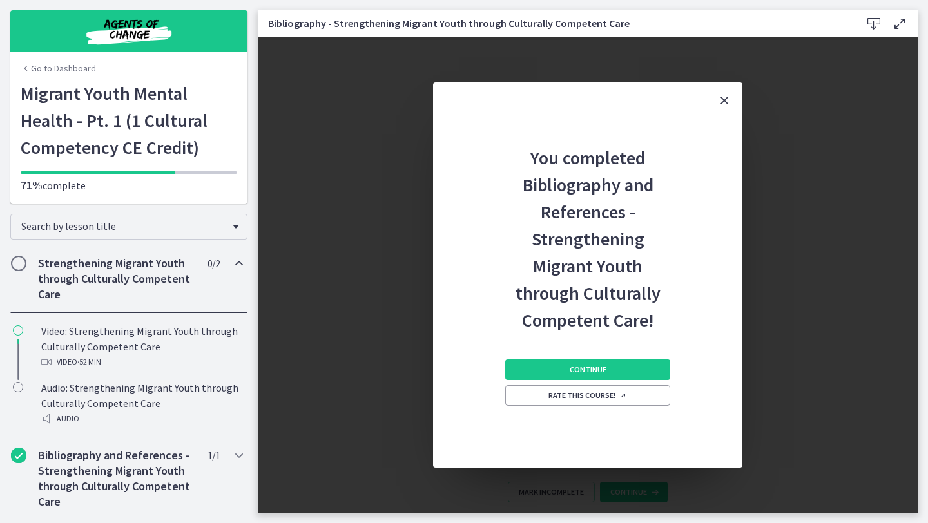
click at [728, 101] on icon "Close" at bounding box center [724, 100] width 15 height 15
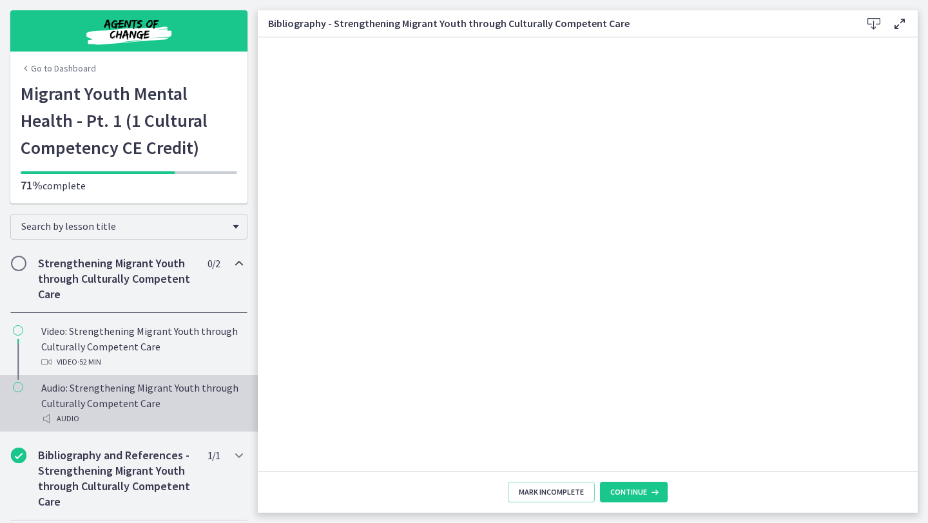
click at [92, 392] on div "Audio: Strengthening Migrant Youth through Culturally Competent Care Audio" at bounding box center [141, 403] width 201 height 46
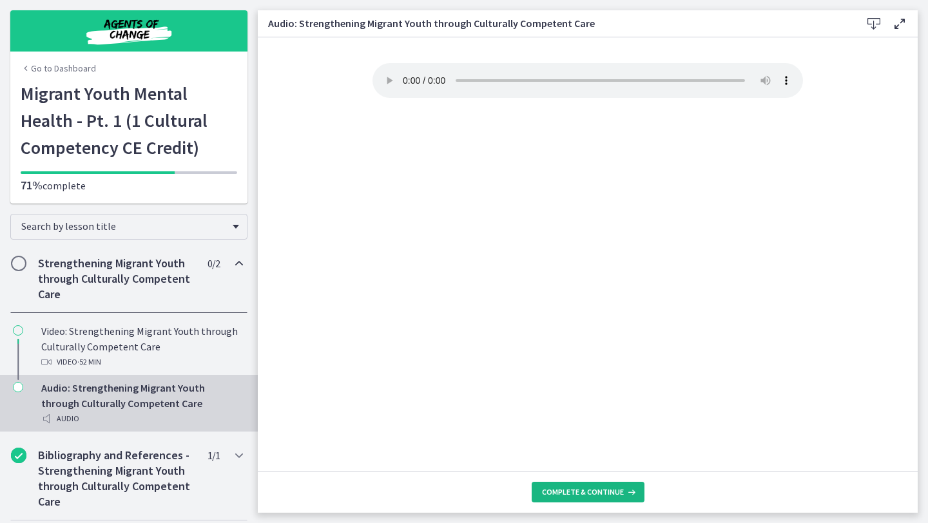
click at [584, 499] on button "Complete & continue" at bounding box center [588, 492] width 113 height 21
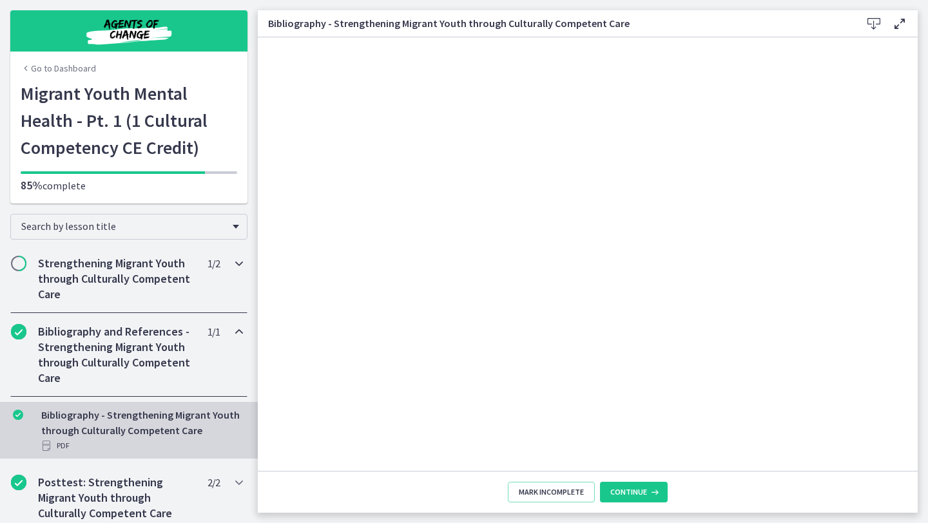
click at [134, 288] on h2 "Strengthening Migrant Youth through Culturally Competent Care" at bounding box center [116, 279] width 157 height 46
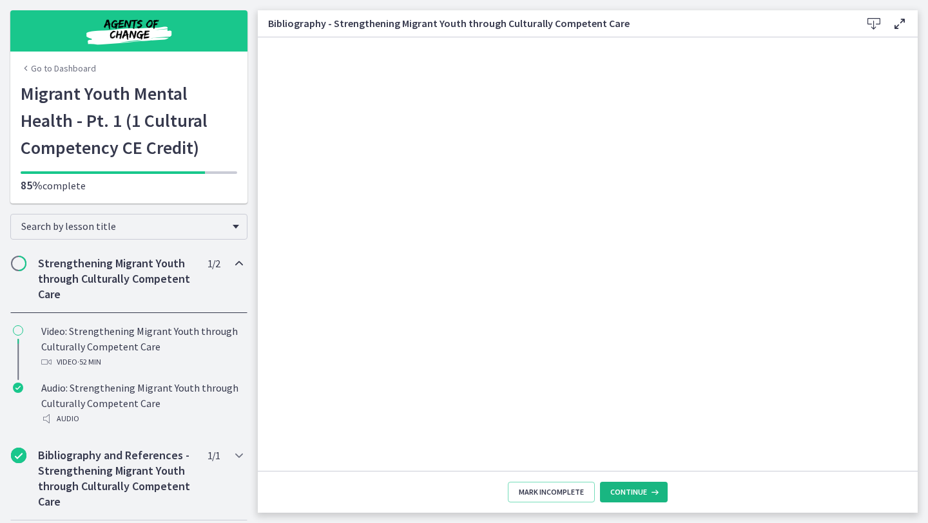
click at [628, 488] on span "Continue" at bounding box center [628, 492] width 37 height 10
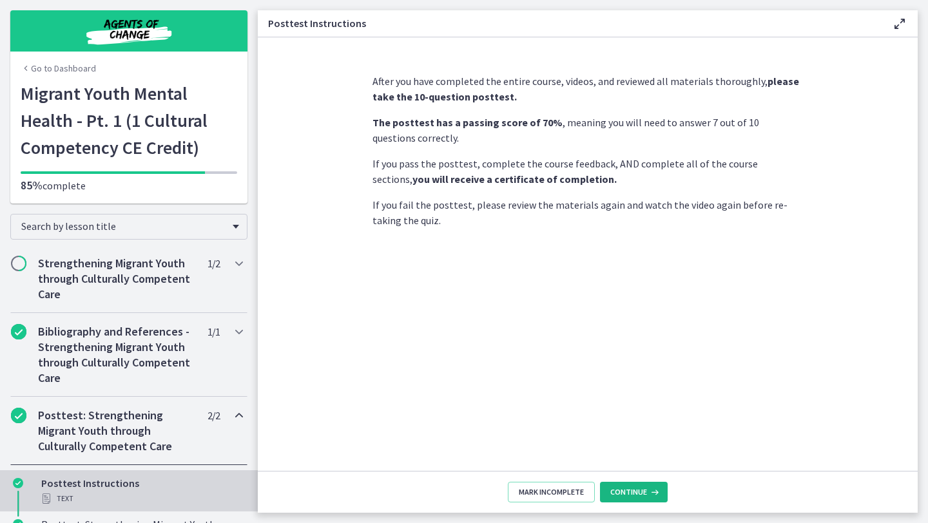
click at [637, 489] on span "Continue" at bounding box center [628, 492] width 37 height 10
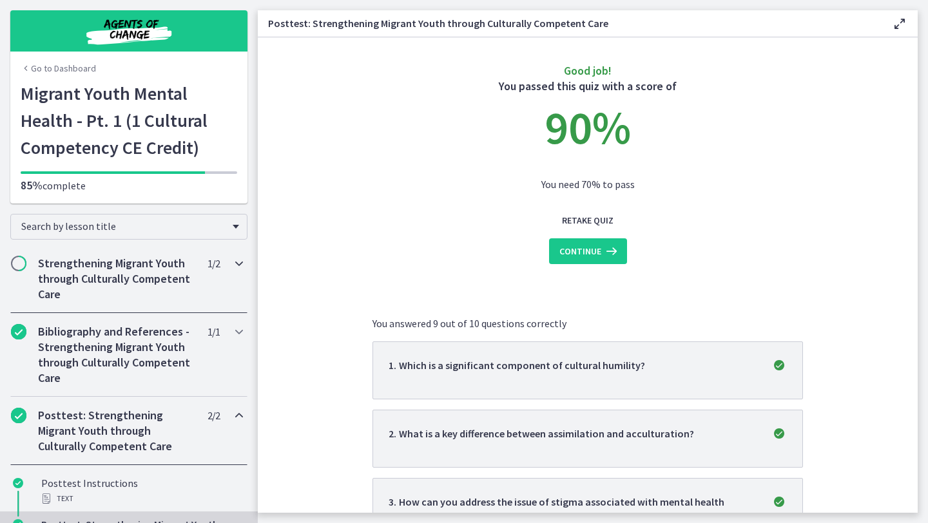
click at [121, 266] on h2 "Strengthening Migrant Youth through Culturally Competent Care" at bounding box center [116, 279] width 157 height 46
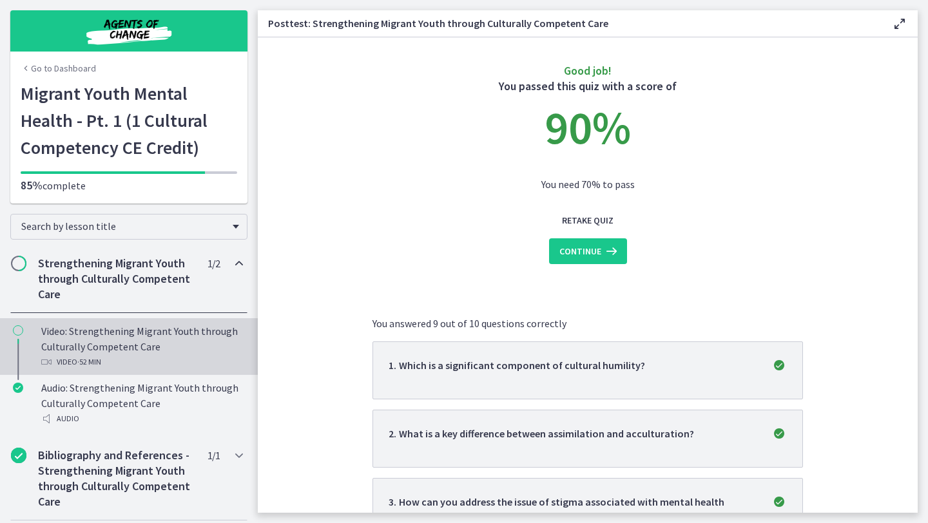
click at [115, 343] on div "Video: Strengthening Migrant Youth through Culturally Competent Care Video · 52…" at bounding box center [141, 346] width 201 height 46
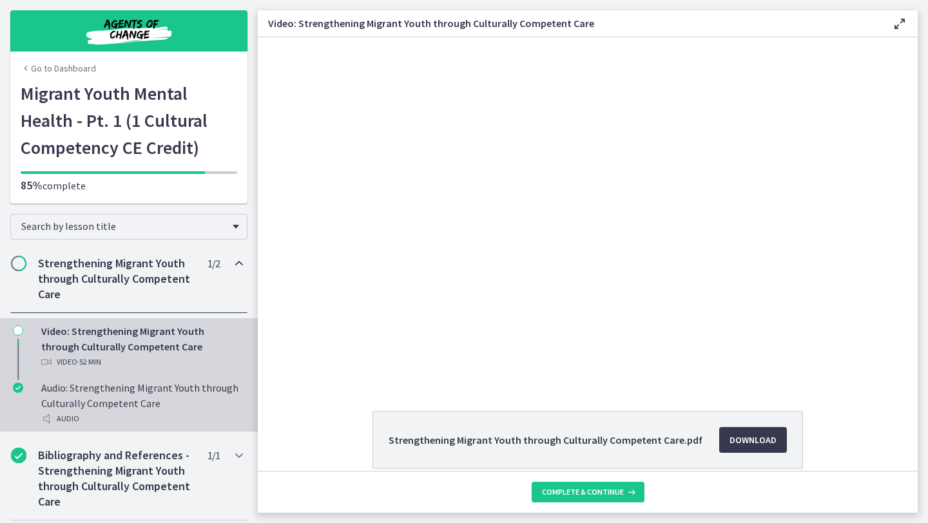
click at [102, 407] on div "Audio: Strengthening Migrant Youth through Culturally Competent Care Audio" at bounding box center [141, 403] width 201 height 46
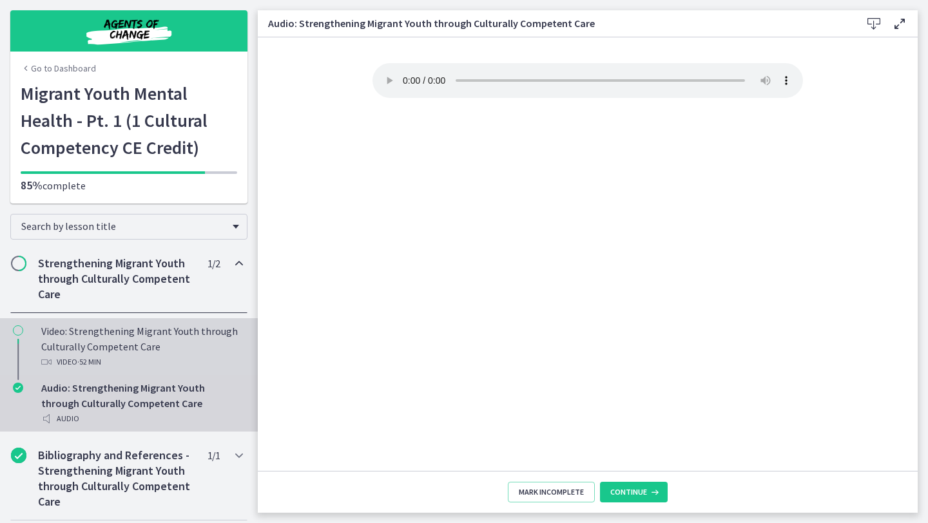
click at [95, 362] on span "· 52 min" at bounding box center [89, 361] width 24 height 15
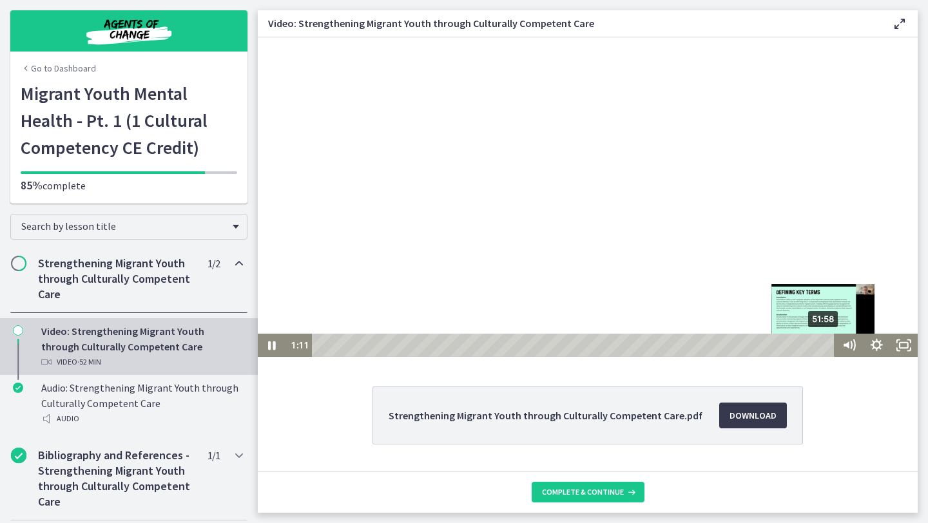
click at [823, 344] on div "51:58" at bounding box center [575, 345] width 506 height 23
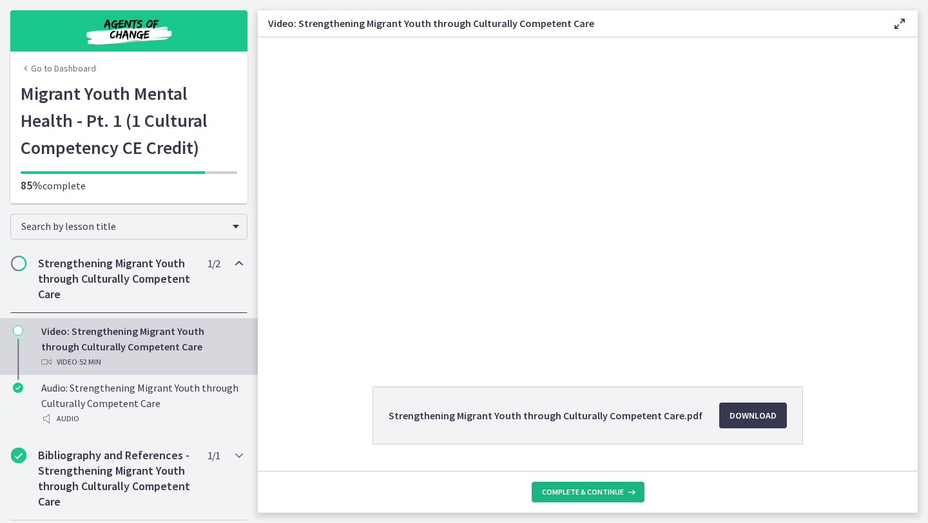
click at [581, 495] on span "Complete & continue" at bounding box center [583, 492] width 82 height 10
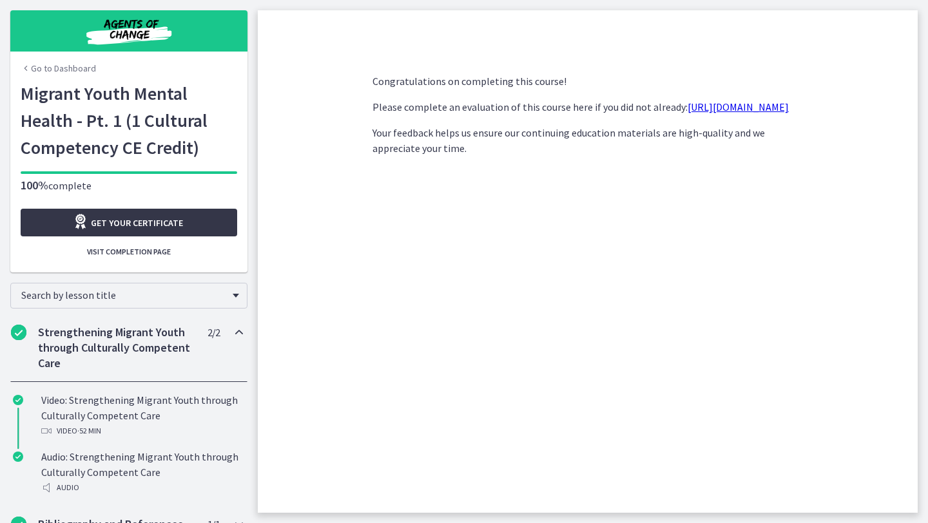
click at [194, 224] on link "Get your certificate" at bounding box center [129, 223] width 217 height 28
